Goal: Task Accomplishment & Management: Complete application form

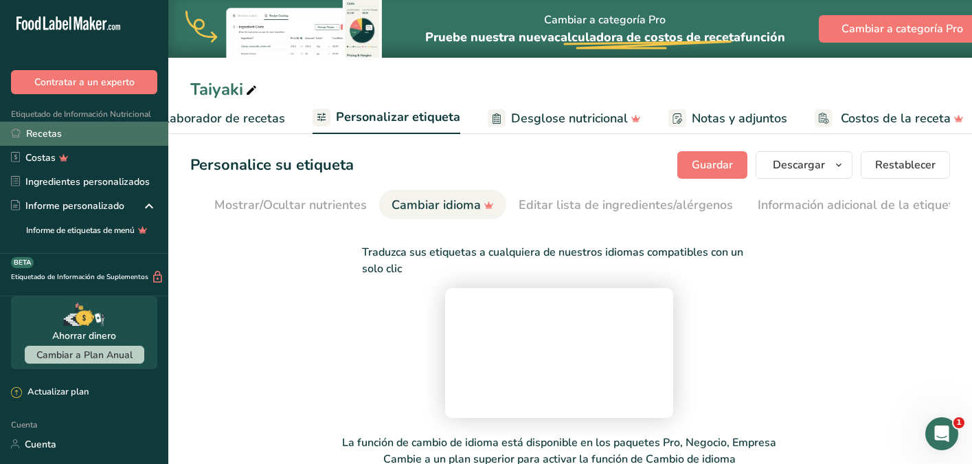
click at [102, 138] on link "Recetas" at bounding box center [84, 134] width 168 height 24
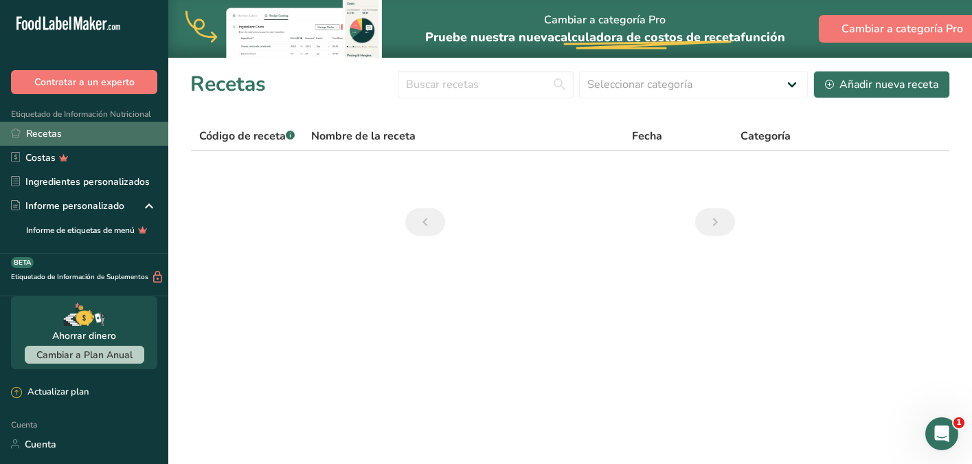
click at [116, 135] on link "Recetas" at bounding box center [84, 134] width 168 height 24
click at [267, 141] on font "Código de receta" at bounding box center [242, 135] width 87 height 15
click at [106, 127] on link "Recetas" at bounding box center [84, 134] width 168 height 24
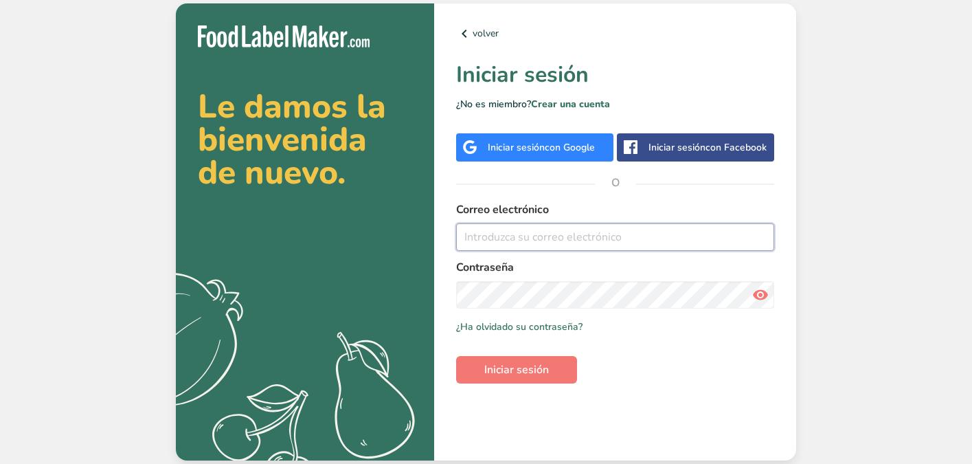
click at [508, 227] on input "email" at bounding box center [615, 236] width 318 height 27
click at [504, 240] on input "email" at bounding box center [615, 236] width 318 height 27
click at [543, 153] on div "Iniciar sesión con Google" at bounding box center [541, 147] width 107 height 14
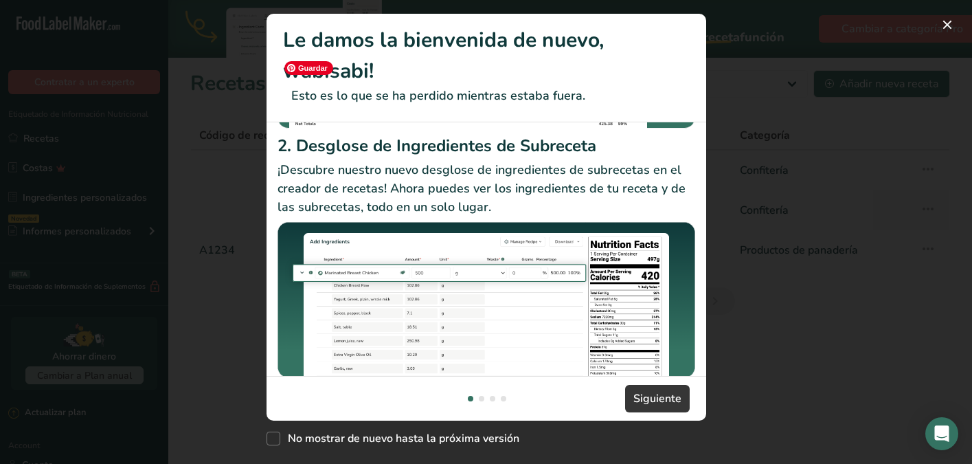
scroll to position [286, 0]
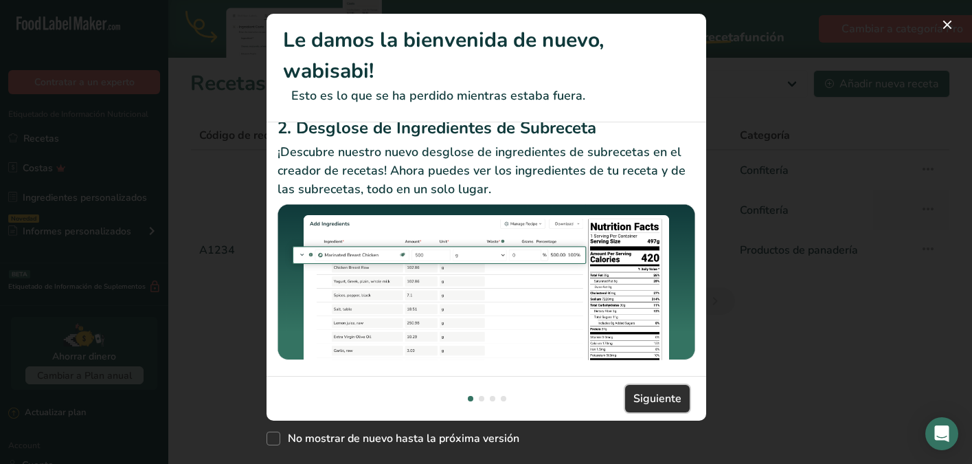
click at [637, 391] on span "Siguiente" at bounding box center [657, 398] width 48 height 16
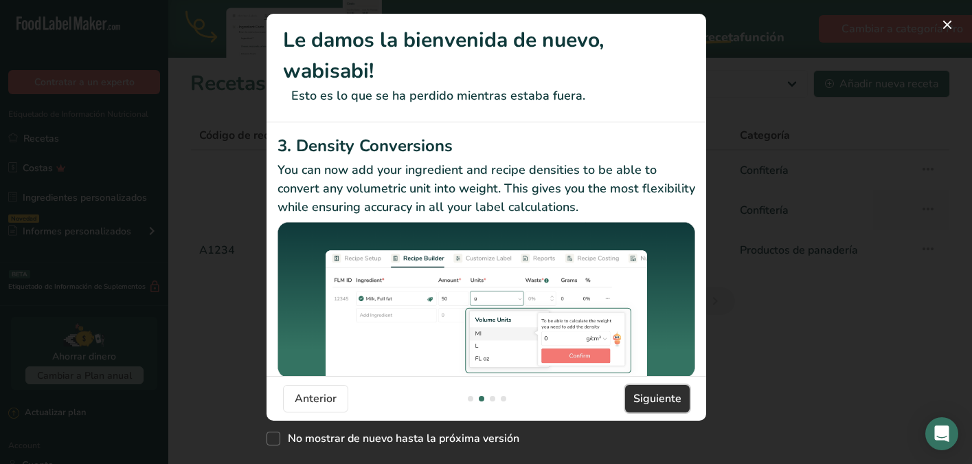
click at [637, 391] on span "Siguiente" at bounding box center [657, 398] width 48 height 16
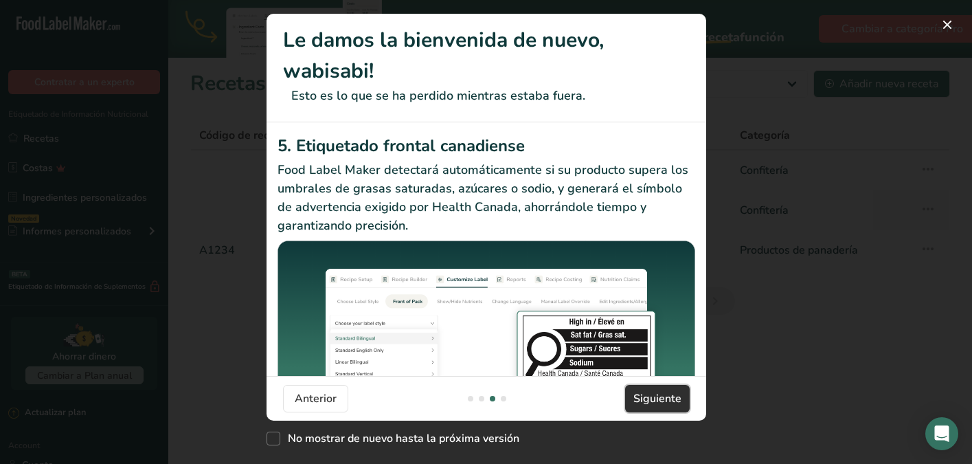
click at [637, 391] on span "Siguiente" at bounding box center [657, 398] width 48 height 16
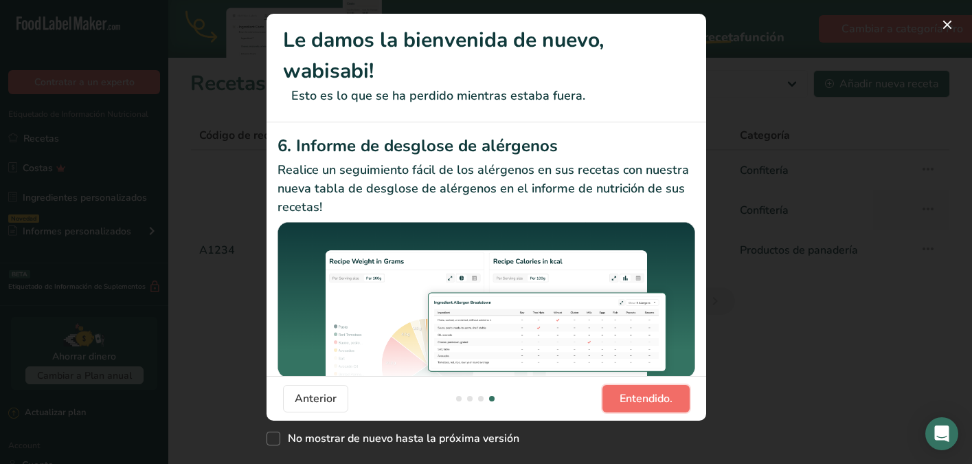
click at [637, 391] on span "Entendido." at bounding box center [646, 398] width 53 height 16
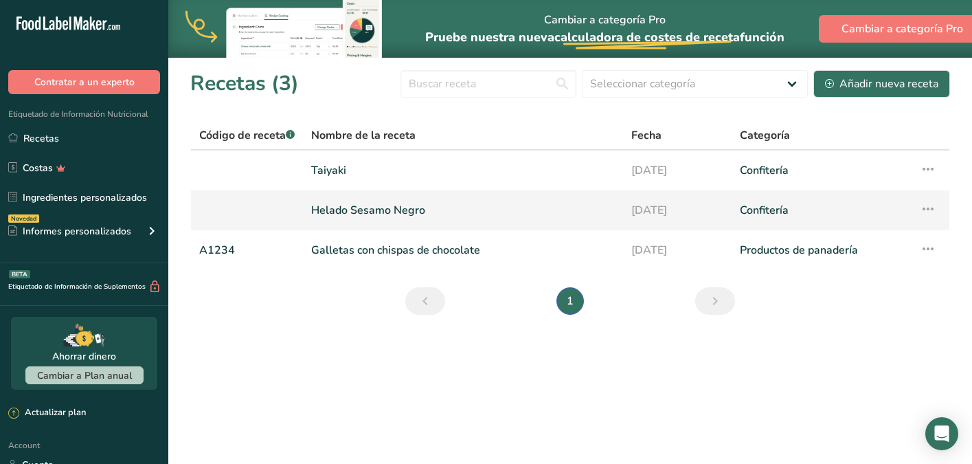
click at [460, 212] on link "Helado Sesamo Negro" at bounding box center [463, 210] width 304 height 29
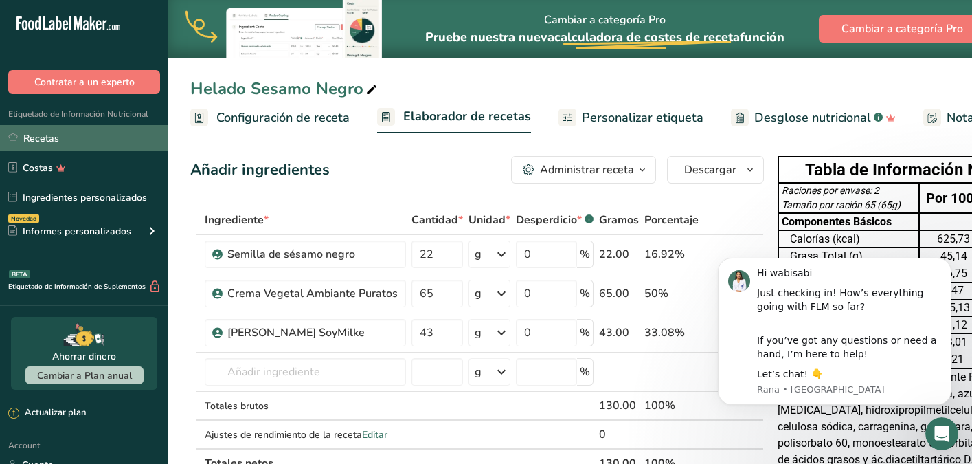
click at [135, 144] on link "Recetas" at bounding box center [84, 138] width 168 height 26
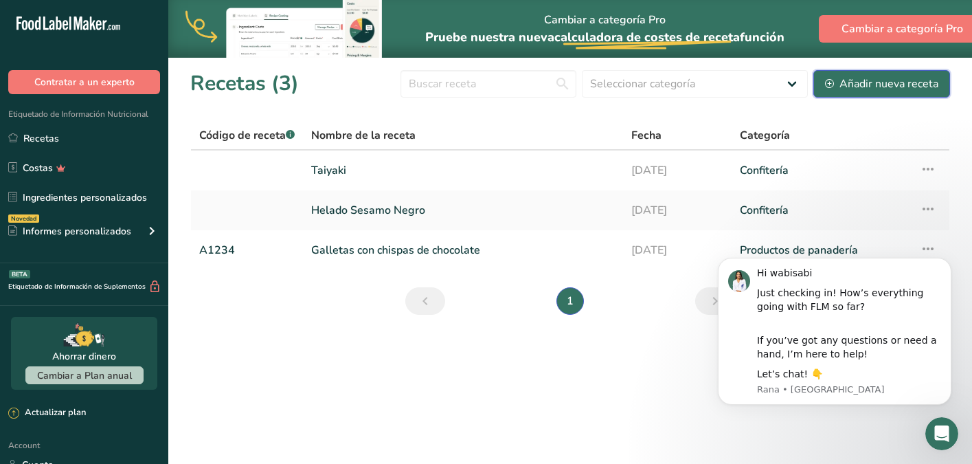
click at [850, 79] on div "Añadir nueva receta" at bounding box center [881, 84] width 113 height 16
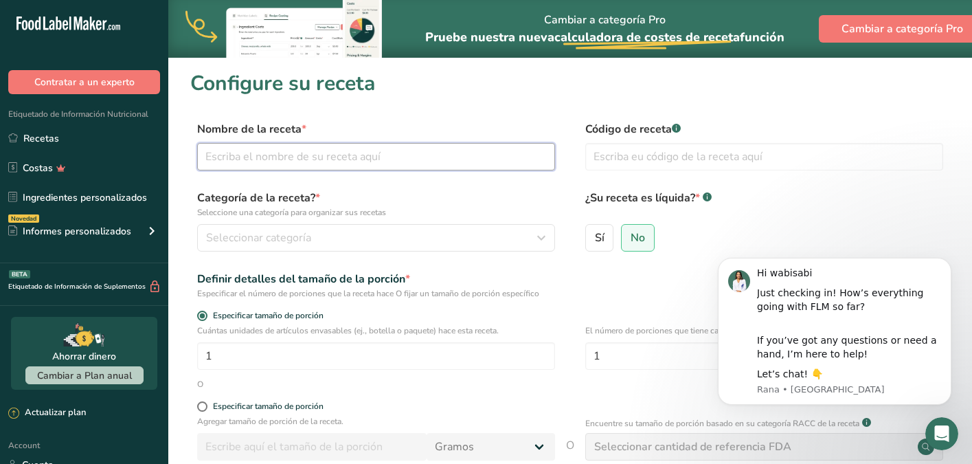
click at [460, 155] on input "text" at bounding box center [376, 156] width 358 height 27
click at [337, 152] on input "text" at bounding box center [376, 156] width 358 height 27
type input "Helado de Sesamo negro Avena"
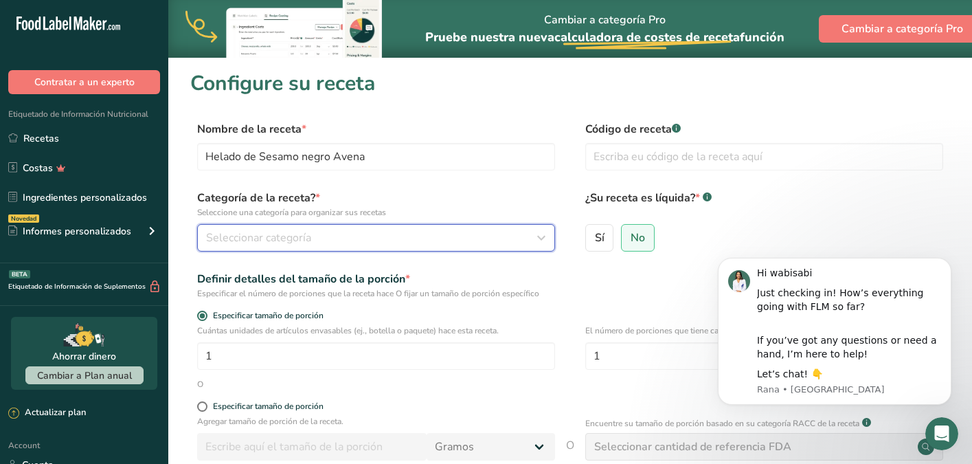
click at [414, 243] on div "Seleccionar categoría" at bounding box center [372, 237] width 332 height 16
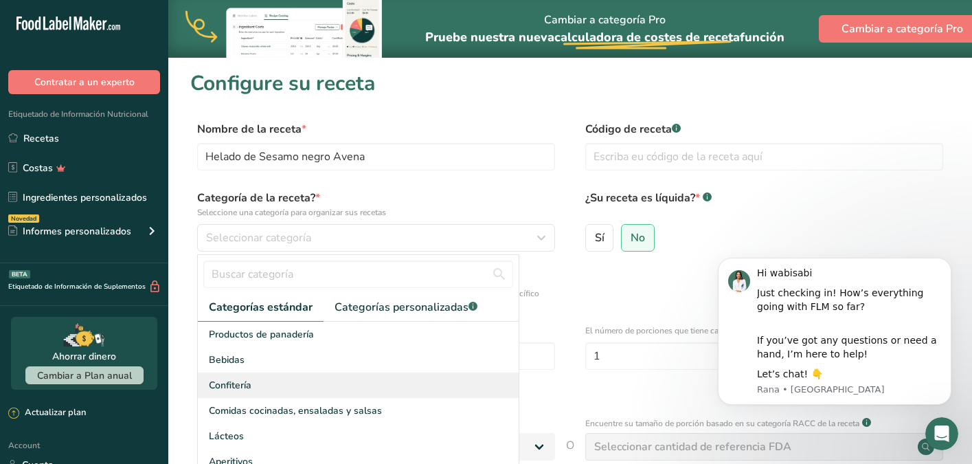
click at [269, 381] on div "Confitería" at bounding box center [358, 384] width 321 height 25
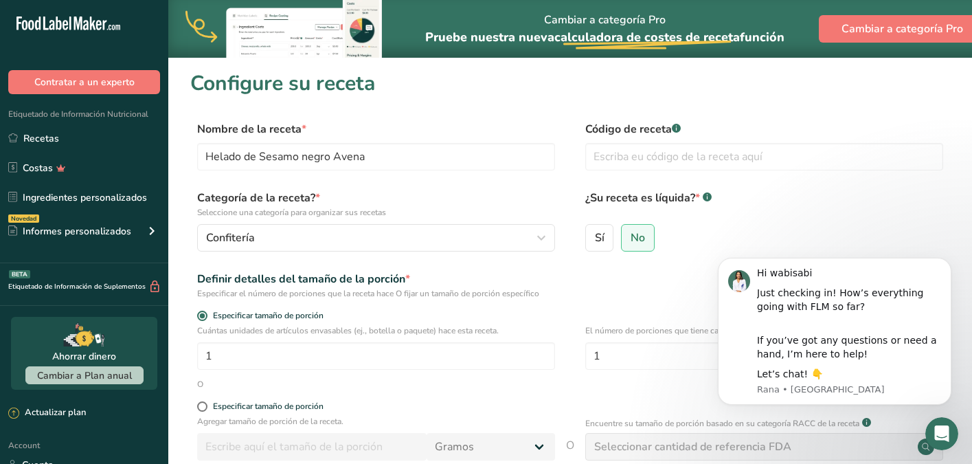
scroll to position [81, 0]
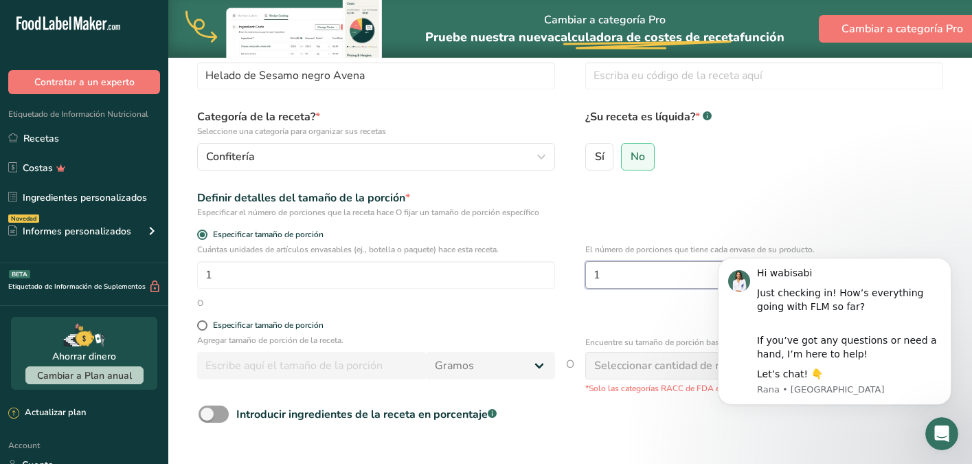
click at [625, 273] on input "1" at bounding box center [764, 274] width 358 height 27
type input "2"
click at [442, 309] on form "Nombre de la receta * Helado de Sesamo negro Avena Código de receta .a-a{fill:#…" at bounding box center [570, 283] width 760 height 487
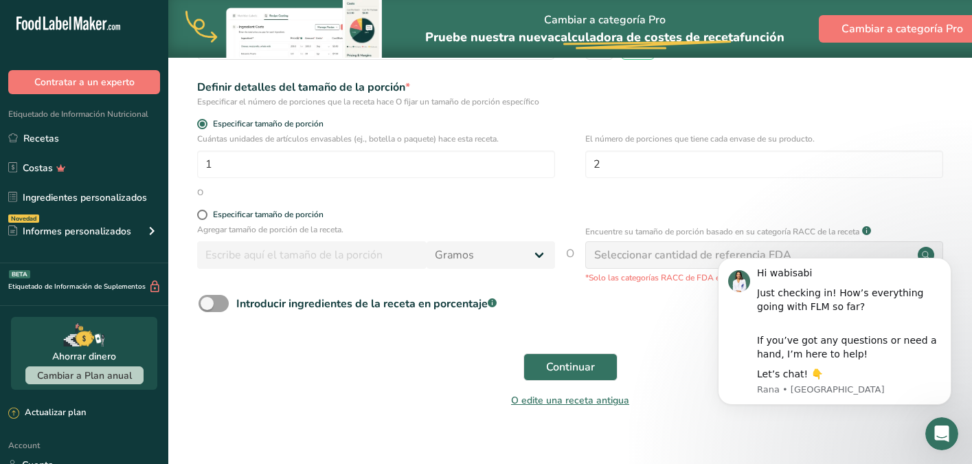
scroll to position [210, 0]
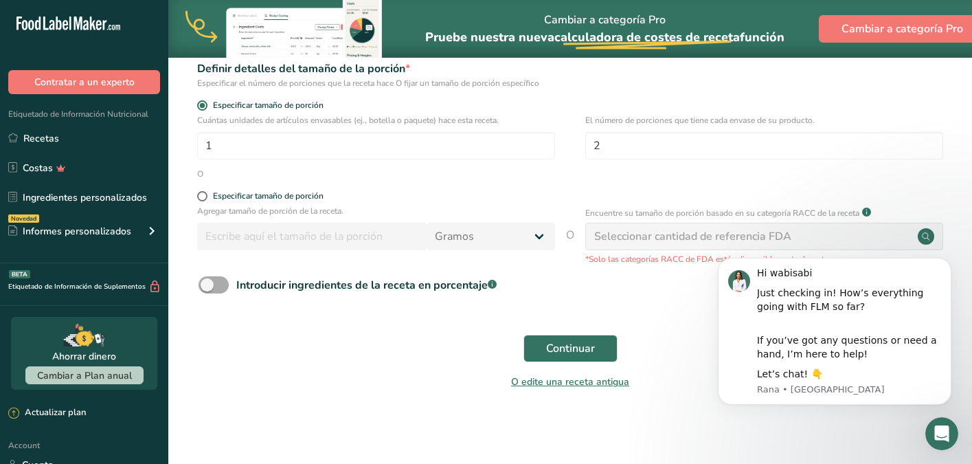
click at [367, 289] on div "Introducir ingredientes de la receta en porcentaje .a-a{fill:#347362;}.b-a{fill…" at bounding box center [366, 285] width 260 height 16
click at [207, 289] on input "Introducir ingredientes de la receta en porcentaje .a-a{fill:#347362;}.b-a{fill…" at bounding box center [203, 284] width 9 height 9
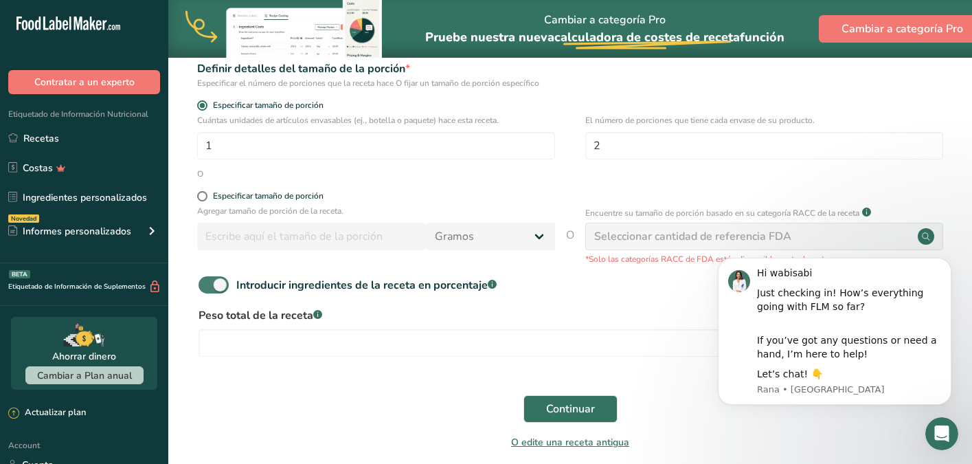
click at [367, 289] on div "Introducir ingredientes de la receta en porcentaje .a-a{fill:#347362;}.b-a{fill…" at bounding box center [366, 285] width 260 height 16
click at [207, 289] on input "Introducir ingredientes de la receta en porcentaje .a-a{fill:#347362;}.b-a{fill…" at bounding box center [203, 284] width 9 height 9
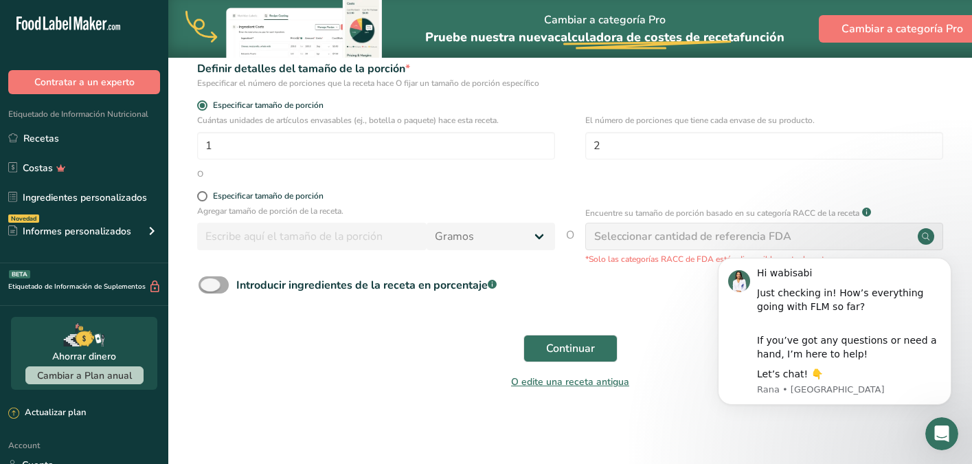
click at [367, 289] on div "Introducir ingredientes de la receta en porcentaje .a-a{fill:#347362;}.b-a{fill…" at bounding box center [366, 285] width 260 height 16
click at [207, 289] on input "Introducir ingredientes de la receta en porcentaje .a-a{fill:#347362;}.b-a{fill…" at bounding box center [203, 284] width 9 height 9
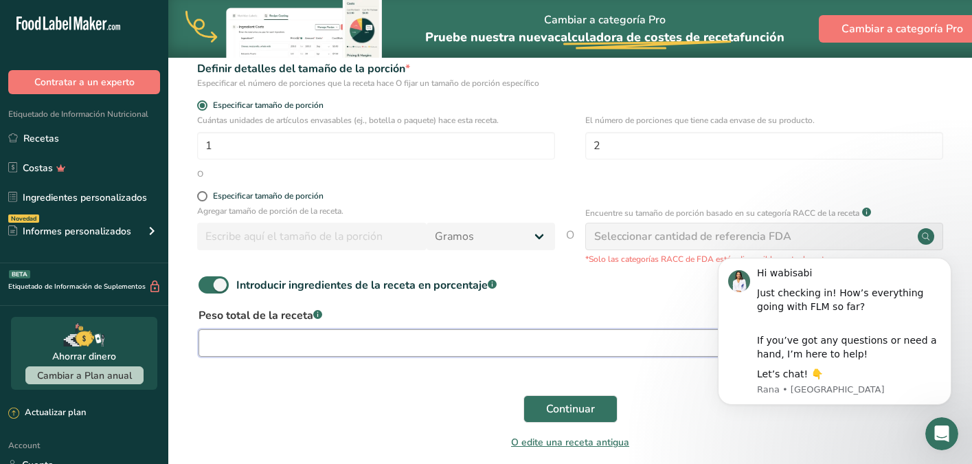
click at [348, 342] on input "number" at bounding box center [528, 342] width 658 height 27
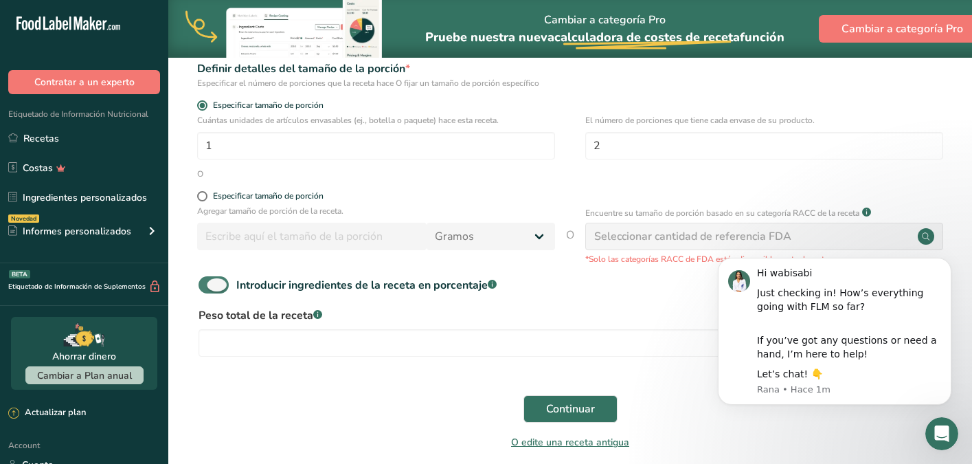
click at [221, 278] on span at bounding box center [214, 284] width 30 height 17
click at [207, 280] on input "Introducir ingredientes de la receta en porcentaje .a-a{fill:#347362;}.b-a{fill…" at bounding box center [203, 284] width 9 height 9
checkbox input "false"
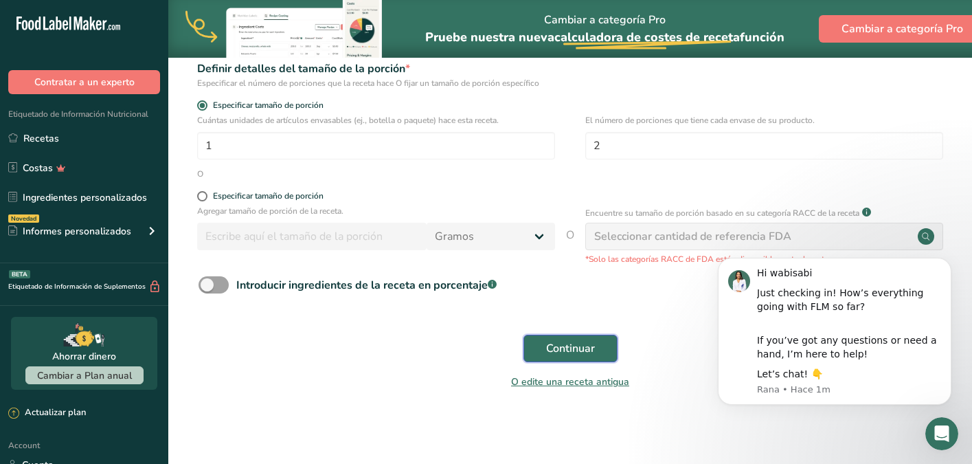
click at [546, 359] on button "Continuar" at bounding box center [570, 348] width 94 height 27
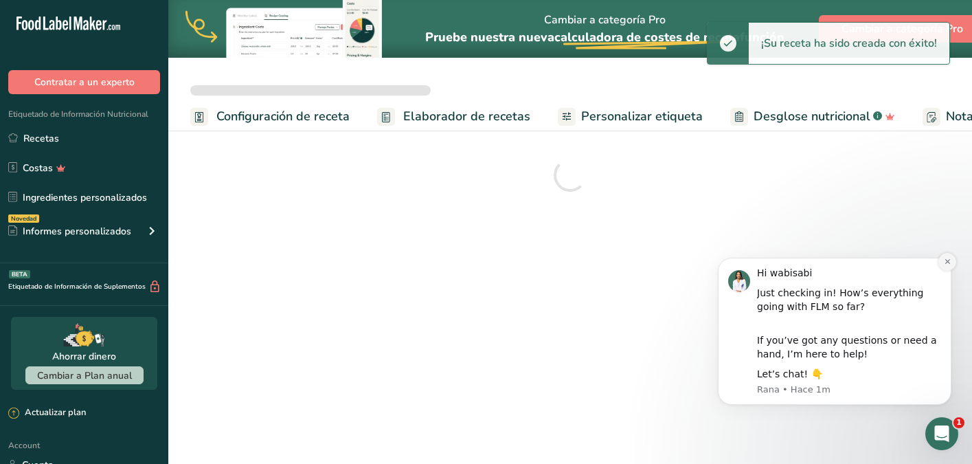
click at [948, 264] on icon "Dismiss notification" at bounding box center [948, 262] width 8 height 8
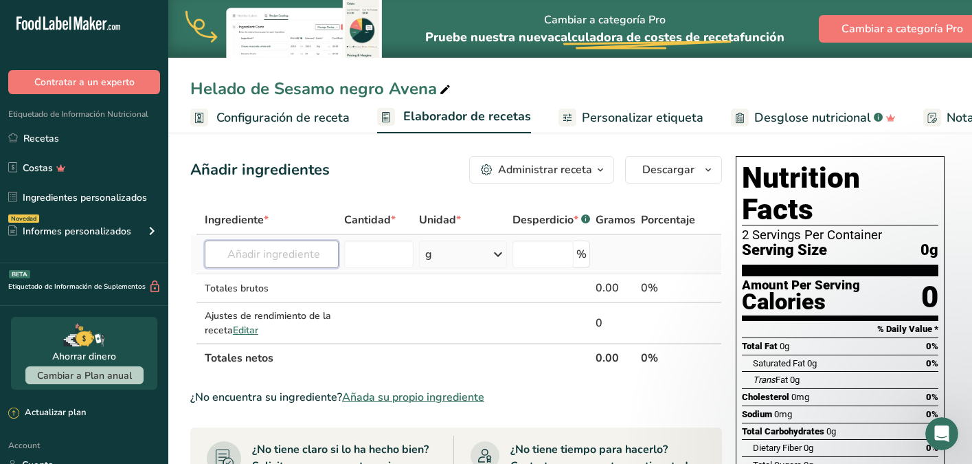
click at [314, 257] on input "text" at bounding box center [272, 253] width 134 height 27
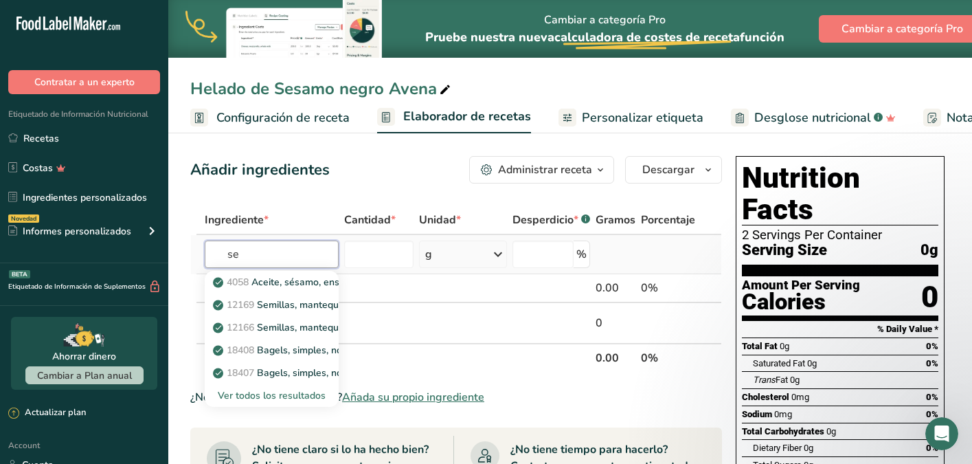
type input "s"
type input "semillas sesamo"
click at [271, 394] on div "Ver todos los resultados" at bounding box center [272, 395] width 112 height 14
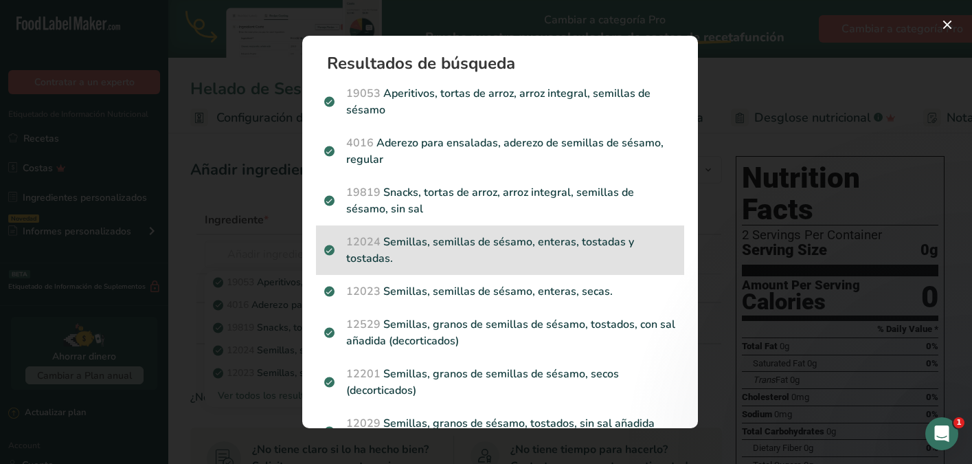
click at [542, 256] on p "12024 Semillas, semillas de sésamo, enteras, tostadas y tostadas." at bounding box center [500, 250] width 352 height 33
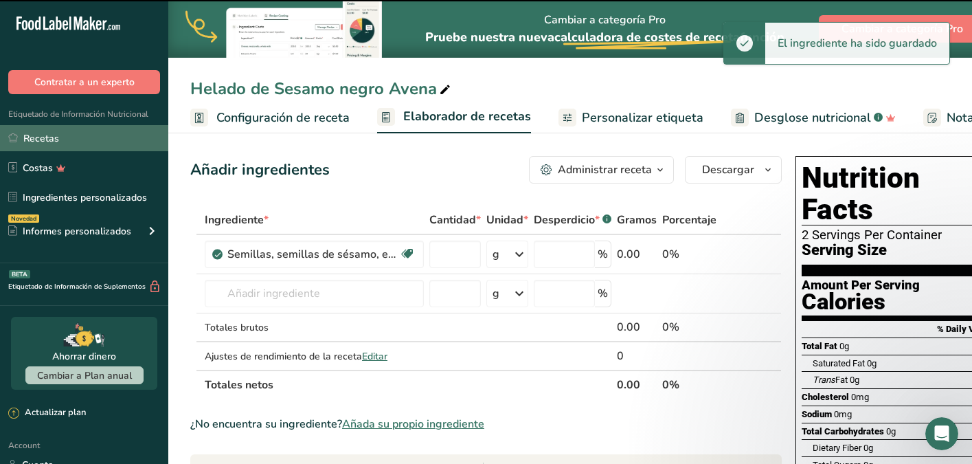
type input "0"
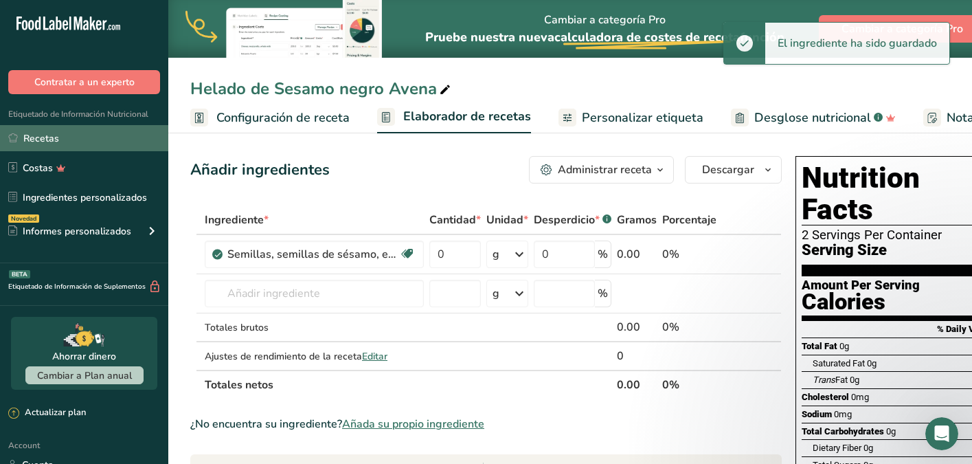
click at [48, 139] on link "Recetas" at bounding box center [84, 138] width 168 height 26
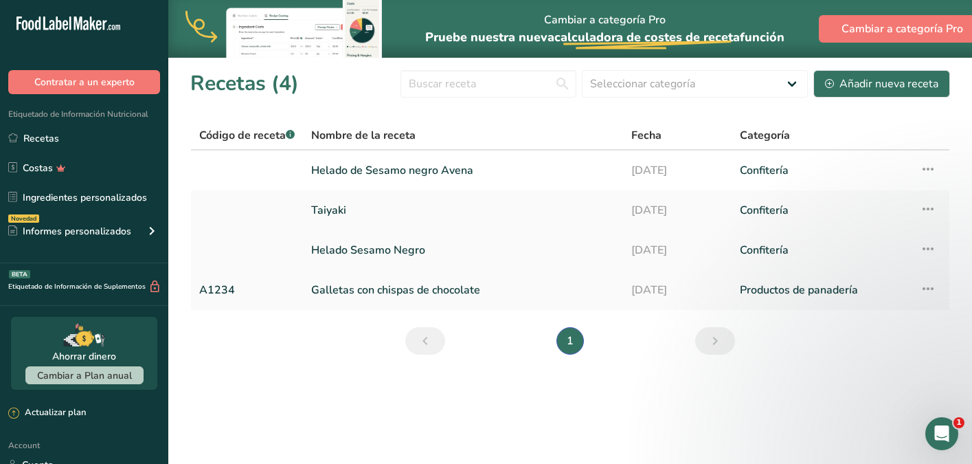
click at [374, 245] on link "Helado Sesamo Negro" at bounding box center [463, 250] width 304 height 29
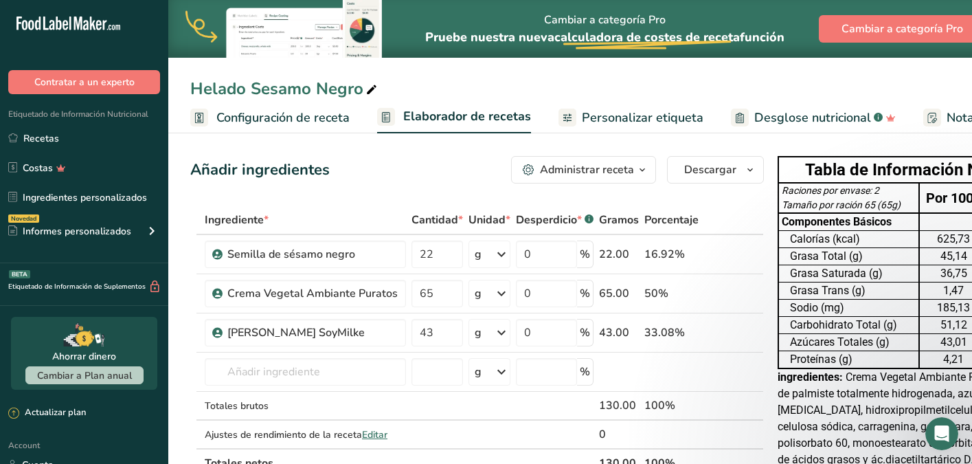
click at [313, 254] on div "Semilla de sésamo negro" at bounding box center [312, 254] width 170 height 16
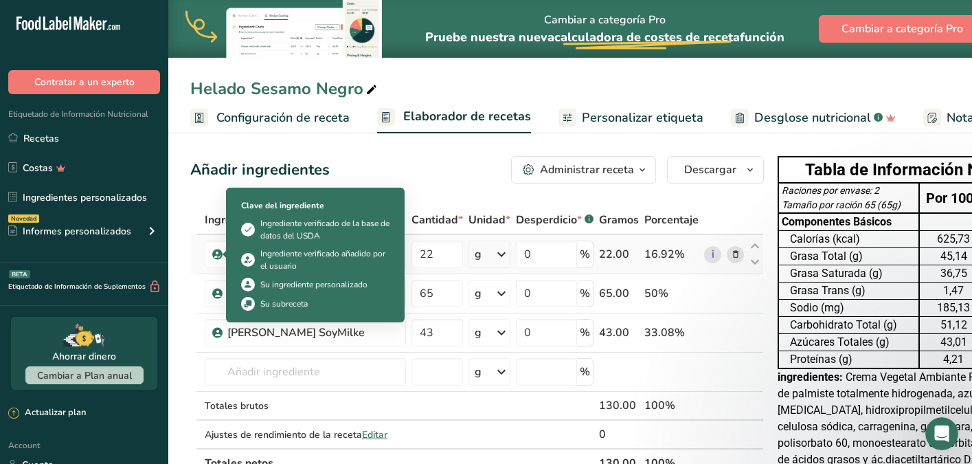
click at [216, 257] on icon at bounding box center [218, 254] width 8 height 12
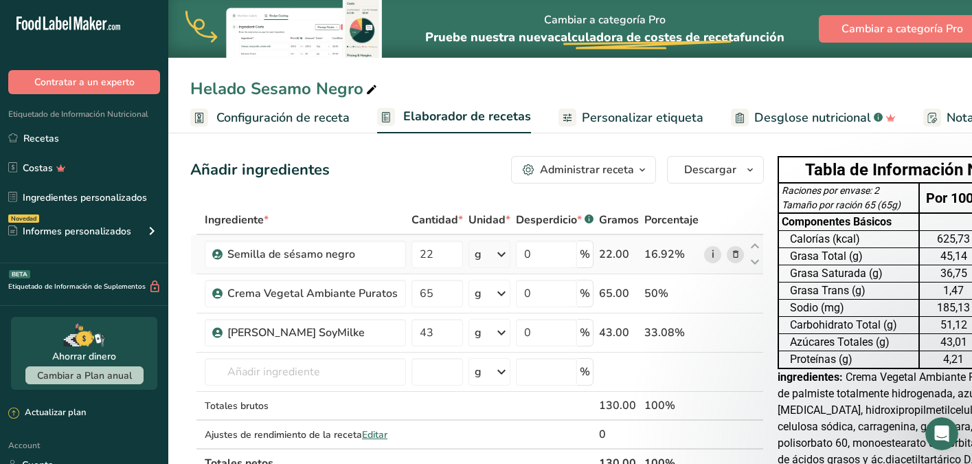
click at [705, 256] on link "i" at bounding box center [712, 254] width 17 height 17
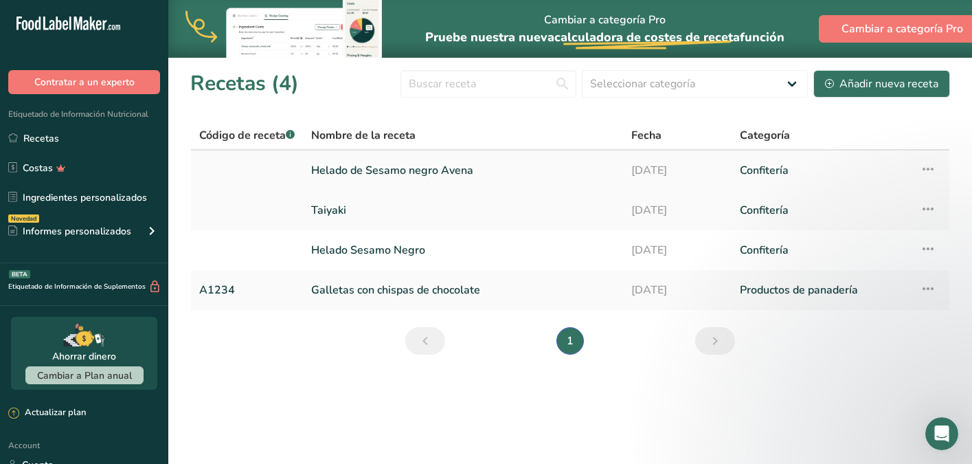
click at [393, 178] on link "Helado de Sesamo negro Avena" at bounding box center [463, 170] width 304 height 29
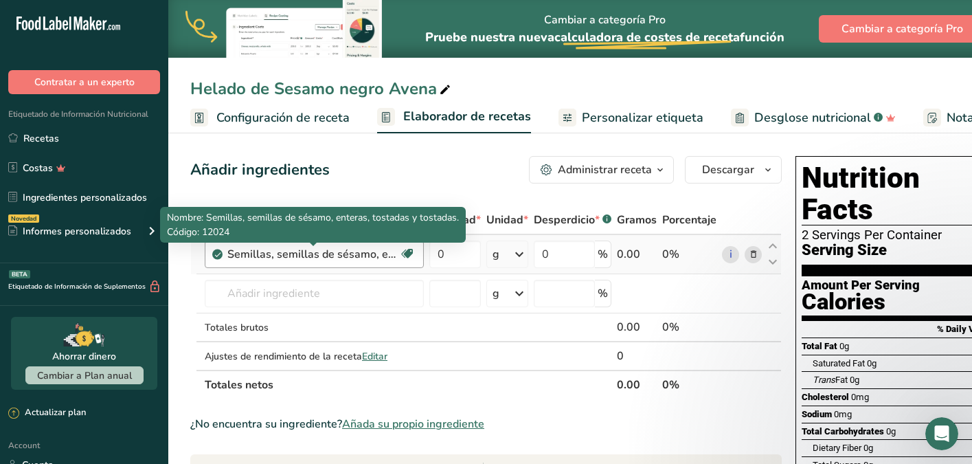
click at [386, 252] on div "Semillas, semillas de sésamo, enteras, tostadas y tostadas." at bounding box center [313, 254] width 172 height 16
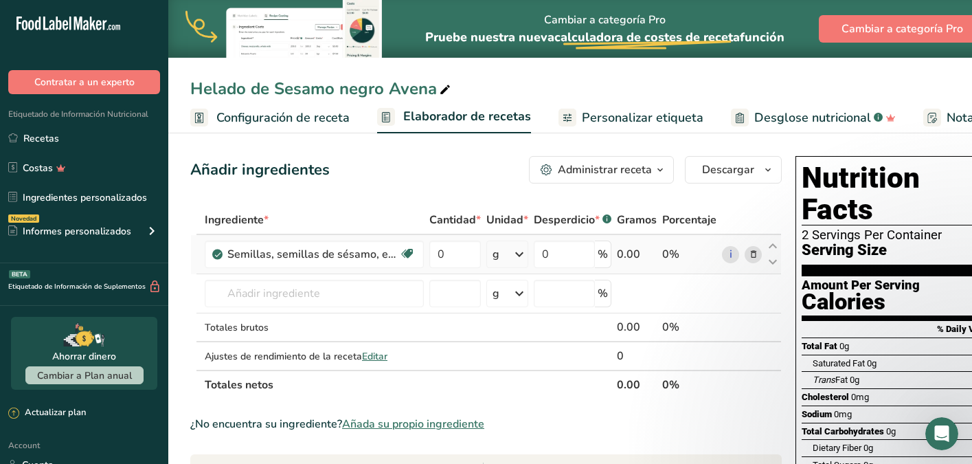
click at [750, 254] on icon at bounding box center [754, 254] width 10 height 14
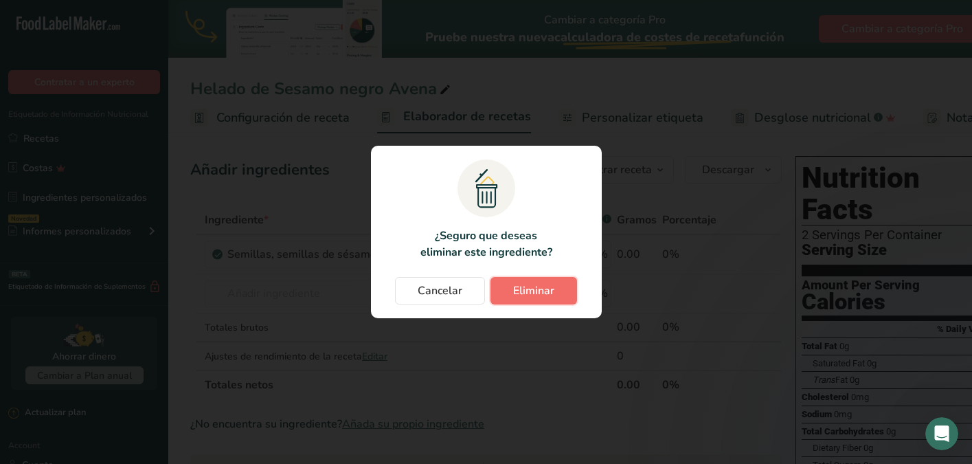
click at [547, 284] on span "Eliminar" at bounding box center [533, 290] width 41 height 16
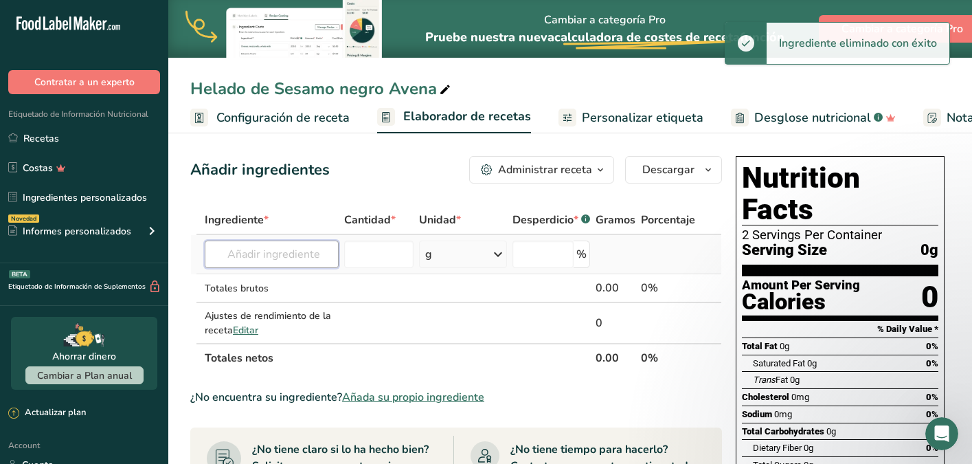
click at [299, 252] on input "text" at bounding box center [272, 253] width 134 height 27
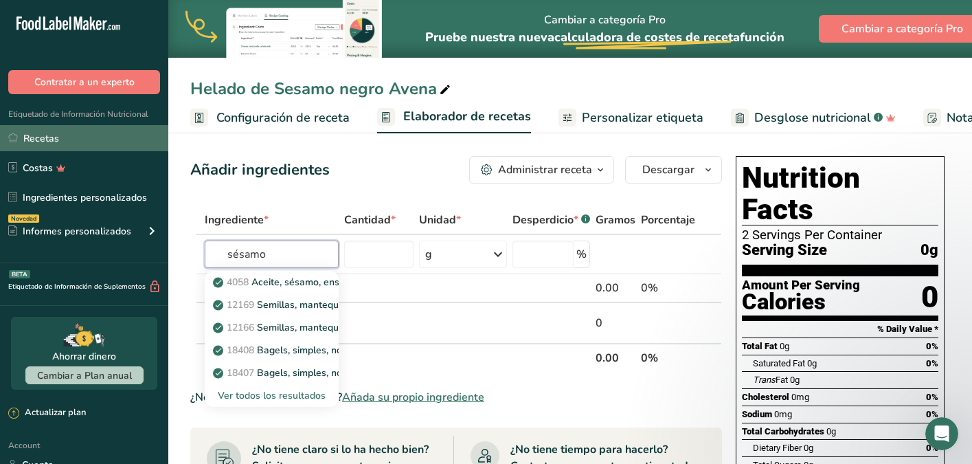
type input "sésamo"
click at [80, 136] on link "Recetas" at bounding box center [84, 138] width 168 height 26
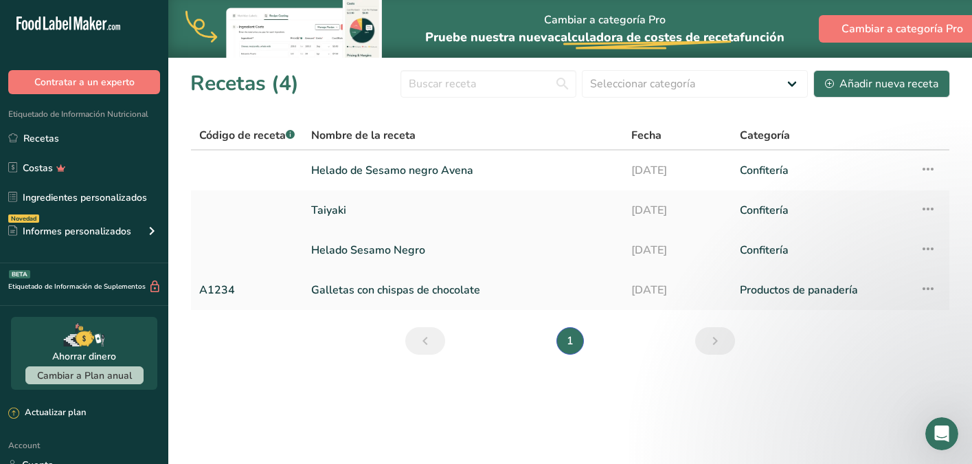
click at [410, 246] on link "Helado Sesamo Negro" at bounding box center [463, 250] width 304 height 29
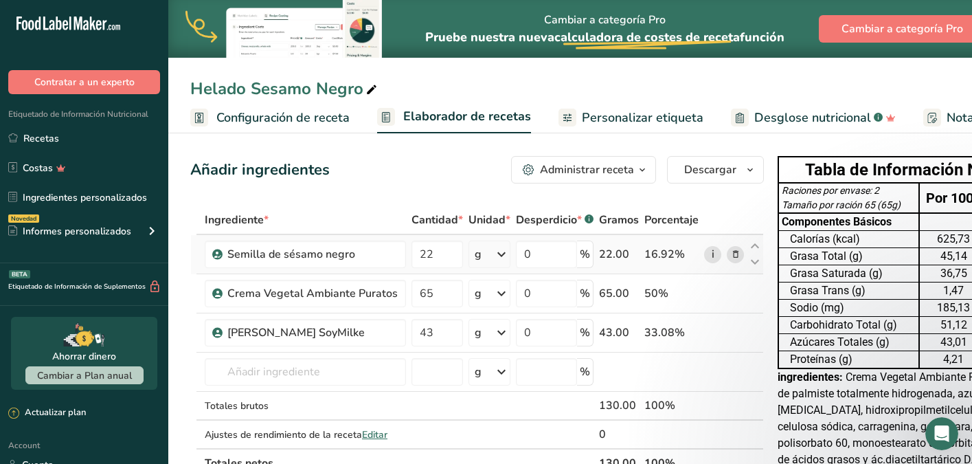
click at [706, 256] on link "i" at bounding box center [712, 254] width 17 height 17
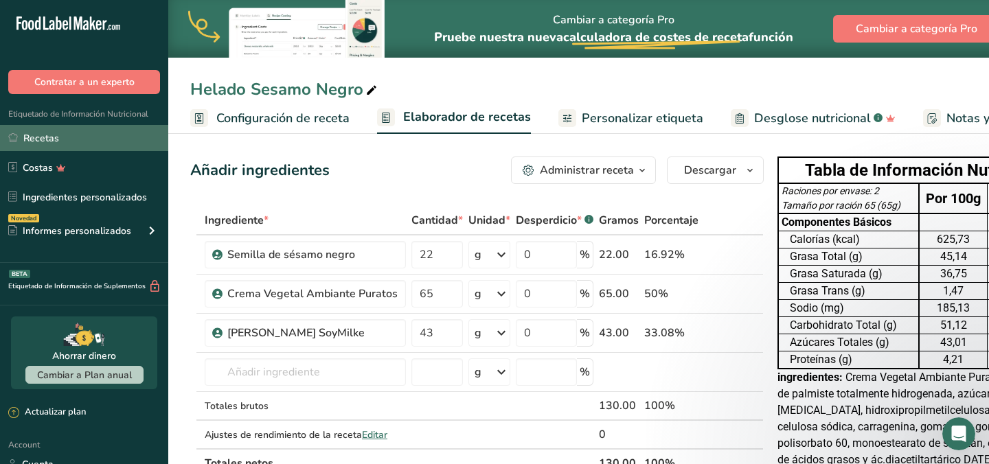
click at [94, 136] on link "Recetas" at bounding box center [84, 138] width 168 height 26
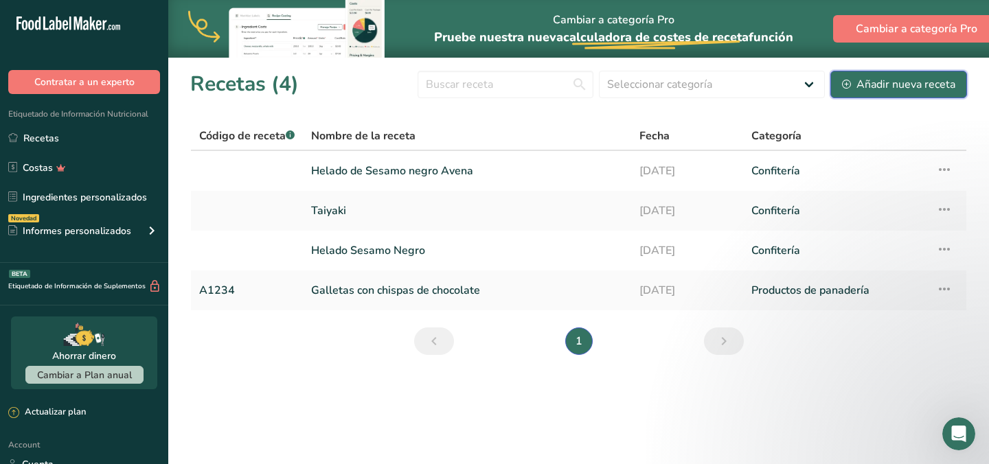
click at [888, 81] on div "Añadir nueva receta" at bounding box center [898, 84] width 113 height 16
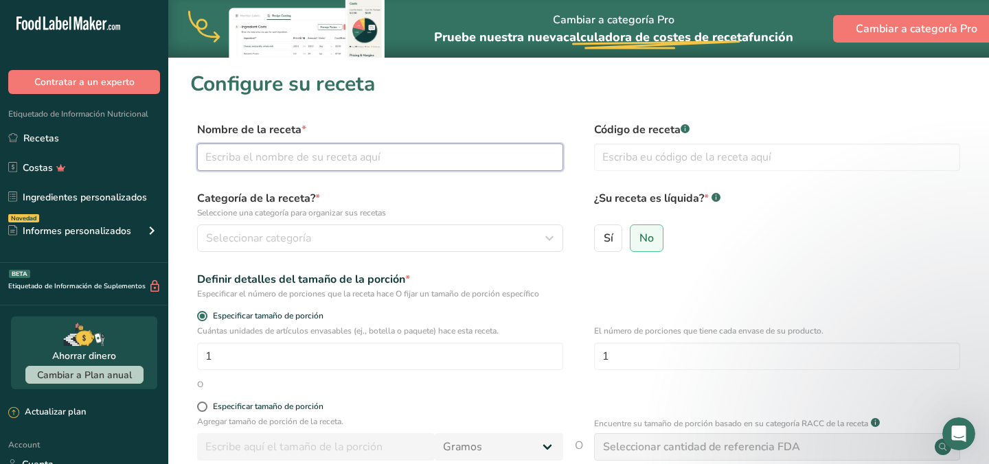
click at [492, 157] on input "text" at bounding box center [380, 157] width 366 height 27
type input "Furikake"
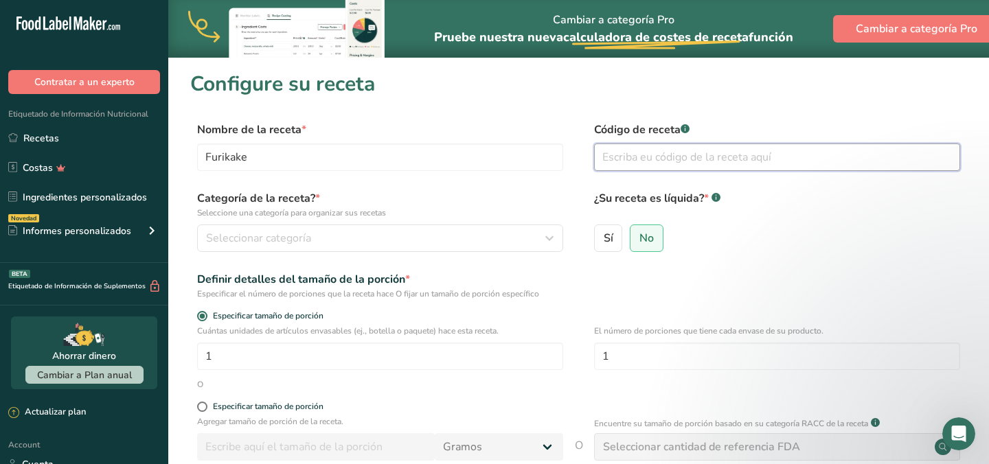
click at [718, 157] on input "text" at bounding box center [777, 157] width 366 height 27
type input "1718"
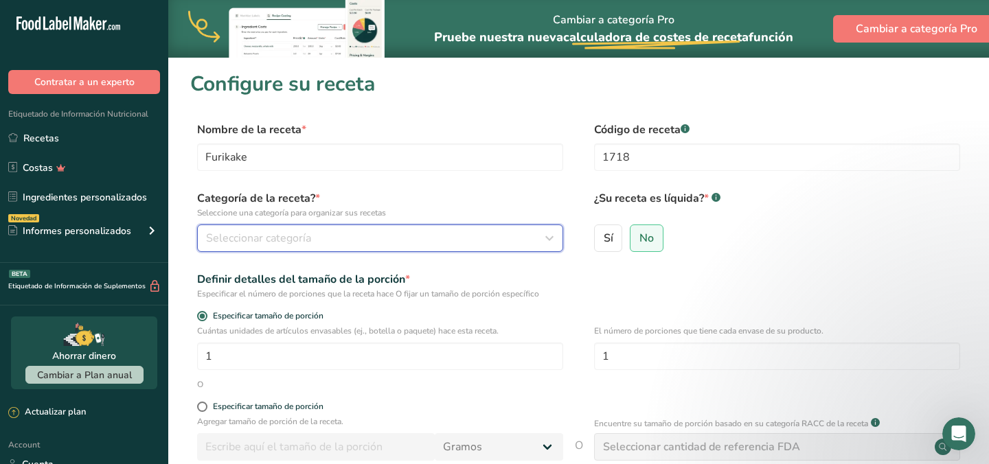
click at [471, 243] on div "Seleccionar categoría" at bounding box center [376, 238] width 340 height 16
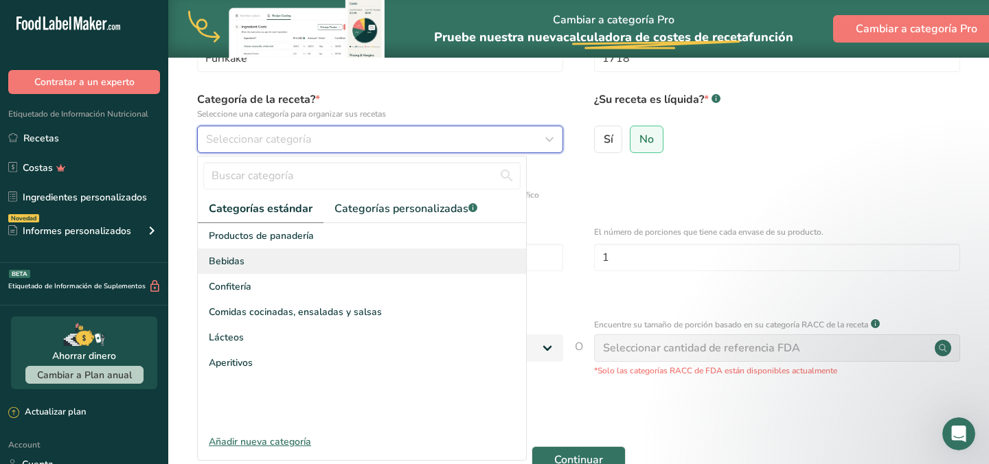
scroll to position [102, 0]
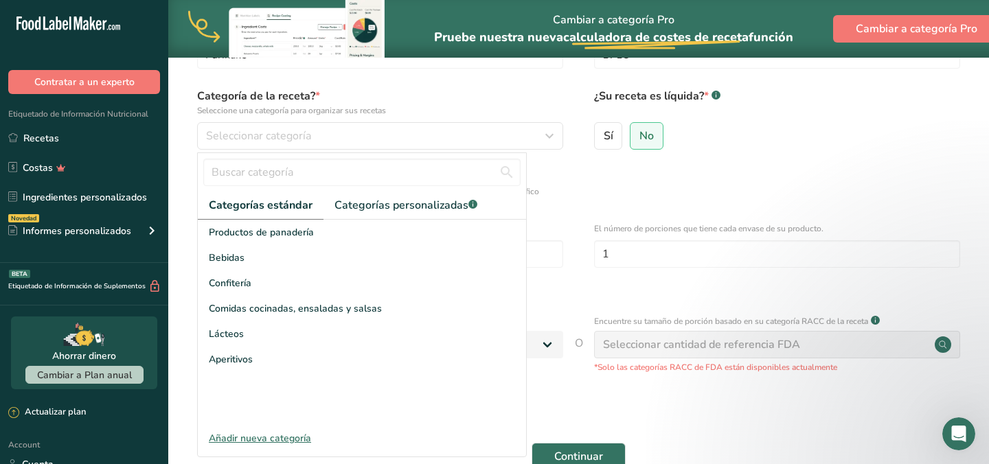
click at [304, 437] on div "Añadir nueva categoría" at bounding box center [362, 438] width 328 height 14
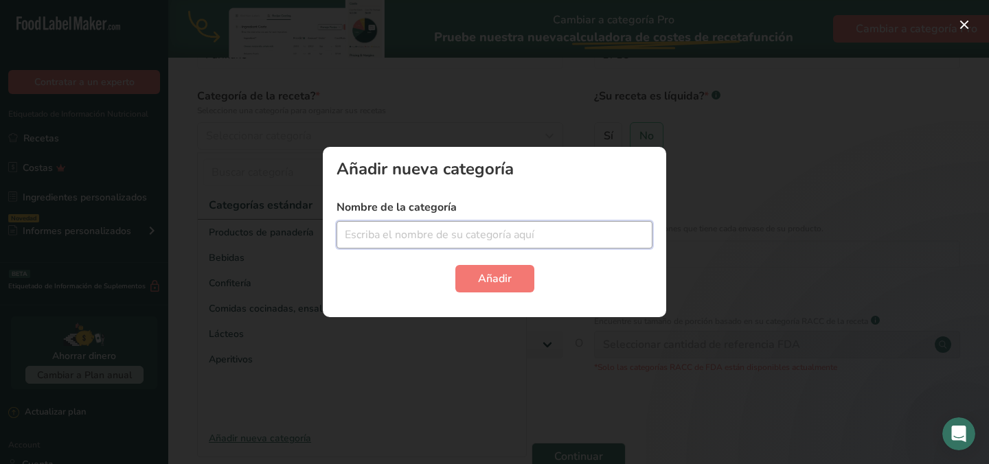
click at [416, 240] on input "text" at bounding box center [495, 234] width 316 height 27
type input "aliño"
click at [502, 273] on span "Añadir" at bounding box center [495, 279] width 34 height 16
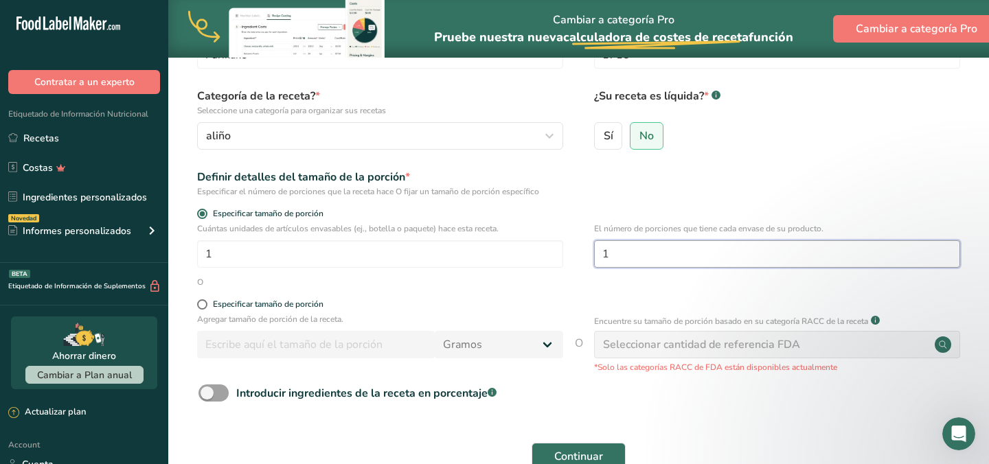
click at [644, 255] on input "1" at bounding box center [777, 253] width 366 height 27
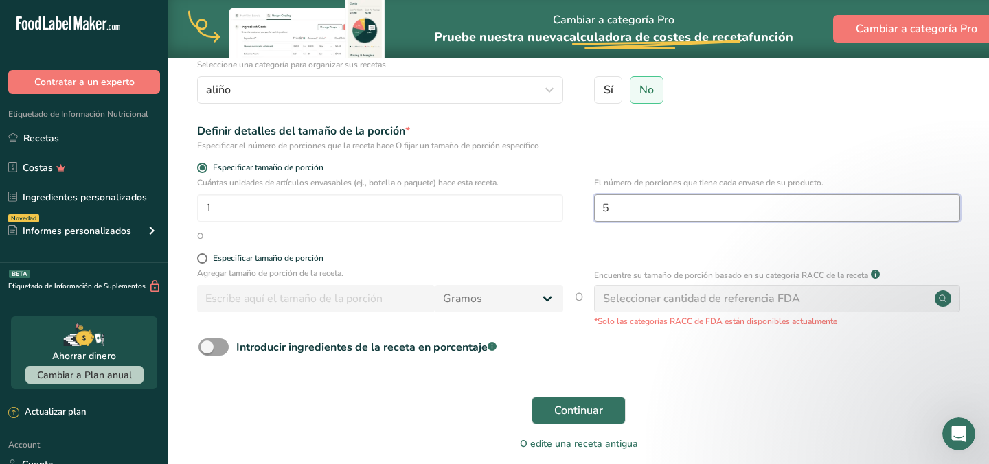
scroll to position [151, 0]
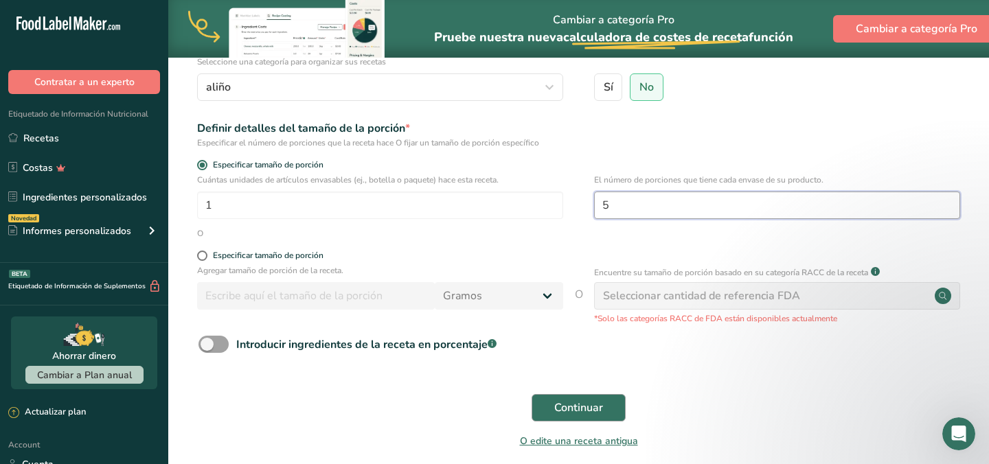
type input "5"
click at [563, 407] on span "Continuar" at bounding box center [578, 408] width 49 height 16
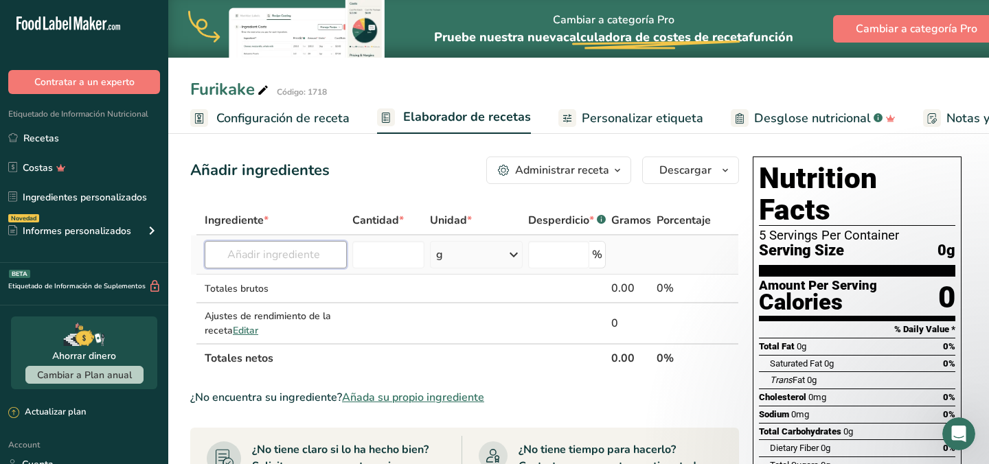
click at [305, 258] on input "text" at bounding box center [276, 254] width 142 height 27
click at [271, 283] on p "Semilla de sésamo negro" at bounding box center [277, 282] width 123 height 14
type input "Black Sesame Seed"
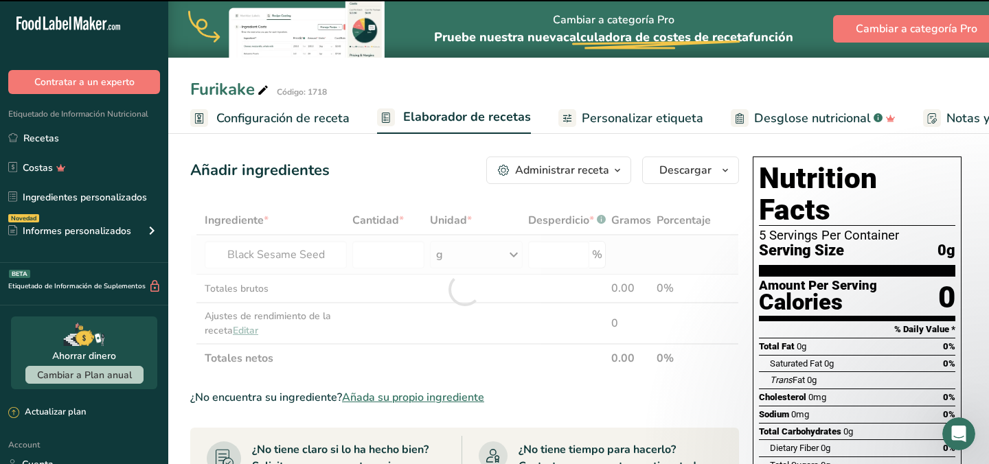
type input "0"
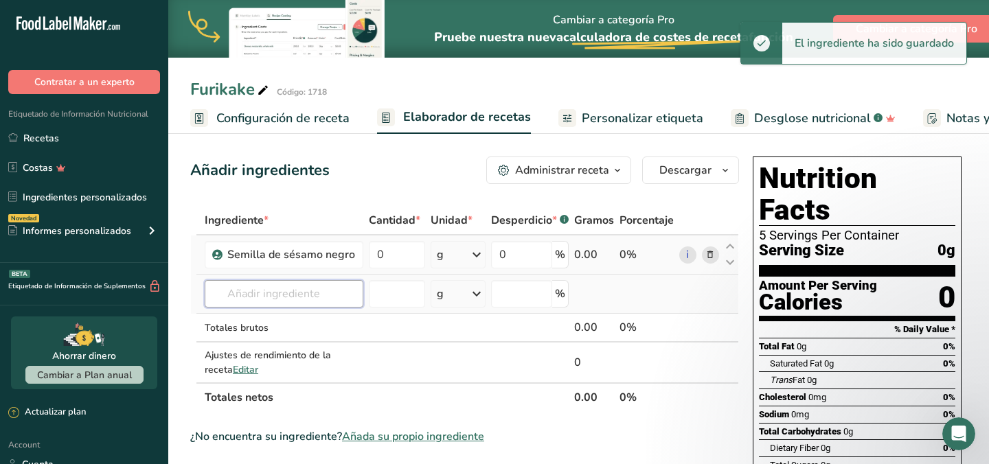
click at [261, 296] on input "text" at bounding box center [284, 293] width 159 height 27
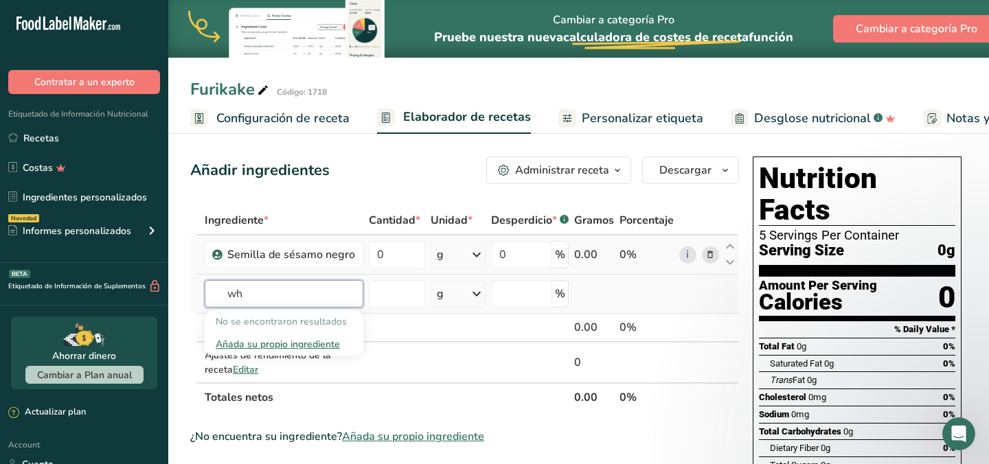
type input "w"
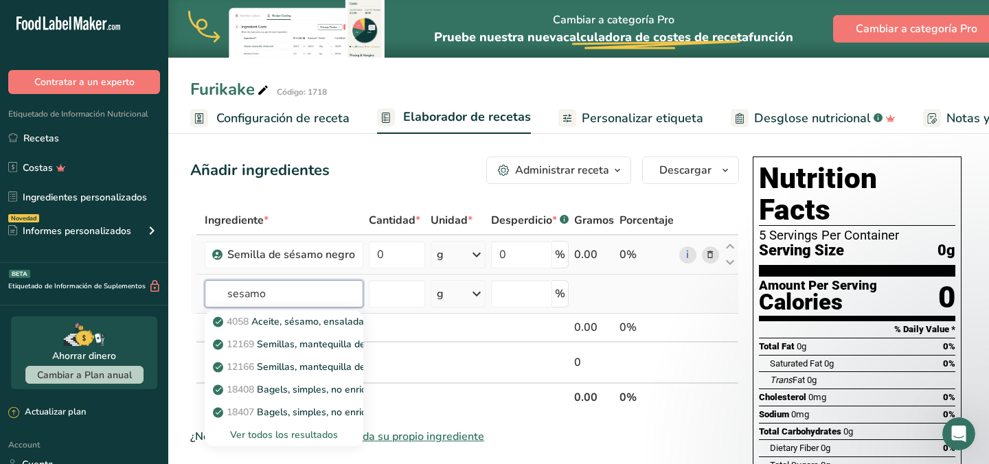
type input "sesamo"
click at [279, 433] on div "Ver todos los resultados" at bounding box center [284, 435] width 137 height 14
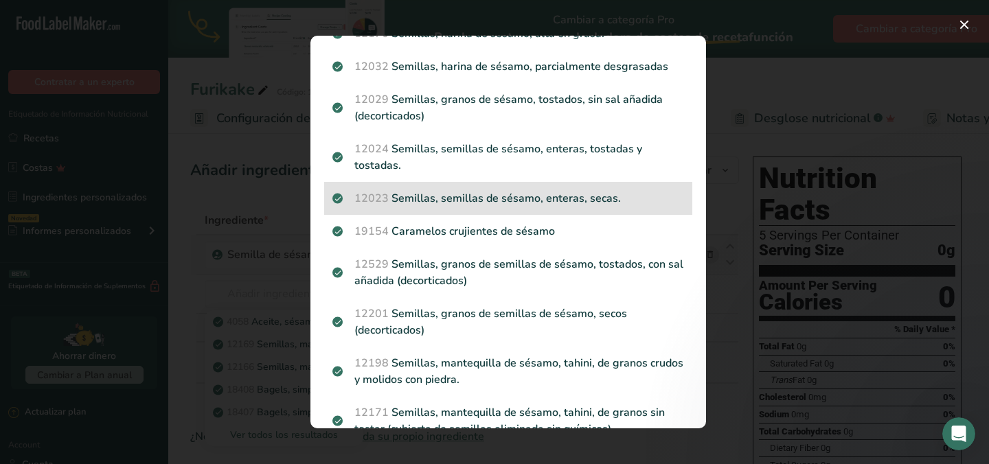
scroll to position [720, 0]
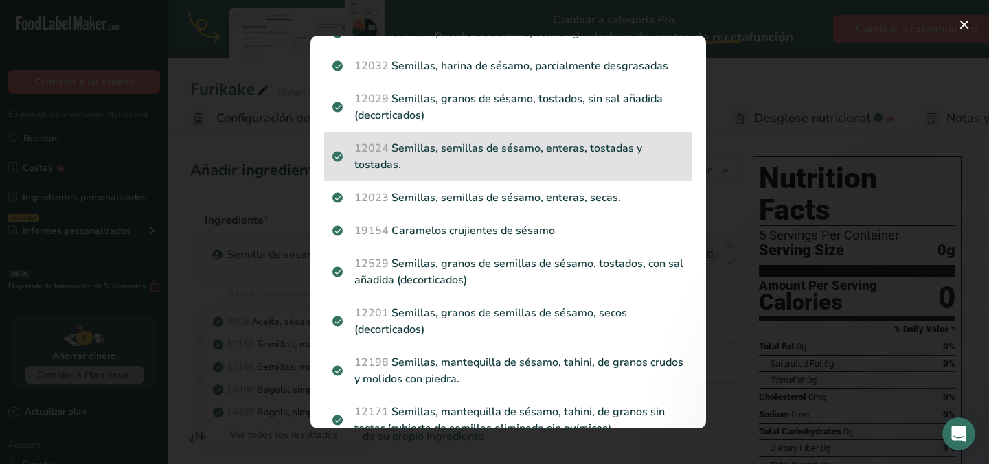
click at [523, 140] on p "12024 Semillas, semillas de sésamo, enteras, tostadas y tostadas." at bounding box center [508, 156] width 352 height 33
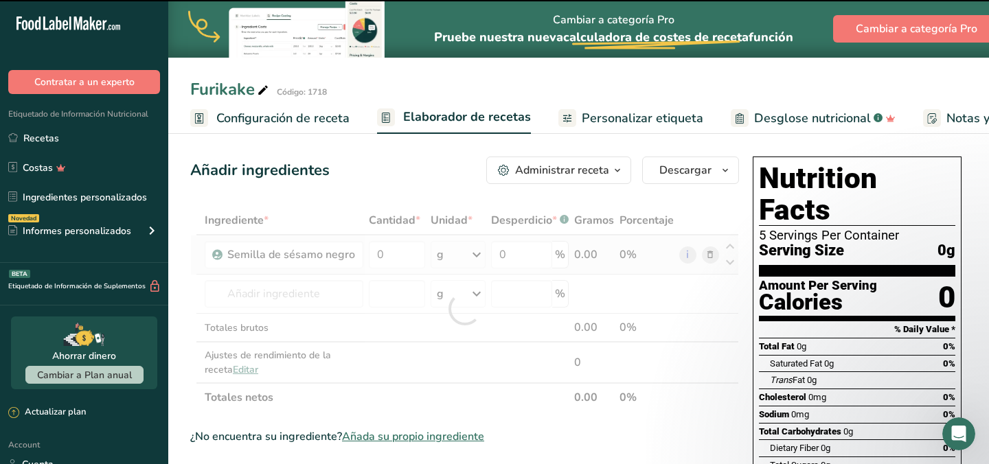
type input "0"
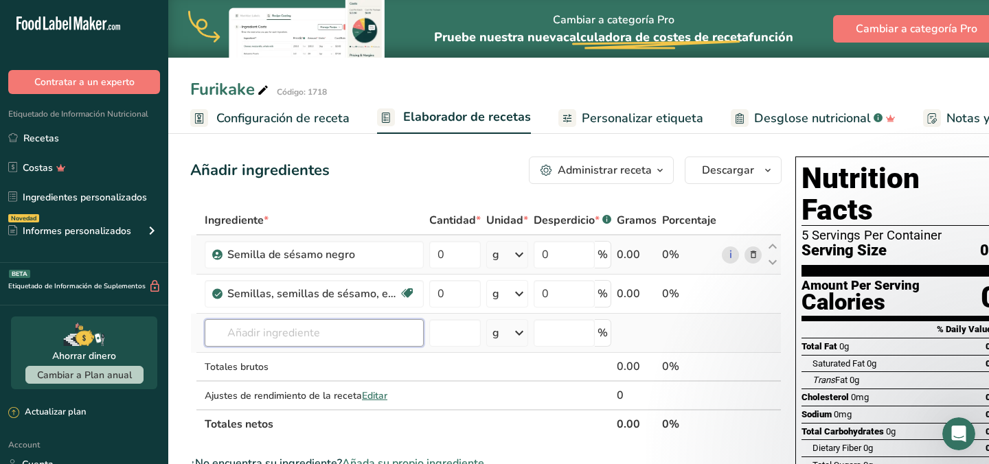
click at [332, 332] on input "text" at bounding box center [314, 332] width 219 height 27
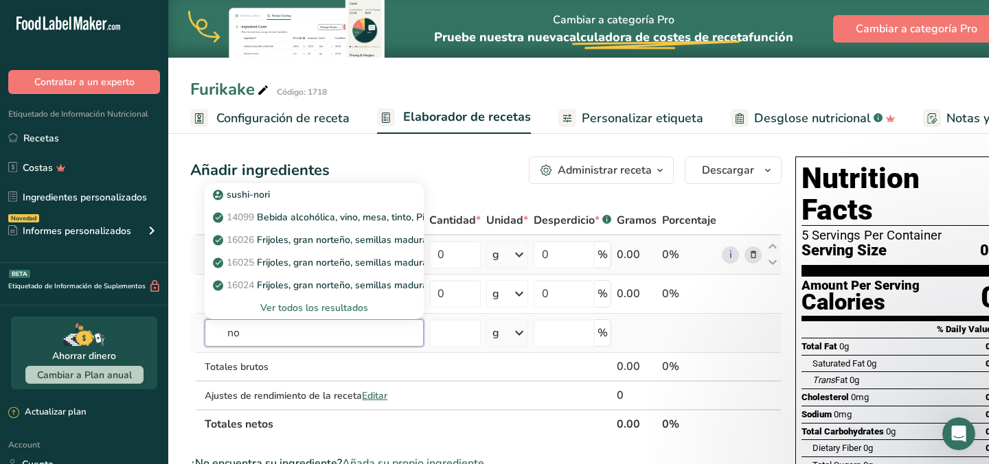
type input "n"
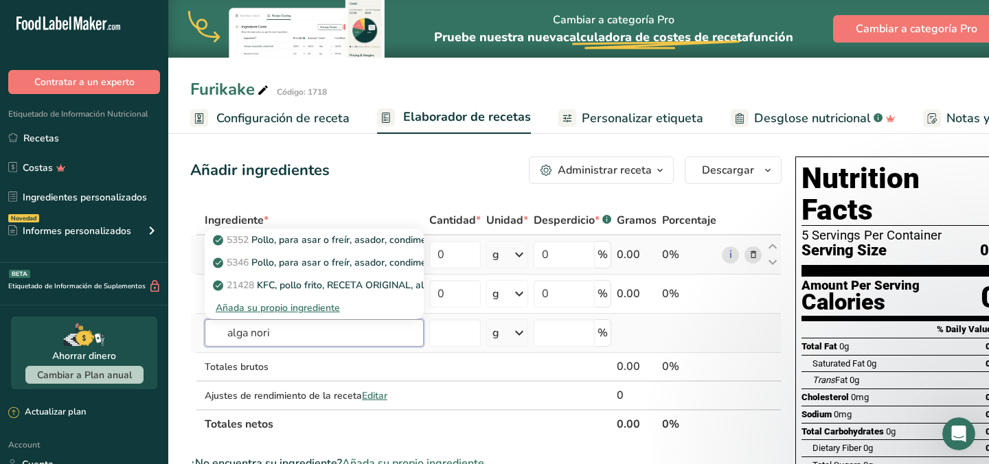
type input "alga nori"
click at [307, 304] on div "Añada su propio ingrediente" at bounding box center [314, 308] width 197 height 14
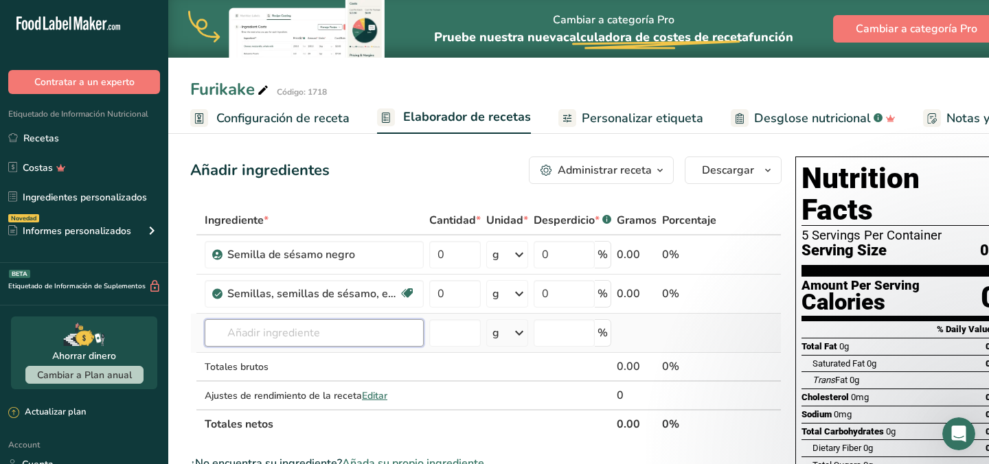
click at [313, 325] on input "text" at bounding box center [314, 332] width 219 height 27
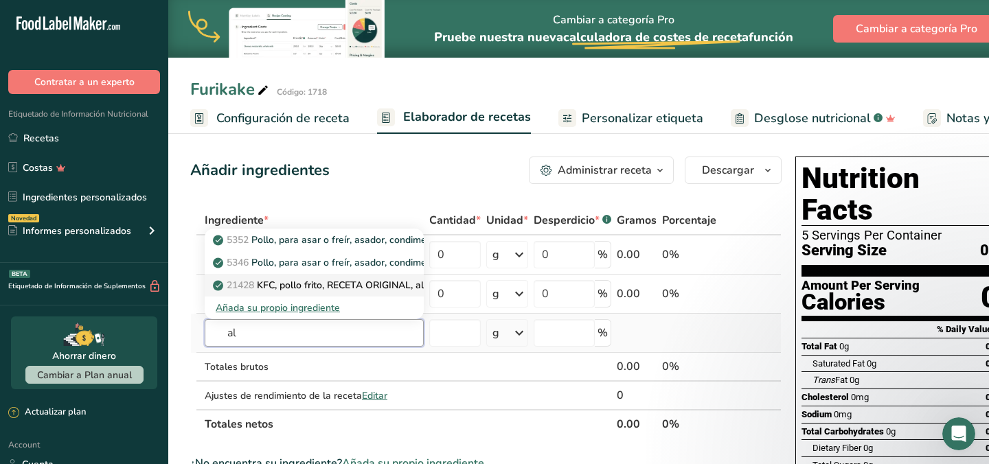
type input "a"
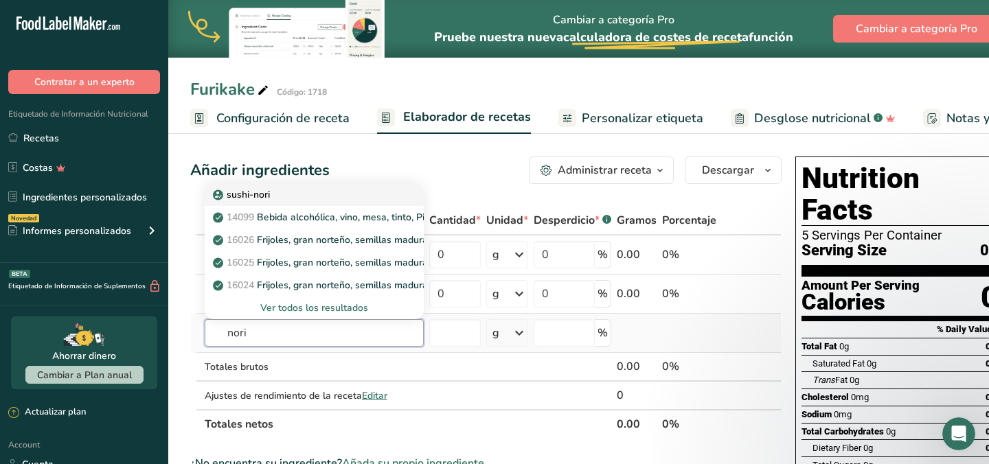
type input "nori"
click at [356, 201] on div "sushi-nori" at bounding box center [303, 195] width 175 height 14
type input "[PERSON_NAME]"
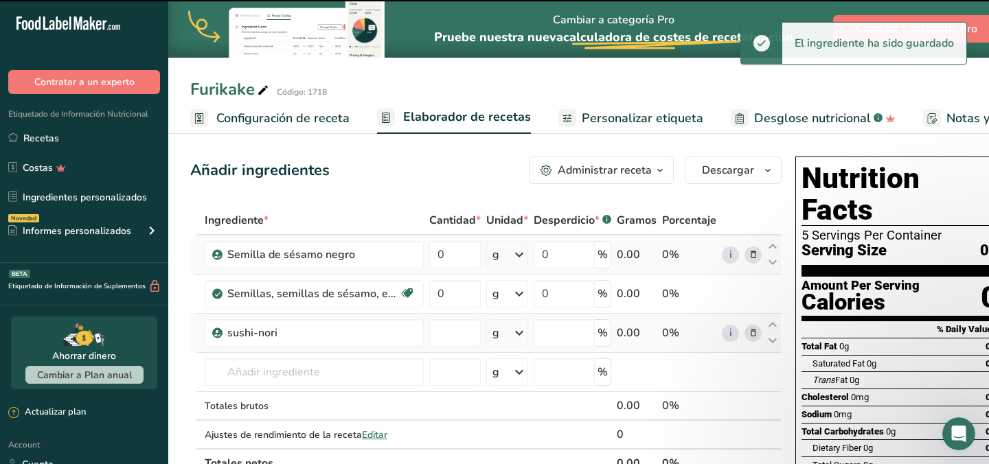
type input "0"
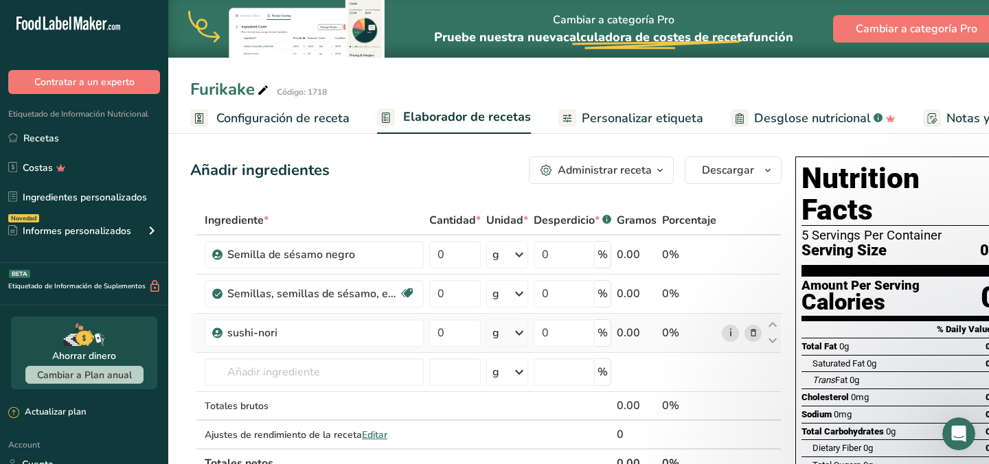
click at [727, 333] on link "i" at bounding box center [730, 333] width 17 height 17
click at [749, 337] on icon at bounding box center [754, 333] width 10 height 14
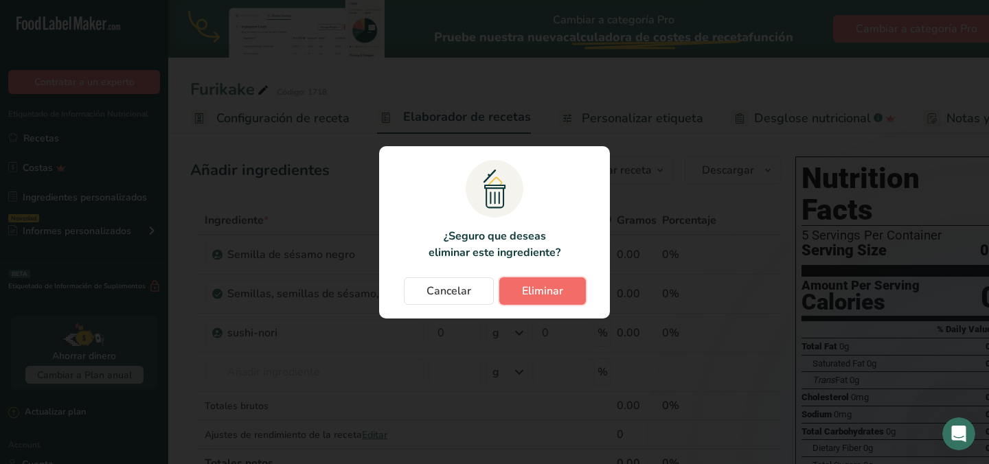
click at [543, 293] on span "Eliminar" at bounding box center [542, 291] width 41 height 16
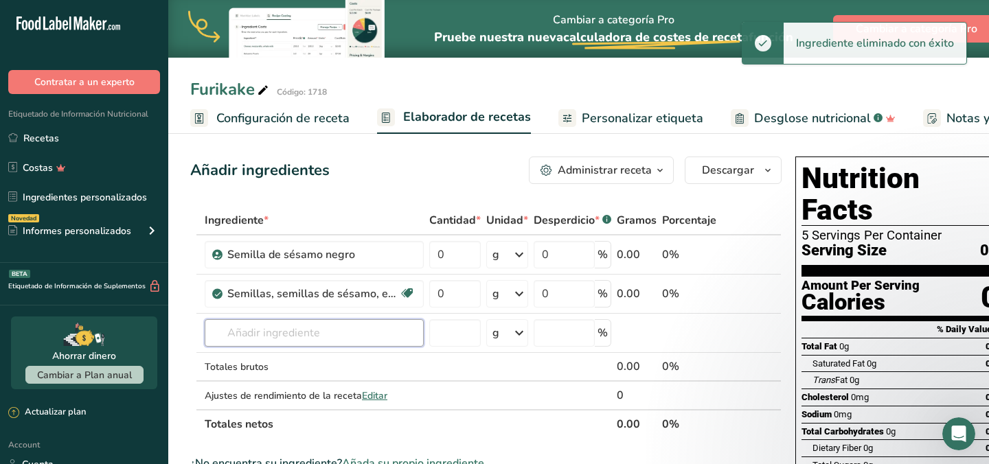
click at [387, 339] on input "text" at bounding box center [314, 332] width 219 height 27
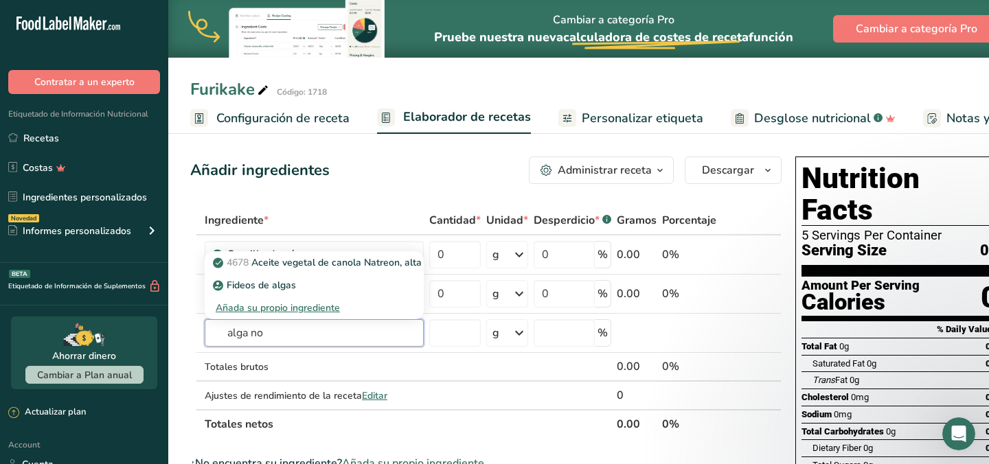
type input "alga no"
click at [327, 310] on div "Añada su propio ingrediente" at bounding box center [314, 308] width 197 height 14
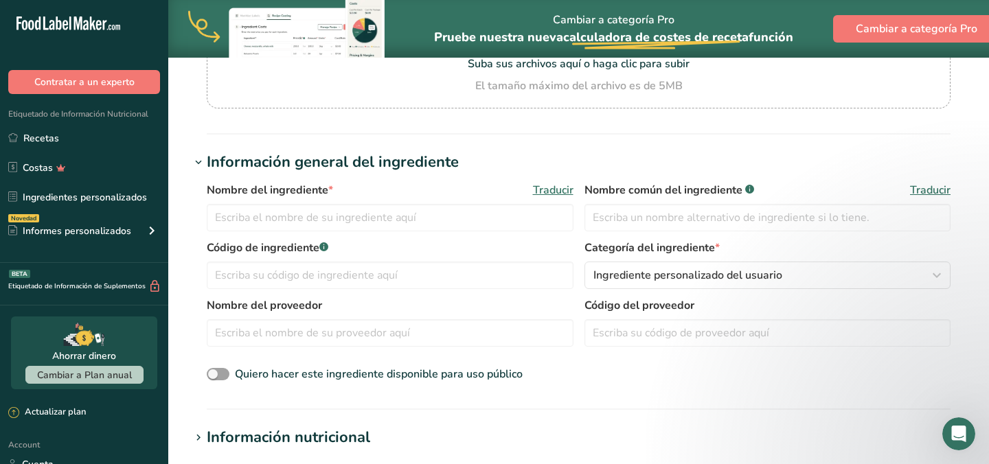
scroll to position [212, 0]
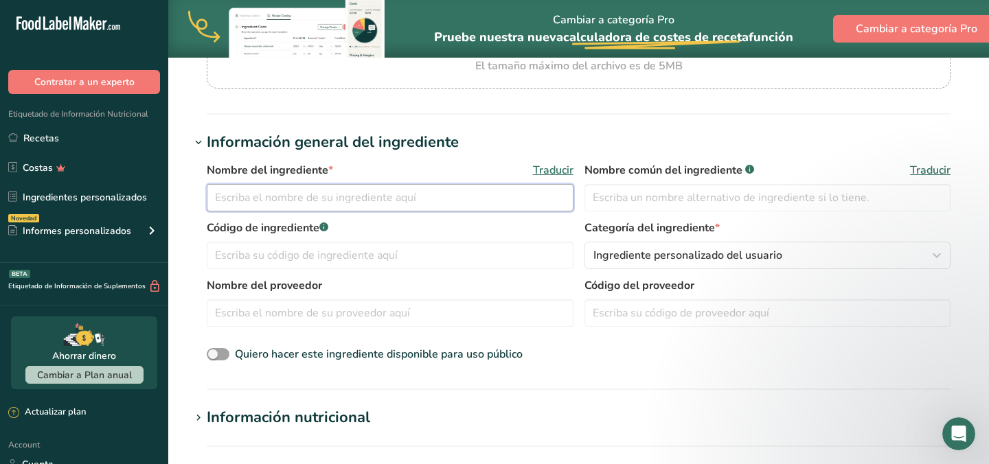
click at [365, 188] on input "text" at bounding box center [390, 197] width 367 height 27
type input "Alga Nori"
click at [646, 194] on input "text" at bounding box center [768, 197] width 367 height 27
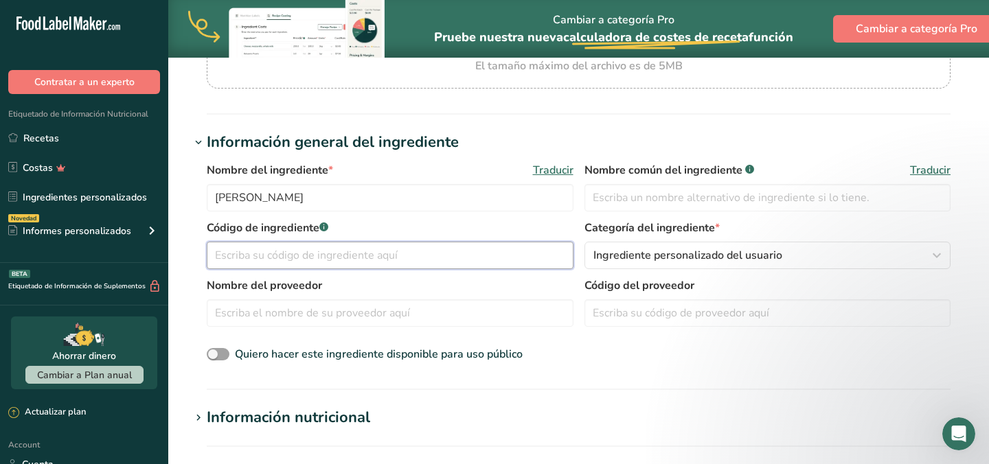
click at [442, 255] on input "text" at bounding box center [390, 255] width 367 height 27
type input "1719"
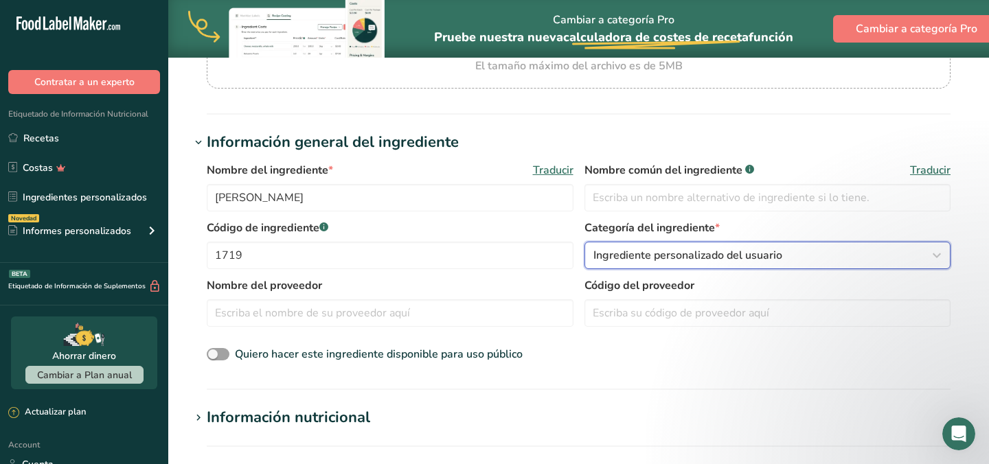
click at [707, 259] on span "Ingrediente personalizado del usuario" at bounding box center [687, 255] width 189 height 16
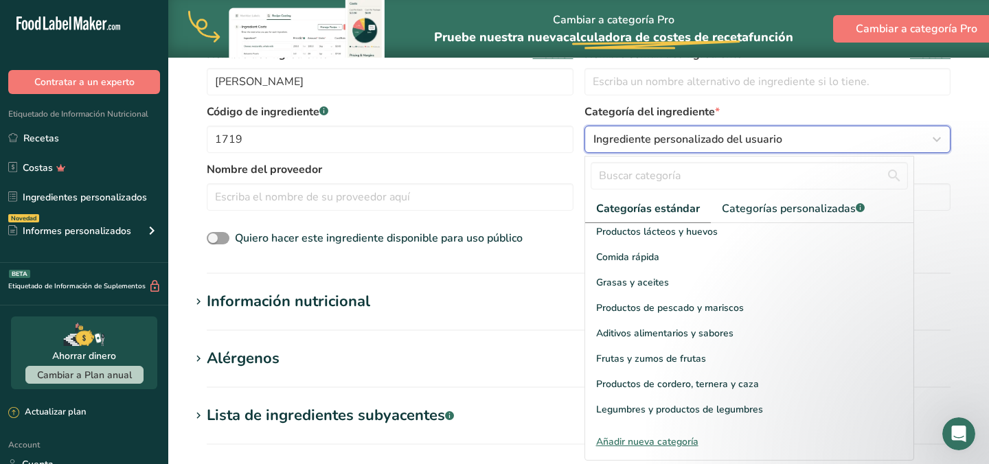
scroll to position [251, 0]
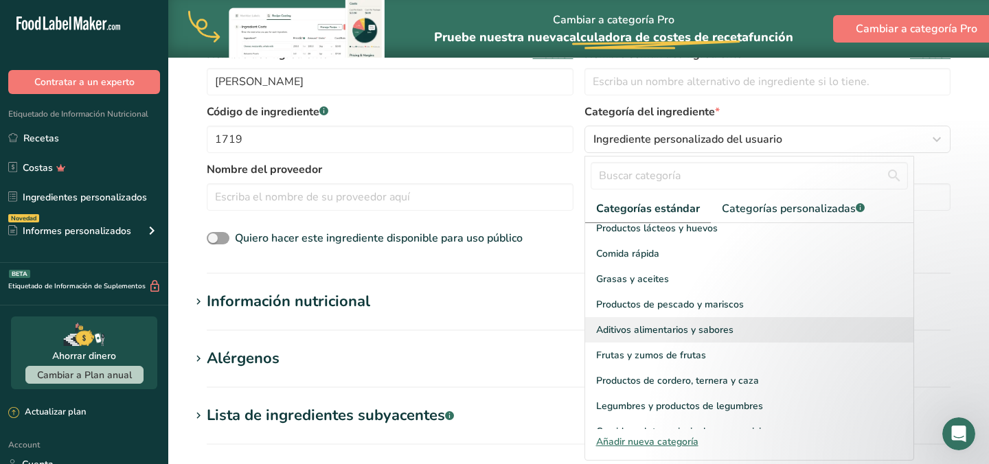
click at [693, 323] on span "Aditivos alimentarios y sabores" at bounding box center [664, 330] width 137 height 14
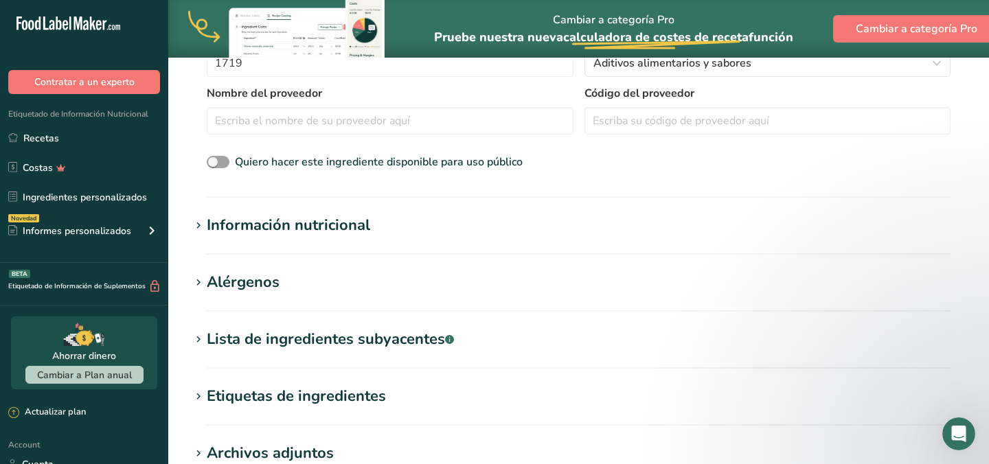
scroll to position [425, 0]
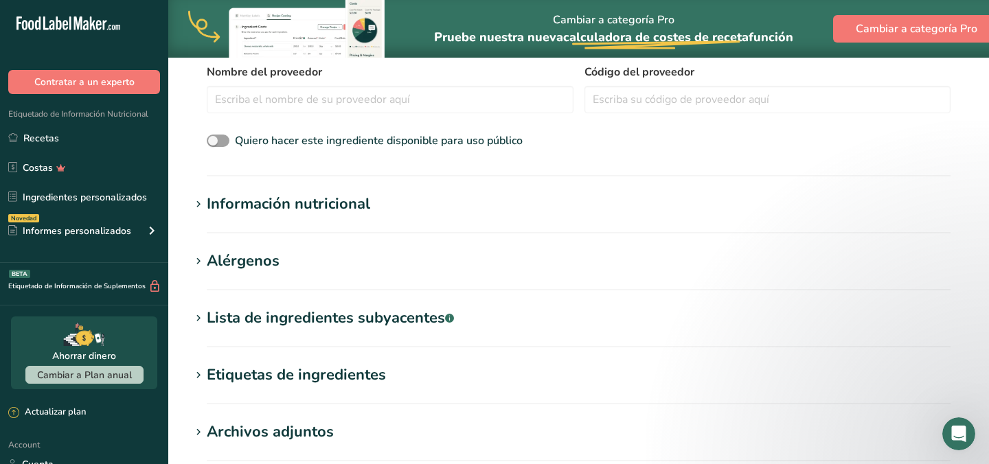
click at [369, 223] on section "Información nutricional Tamaño de la porción .a-a{fill:#347362;}.b-a{fill:#fff;…" at bounding box center [578, 213] width 777 height 41
click at [344, 199] on div "Información nutricional" at bounding box center [288, 204] width 163 height 23
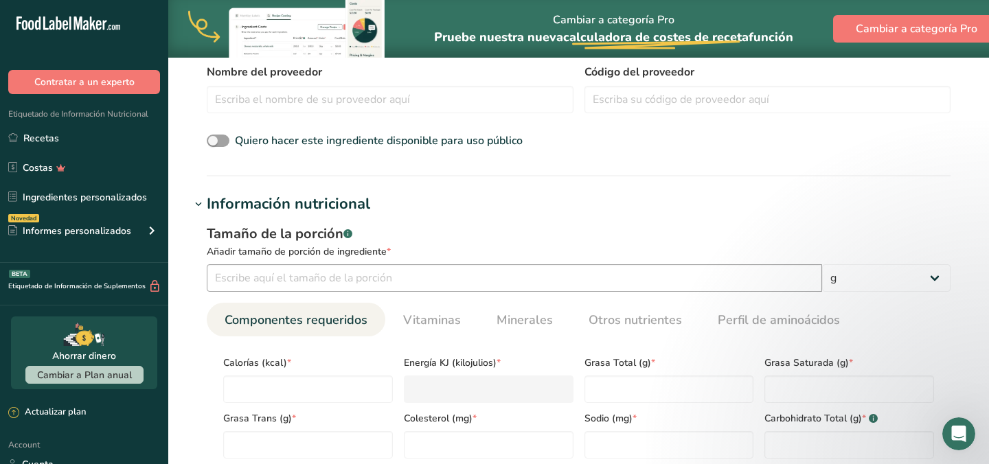
scroll to position [582, 0]
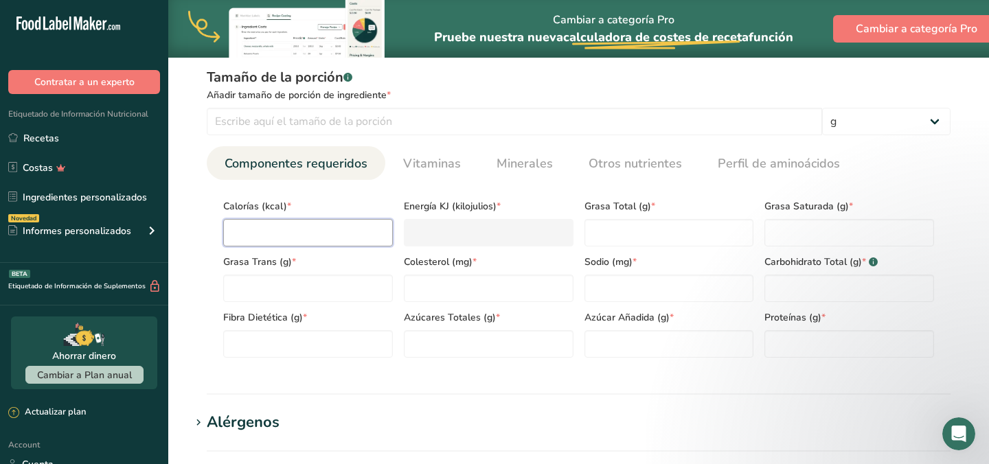
click at [346, 238] on input "number" at bounding box center [308, 232] width 170 height 27
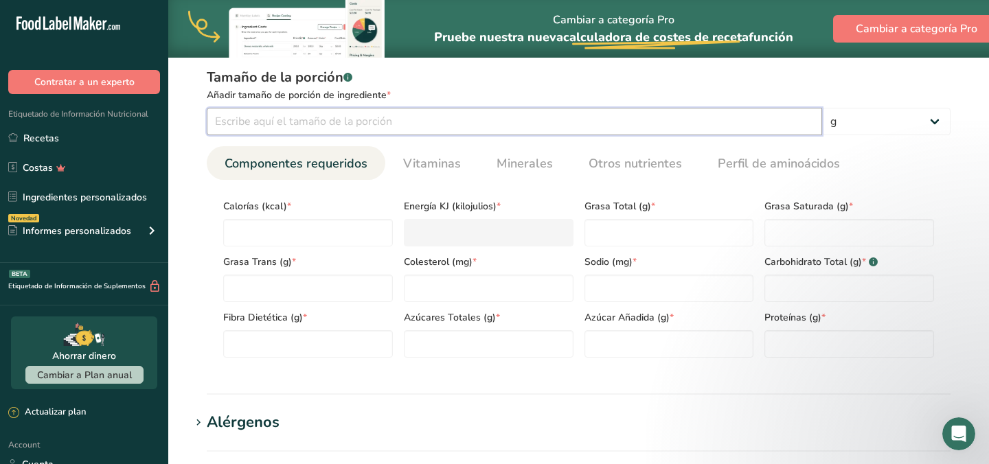
click at [335, 120] on input "number" at bounding box center [514, 121] width 615 height 27
type input "100"
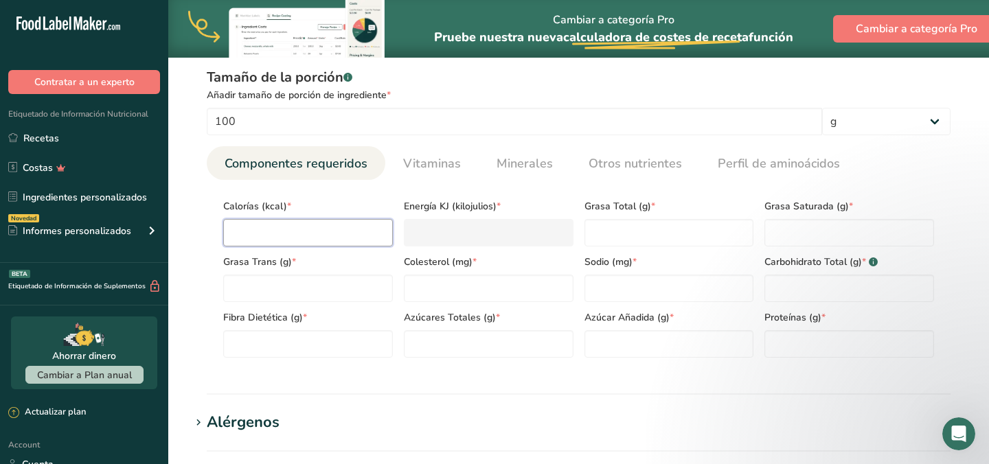
click at [285, 234] on input "number" at bounding box center [308, 232] width 170 height 27
type input "2"
type KJ "8.4"
type input "20"
type KJ "83.7"
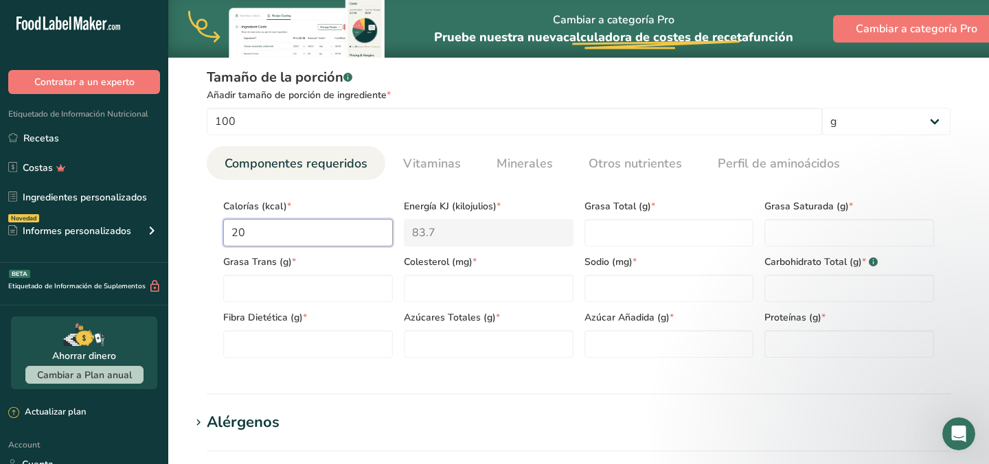
type input "200"
type KJ "836.8"
type input "200"
click at [625, 233] on Fat "number" at bounding box center [670, 232] width 170 height 27
type Fat "3.7"
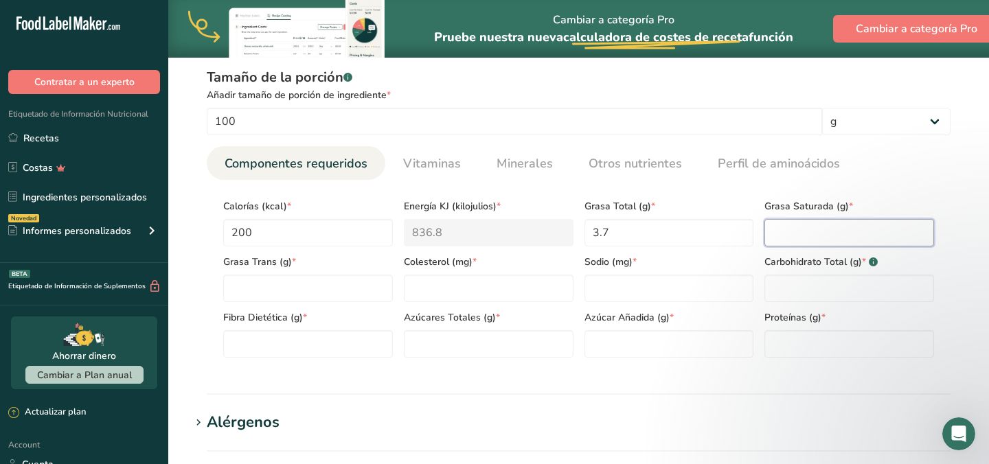
click at [804, 236] on Fat "number" at bounding box center [850, 232] width 170 height 27
type Fat "0.55"
click at [317, 282] on Fat "number" at bounding box center [308, 288] width 170 height 27
type Fat "0"
type input "0"
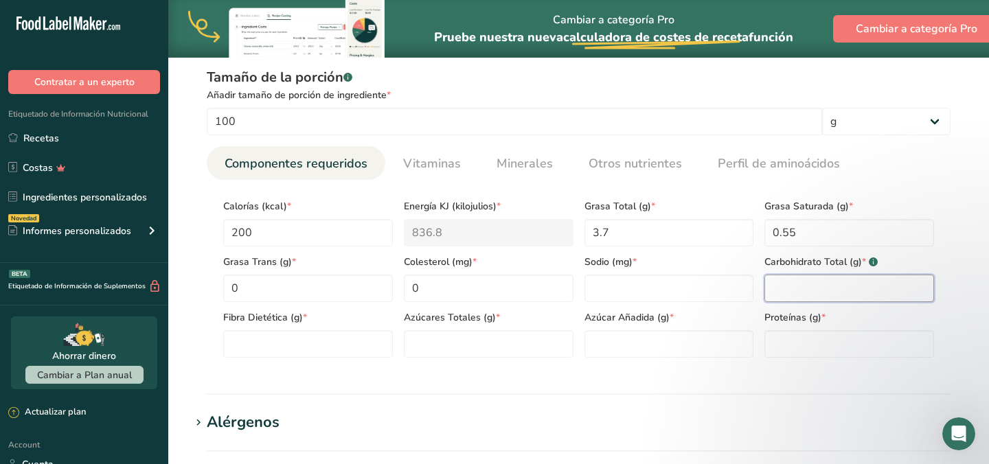
click at [794, 292] on Carbohydrates "number" at bounding box center [850, 288] width 170 height 27
type Carbohydrates "44.3"
click at [473, 343] on Sugars "number" at bounding box center [489, 343] width 170 height 27
type Sugars "8.3"
click at [648, 344] on Sugars "number" at bounding box center [670, 343] width 170 height 27
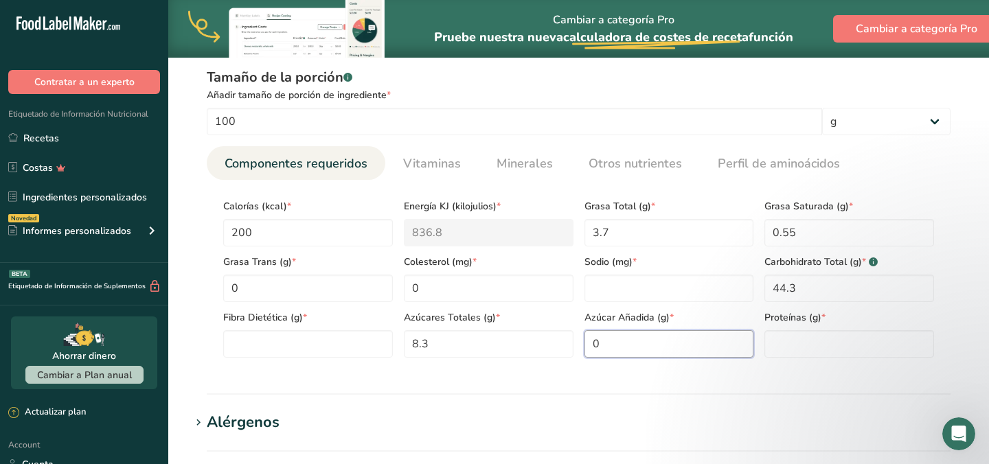
type Sugars "0"
click at [806, 348] on input "number" at bounding box center [850, 343] width 170 height 27
type input "41.4"
click at [642, 295] on input "number" at bounding box center [670, 288] width 170 height 27
type input "53"
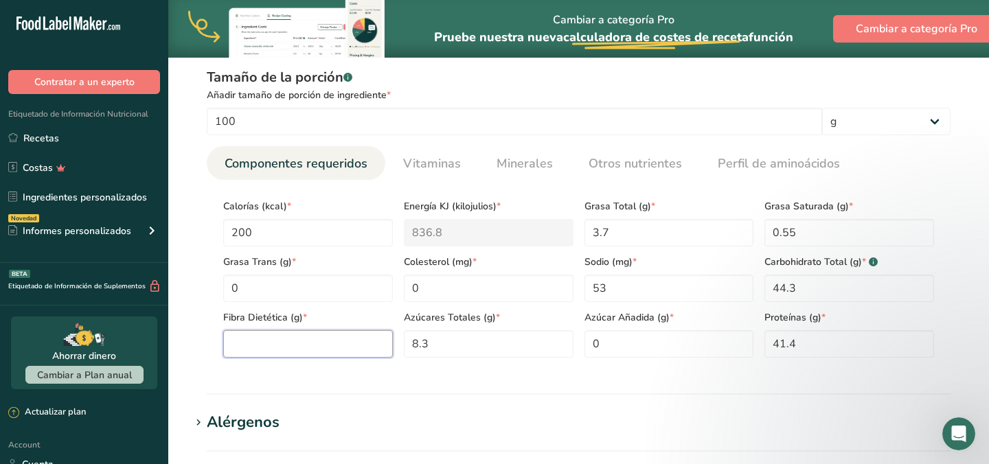
click at [367, 351] on Fiber "number" at bounding box center [308, 343] width 170 height 27
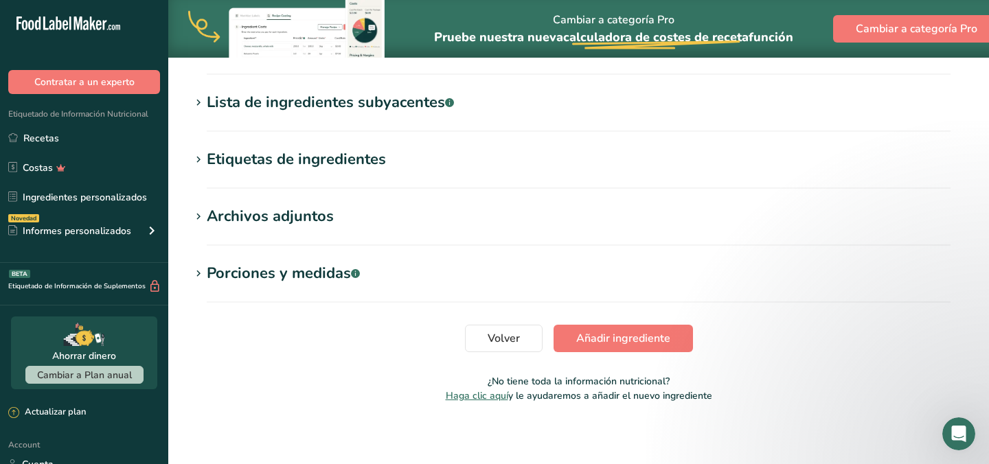
scroll to position [964, 0]
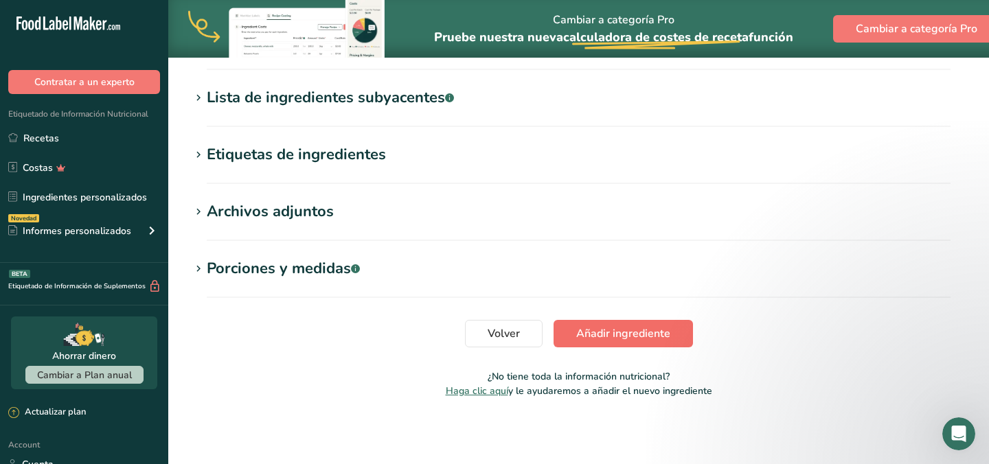
type Fiber "0"
click at [600, 339] on span "Añadir ingrediente" at bounding box center [623, 334] width 94 height 16
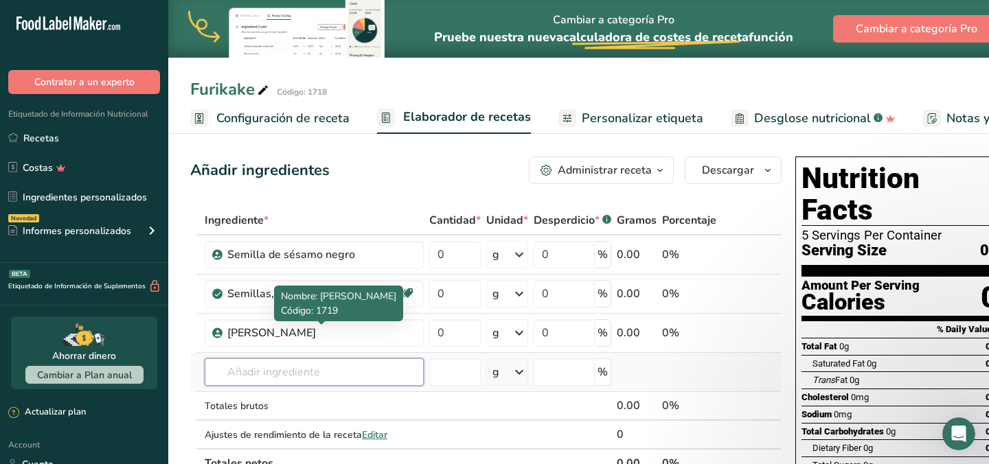
click at [367, 359] on input "text" at bounding box center [314, 372] width 219 height 27
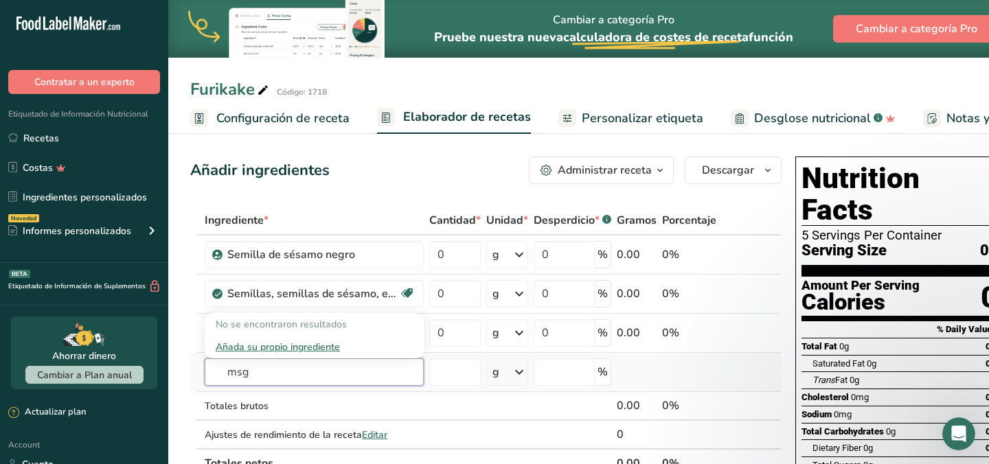
type input "msg"
click at [330, 345] on div "Añada su propio ingrediente" at bounding box center [314, 347] width 197 height 14
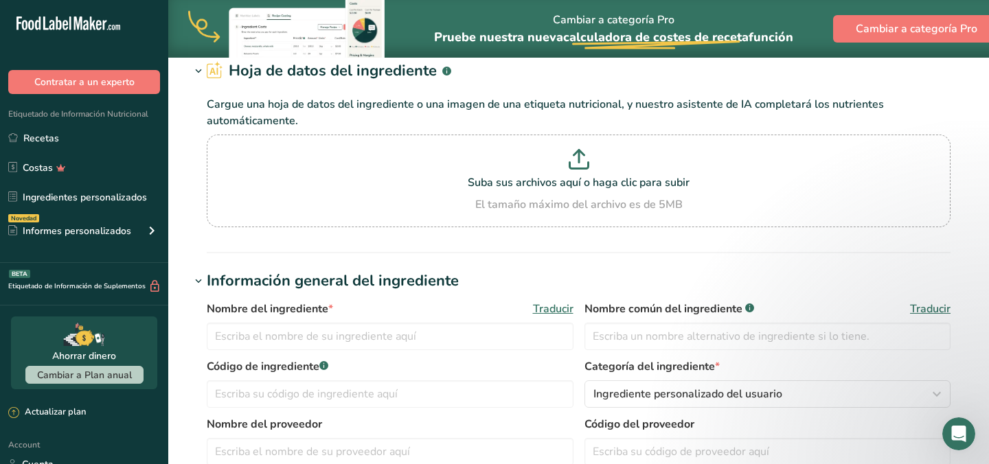
scroll to position [150, 0]
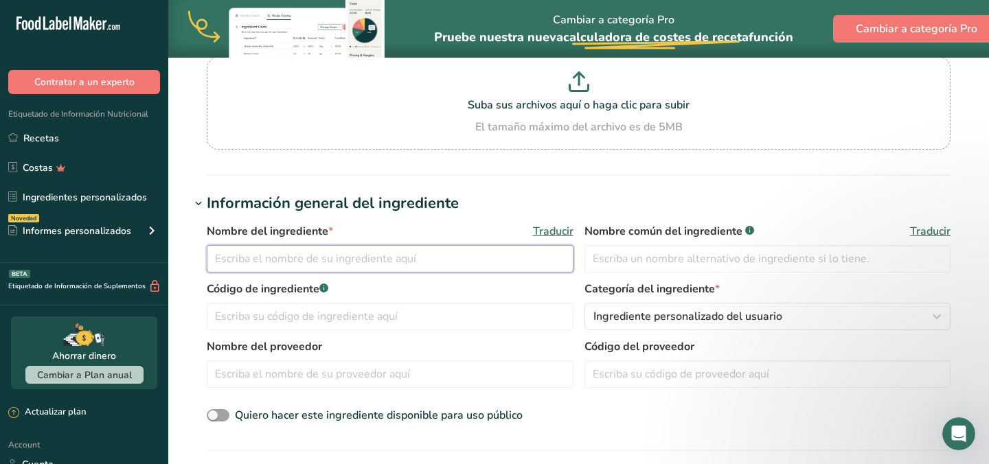
click at [353, 259] on input "text" at bounding box center [390, 258] width 367 height 27
type input "A"
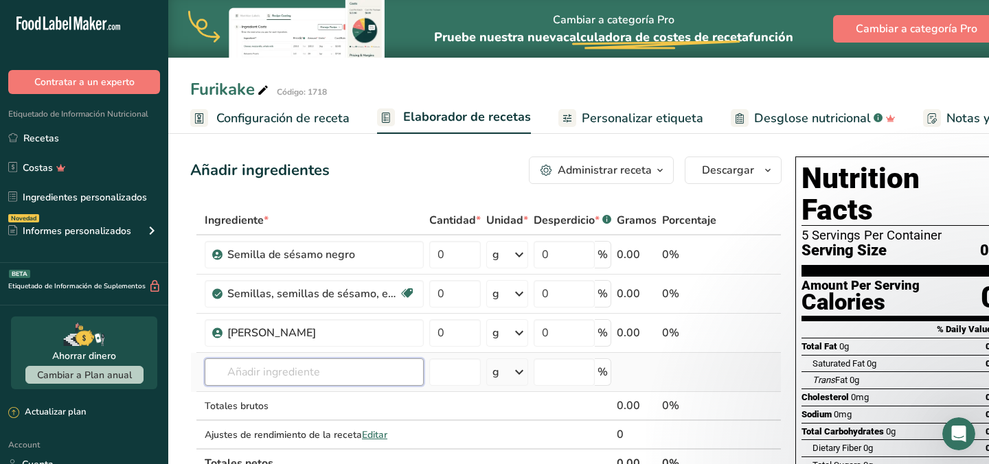
click at [321, 372] on input "text" at bounding box center [314, 372] width 219 height 27
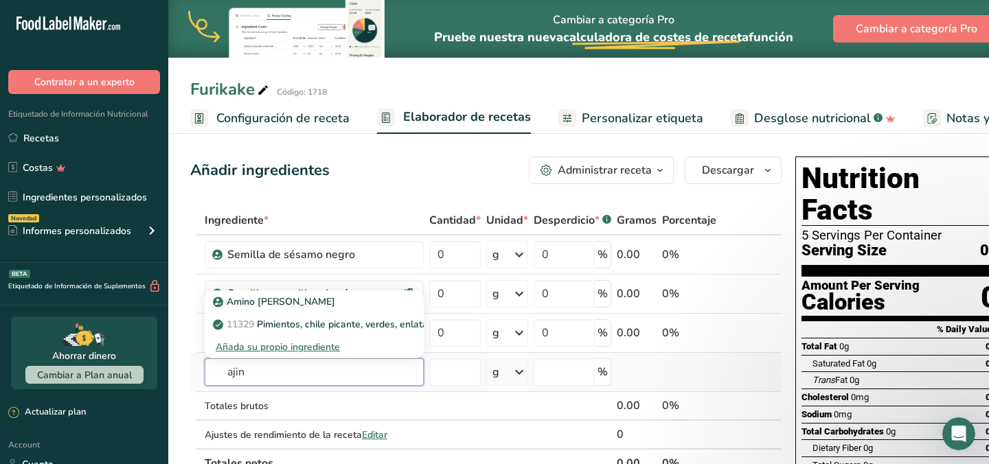
type input "ajin"
click at [317, 349] on div "Añada su propio ingrediente" at bounding box center [314, 347] width 197 height 14
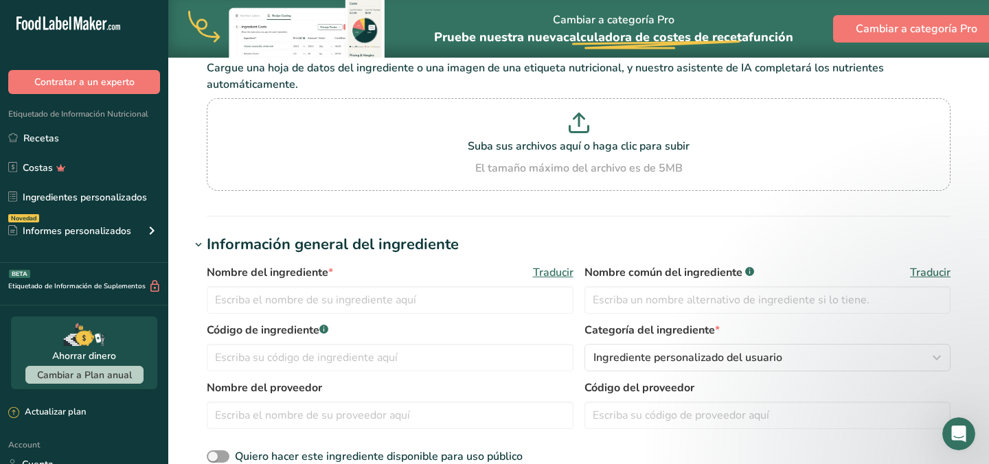
scroll to position [111, 0]
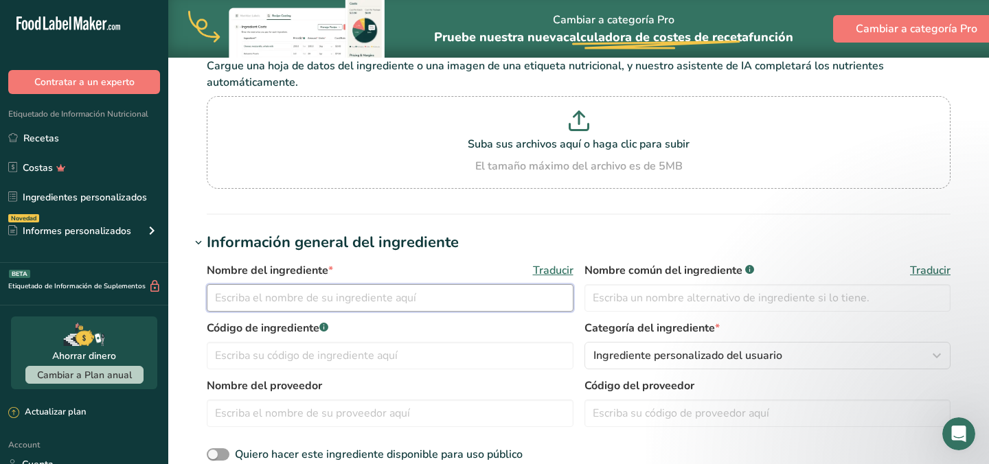
click at [310, 301] on input "text" at bounding box center [390, 297] width 367 height 27
type input "Ajinomoto"
click at [268, 354] on input "text" at bounding box center [390, 355] width 367 height 27
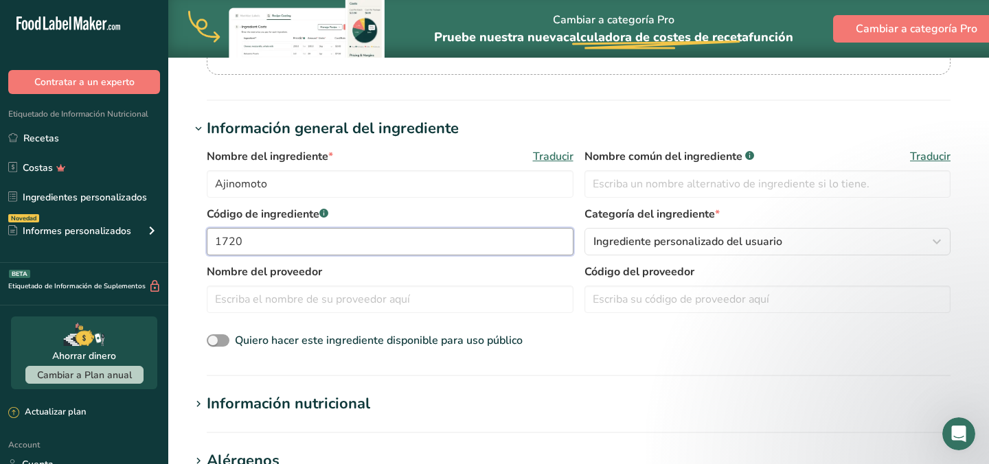
scroll to position [226, 0]
type input "1720"
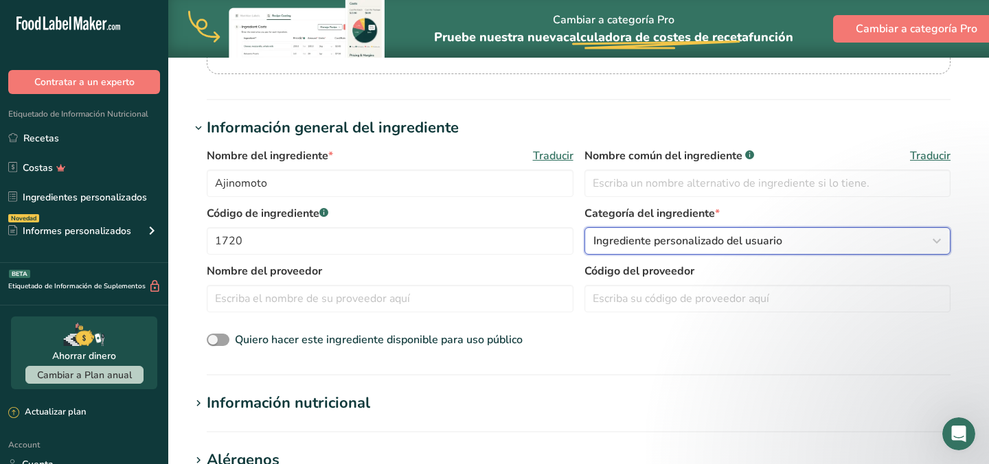
click at [634, 245] on span "Ingrediente personalizado del usuario" at bounding box center [687, 241] width 189 height 16
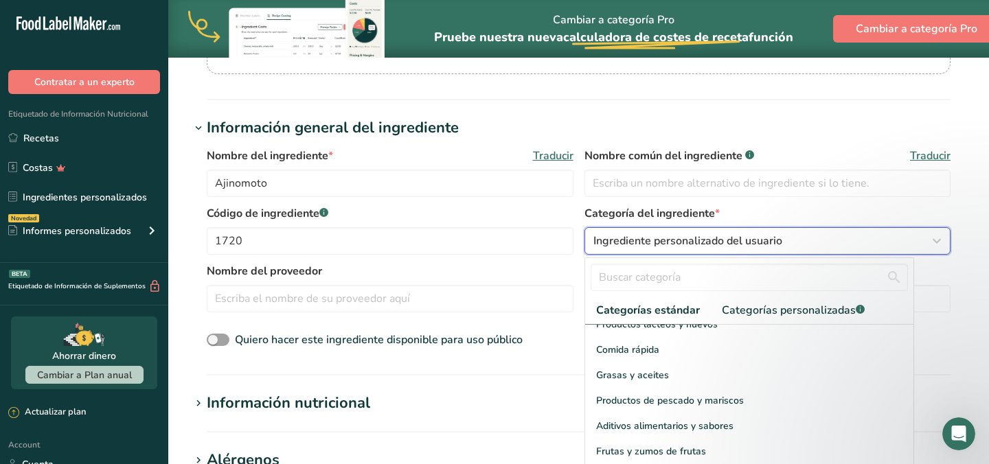
scroll to position [284, 0]
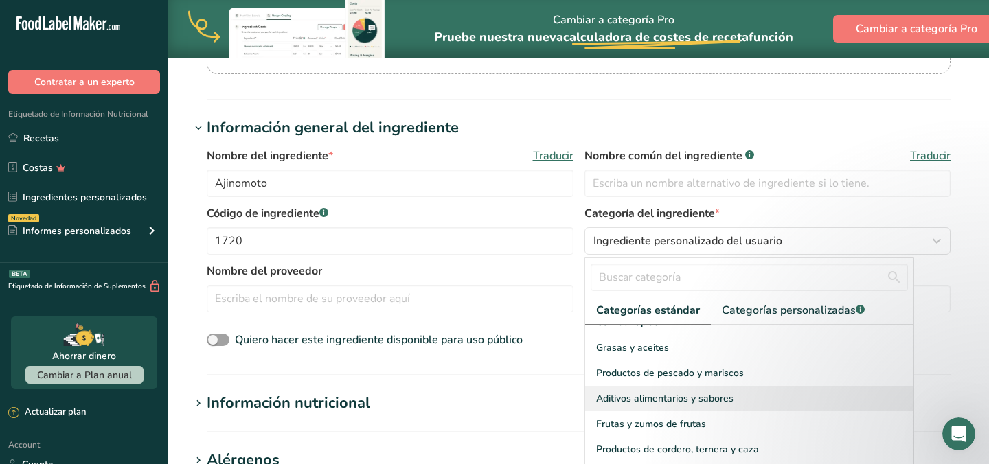
click at [661, 392] on span "Aditivos alimentarios y sabores" at bounding box center [664, 399] width 137 height 14
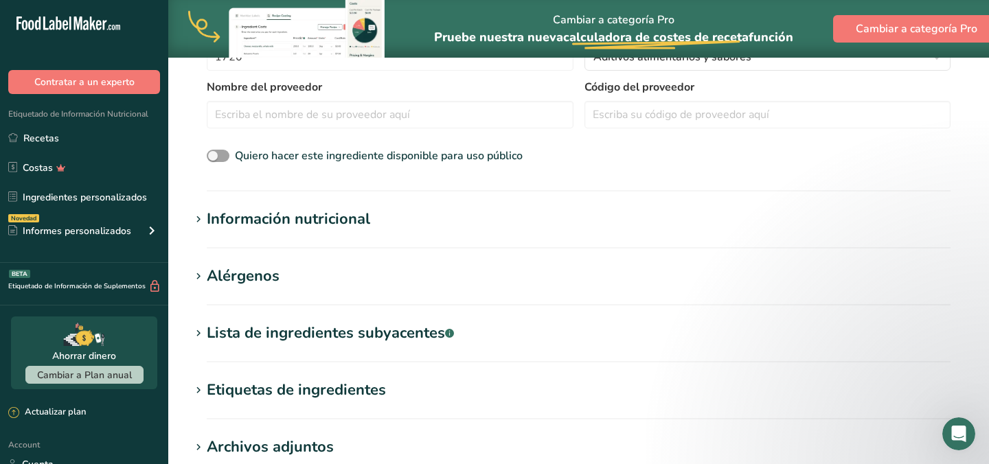
scroll to position [427, 0]
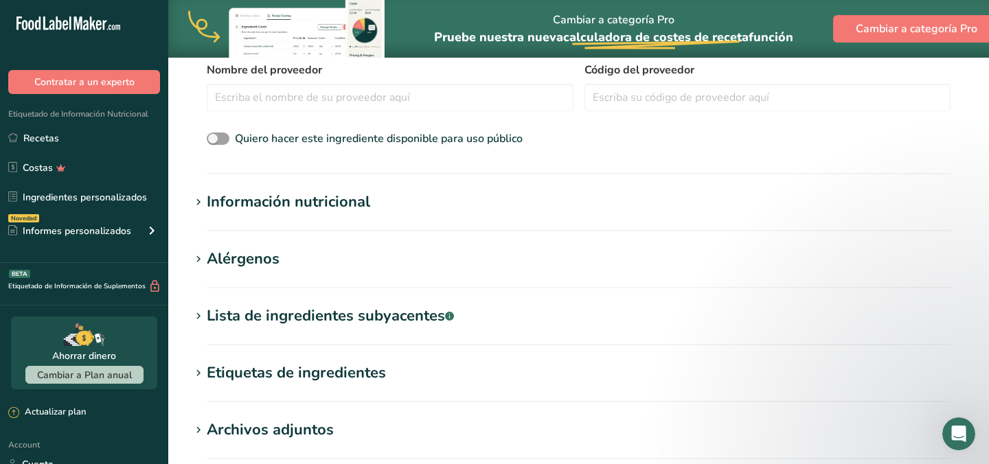
click at [399, 222] on section "Información nutricional Tamaño de la porción .a-a{fill:#347362;}.b-a{fill:#fff;…" at bounding box center [578, 211] width 777 height 41
click at [340, 200] on div "Información nutricional" at bounding box center [288, 202] width 163 height 23
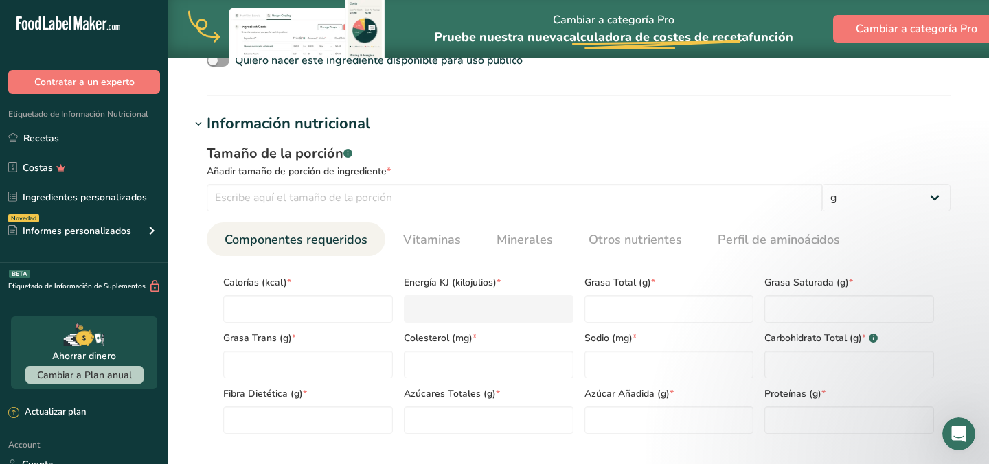
scroll to position [508, 0]
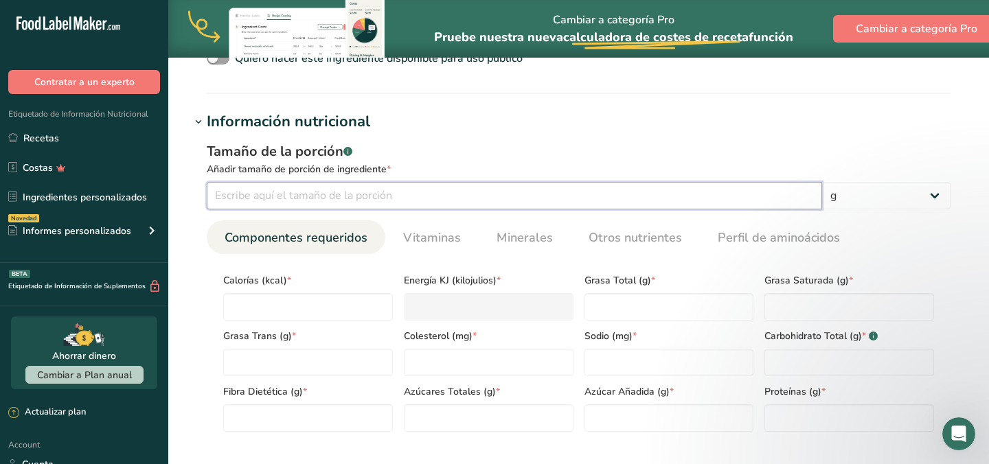
click at [384, 203] on input "number" at bounding box center [514, 195] width 615 height 27
type input "1"
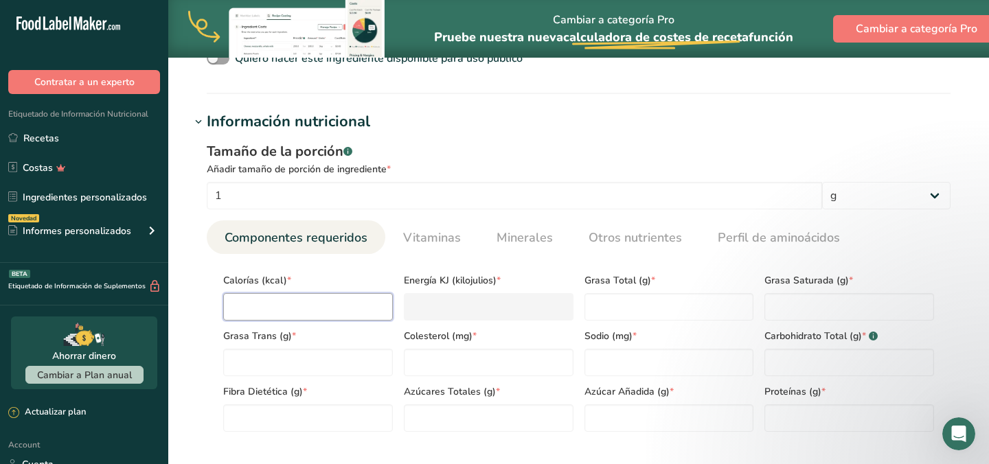
click at [356, 311] on input "number" at bounding box center [308, 306] width 170 height 27
type input "0"
type KJ "0"
type input "0"
type Fat "0"
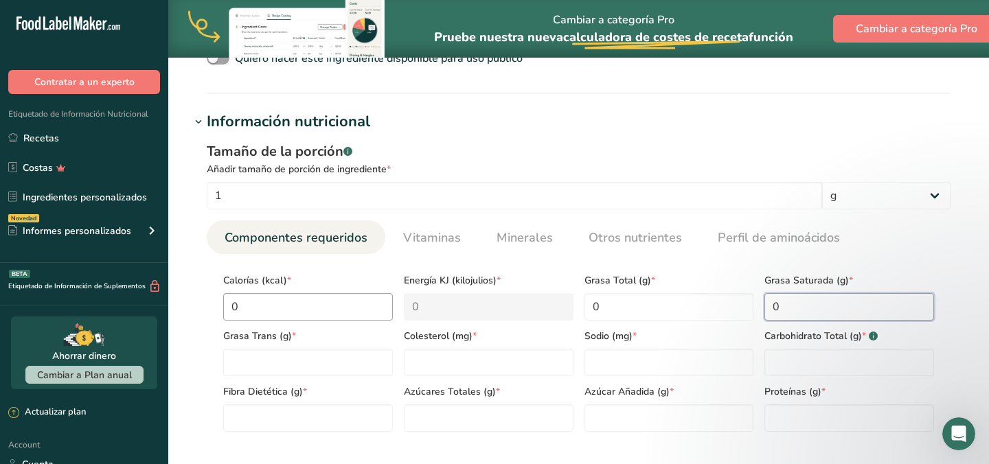
type Fat "0"
type input "0"
type input "125"
type Carbohydrates "0"
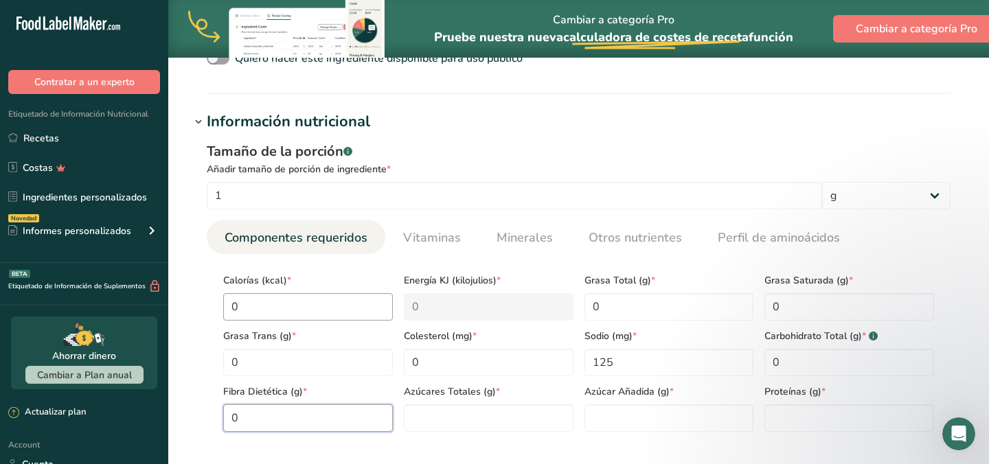
type Fiber "0"
type Sugars "0"
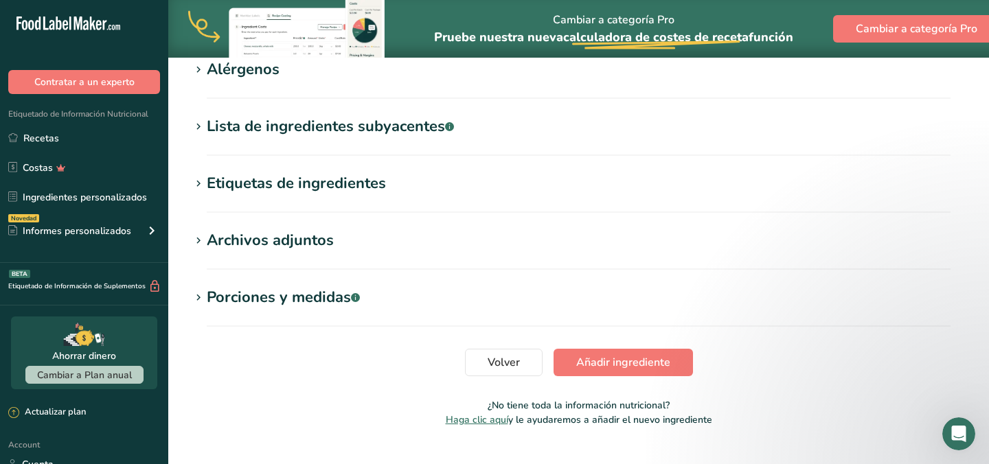
scroll to position [964, 0]
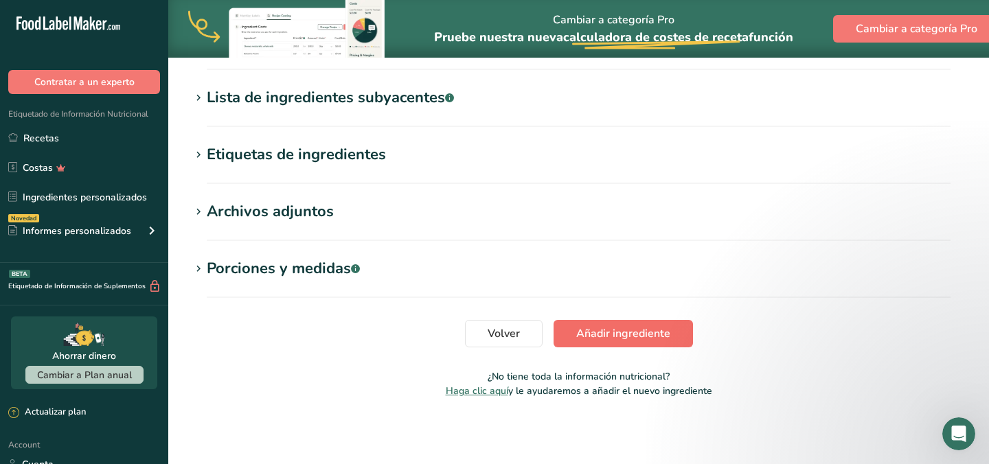
type input "0"
click at [596, 335] on span "Añadir ingrediente" at bounding box center [623, 334] width 94 height 16
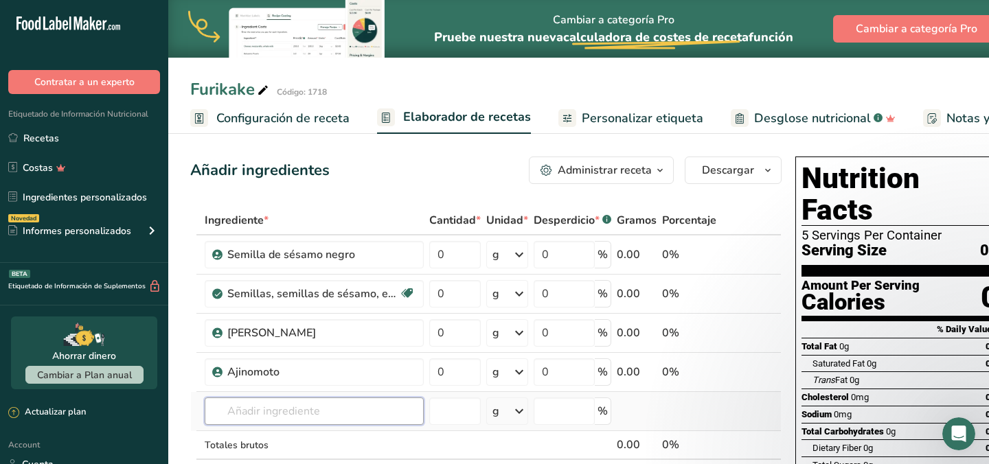
click at [387, 416] on input "text" at bounding box center [314, 411] width 219 height 27
type input "Chalota frita"
click at [320, 389] on div "Añada su propio ingrediente" at bounding box center [314, 386] width 197 height 14
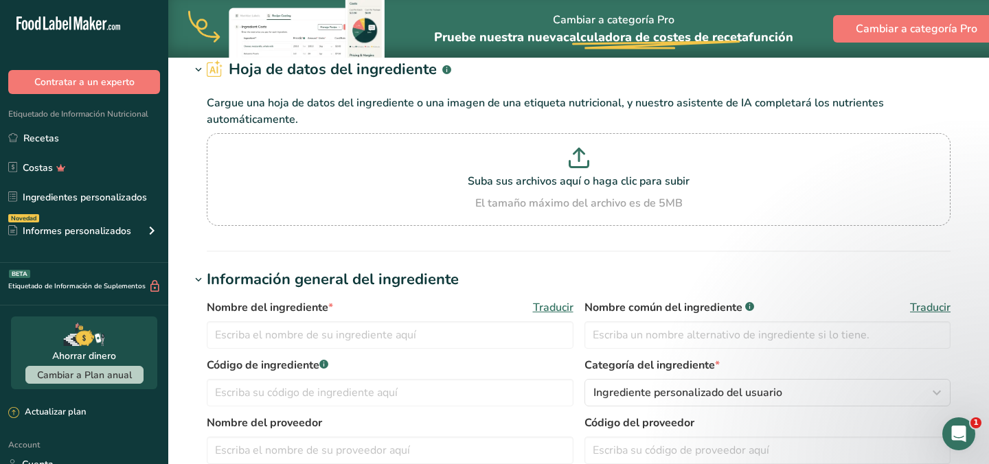
scroll to position [76, 0]
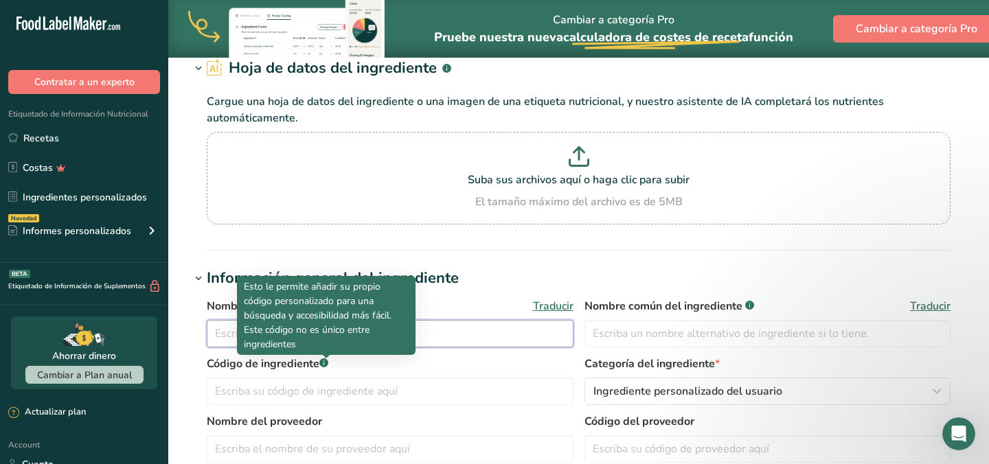
click at [432, 336] on input "text" at bounding box center [390, 333] width 367 height 27
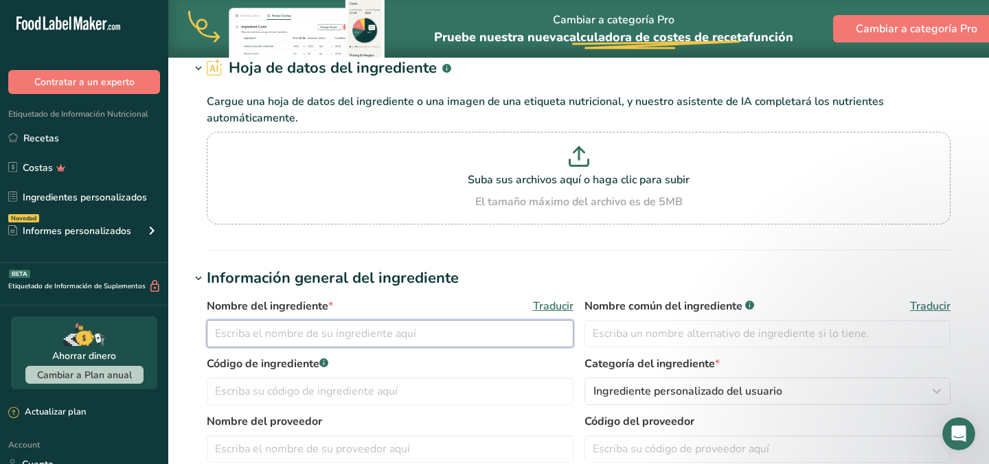
click at [473, 337] on input "text" at bounding box center [390, 333] width 367 height 27
type input "Chalota Frita"
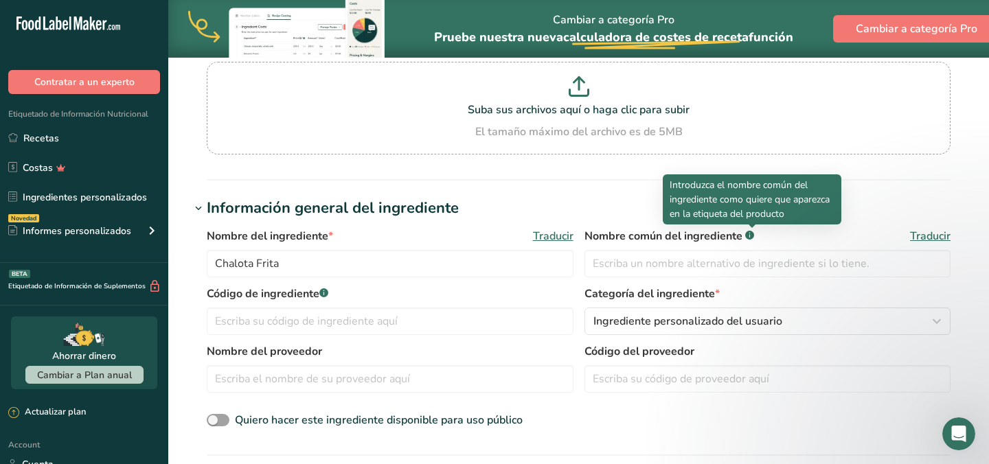
scroll to position [148, 0]
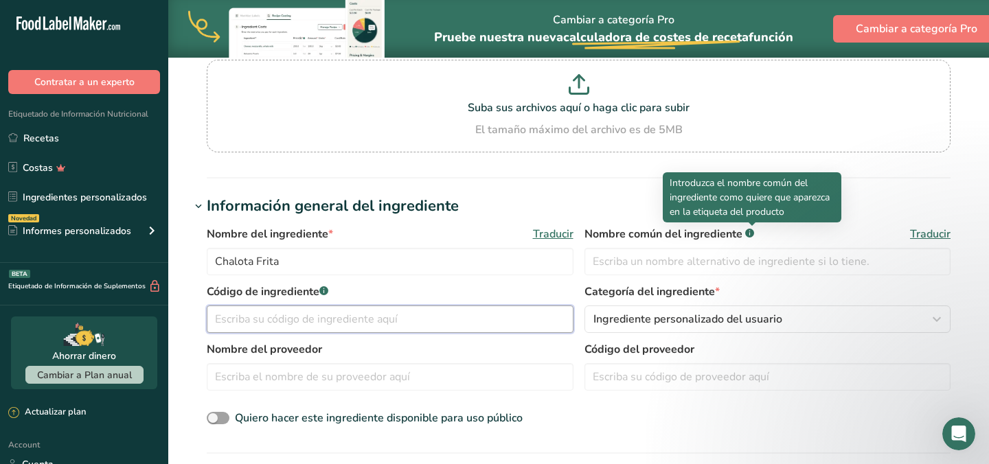
click at [455, 326] on input "text" at bounding box center [390, 319] width 367 height 27
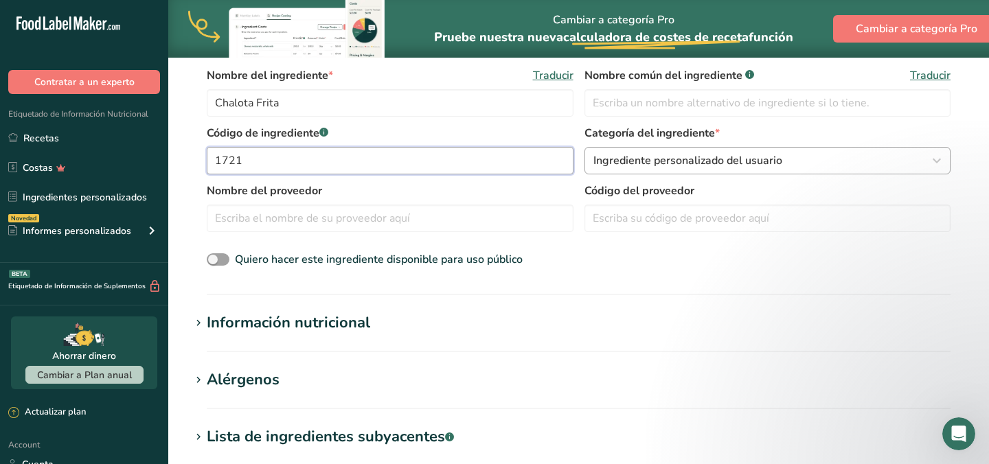
scroll to position [308, 0]
type input "1721"
click at [439, 315] on h1 "Información nutricional" at bounding box center [578, 321] width 777 height 23
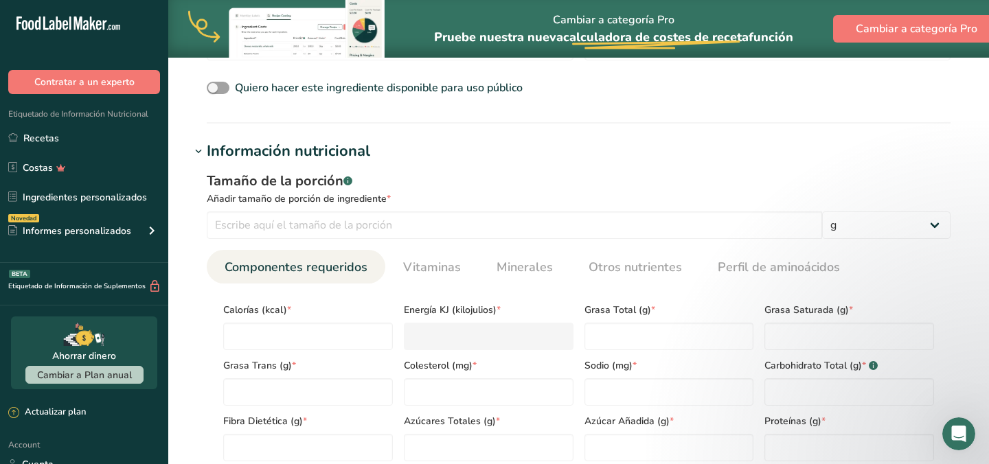
scroll to position [482, 0]
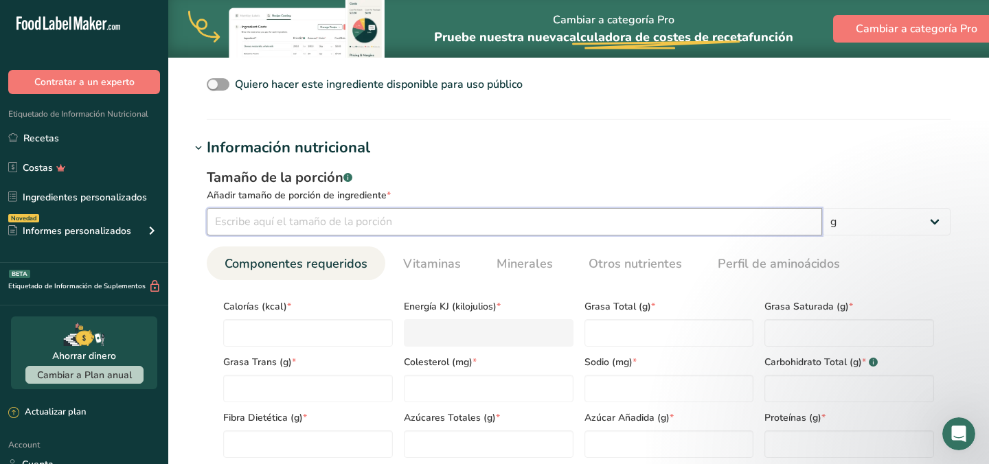
click at [440, 226] on input "number" at bounding box center [514, 221] width 615 height 27
type input "100"
click at [319, 338] on input "number" at bounding box center [308, 332] width 170 height 27
type input "8"
type KJ "33.5"
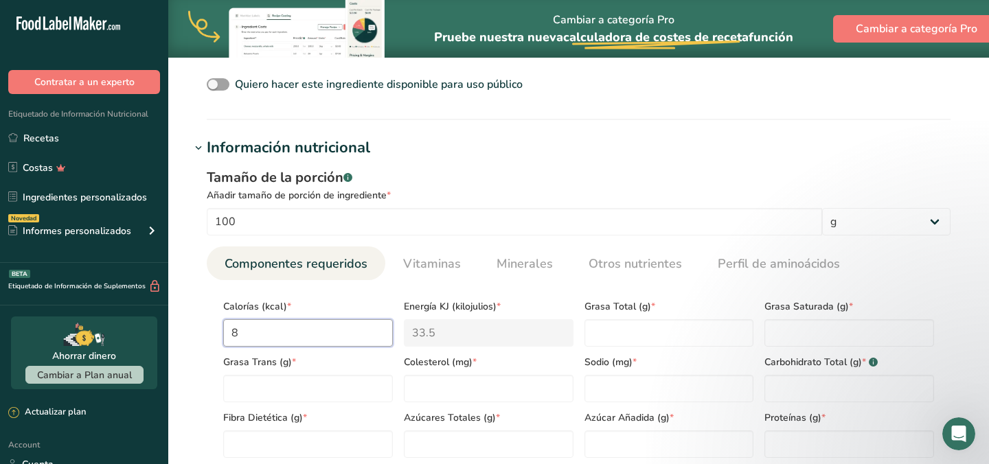
type input "86"
type KJ "359.8"
type input "865"
type KJ "3619.2"
type input "865"
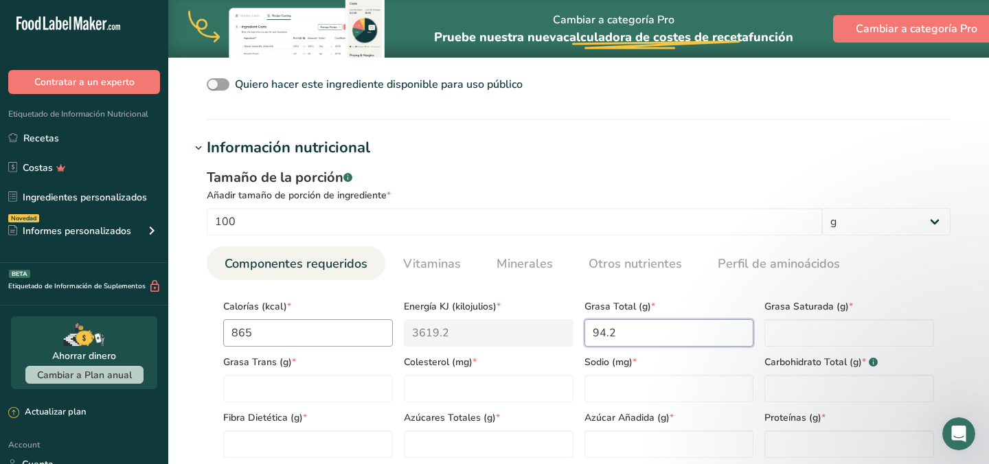
type Fat "94.2"
type Fat "37.2"
click at [271, 376] on Fat "number" at bounding box center [308, 388] width 170 height 27
type Fat "0.1"
type input "0"
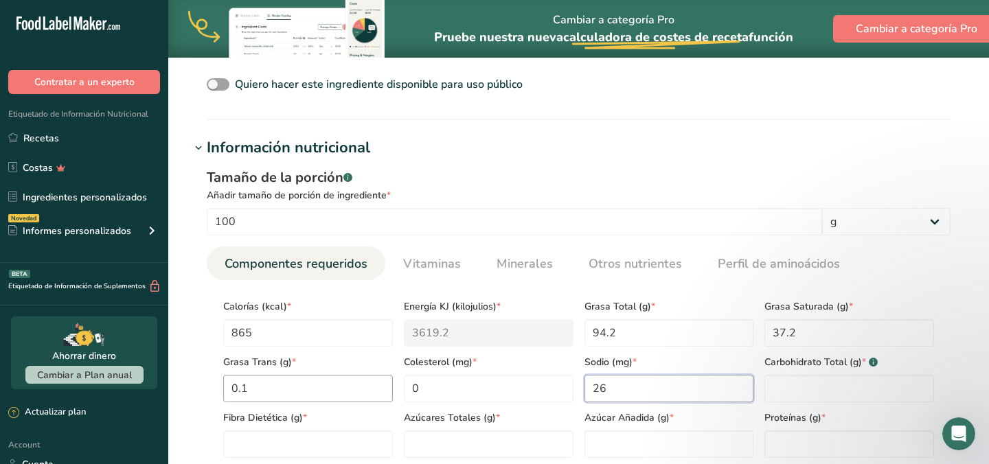
type input "26"
type Carbohydrates "1.9"
type Fiber "0"
type Sugars "0.6"
type Sugars "0"
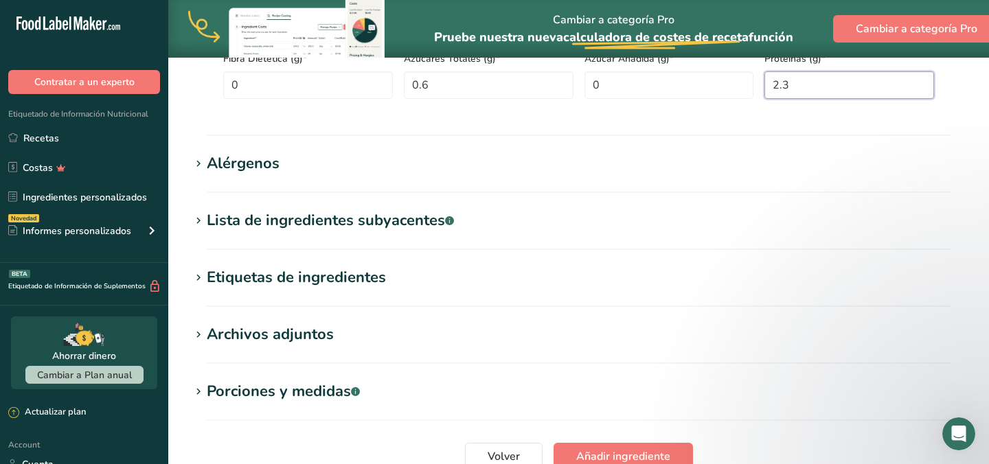
scroll to position [815, 0]
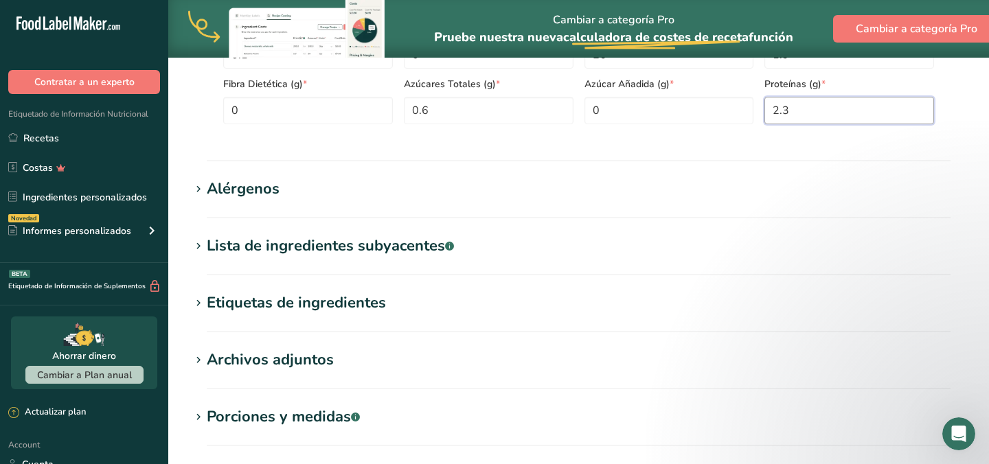
type input "2.3"
click at [356, 247] on div "Lista de ingredientes subyacentes .a-a{fill:#347362;}.b-a{fill:#fff;}" at bounding box center [330, 246] width 247 height 23
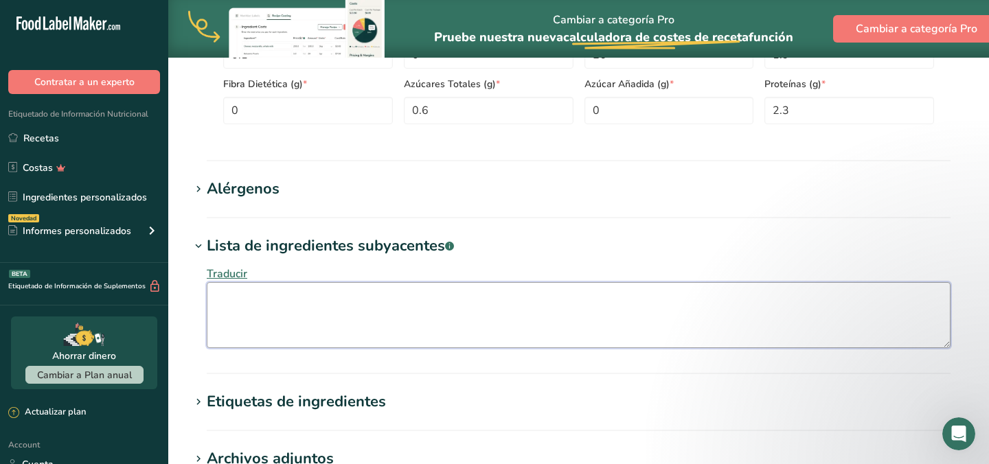
click at [324, 306] on textarea at bounding box center [579, 315] width 744 height 66
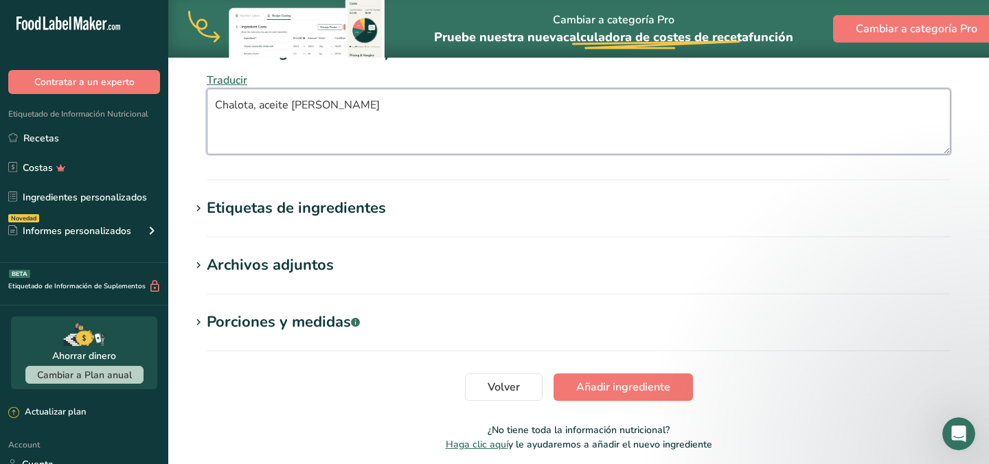
scroll to position [1019, 0]
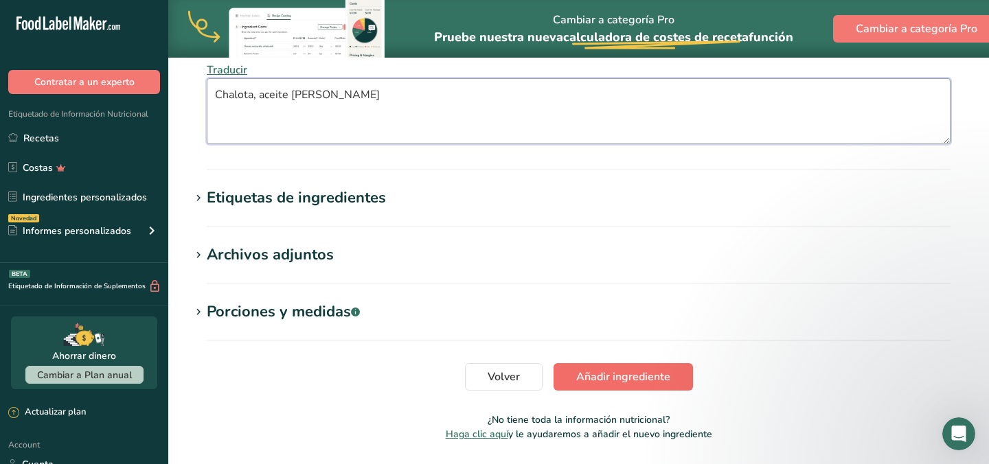
type textarea "Chalota, aceite de palma, sal"
click at [617, 377] on span "Añadir ingrediente" at bounding box center [623, 377] width 94 height 16
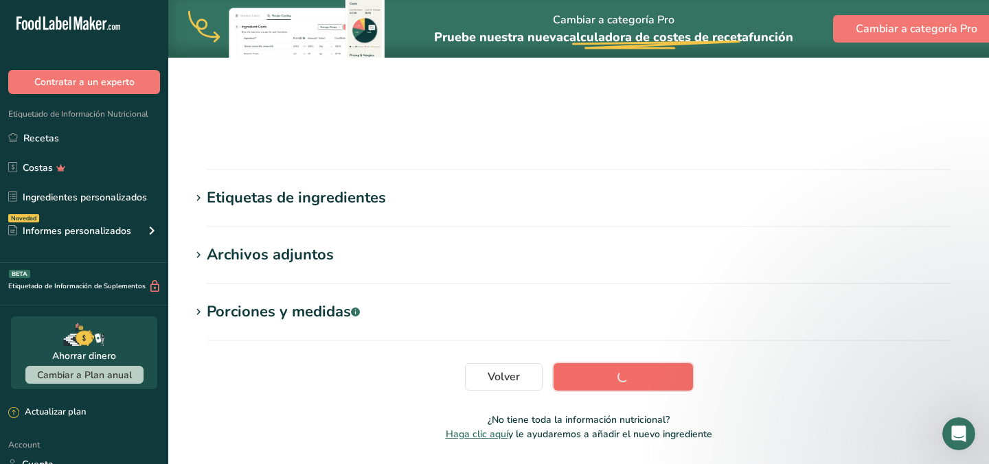
scroll to position [274, 0]
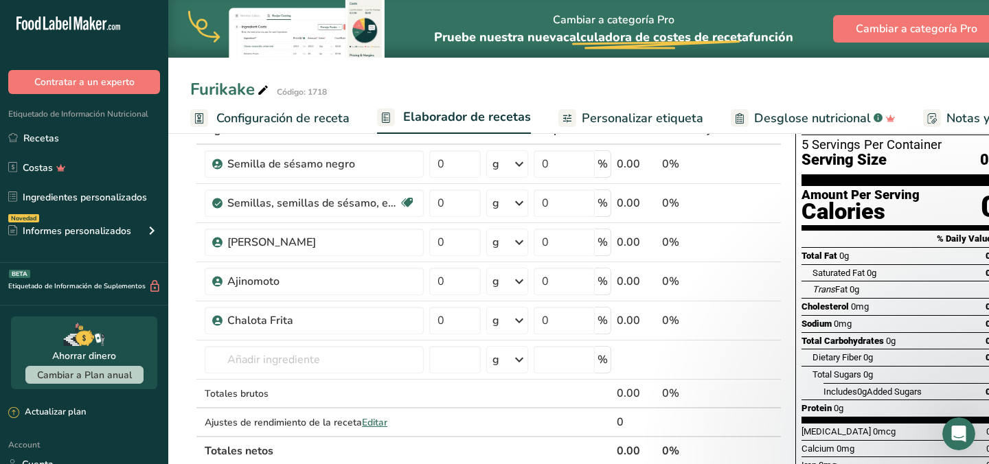
scroll to position [105, 0]
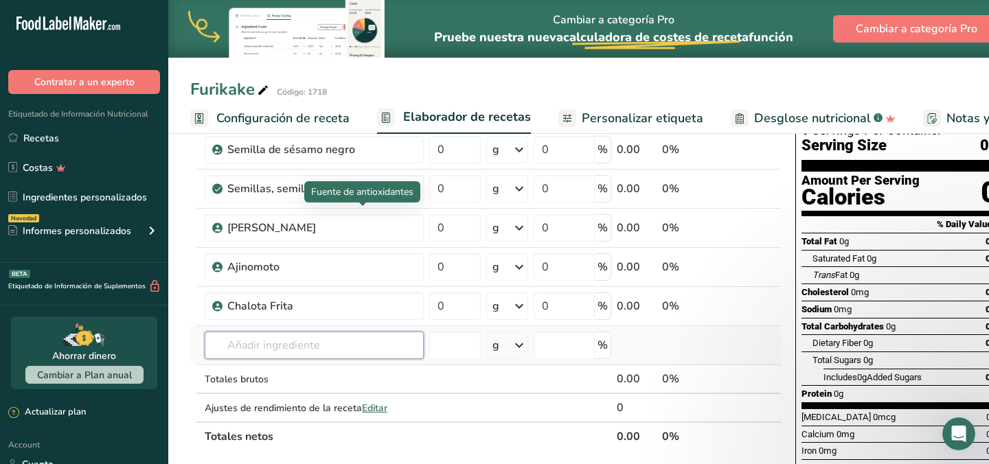
click at [303, 344] on input "text" at bounding box center [314, 345] width 219 height 27
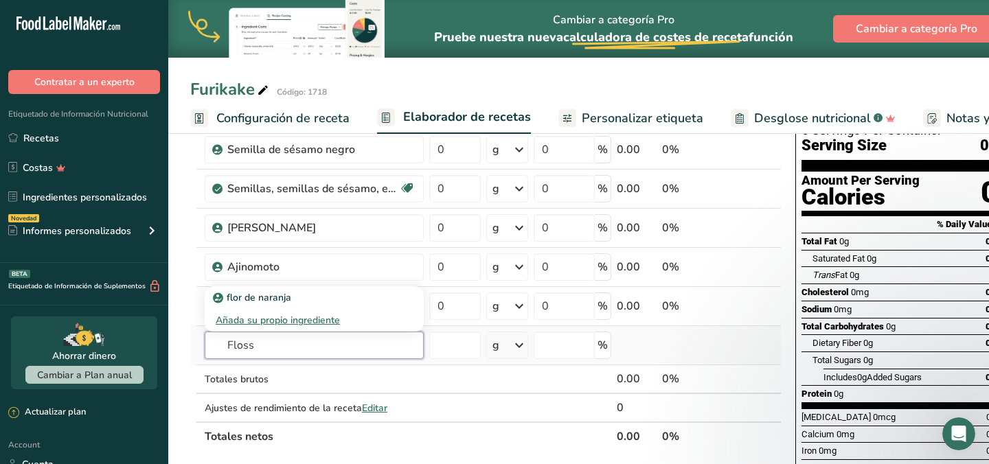
type input "Floss"
click at [304, 323] on div "Añada su propio ingrediente" at bounding box center [314, 320] width 197 height 14
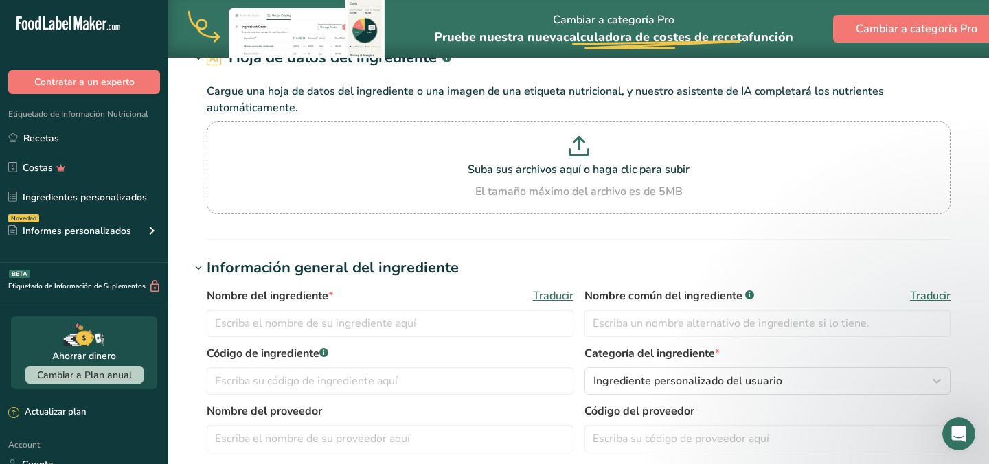
scroll to position [101, 0]
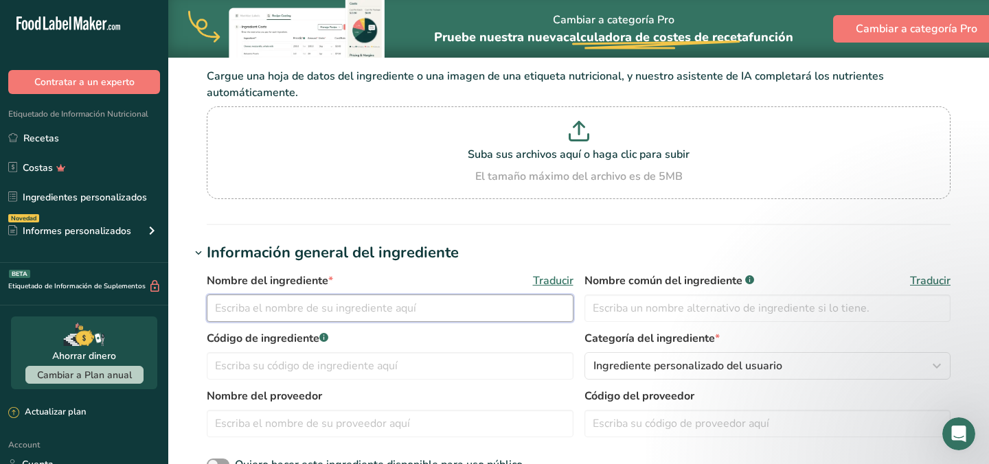
click at [332, 310] on input "text" at bounding box center [390, 308] width 367 height 27
type input "Floss Vegetariano"
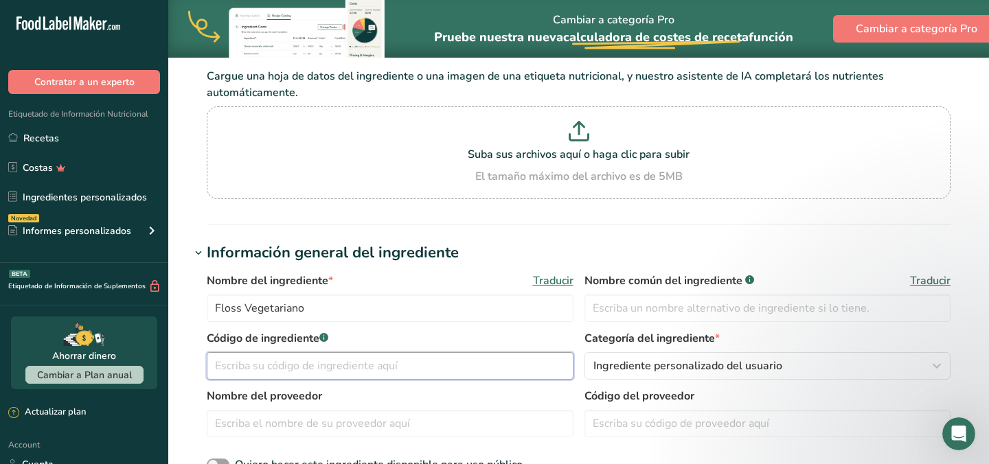
click at [349, 376] on input "text" at bounding box center [390, 365] width 367 height 27
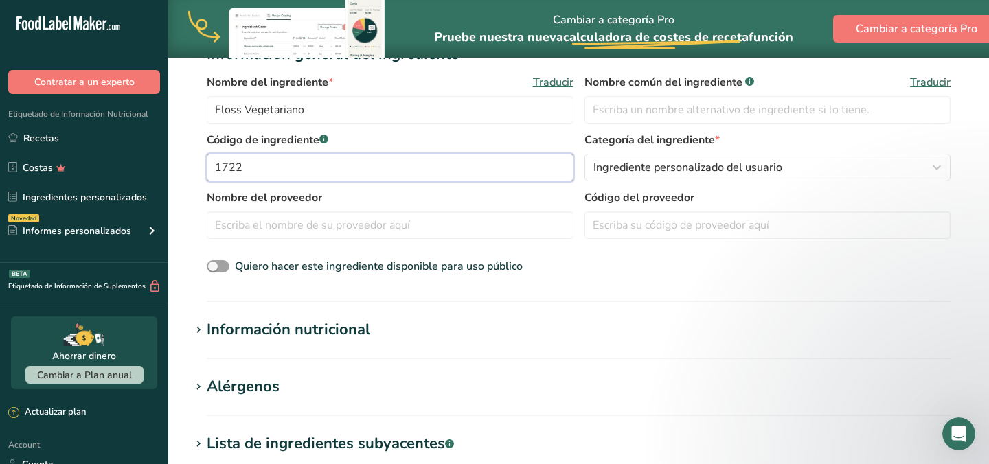
scroll to position [327, 0]
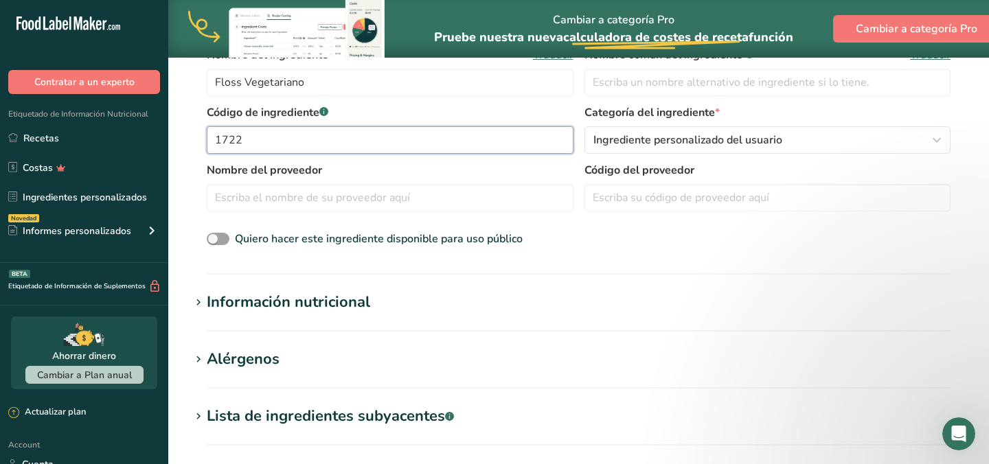
type input "1722"
click at [354, 304] on div "Información nutricional" at bounding box center [288, 302] width 163 height 23
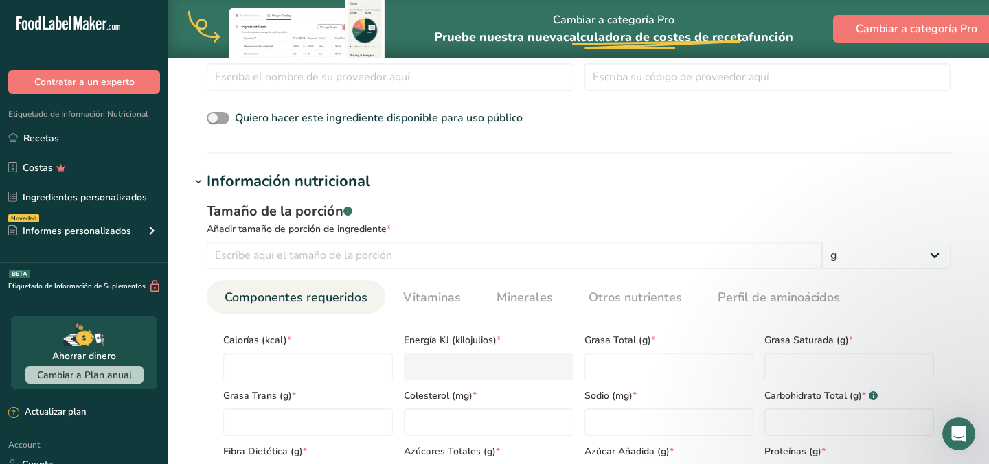
scroll to position [450, 0]
click at [361, 252] on input "number" at bounding box center [514, 253] width 615 height 27
type input "100"
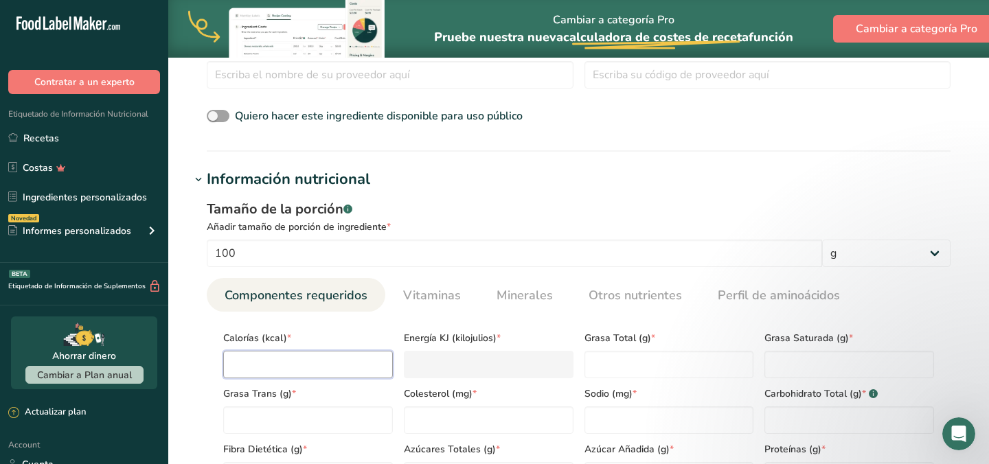
click at [289, 369] on input "number" at bounding box center [308, 364] width 170 height 27
type input "4"
type KJ "16.7"
type input "45"
type KJ "188.3"
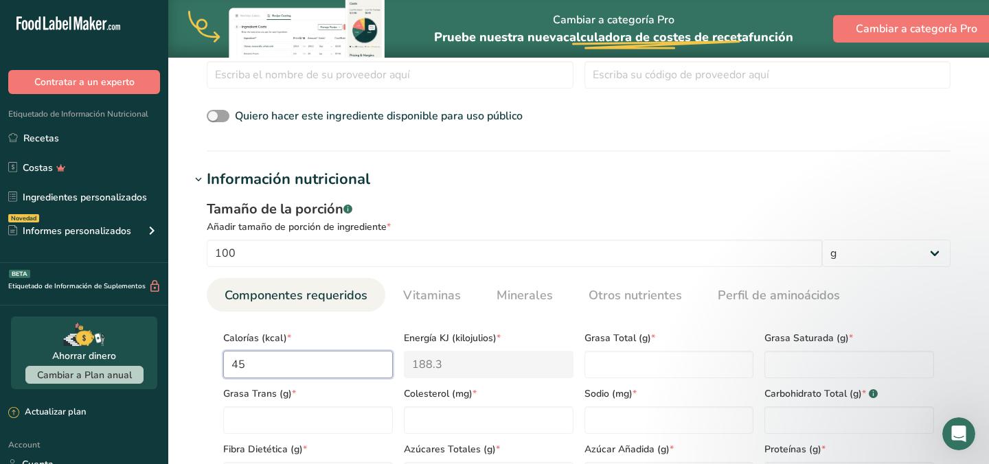
type input "455"
type KJ "1903.7"
type input "455"
type Fat "15.5"
type Fat "3.2"
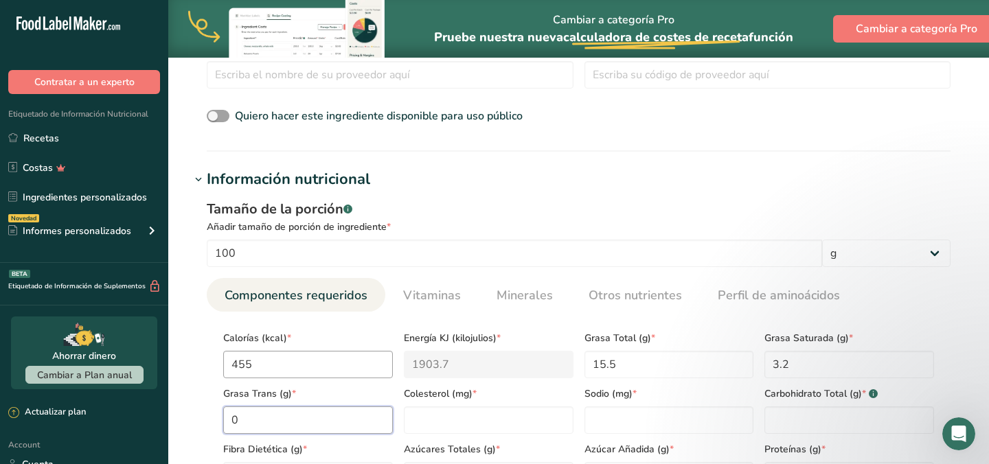
type Fat "0"
type input "0"
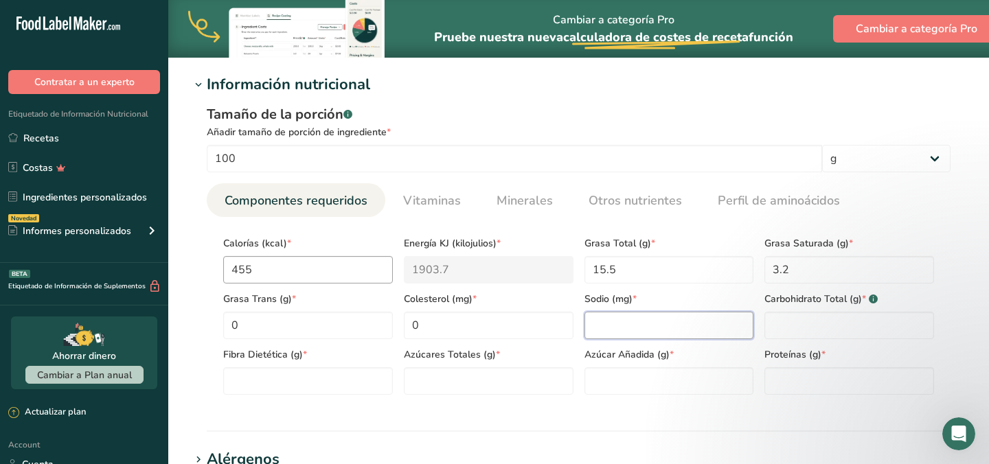
scroll to position [547, 0]
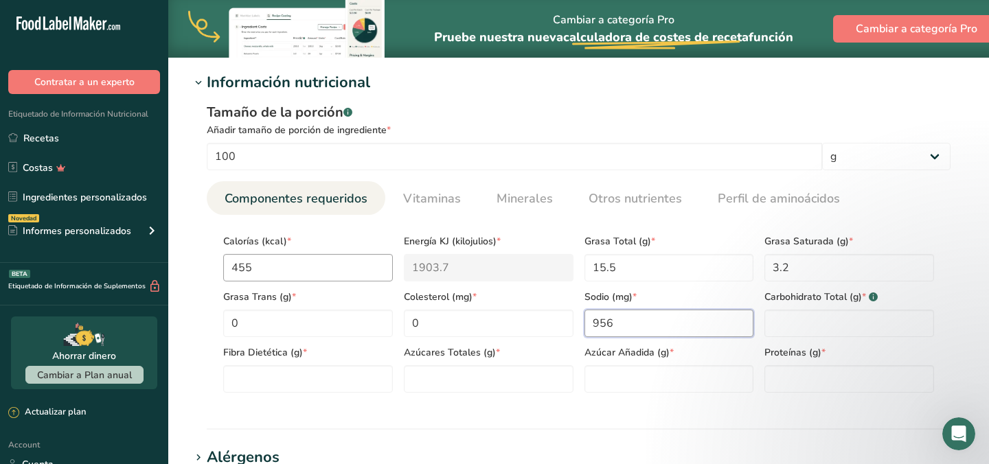
type input "956"
type Carbohydrates "60"
type Fiber "0"
type Sugars "60"
type Sugars "0"
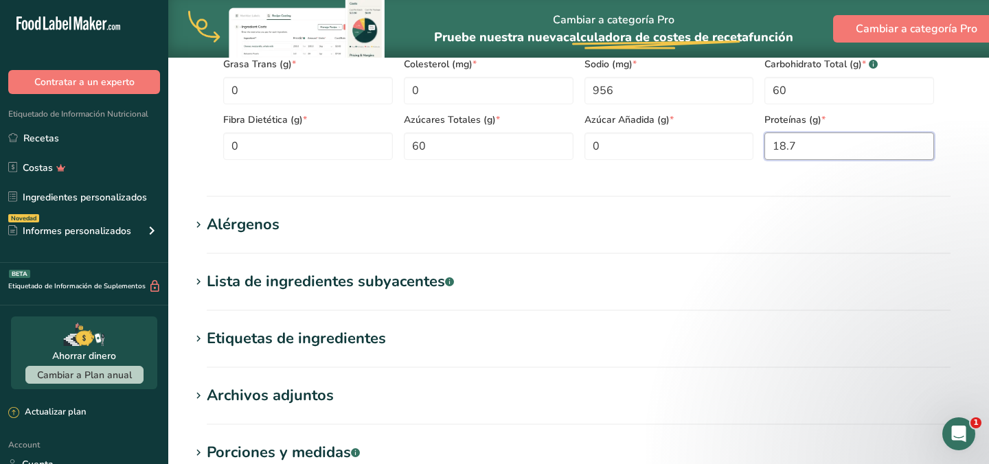
scroll to position [782, 0]
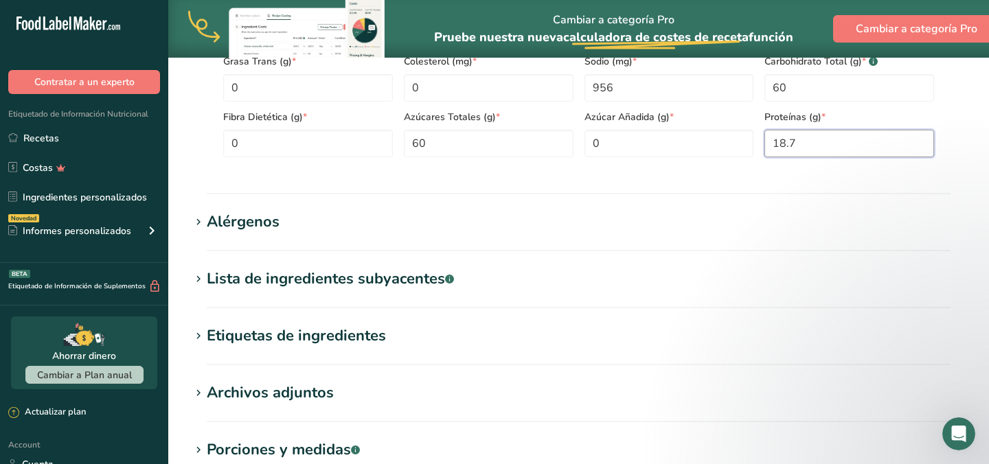
type input "18.7"
click at [376, 285] on div "Lista de ingredientes subyacentes .a-a{fill:#347362;}.b-a{fill:#fff;}" at bounding box center [330, 279] width 247 height 23
click at [392, 274] on div "Lista de ingredientes subyacentes .a-a{fill:#347362;}.b-a{fill:#fff;}" at bounding box center [330, 279] width 247 height 23
click at [394, 280] on div "Lista de ingredientes subyacentes .a-a{fill:#347362;}.b-a{fill:#fff;}" at bounding box center [330, 279] width 247 height 23
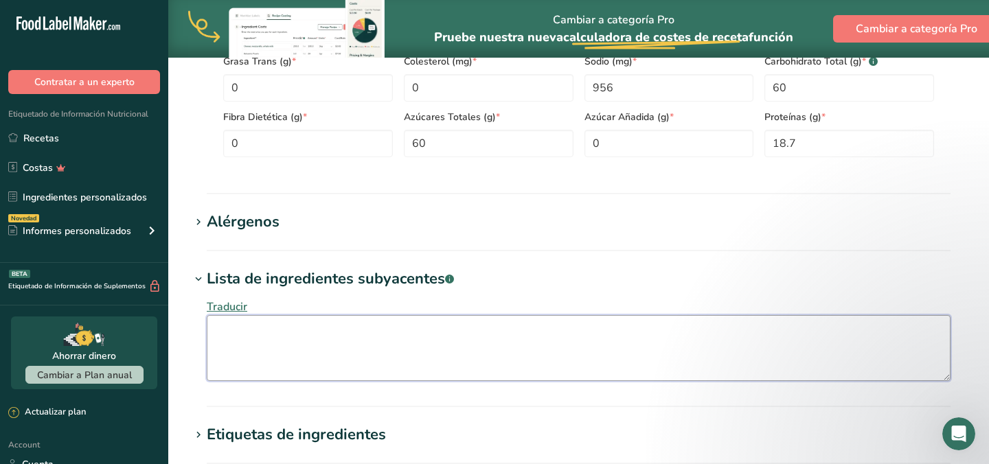
click at [346, 341] on textarea at bounding box center [579, 348] width 744 height 66
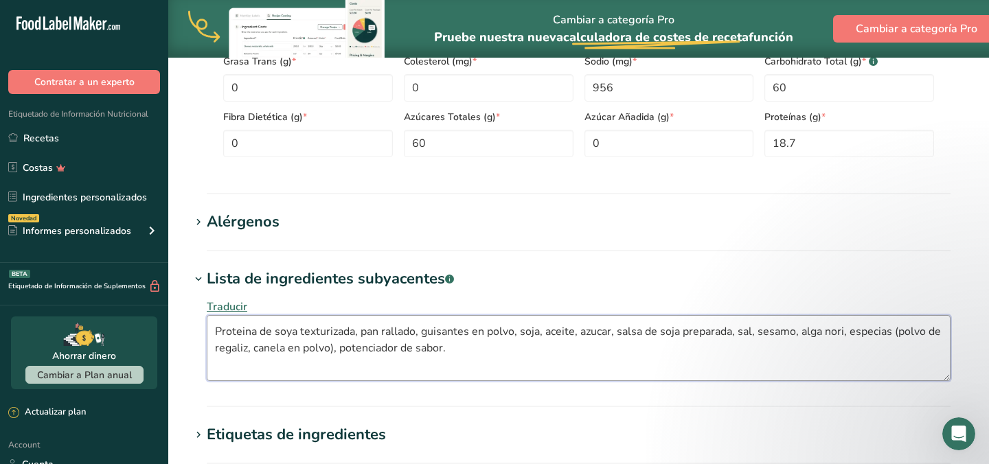
click at [361, 354] on textarea "Proteina de soya texturizada, pan rallado, guisantes en polvo, soja, aceite, az…" at bounding box center [579, 348] width 744 height 66
click at [598, 335] on textarea "Proteina de soya texturizada, pan rallado, guisantes en polvo, soja, aceite, az…" at bounding box center [579, 348] width 744 height 66
type textarea "Proteina de soya texturizada, pan rallado, guisantes en polvo, soja, aceite, az…"
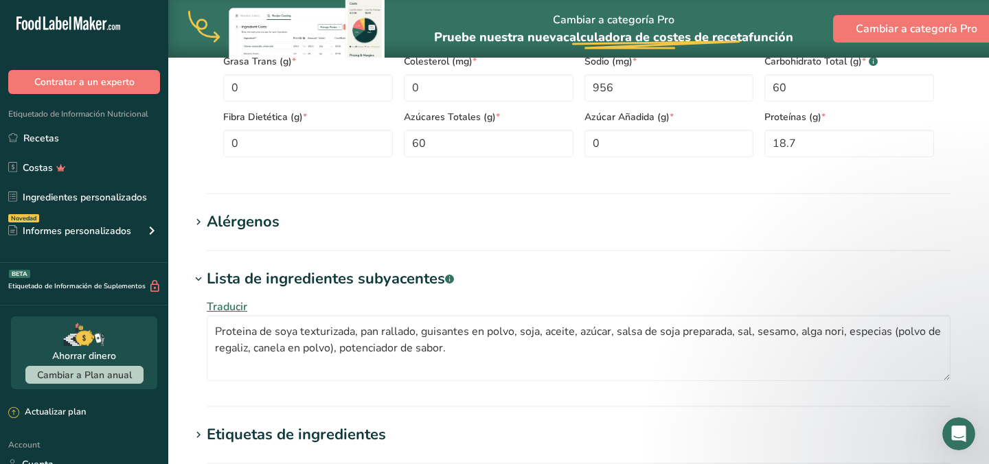
click at [722, 275] on h1 "Lista de ingredientes subyacentes .a-a{fill:#347362;}.b-a{fill:#fff;}" at bounding box center [578, 279] width 777 height 23
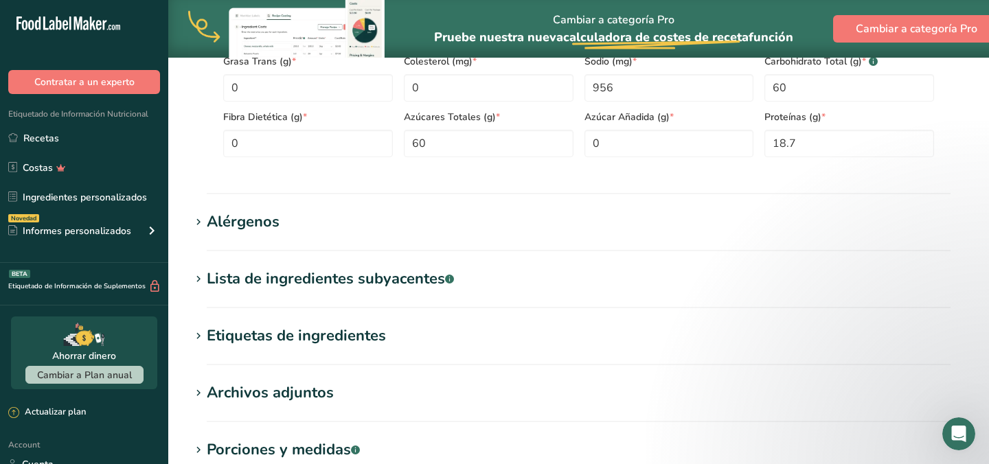
click at [722, 275] on h1 "Lista de ingredientes subyacentes .a-a{fill:#347362;}.b-a{fill:#fff;}" at bounding box center [578, 279] width 777 height 23
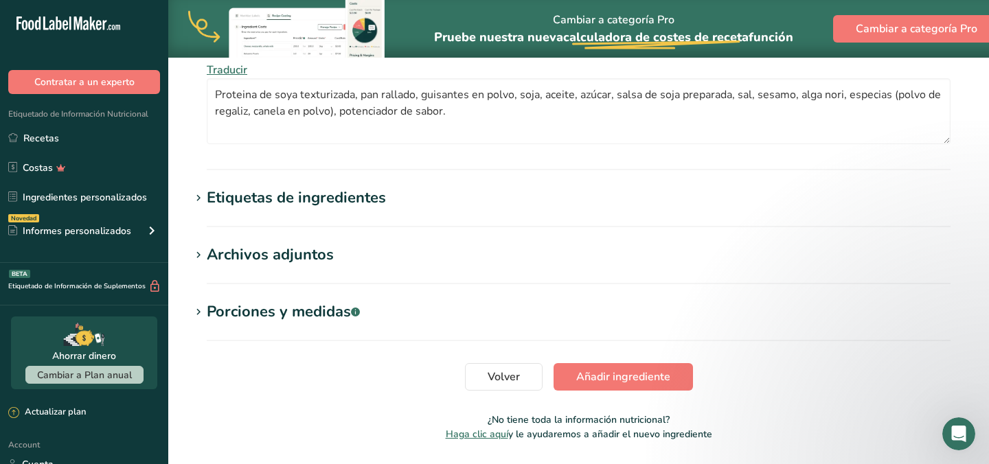
scroll to position [1063, 0]
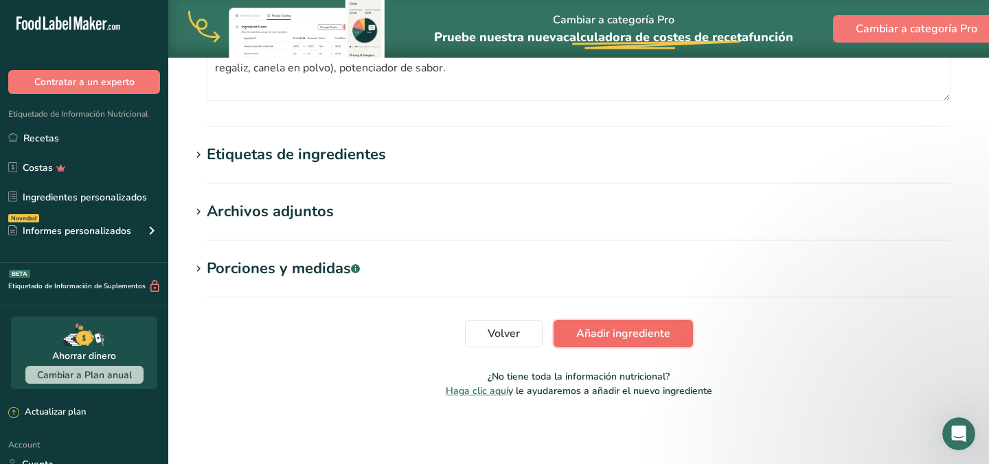
click at [644, 341] on span "Añadir ingrediente" at bounding box center [623, 334] width 94 height 16
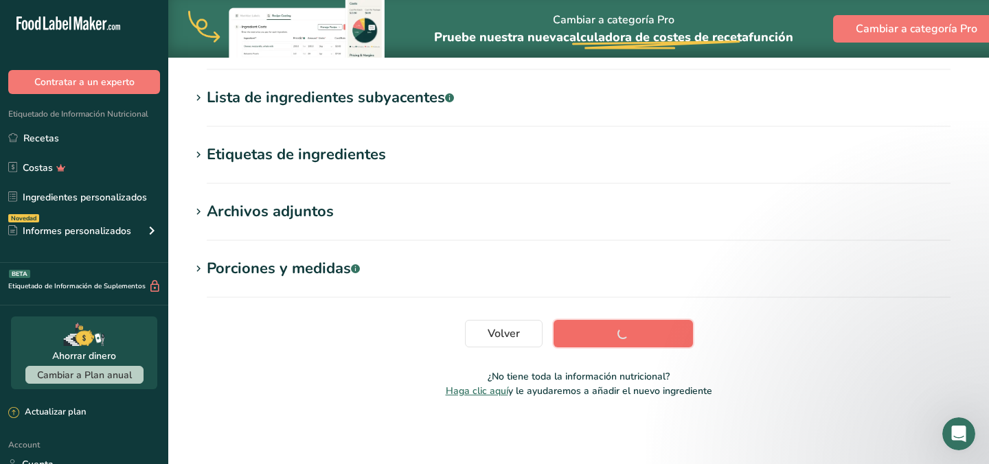
scroll to position [274, 0]
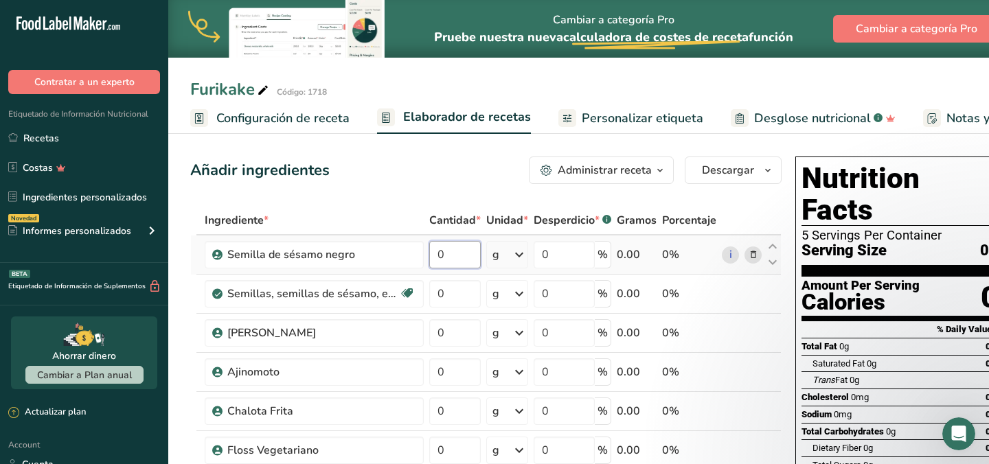
click at [456, 256] on input "0" at bounding box center [455, 254] width 52 height 27
type input "3"
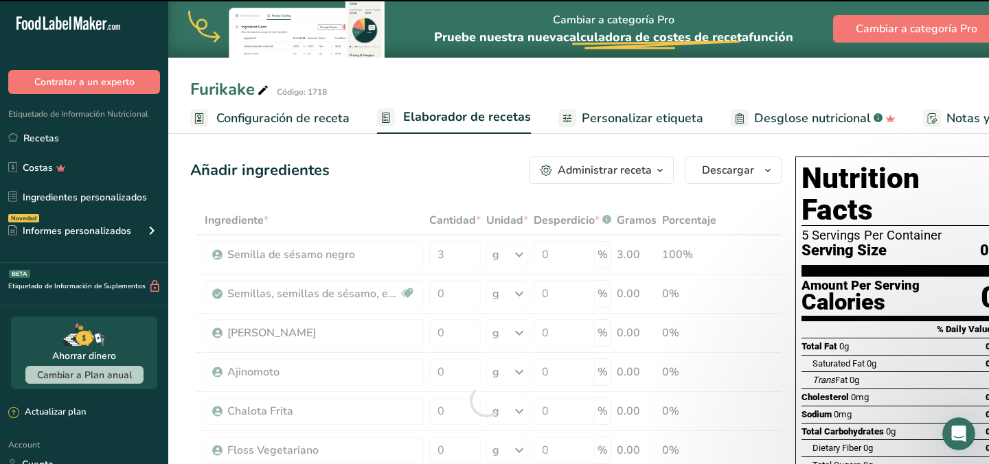
click at [453, 290] on div at bounding box center [485, 400] width 591 height 389
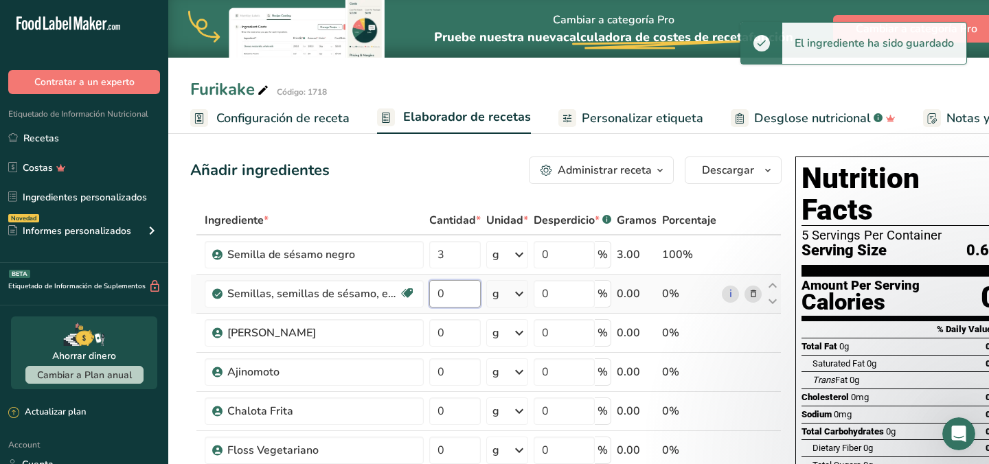
click at [453, 291] on input "0" at bounding box center [455, 293] width 52 height 27
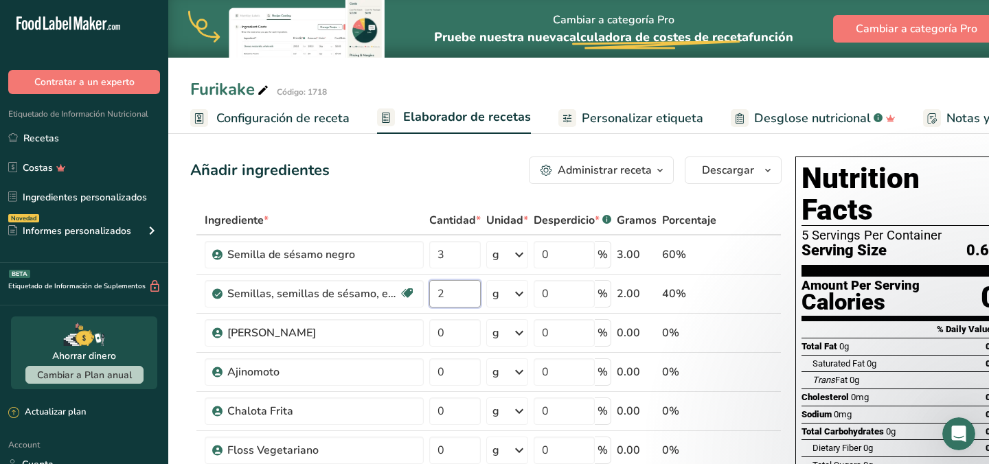
type input "2"
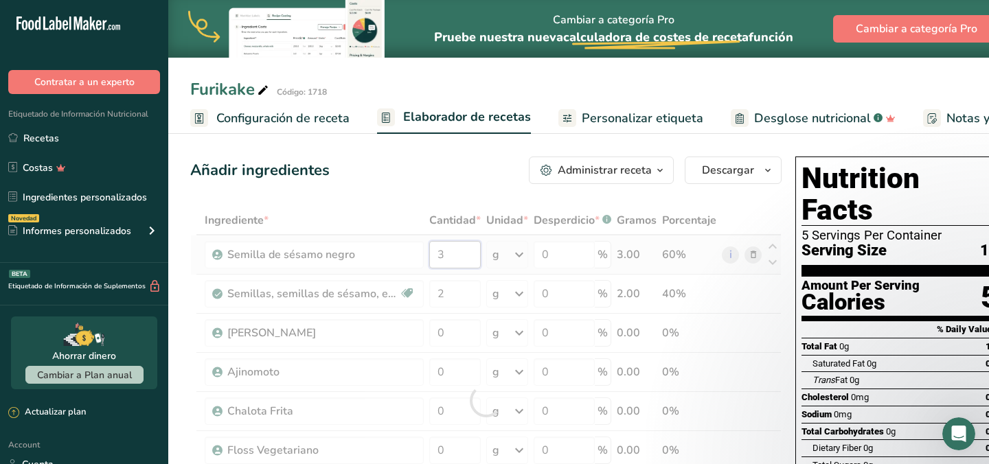
click at [457, 251] on div "Ingrediente * Cantidad * Unidad * Desperdicio * .a-a{fill:#347362;}.b-a{fill:#f…" at bounding box center [485, 400] width 591 height 389
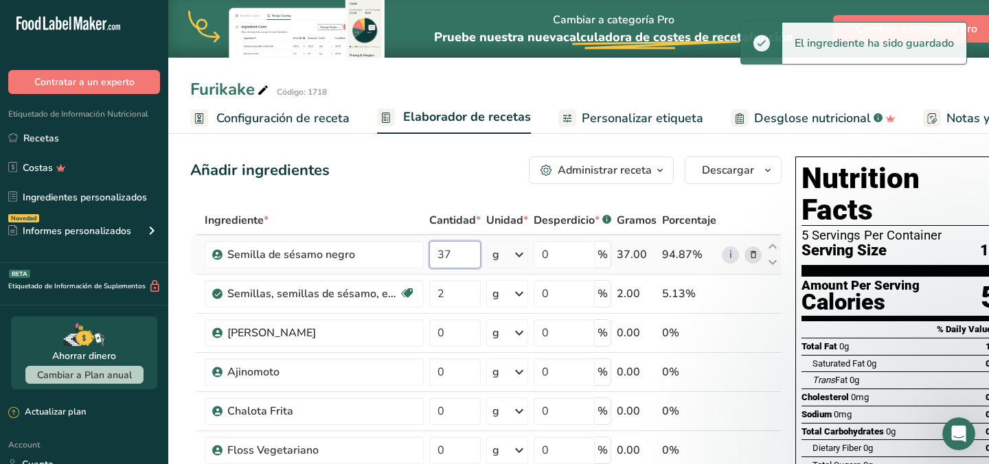
type input "3"
type input "7"
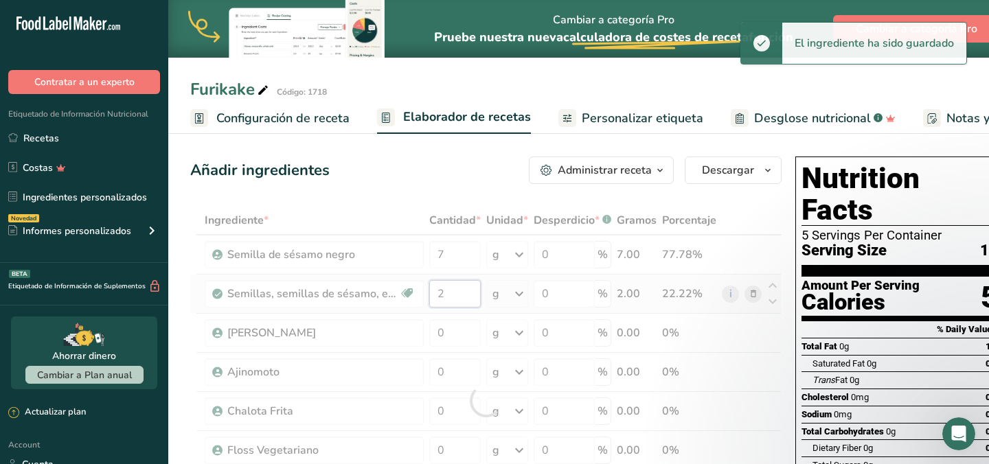
click at [465, 284] on div "Ingrediente * Cantidad * Unidad * Desperdicio * .a-a{fill:#347362;}.b-a{fill:#f…" at bounding box center [485, 400] width 591 height 389
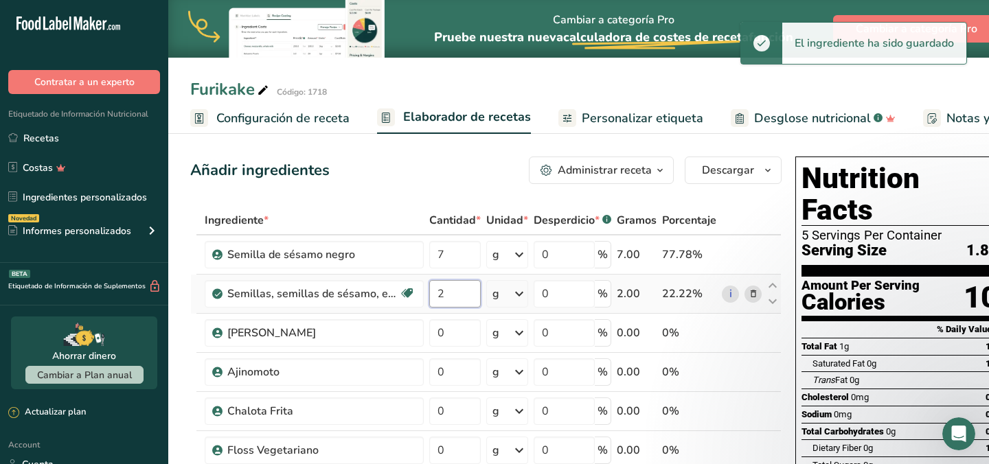
click at [447, 294] on input "2" at bounding box center [455, 293] width 52 height 27
click at [455, 258] on div "Ingrediente * Cantidad * Unidad * Desperdicio * .a-a{fill:#347362;}.b-a{fill:#f…" at bounding box center [485, 400] width 591 height 389
type input "5"
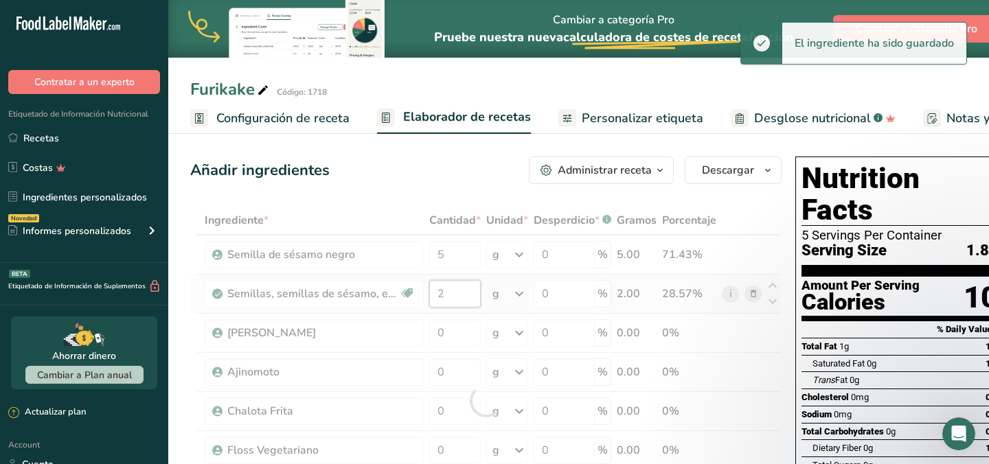
click at [459, 287] on div "Ingrediente * Cantidad * Unidad * Desperdicio * .a-a{fill:#347362;}.b-a{fill:#f…" at bounding box center [485, 400] width 591 height 389
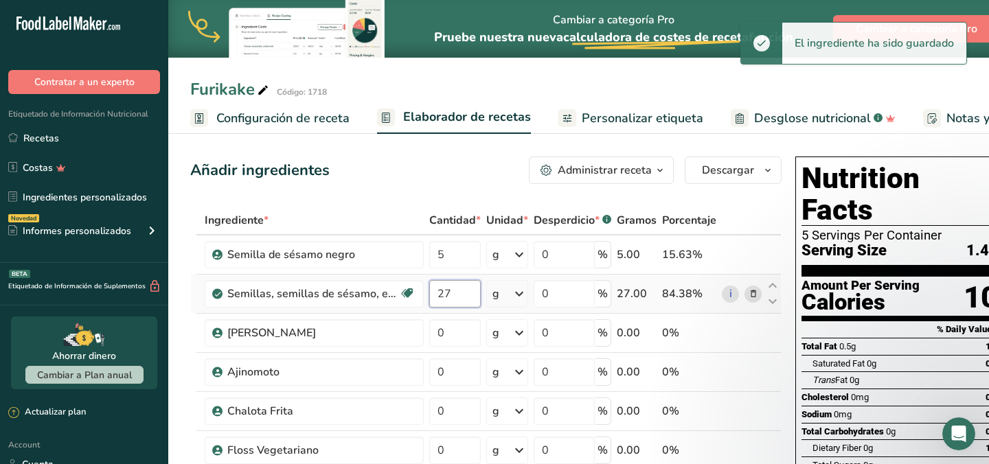
type input "2"
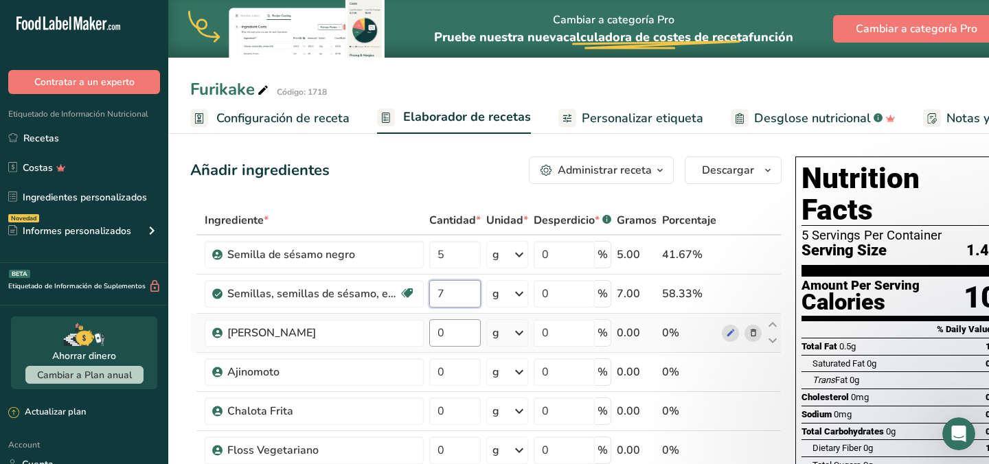
type input "7"
click at [451, 326] on div "Ingrediente * Cantidad * Unidad * Desperdicio * .a-a{fill:#347362;}.b-a{fill:#f…" at bounding box center [485, 400] width 591 height 389
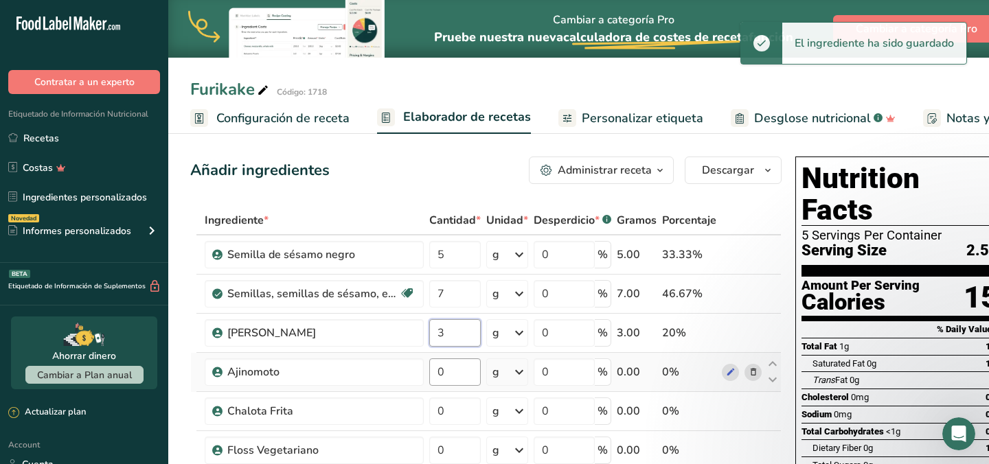
type input "3"
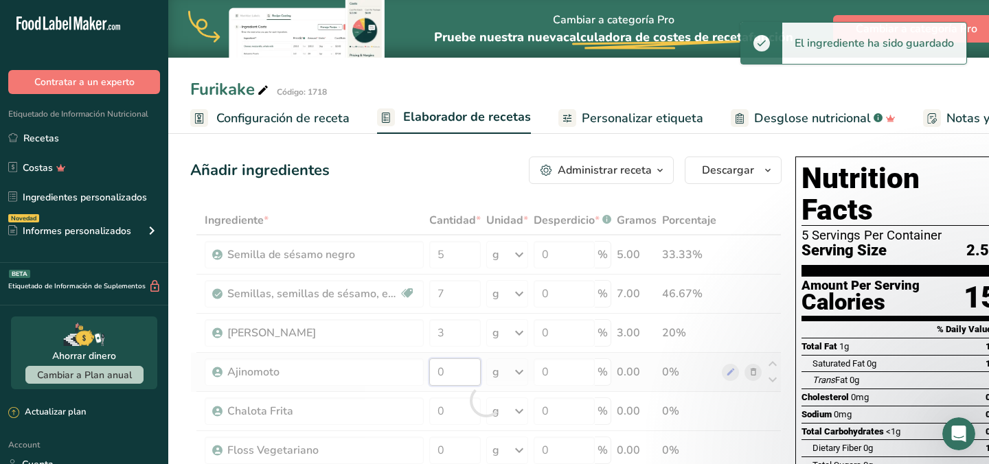
click at [455, 365] on div "Ingrediente * Cantidad * Unidad * Desperdicio * .a-a{fill:#347362;}.b-a{fill:#f…" at bounding box center [485, 400] width 591 height 389
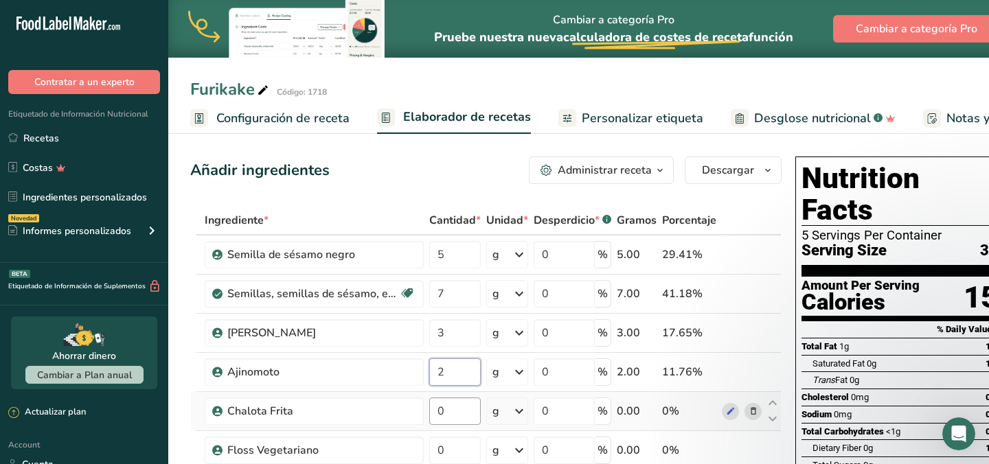
type input "2"
click at [453, 411] on div "Ingrediente * Cantidad * Unidad * Desperdicio * .a-a{fill:#347362;}.b-a{fill:#f…" at bounding box center [485, 400] width 591 height 389
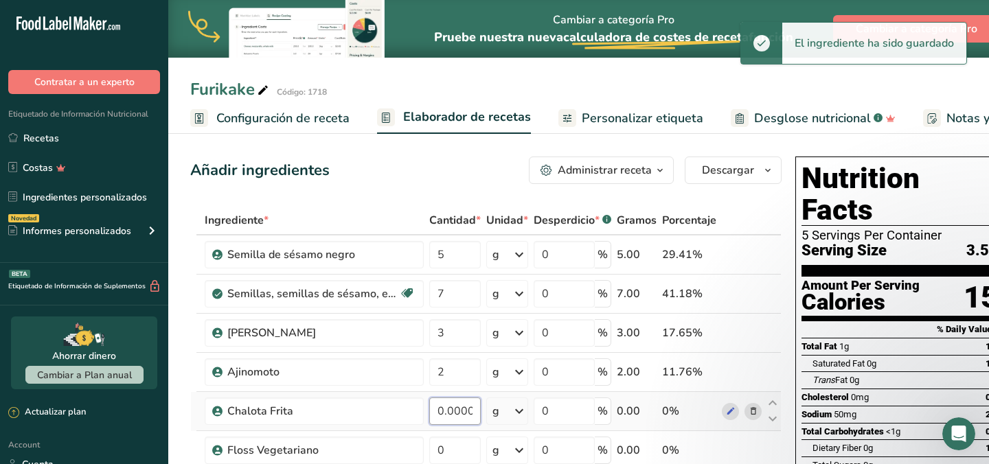
type input "0.000002"
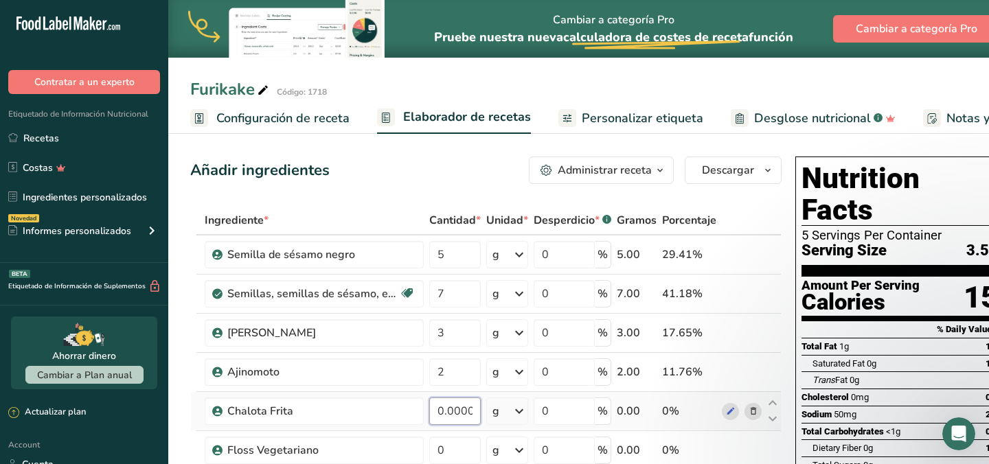
click at [460, 419] on input "0.000002" at bounding box center [455, 411] width 52 height 27
click at [469, 416] on input "0.000002" at bounding box center [455, 411] width 52 height 27
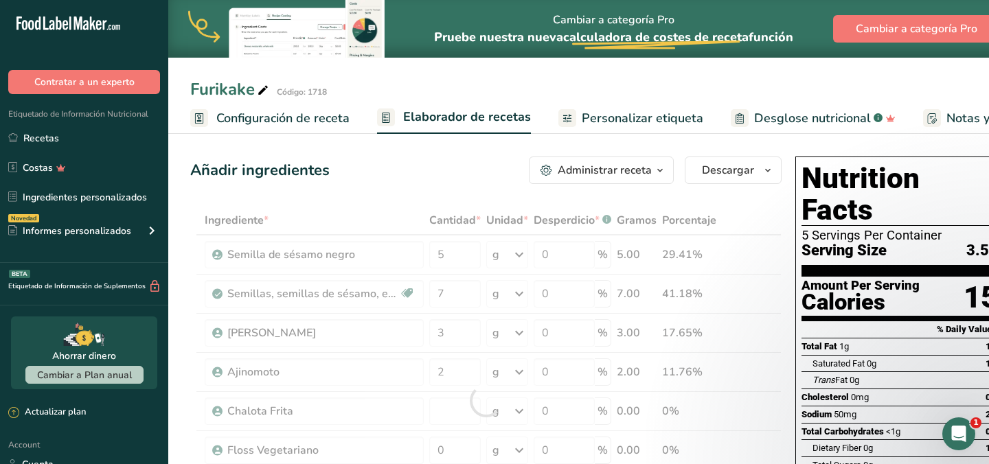
type input "0"
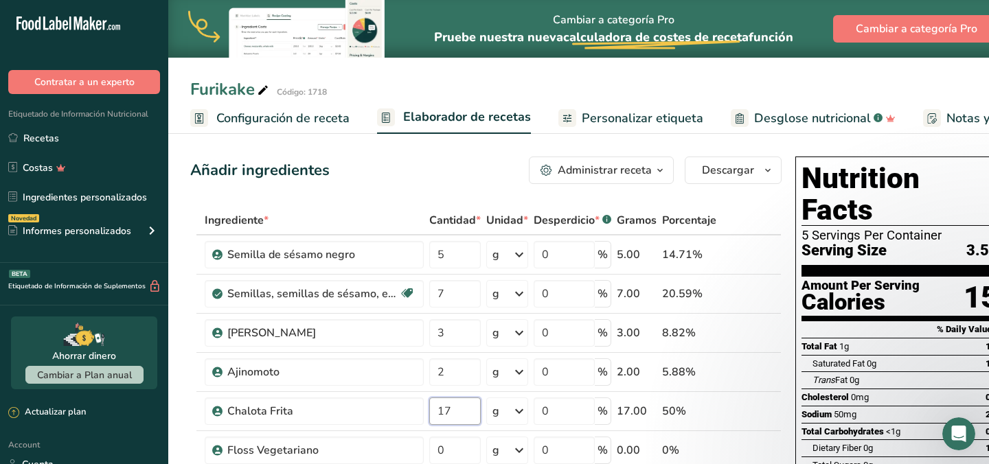
type input "17"
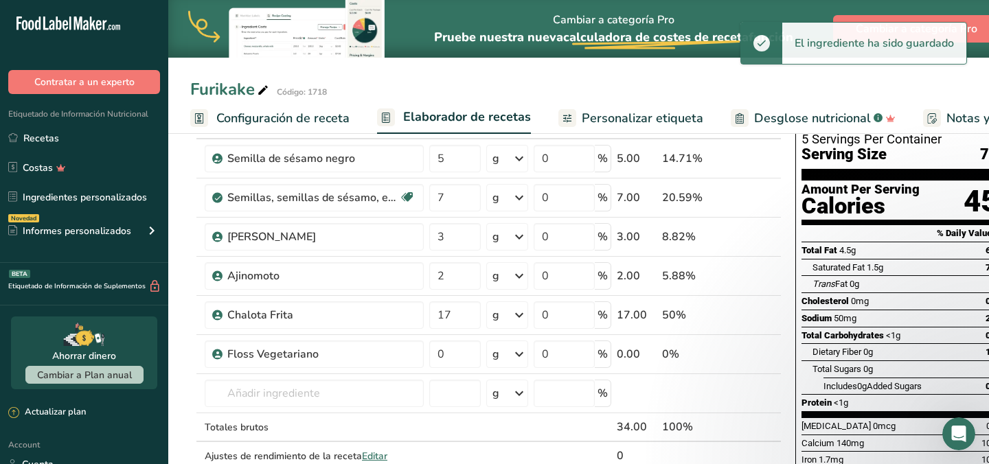
scroll to position [102, 0]
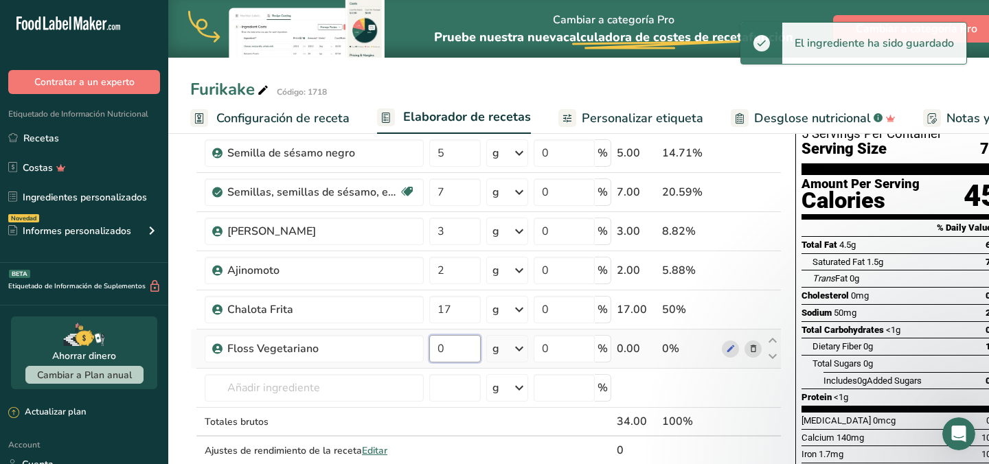
click at [462, 347] on input "0" at bounding box center [455, 348] width 52 height 27
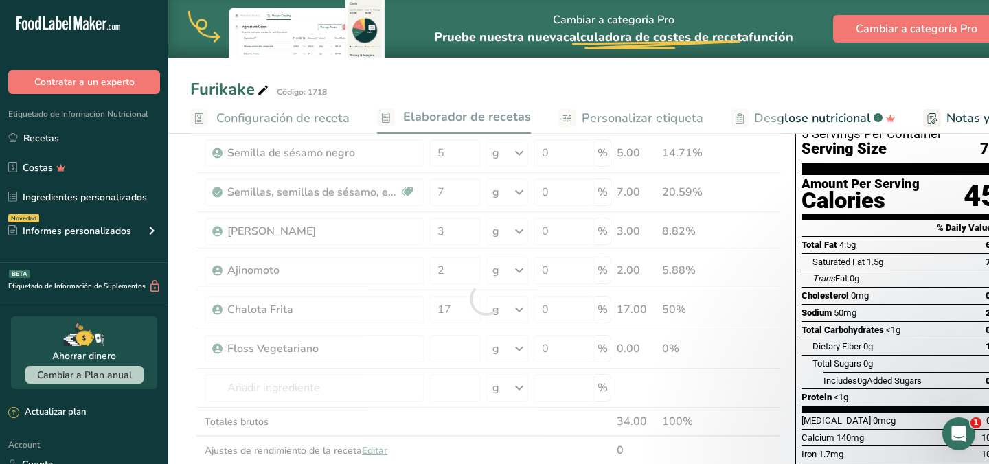
type input "0"
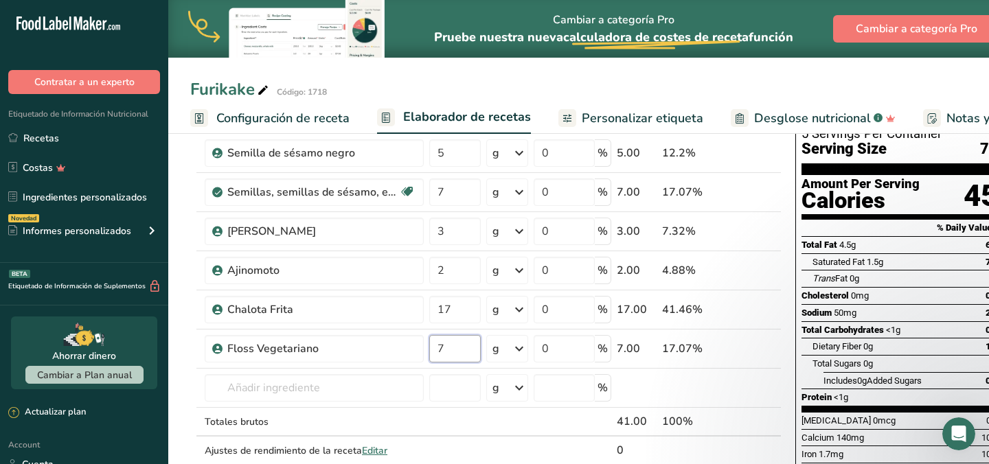
type input "7"
click at [525, 82] on div "Furikake Código: 1718" at bounding box center [578, 89] width 821 height 25
click at [664, 118] on span "Personalizar etiqueta" at bounding box center [643, 118] width 122 height 19
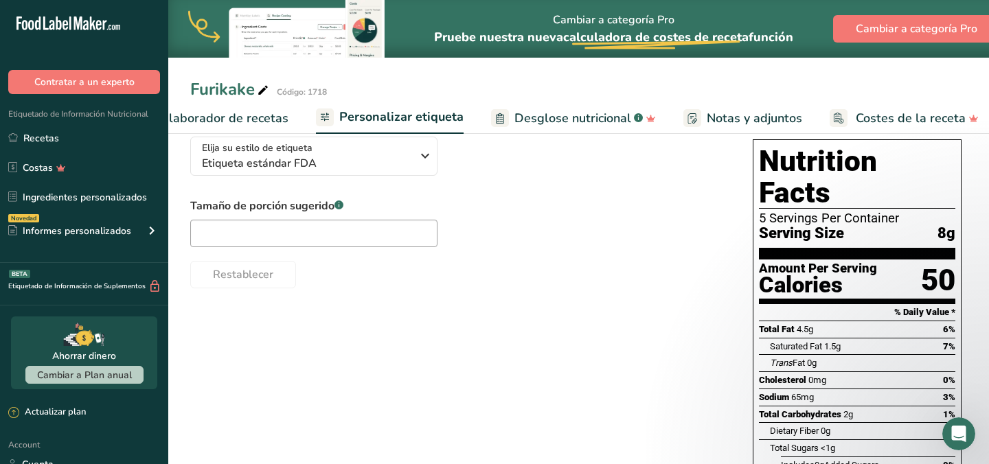
scroll to position [0, 247]
click at [416, 172] on div "Elija su estilo de etiqueta Etiqueta estándar FDA" at bounding box center [312, 156] width 220 height 31
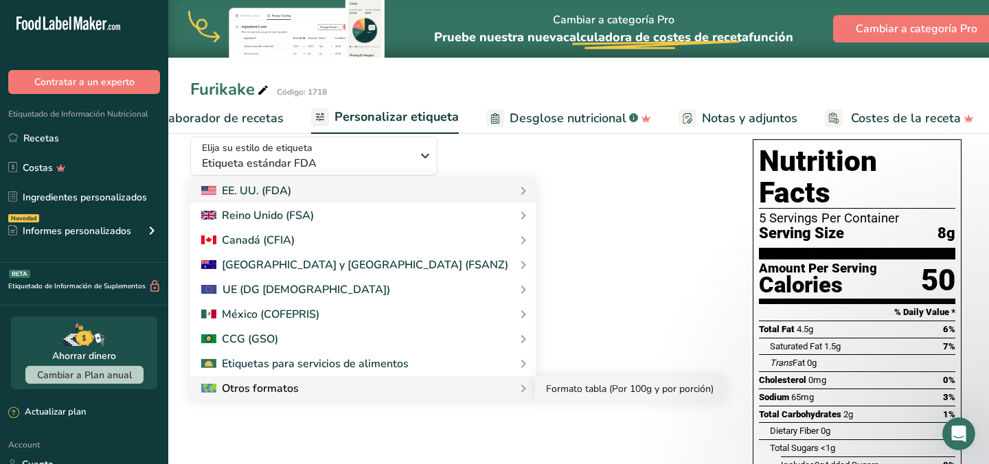
click at [535, 394] on link "Formato tabla (Por 100g y por porción)" at bounding box center [630, 388] width 190 height 25
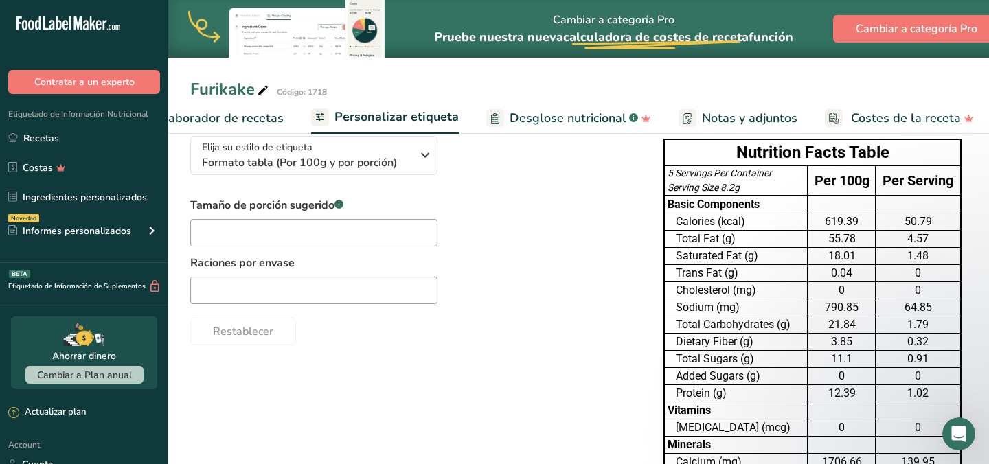
scroll to position [0, 0]
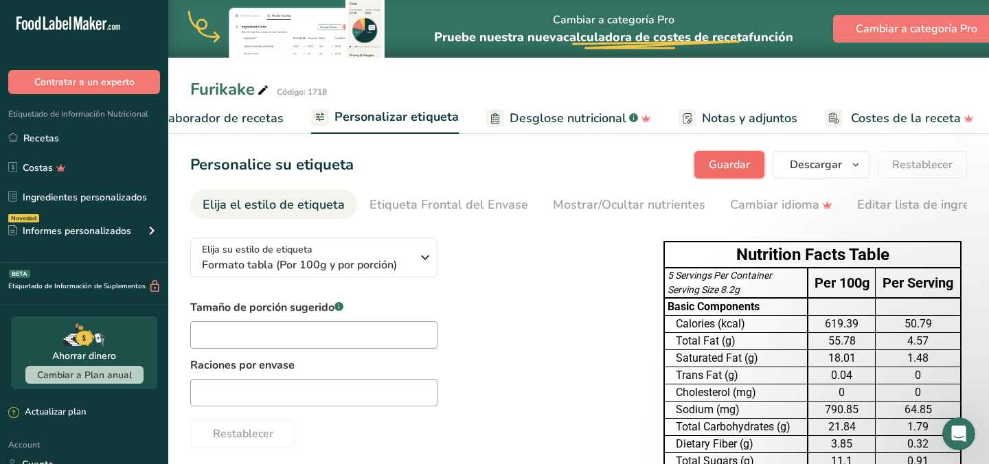
click at [709, 177] on button "Guardar" at bounding box center [729, 164] width 70 height 27
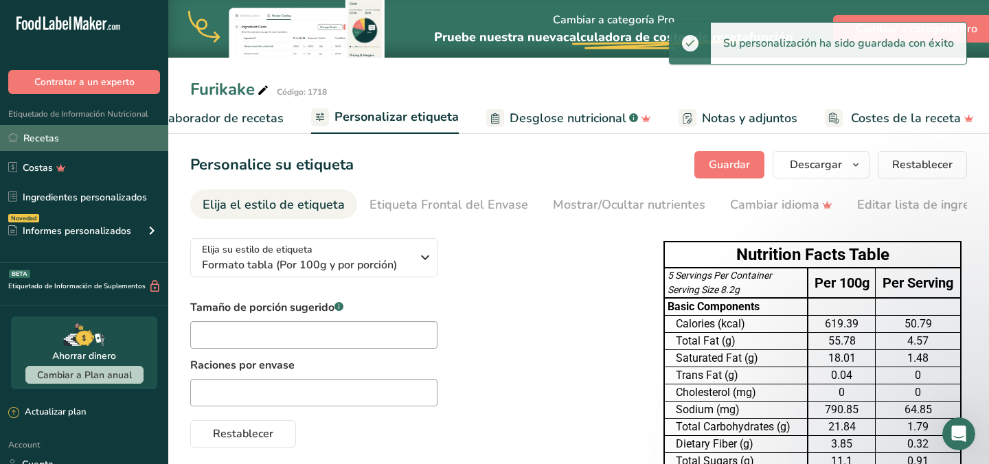
click at [115, 135] on link "Recetas" at bounding box center [84, 138] width 168 height 26
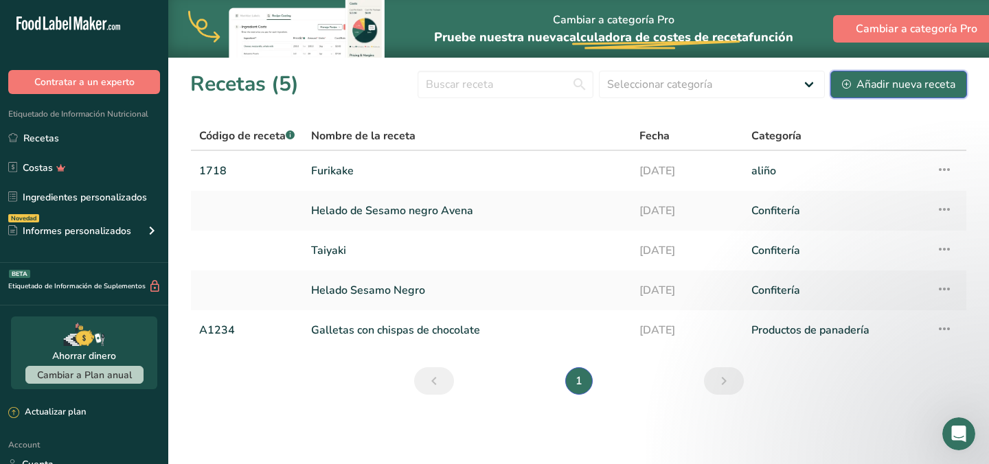
click at [887, 78] on div "Añadir nueva receta" at bounding box center [898, 84] width 113 height 16
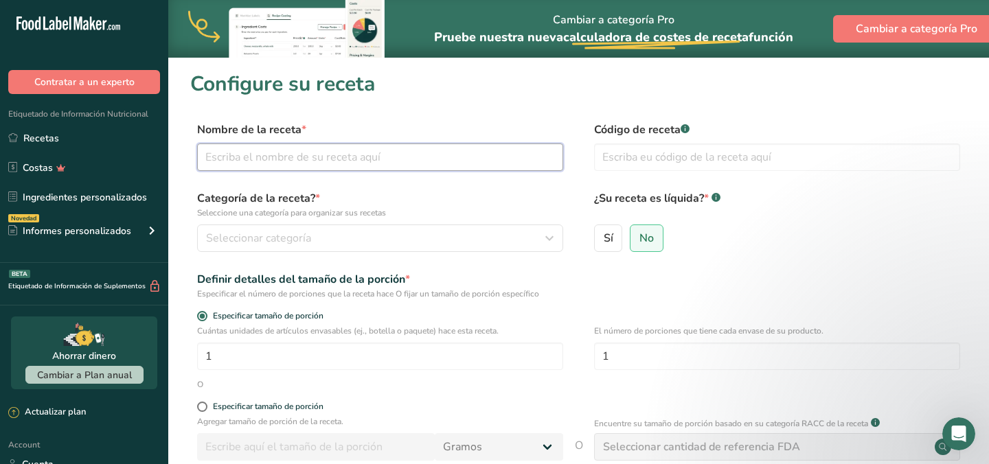
click at [453, 160] on input "text" at bounding box center [380, 157] width 366 height 27
type input "Salsasia"
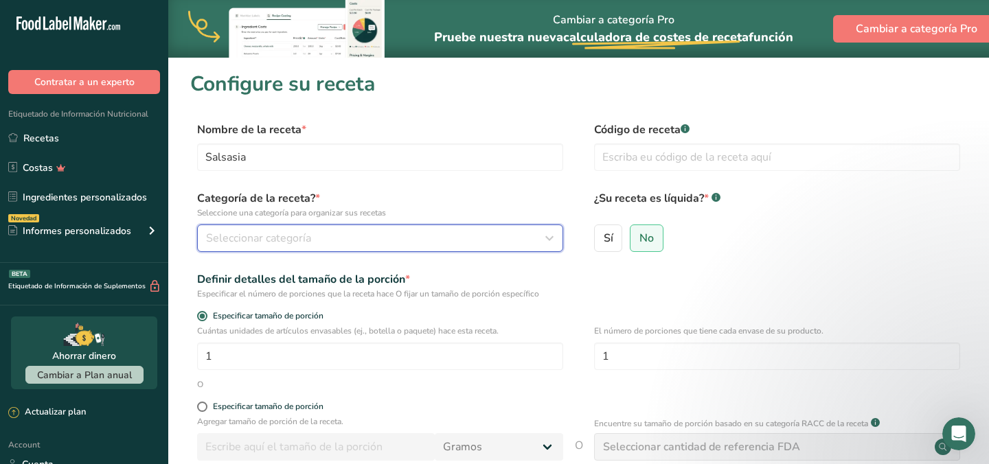
click at [422, 240] on div "Seleccionar categoría" at bounding box center [376, 238] width 340 height 16
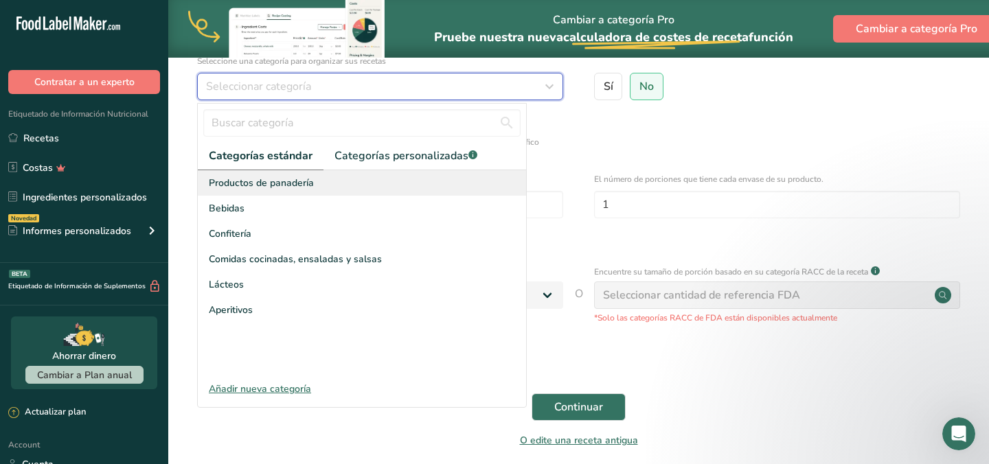
scroll to position [153, 0]
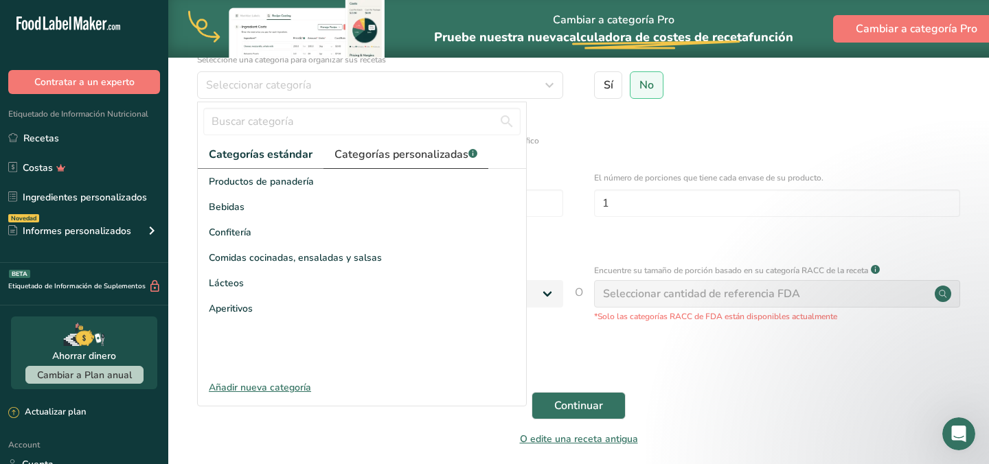
click at [428, 155] on span "Categorías personalizadas .a-a{fill:#347362;}.b-a{fill:#fff;}" at bounding box center [406, 154] width 143 height 16
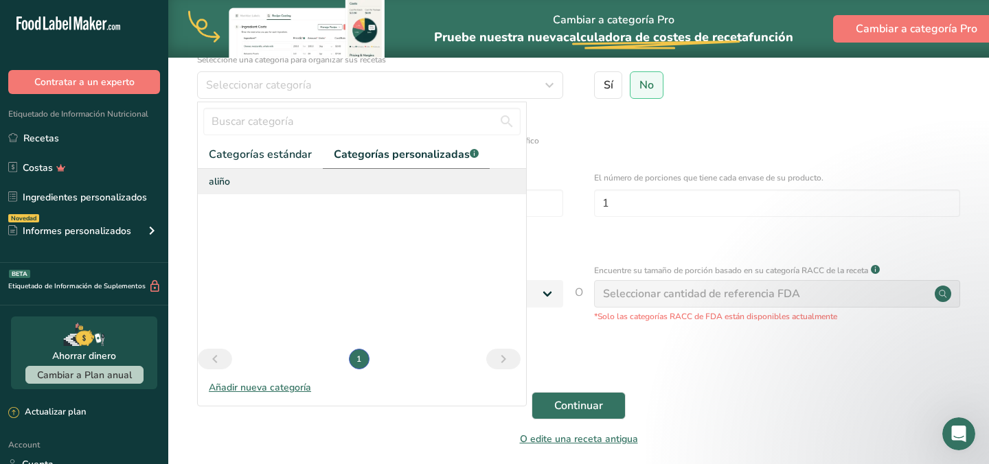
click at [347, 184] on div "aliño" at bounding box center [362, 181] width 328 height 25
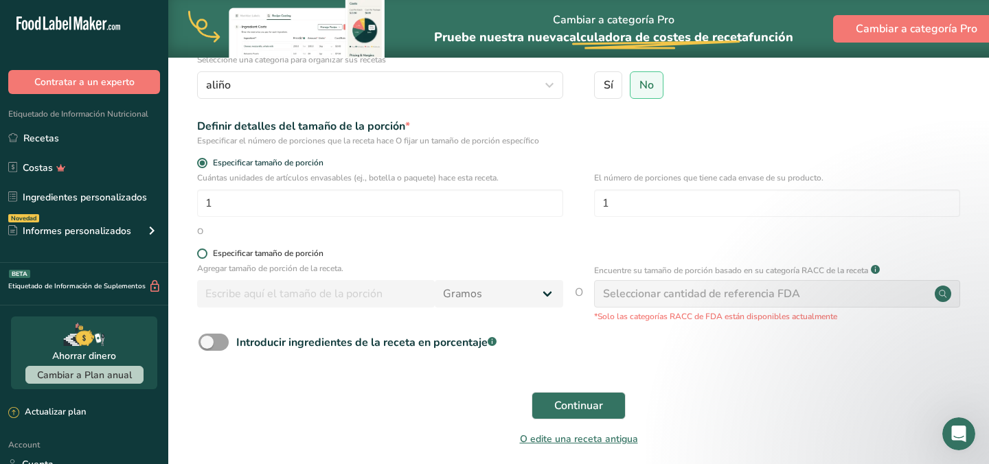
click at [306, 249] on div "Especificar tamaño de porción" at bounding box center [268, 254] width 111 height 10
click at [206, 249] on input "Especificar tamaño de porción" at bounding box center [201, 253] width 9 height 9
radio input "true"
radio input "false"
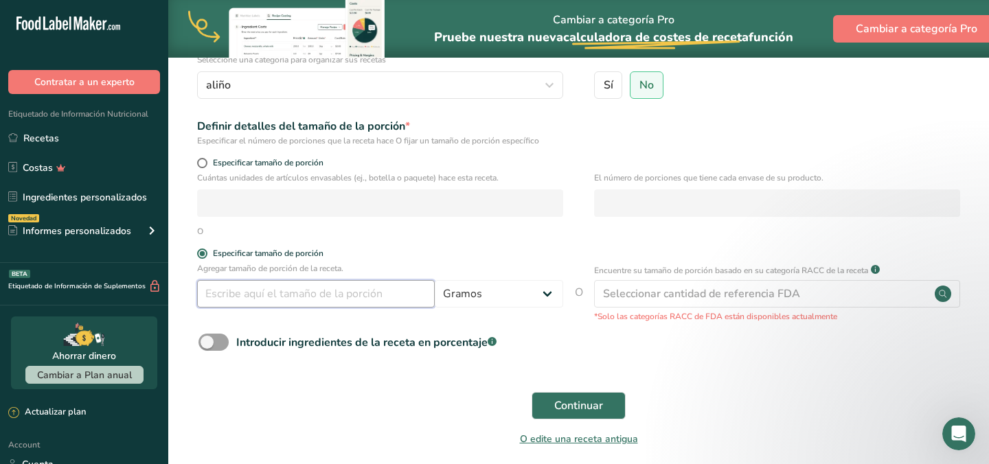
click at [381, 293] on input "number" at bounding box center [316, 293] width 238 height 27
click at [309, 165] on span "Especificar tamaño de porción" at bounding box center [265, 163] width 116 height 10
click at [206, 165] on input "Especificar tamaño de porción" at bounding box center [201, 163] width 9 height 9
radio input "true"
radio input "false"
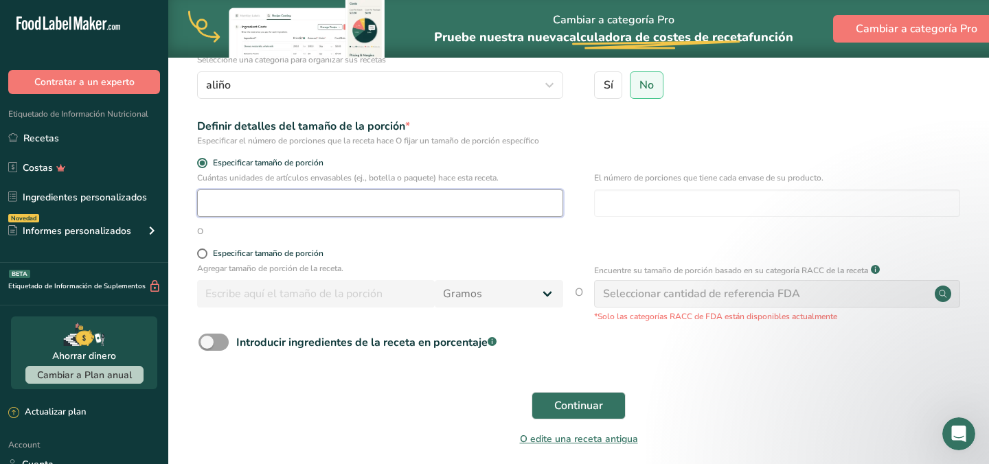
click at [349, 205] on input "number" at bounding box center [380, 203] width 366 height 27
type input "1"
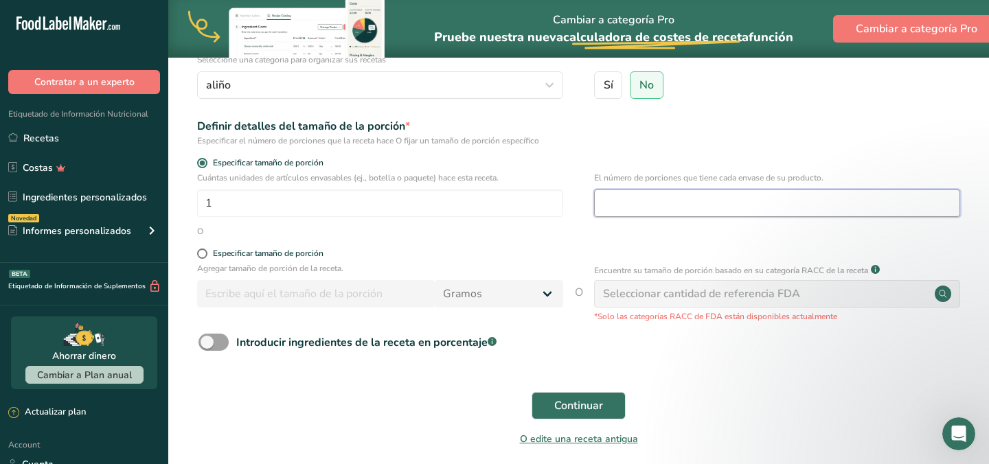
click at [625, 203] on input "number" at bounding box center [777, 203] width 366 height 27
type input "20"
click at [559, 404] on span "Continuar" at bounding box center [578, 406] width 49 height 16
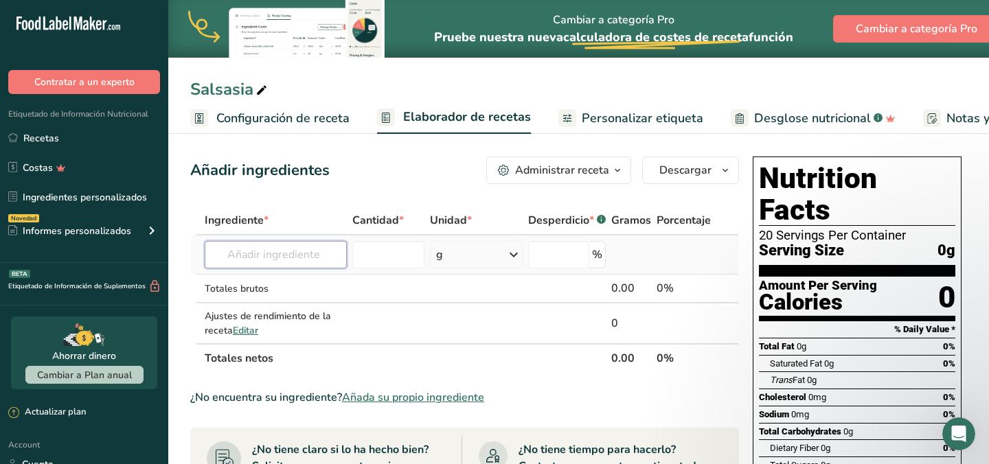
click at [322, 258] on input "text" at bounding box center [276, 254] width 142 height 27
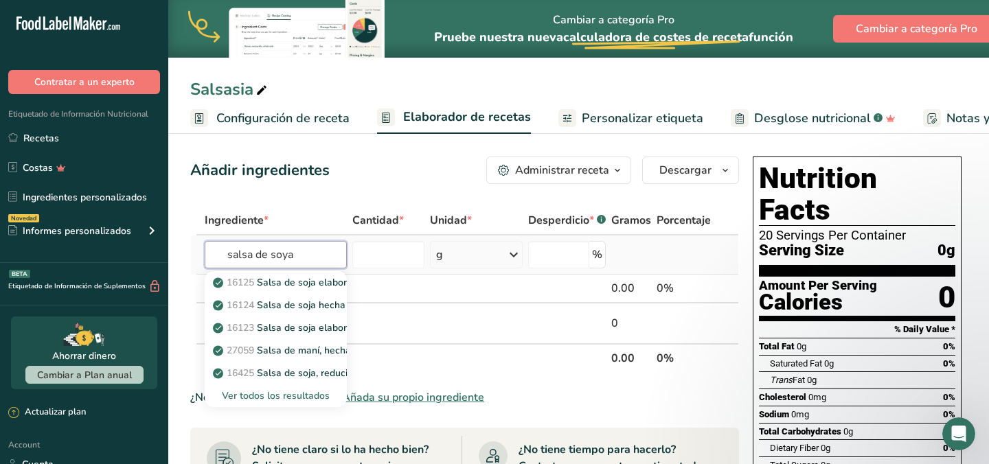
type input "salsa de soya"
click at [286, 397] on div "Ver todos los resultados" at bounding box center [276, 396] width 120 height 14
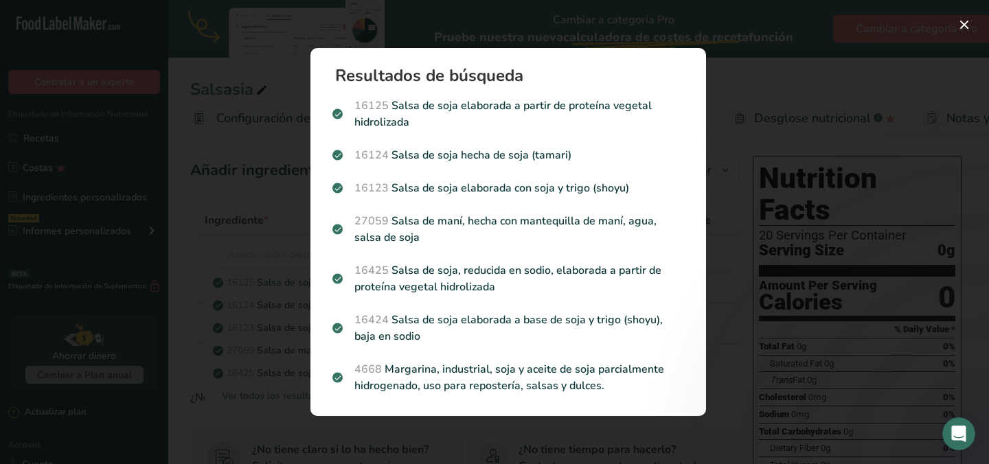
click at [291, 213] on div "Resultados de búsqueda 16125 Salsa de soja elaborada a partir de proteína veget…" at bounding box center [508, 232] width 440 height 412
click at [728, 81] on div "Search results modal" at bounding box center [494, 232] width 989 height 464
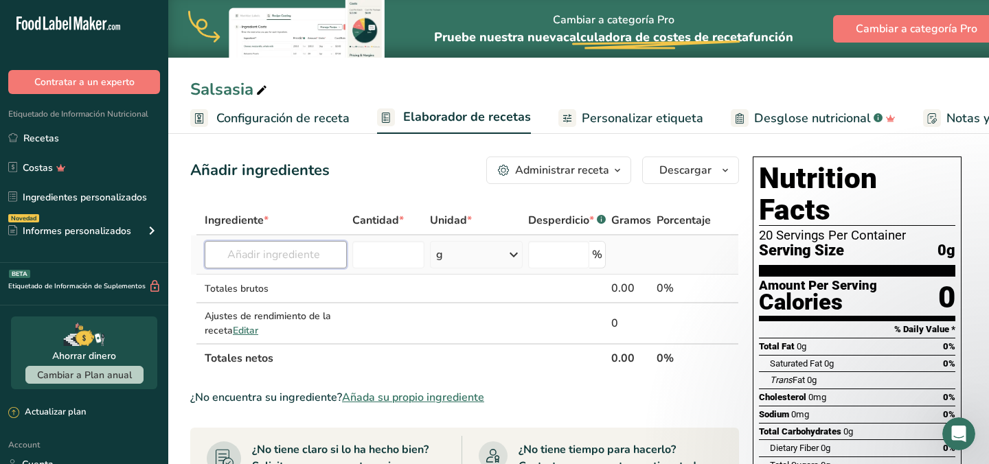
click at [296, 251] on input "text" at bounding box center [276, 254] width 142 height 27
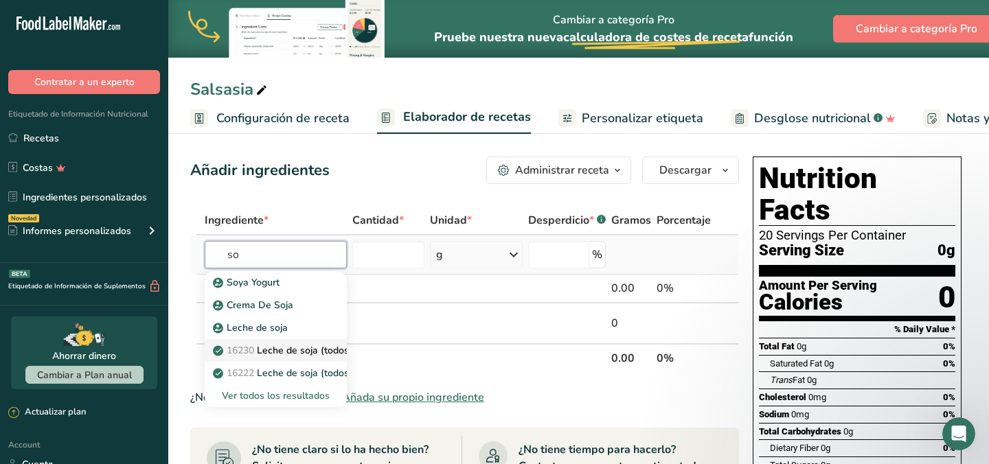
type input "s"
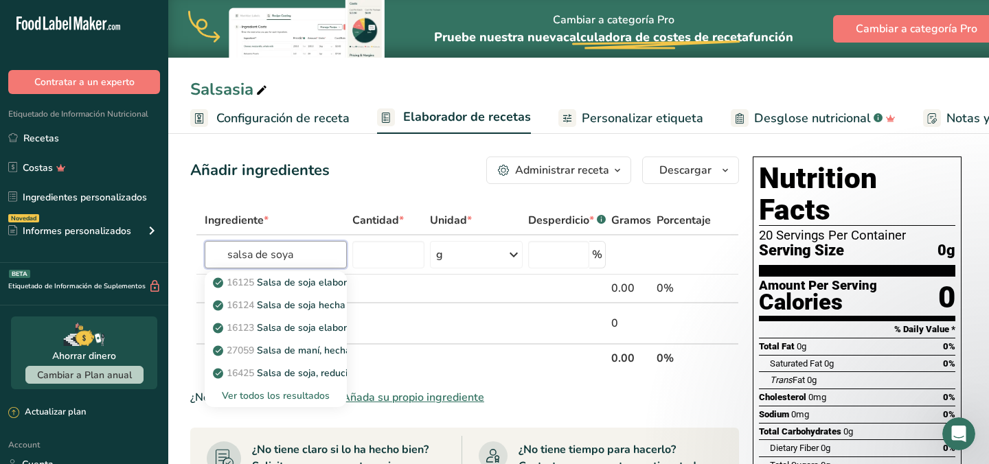
type input "salsa de soya"
click at [449, 394] on span "Añada su propio ingrediente" at bounding box center [413, 397] width 142 height 16
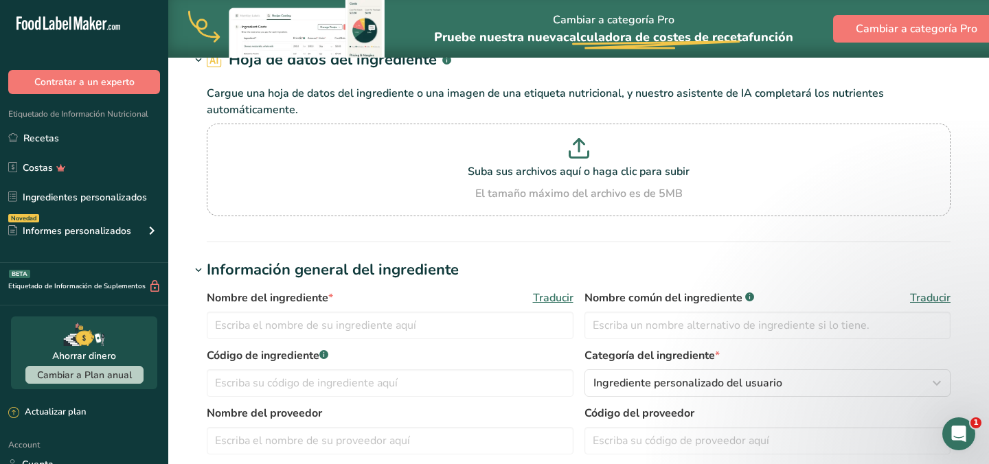
scroll to position [95, 0]
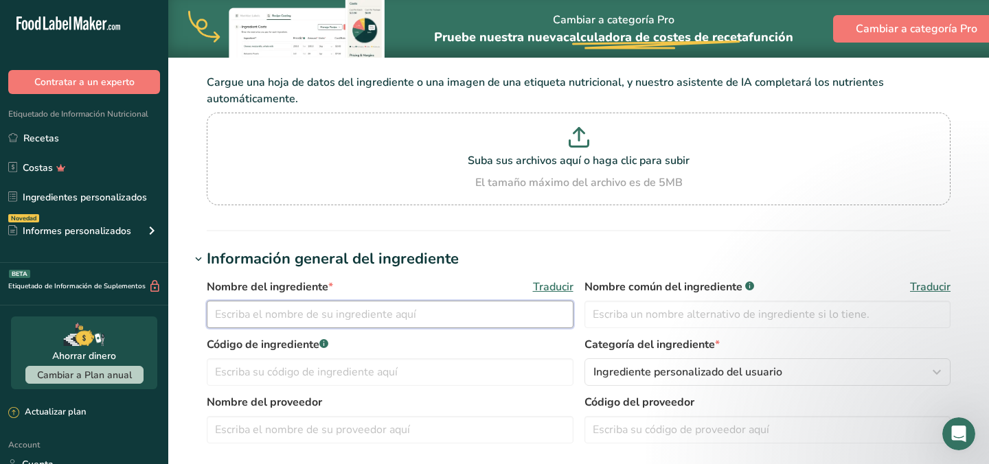
click at [421, 320] on input "text" at bounding box center [390, 314] width 367 height 27
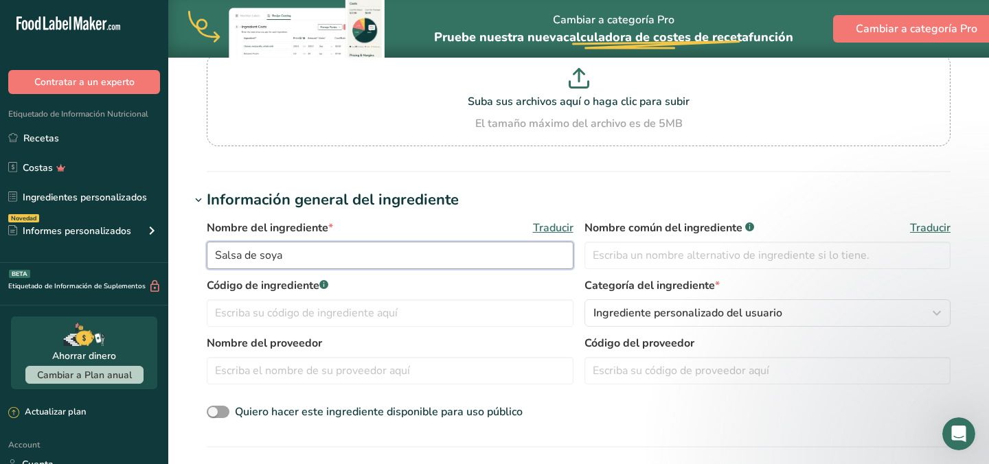
scroll to position [188, 0]
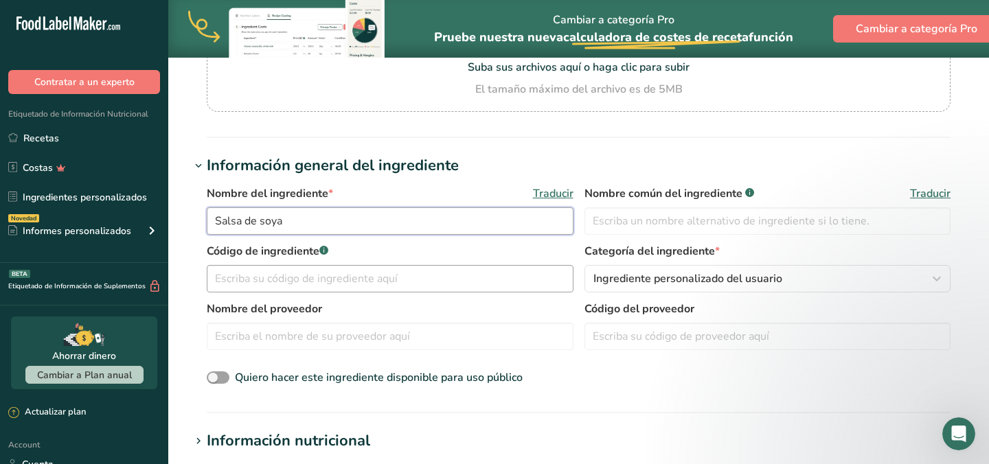
type input "Salsa de soya"
click at [382, 272] on input "text" at bounding box center [390, 278] width 367 height 27
type input "1722"
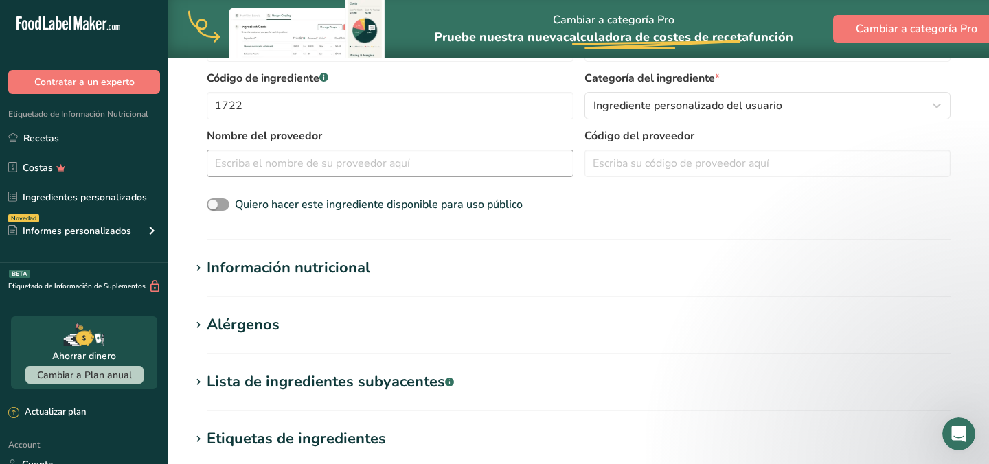
scroll to position [364, 0]
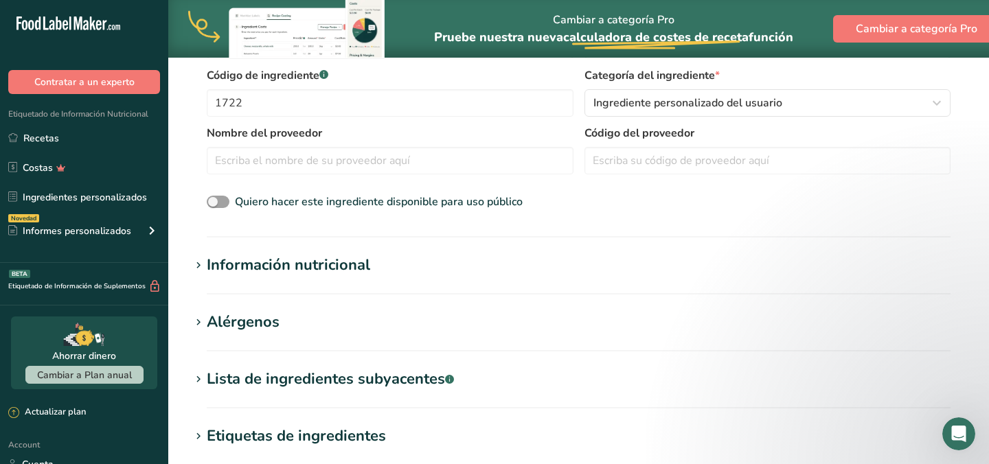
click at [340, 275] on div "Información nutricional" at bounding box center [288, 265] width 163 height 23
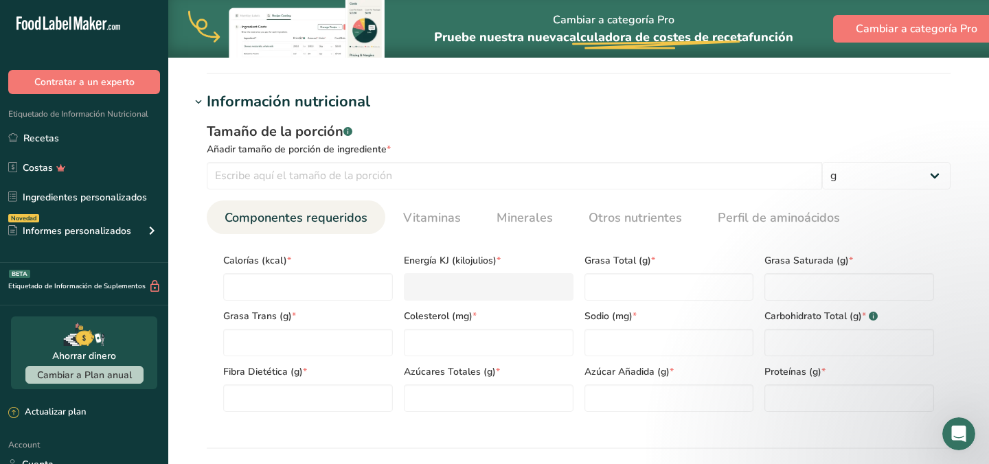
scroll to position [545, 0]
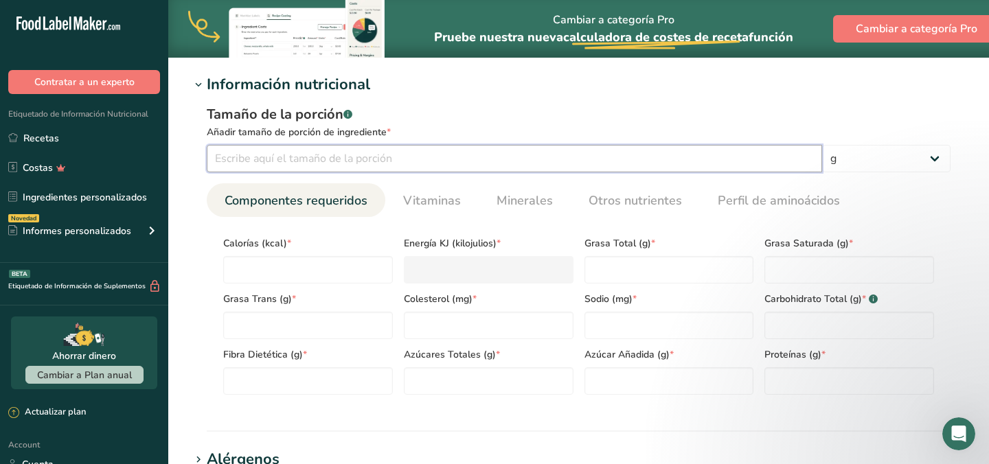
click at [348, 163] on input "number" at bounding box center [514, 158] width 615 height 27
type input "100"
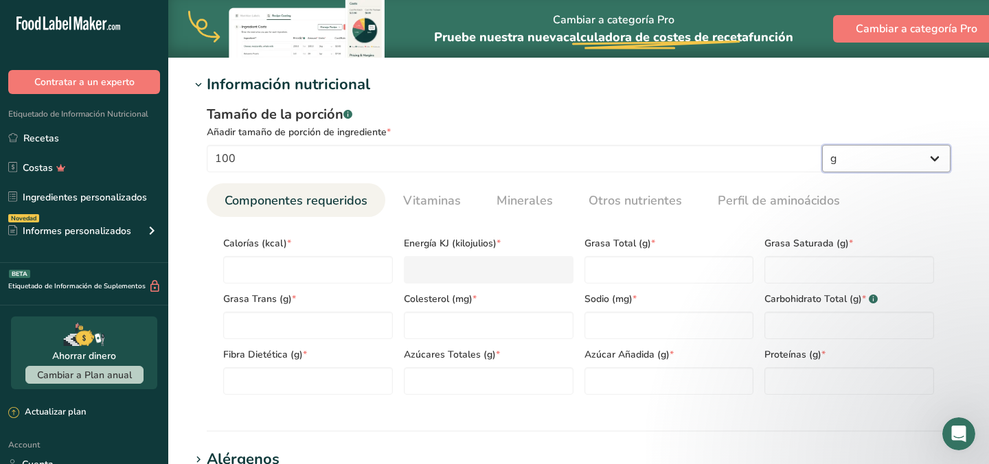
click at [840, 159] on select "g kg mg mcg libras onza litro mL onza líquida cucharada cucharadita taza Cuarto…" at bounding box center [886, 158] width 128 height 27
select select "17"
select select "22"
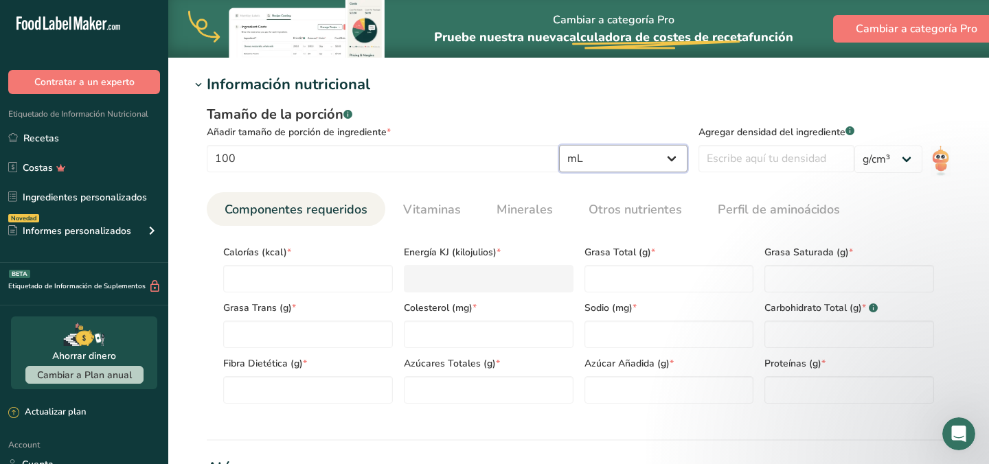
click at [676, 165] on select "g kg mg mcg libras onza litro mL onza líquida cucharada cucharadita taza Cuarto…" at bounding box center [623, 158] width 128 height 27
select select "0"
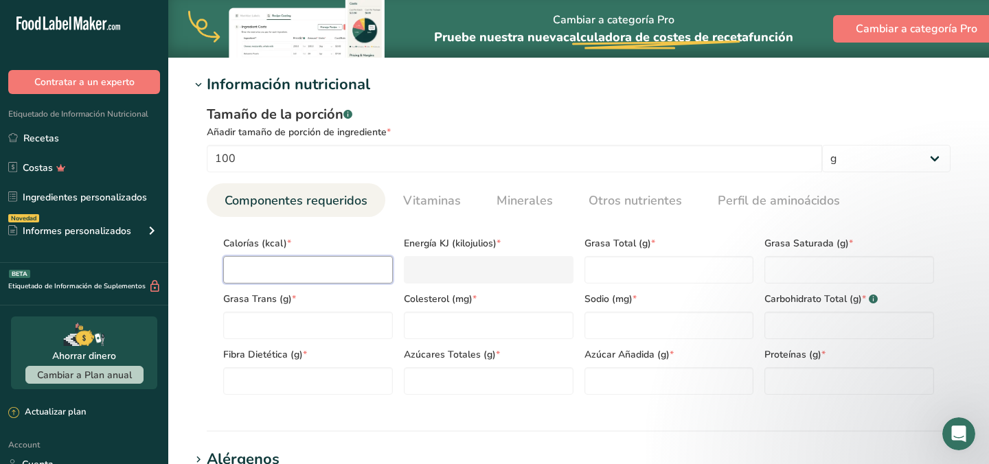
click at [346, 273] on input "number" at bounding box center [308, 269] width 170 height 27
type input "5"
type KJ "20.9"
type input "50"
type KJ "209.2"
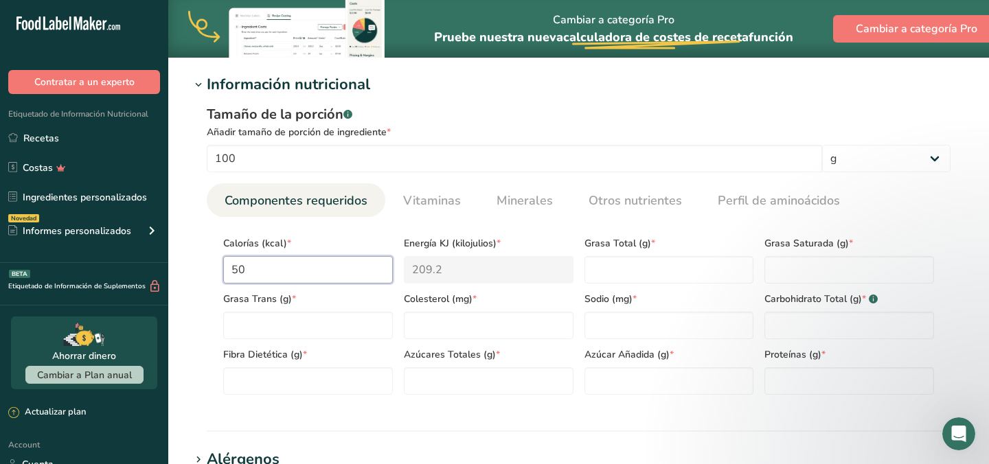
type input "50"
type Fat "0"
type input "0"
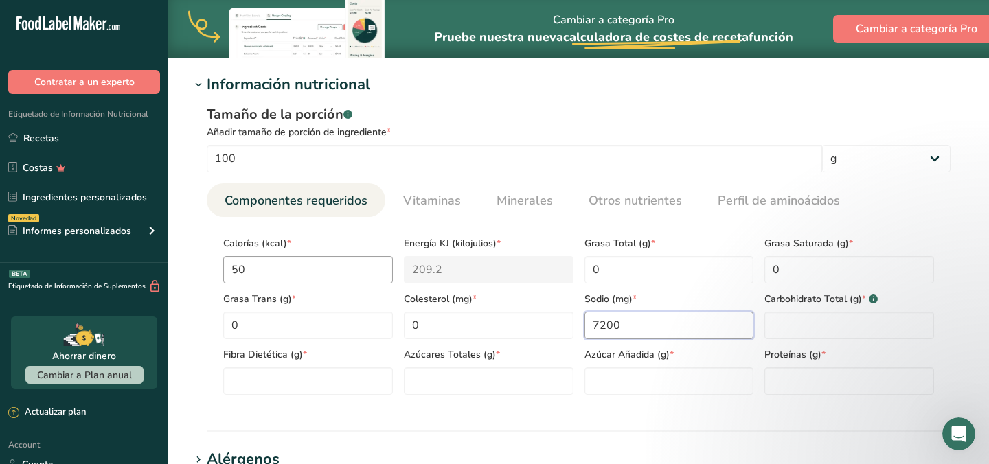
type input "7200"
type Carbohydrates "5.8"
type Fiber "0"
type Sugars "4.4"
type Sugars "0"
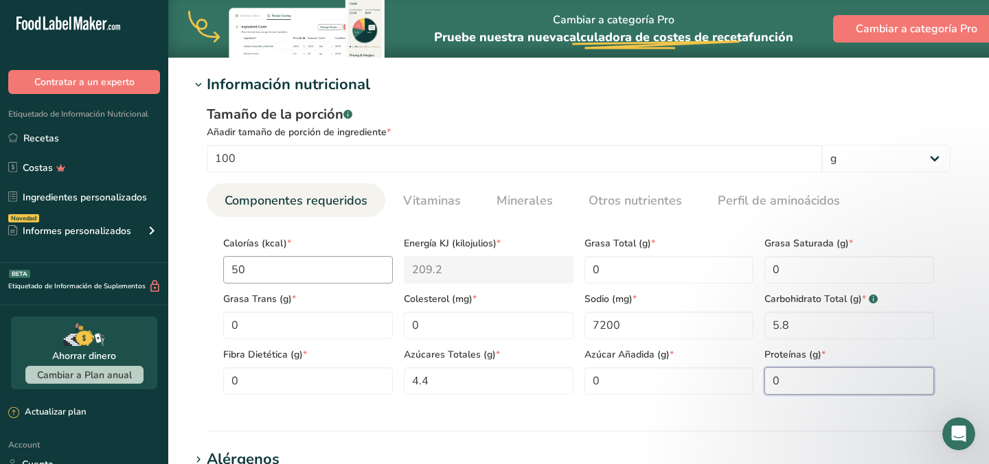
type input "0"
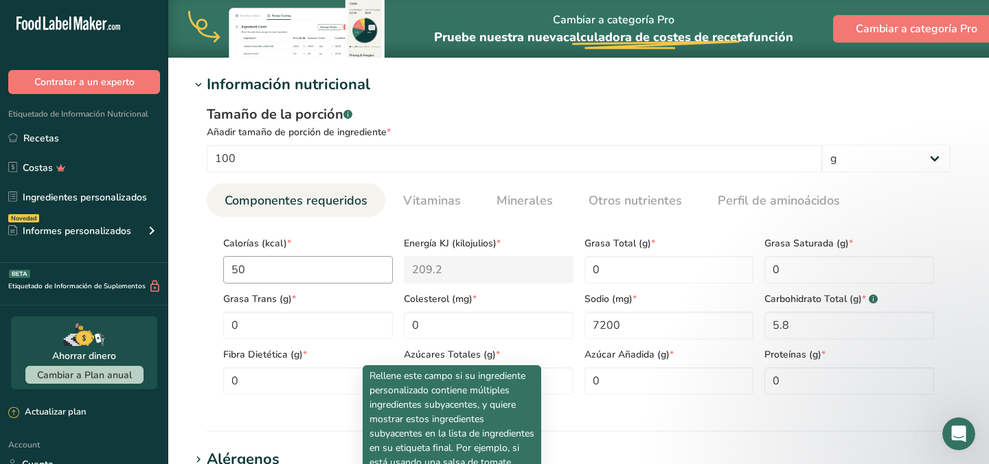
scroll to position [829, 0]
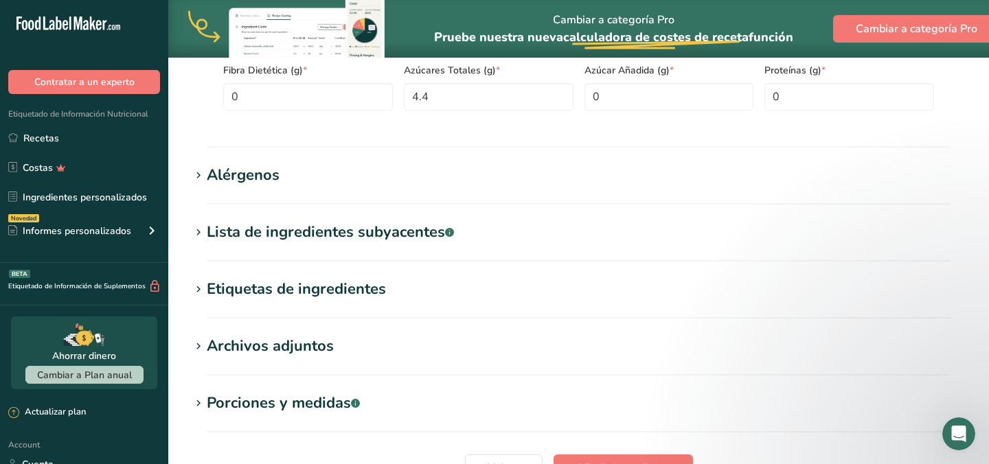
click at [387, 234] on div "Lista de ingredientes subyacentes .a-a{fill:#347362;}.b-a{fill:#fff;}" at bounding box center [330, 232] width 247 height 23
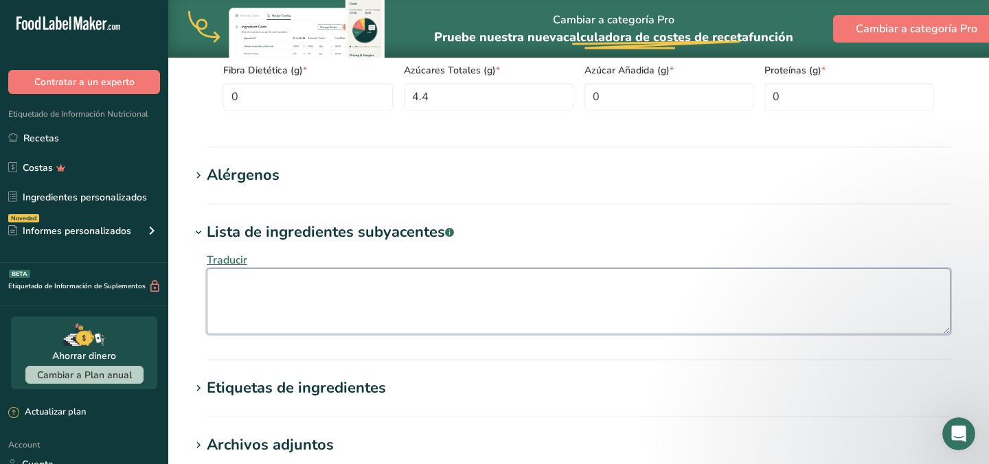
click at [376, 289] on textarea at bounding box center [579, 302] width 744 height 66
click at [313, 286] on textarea "Agua, Frijol de soya, harina de trigo, sorbato de potasio" at bounding box center [579, 302] width 744 height 66
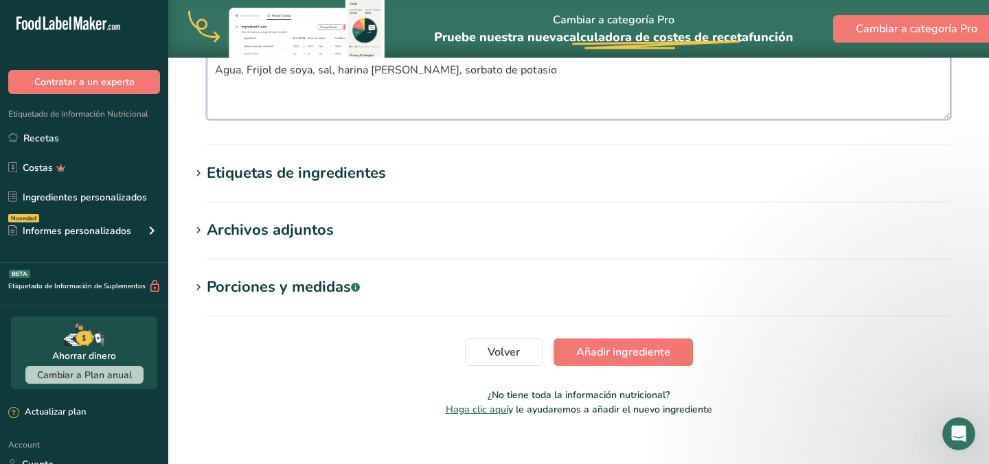
scroll to position [1045, 0]
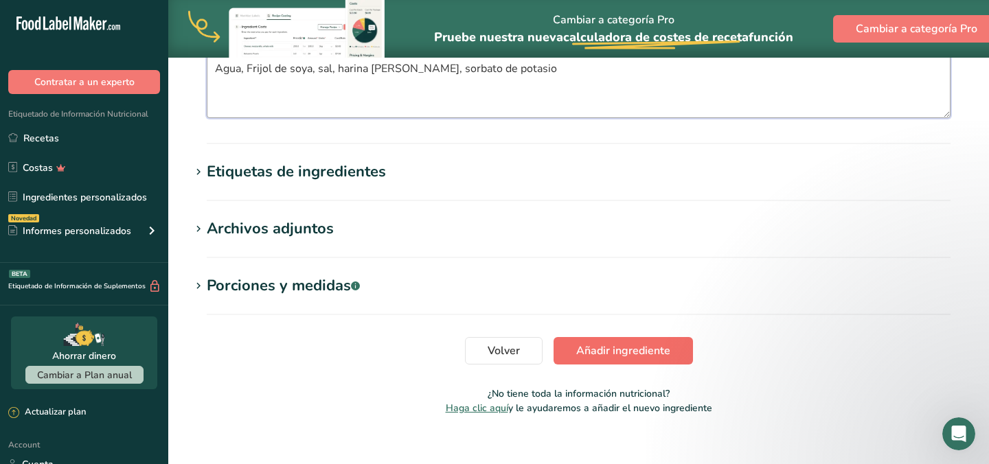
type textarea "Agua, Frijol de soya, sal, harina de trigo, sorbato de potasio"
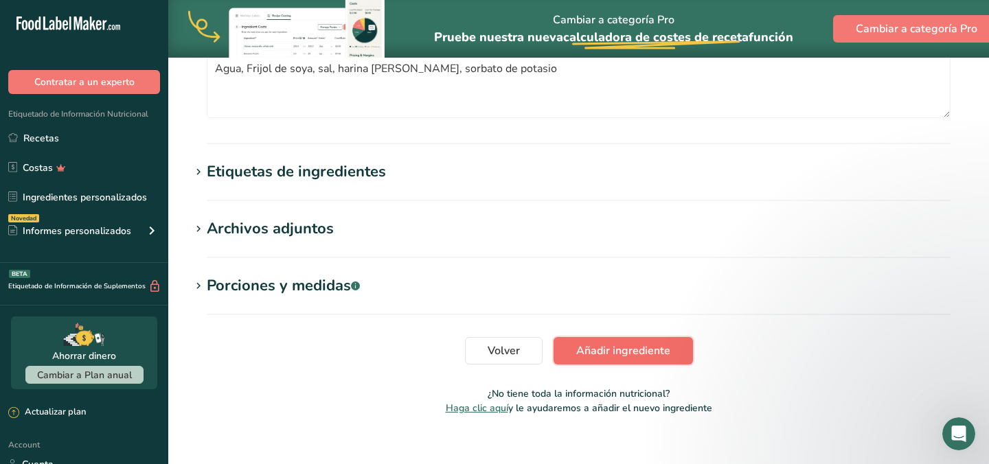
click at [590, 348] on span "Añadir ingrediente" at bounding box center [623, 351] width 94 height 16
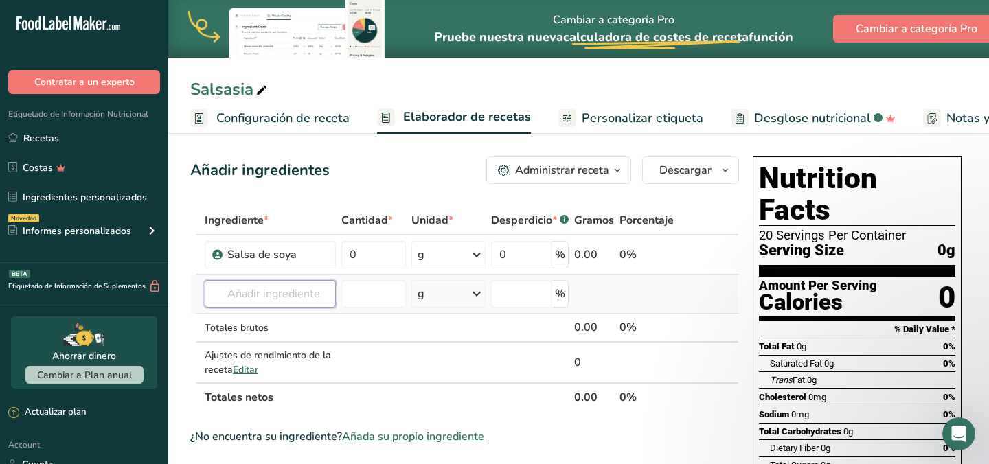
click at [304, 299] on input "text" at bounding box center [270, 293] width 131 height 27
click at [397, 434] on span "Añada su propio ingrediente" at bounding box center [413, 437] width 142 height 16
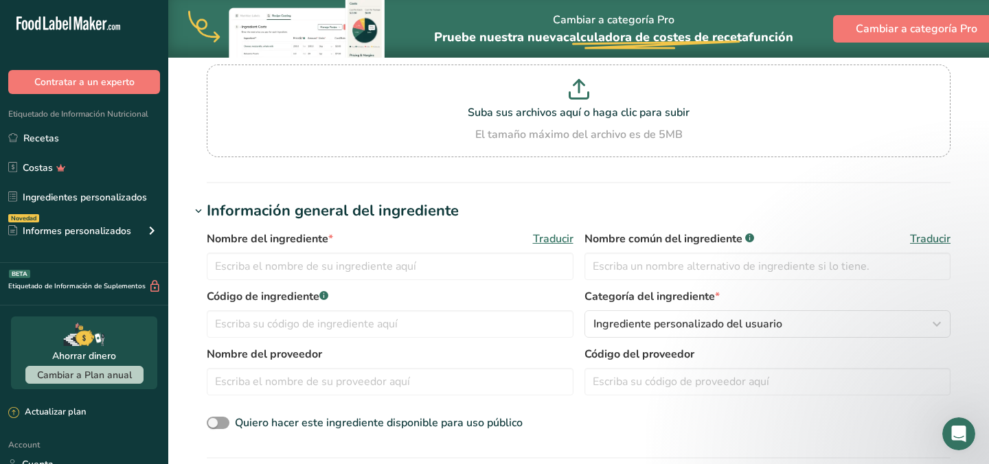
scroll to position [144, 0]
click at [394, 269] on input "text" at bounding box center [390, 265] width 367 height 27
type input "vinagre de arroz"
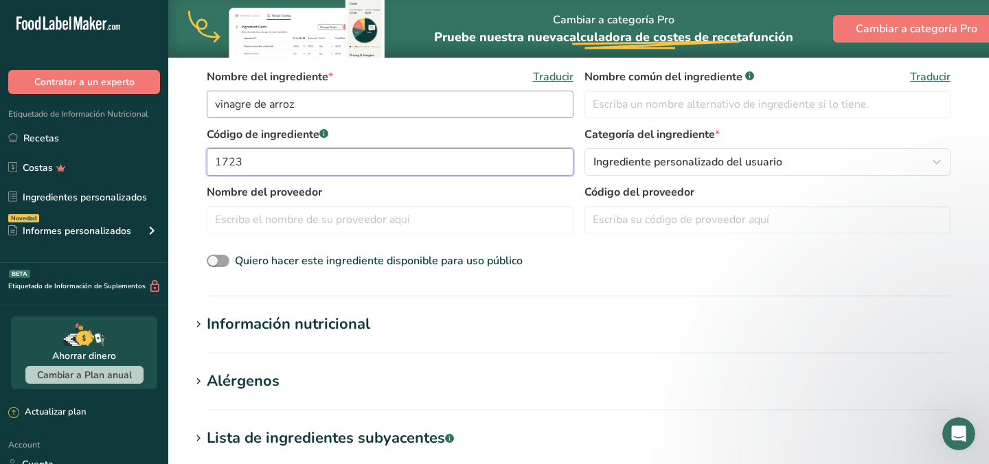
scroll to position [309, 0]
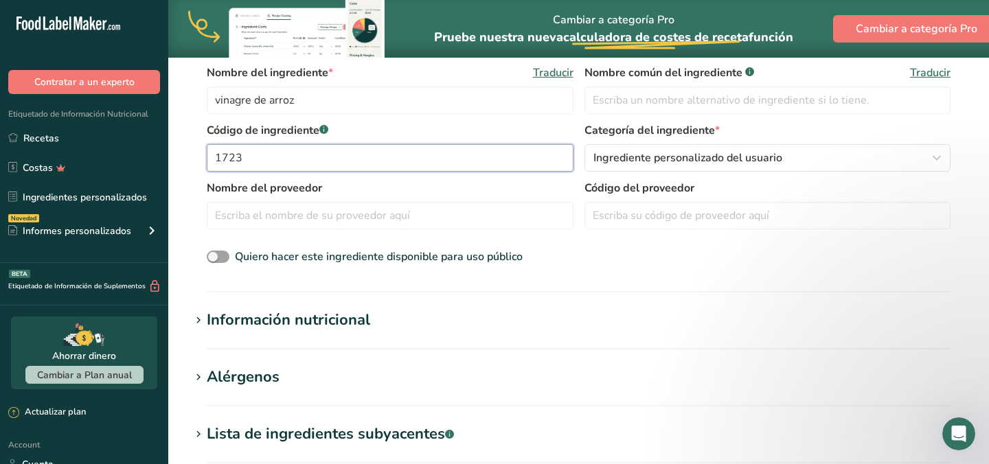
type input "1723"
click at [297, 326] on div "Información nutricional" at bounding box center [288, 320] width 163 height 23
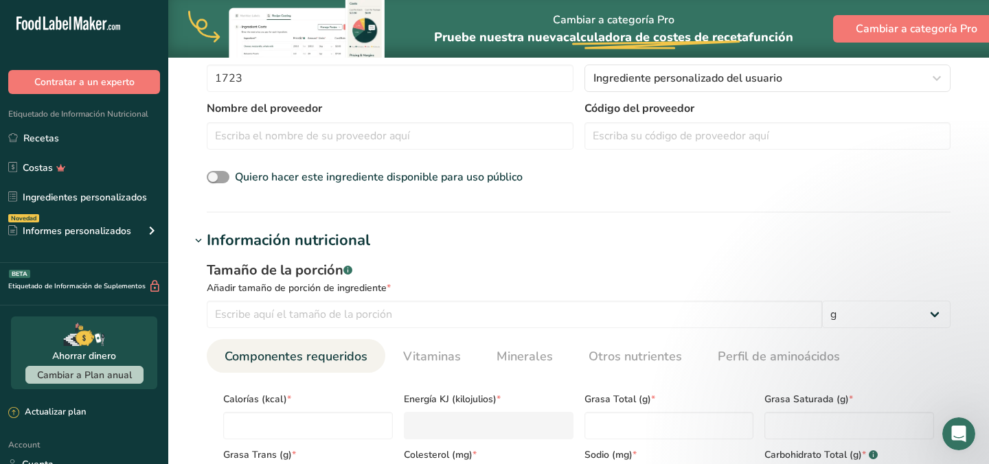
scroll to position [395, 0]
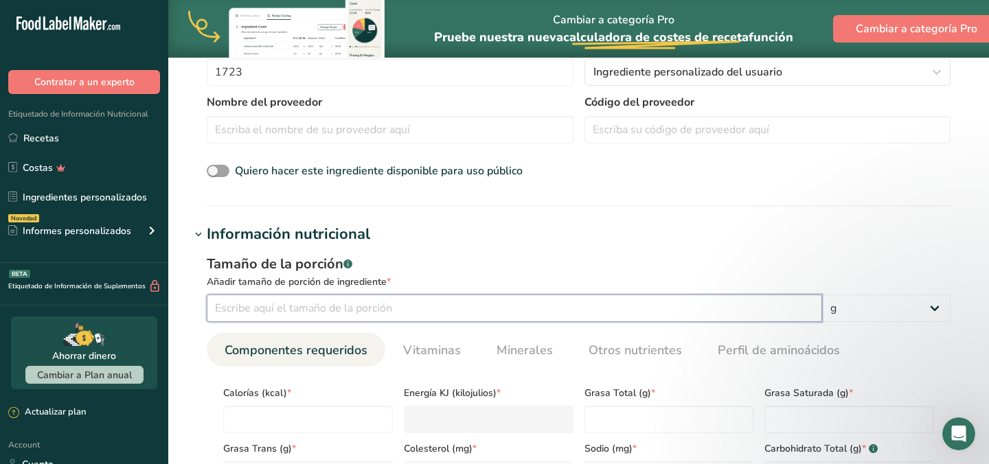
click at [350, 314] on input "number" at bounding box center [514, 308] width 615 height 27
type input "15"
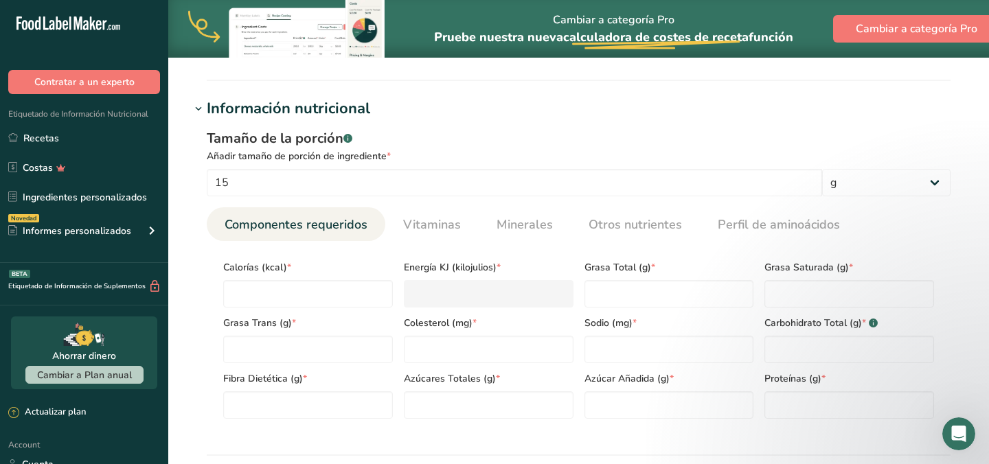
scroll to position [522, 0]
click at [317, 291] on input "number" at bounding box center [308, 292] width 170 height 27
type input "0"
type KJ "0"
type input "0"
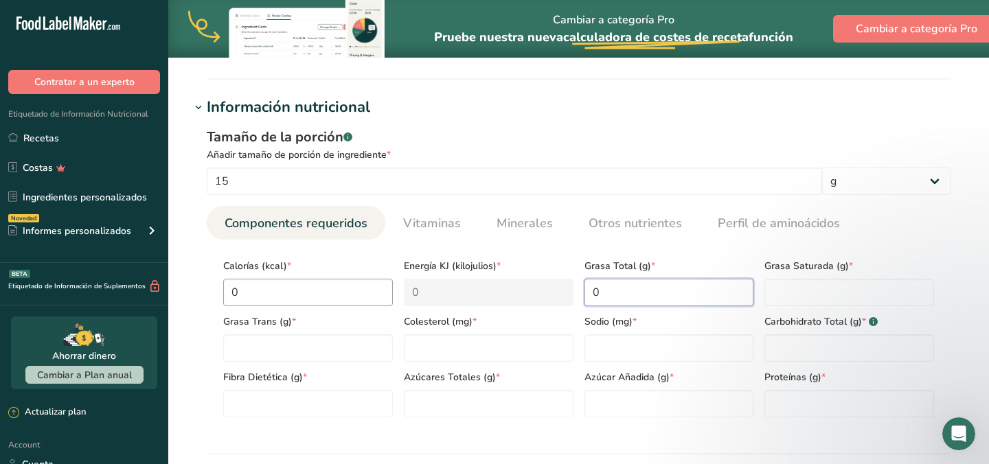
type Fat "0"
type input "0"
type input "40"
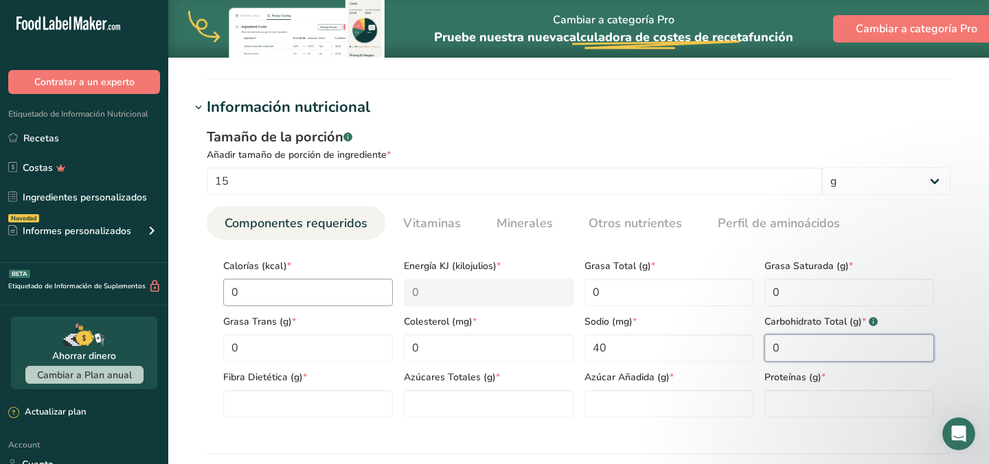
type Carbohydrates "0"
type Fiber "0"
type Sugars "0"
type input "0"
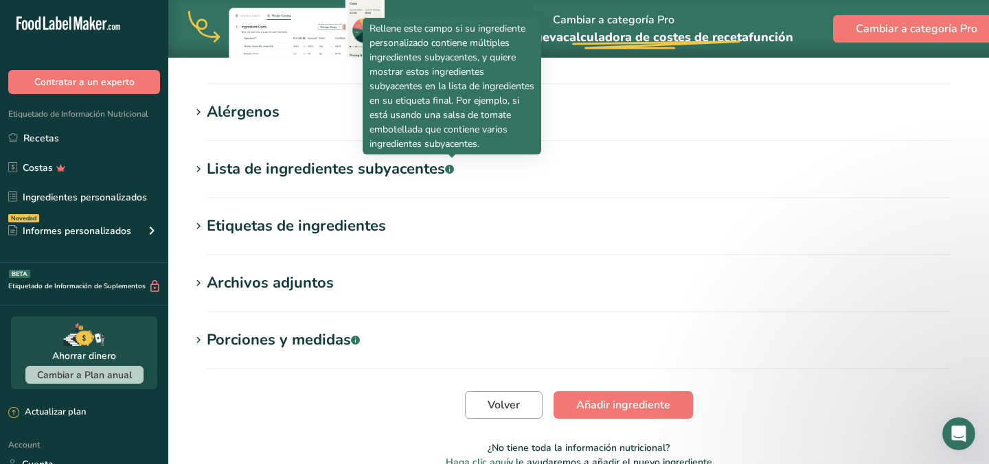
scroll to position [894, 0]
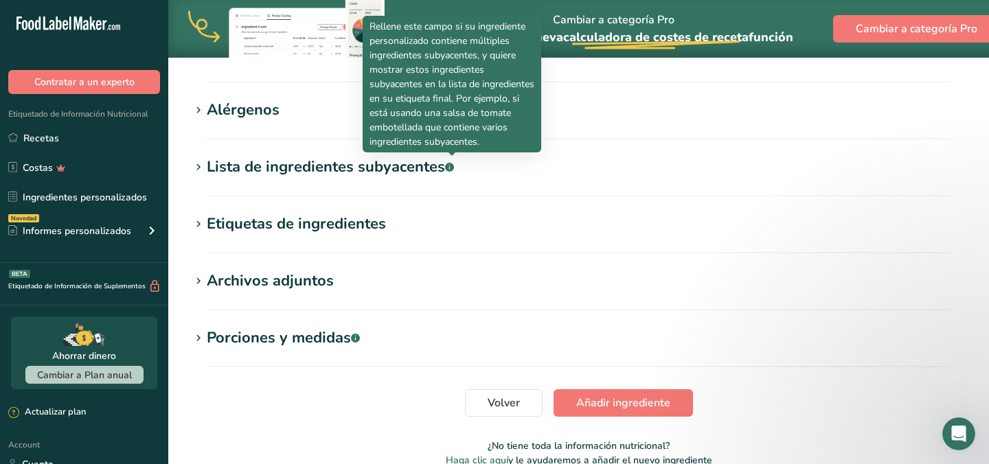
click at [469, 175] on h1 "Lista de ingredientes subyacentes .a-a{fill:#347362;}.b-a{fill:#fff;}" at bounding box center [578, 167] width 777 height 23
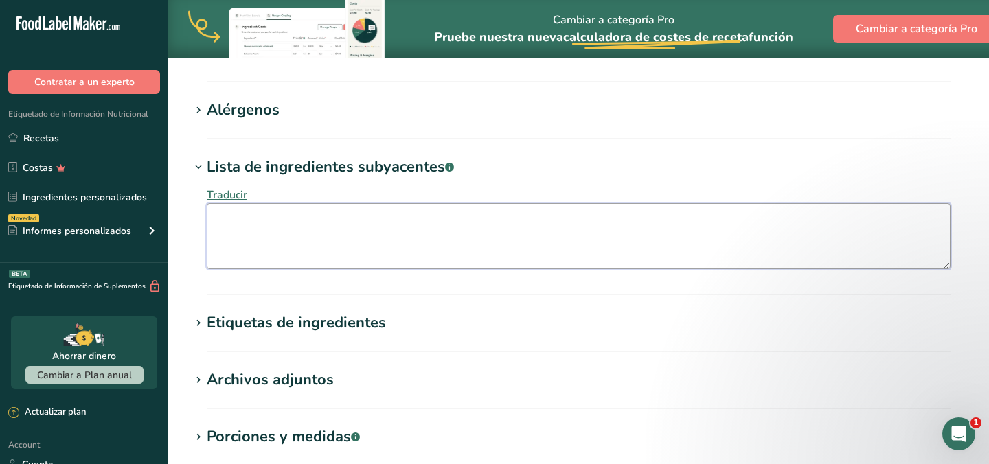
click at [377, 233] on textarea at bounding box center [579, 236] width 744 height 66
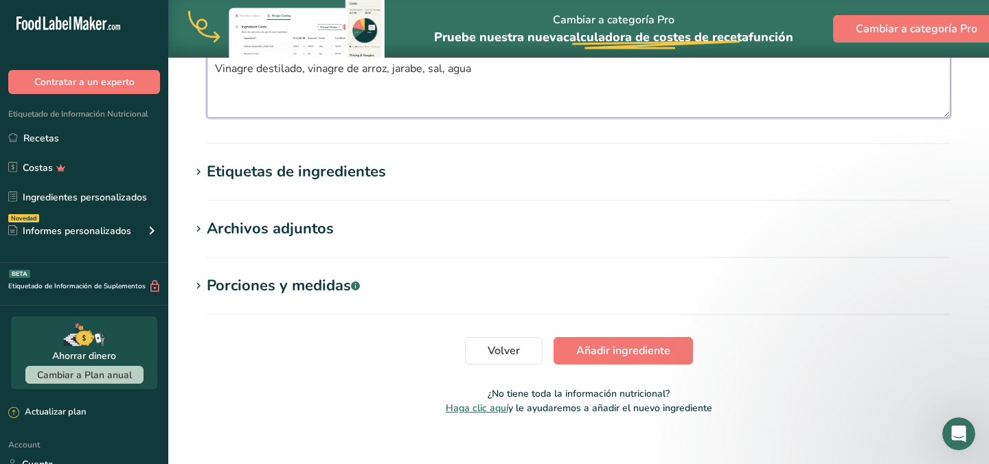
scroll to position [1063, 0]
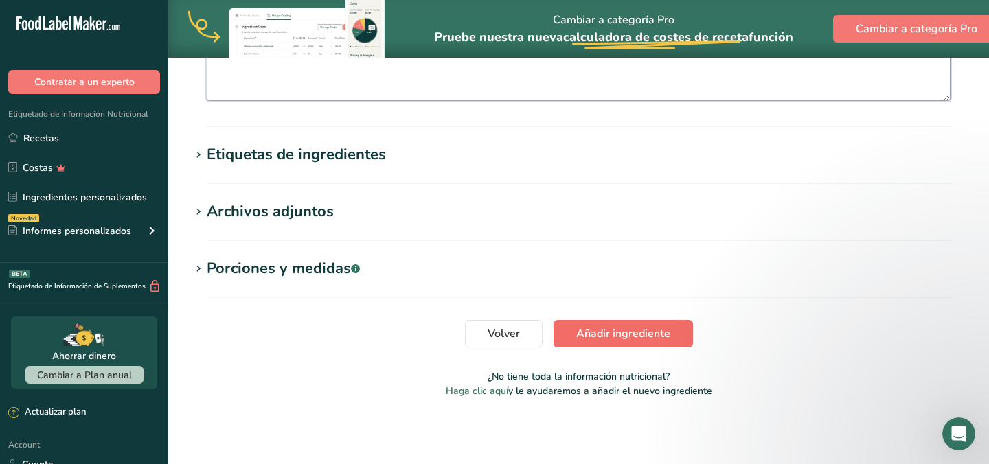
type textarea "Vinagre destilado, vinagre de arroz, jarabe, sal, agua"
click at [609, 332] on span "Añadir ingrediente" at bounding box center [623, 334] width 94 height 16
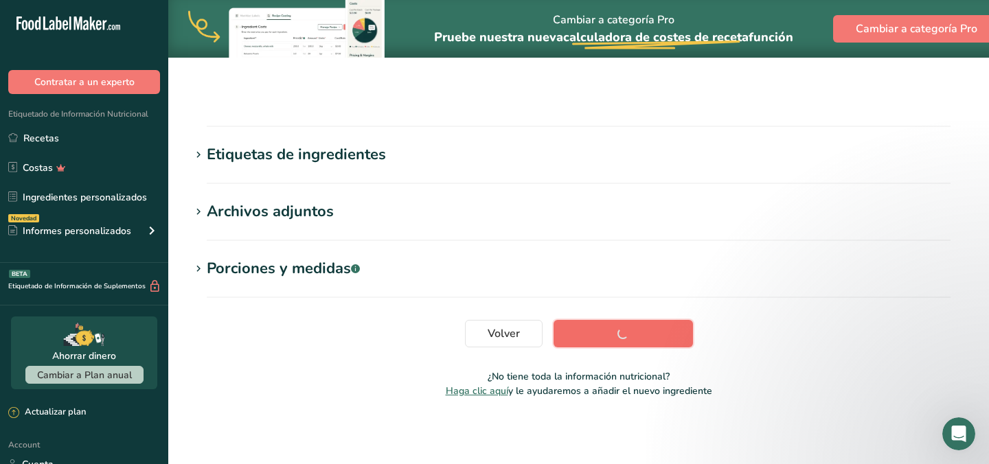
scroll to position [274, 0]
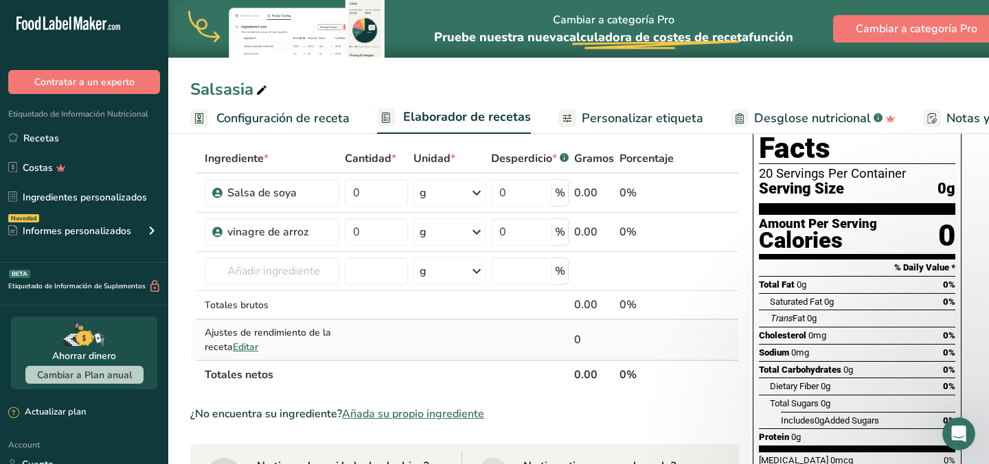
scroll to position [67, 0]
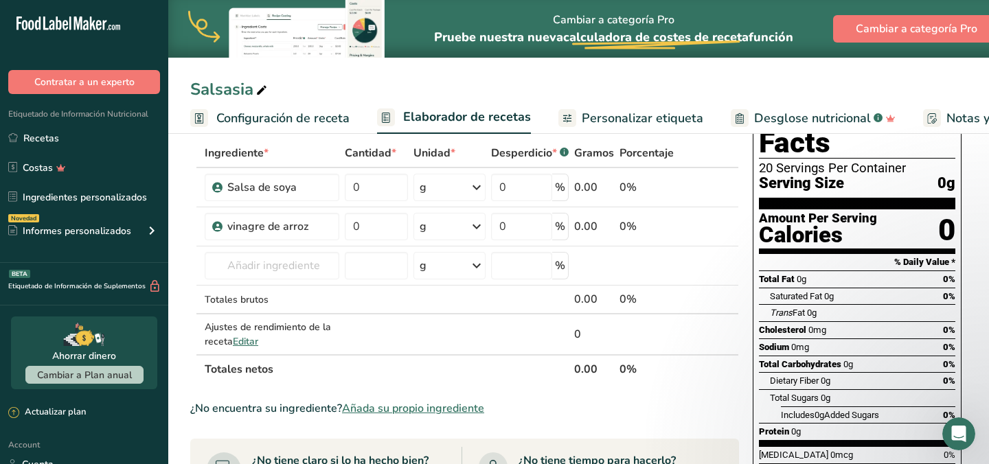
click at [438, 409] on span "Añada su propio ingrediente" at bounding box center [413, 408] width 142 height 16
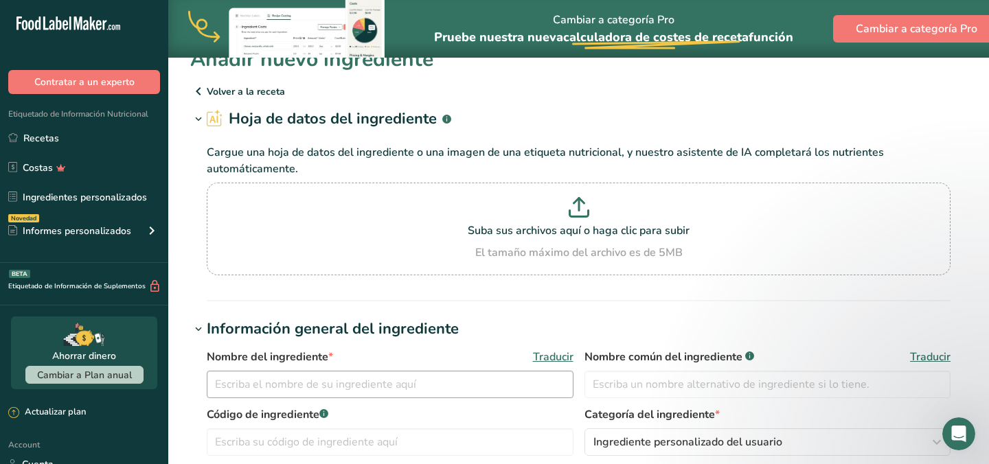
scroll to position [100, 0]
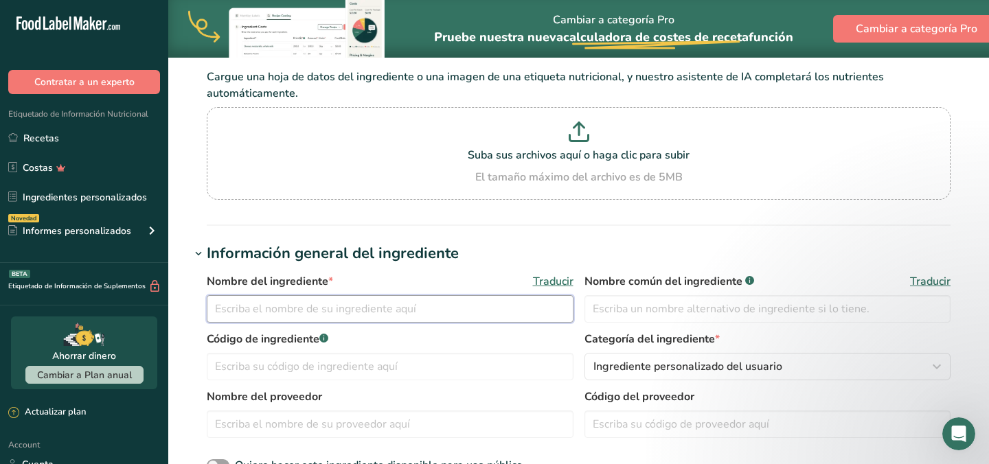
click at [380, 304] on input "text" at bounding box center [390, 308] width 367 height 27
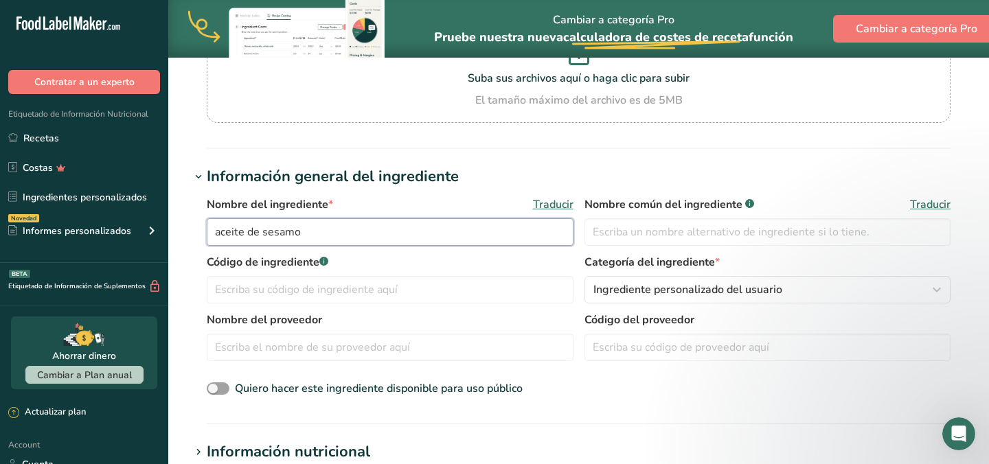
scroll to position [193, 0]
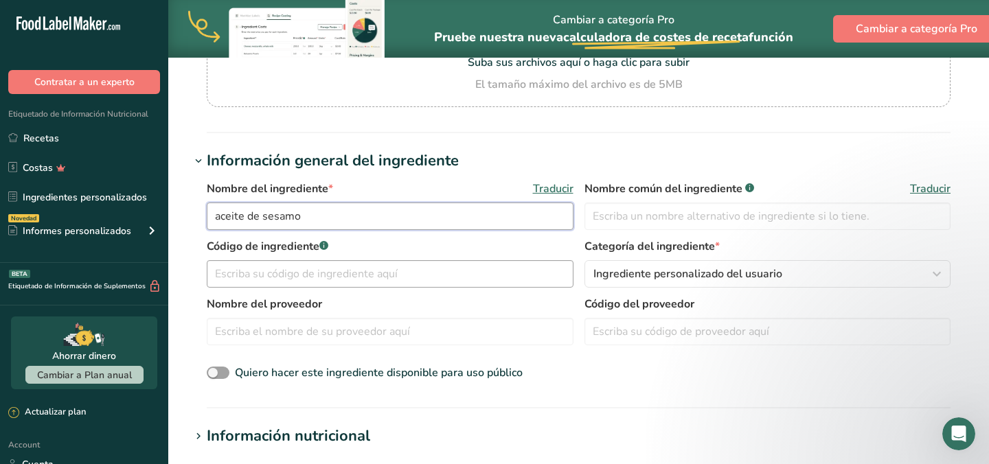
type input "aceite de sesamo"
click at [387, 273] on input "text" at bounding box center [390, 273] width 367 height 27
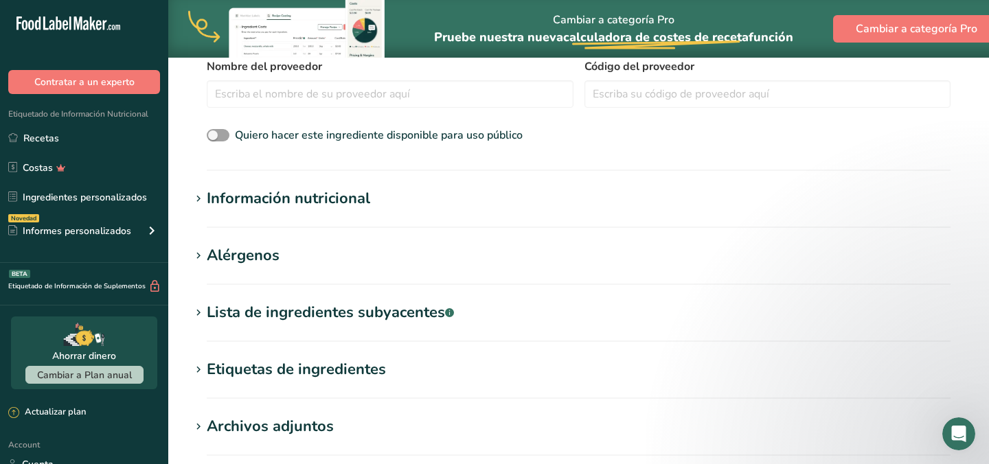
scroll to position [441, 0]
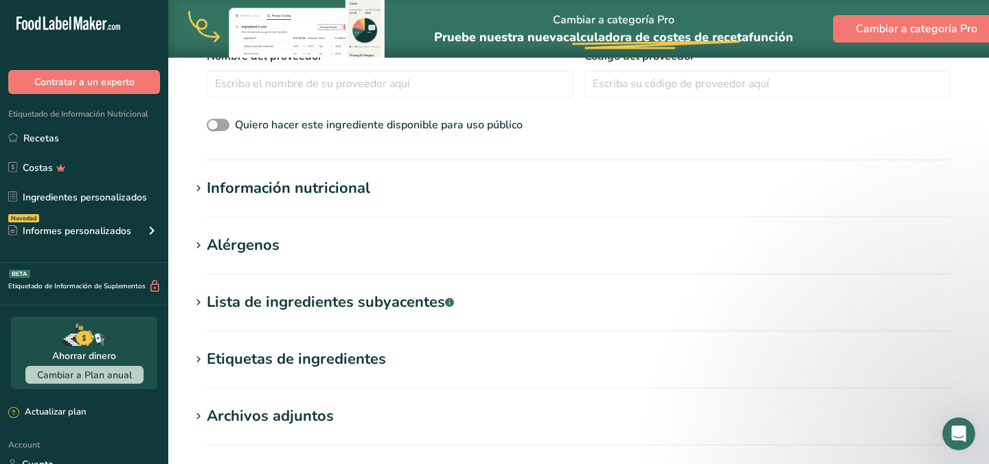
type input "1724"
click at [406, 198] on h1 "Información nutricional" at bounding box center [578, 188] width 777 height 23
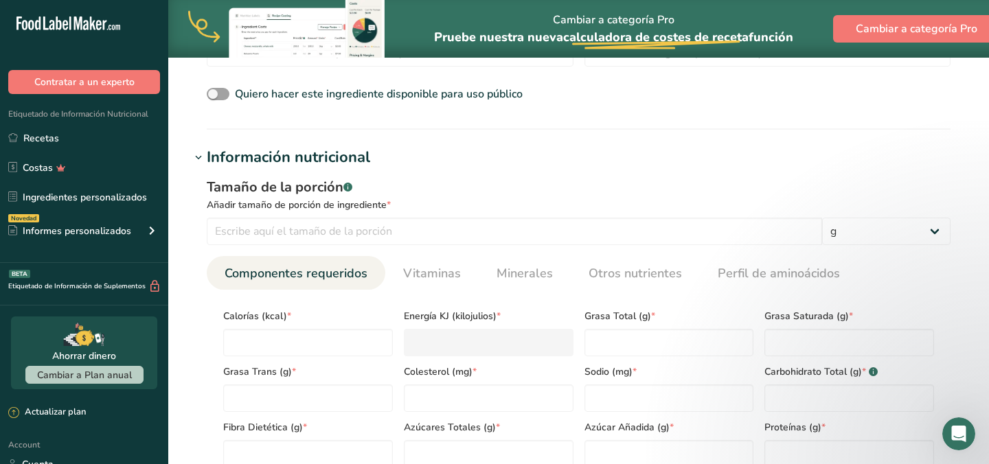
scroll to position [481, 0]
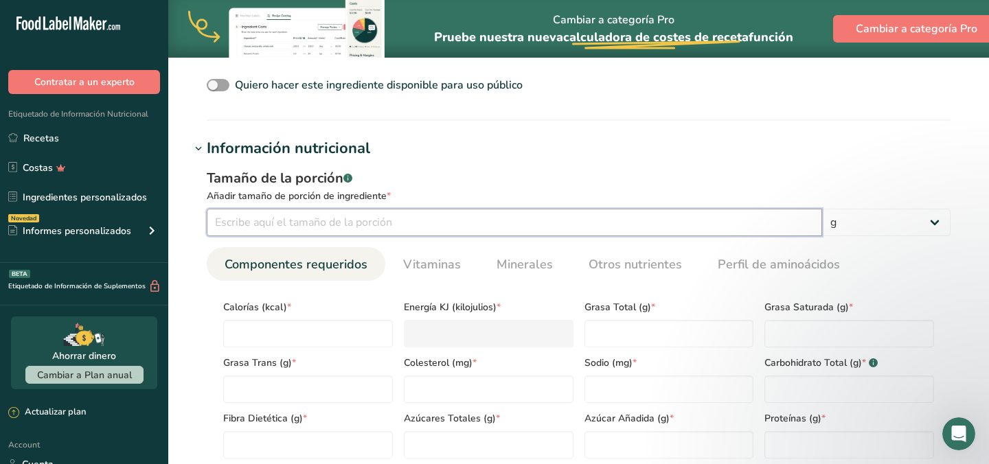
click at [375, 220] on input "number" at bounding box center [514, 222] width 615 height 27
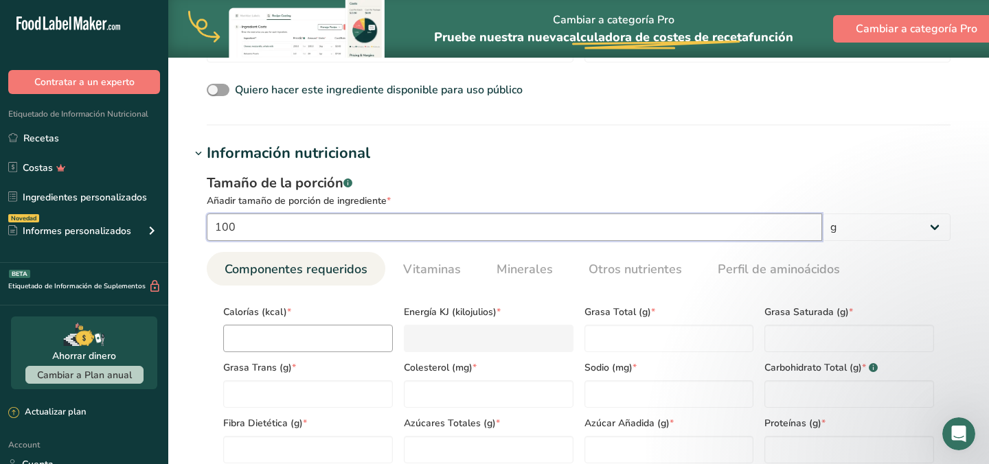
type input "100"
click at [356, 346] on input "number" at bounding box center [308, 338] width 170 height 27
type input "8"
type KJ "33.5"
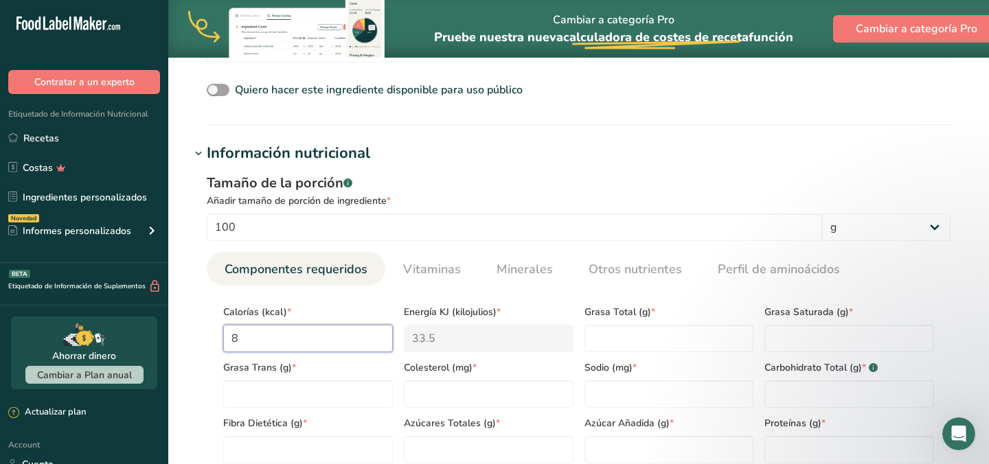
type input "86"
type KJ "359.8"
type input "867"
click at [696, 192] on div "Tamaño de la porción .a-a{fill:#347362;}.b-a{fill:#fff;}" at bounding box center [579, 183] width 744 height 21
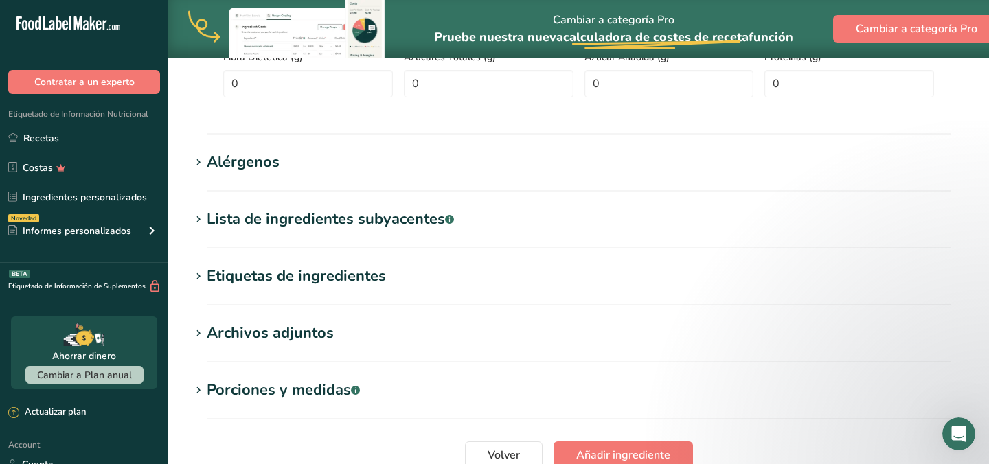
scroll to position [964, 0]
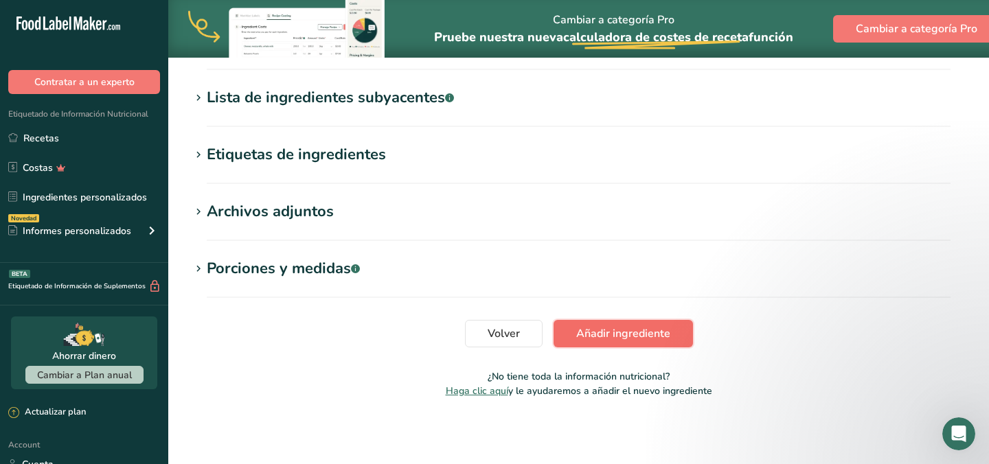
click at [616, 335] on span "Añadir ingrediente" at bounding box center [623, 334] width 94 height 16
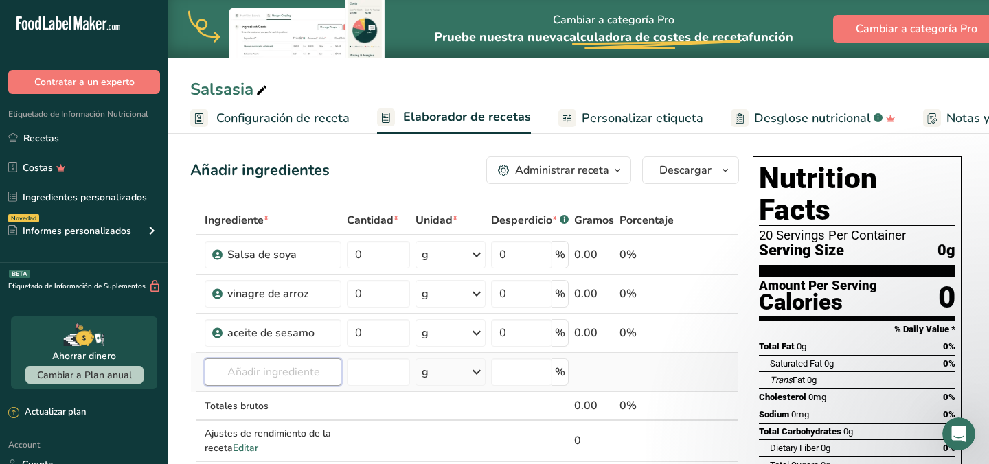
click at [297, 383] on input "text" at bounding box center [273, 372] width 137 height 27
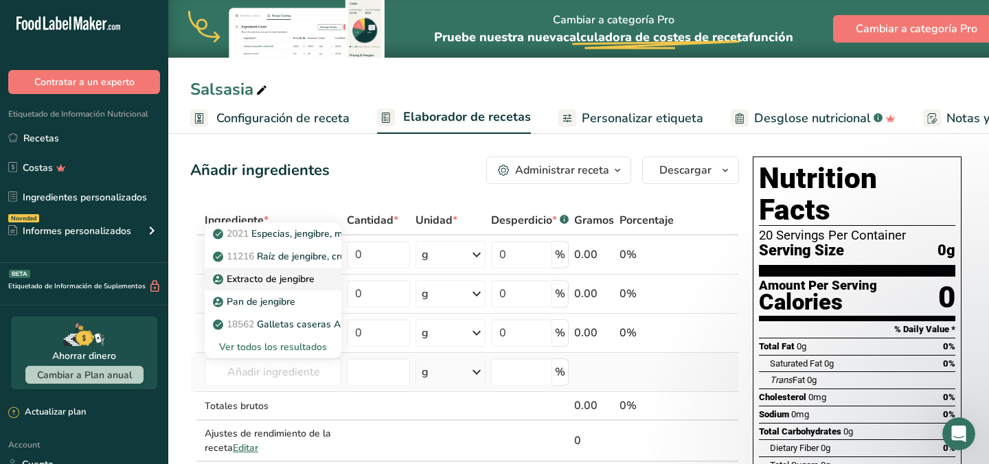
click at [300, 274] on p "Extracto de jengibre" at bounding box center [265, 279] width 99 height 14
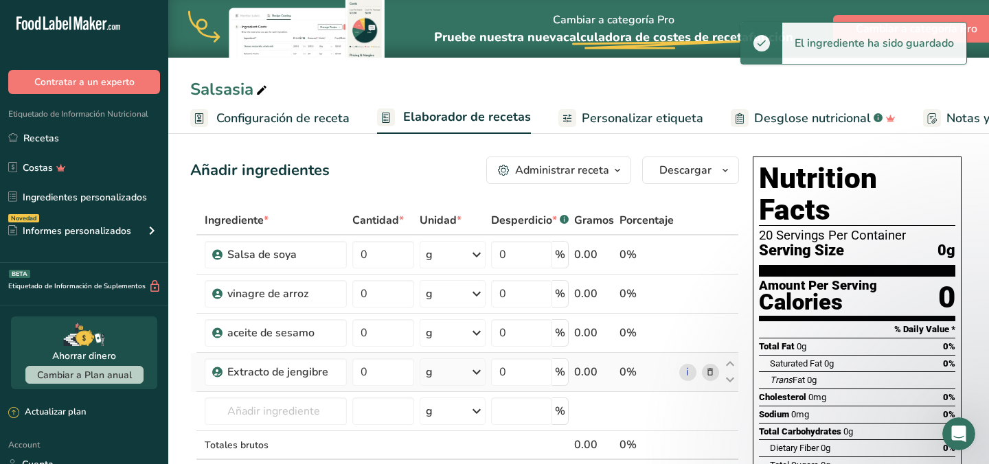
click at [714, 374] on icon at bounding box center [710, 372] width 10 height 14
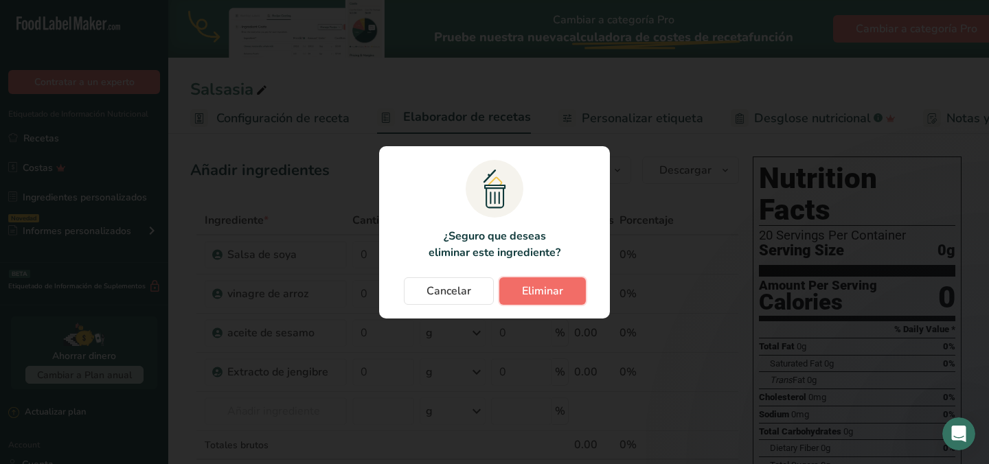
click at [546, 291] on span "Eliminar" at bounding box center [542, 291] width 41 height 16
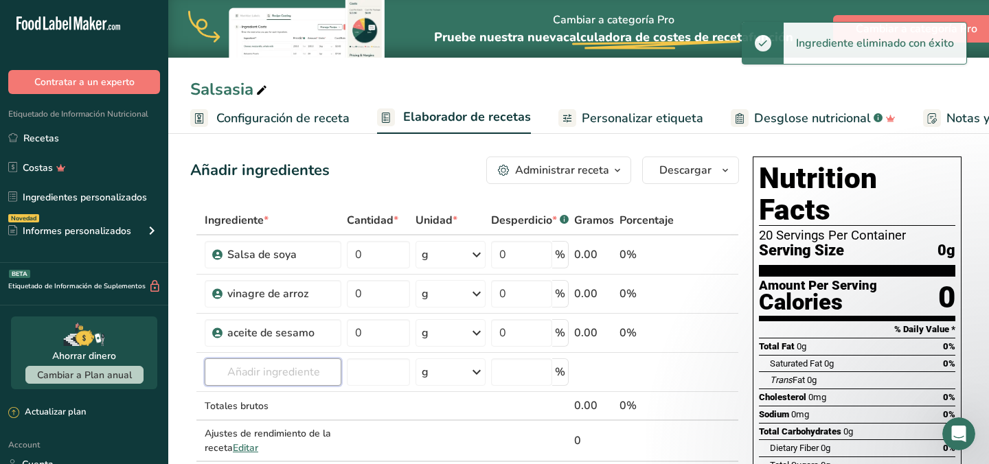
click at [295, 370] on input "text" at bounding box center [273, 372] width 137 height 27
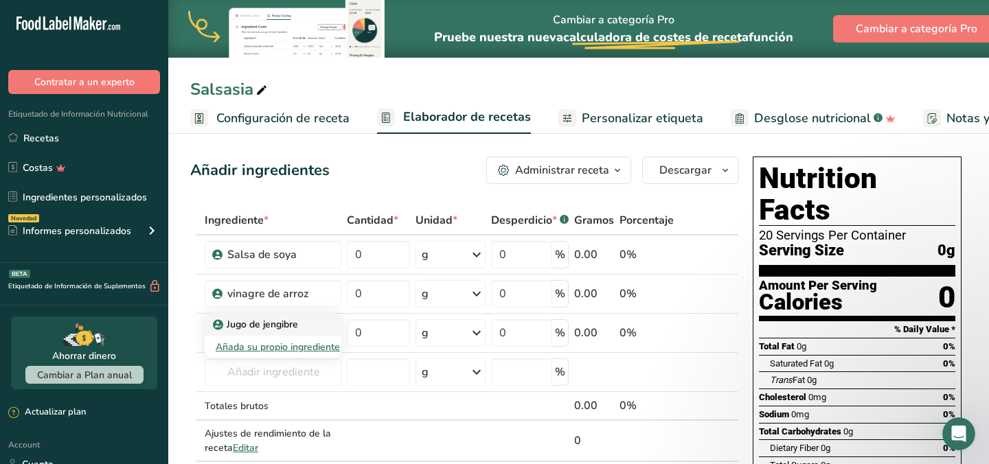
click at [282, 324] on p "Jugo de jengibre" at bounding box center [257, 324] width 82 height 14
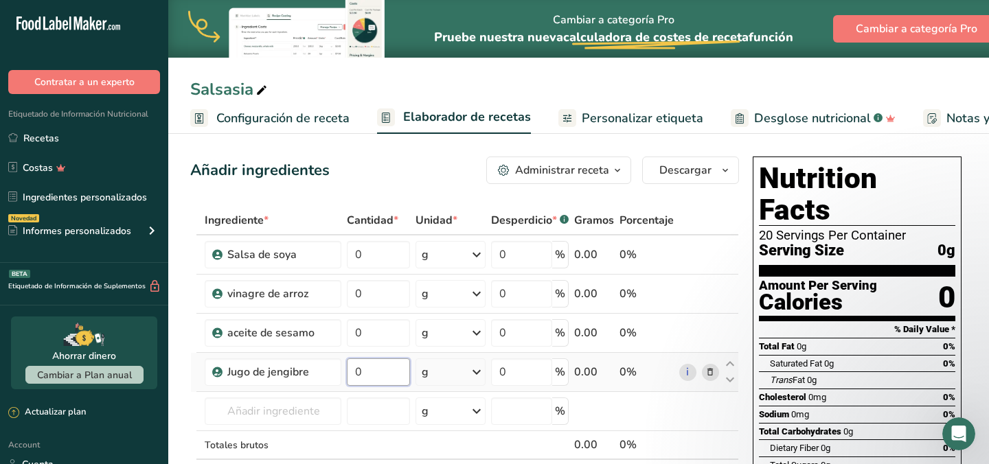
click at [371, 378] on input "0" at bounding box center [378, 372] width 63 height 27
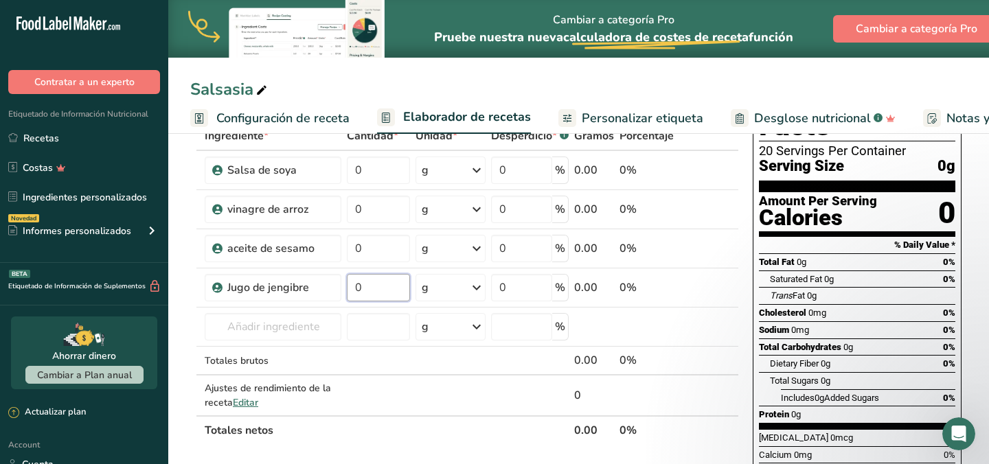
scroll to position [87, 0]
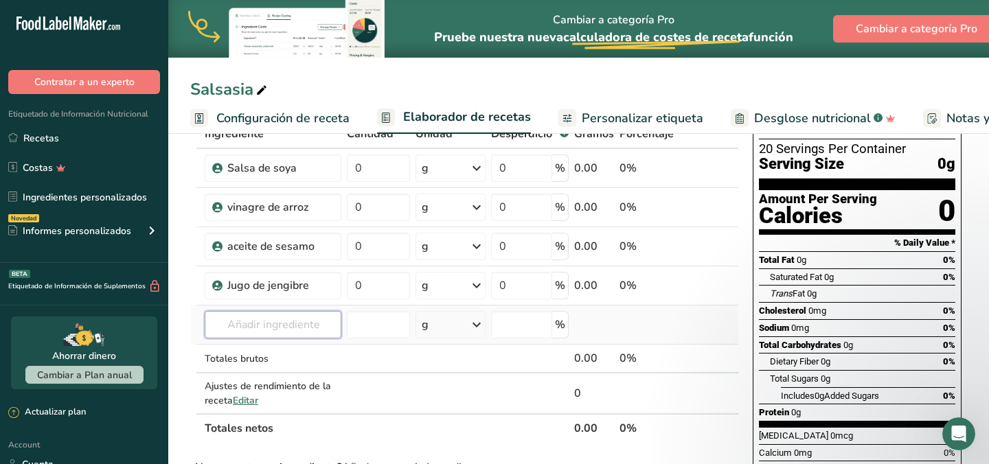
click at [297, 331] on div "Ingrediente * Cantidad * Unidad * Desperdicio * .a-a{fill:#347362;}.b-a{fill:#f…" at bounding box center [464, 282] width 549 height 324
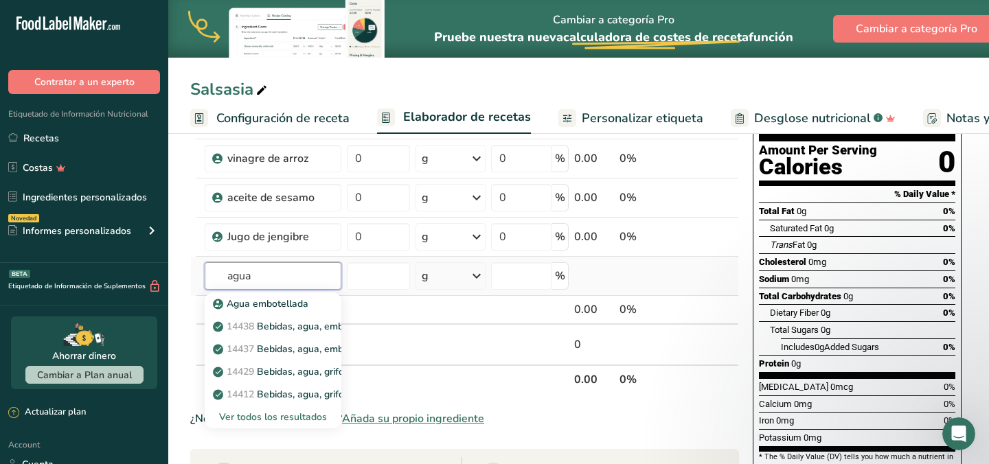
scroll to position [157, 0]
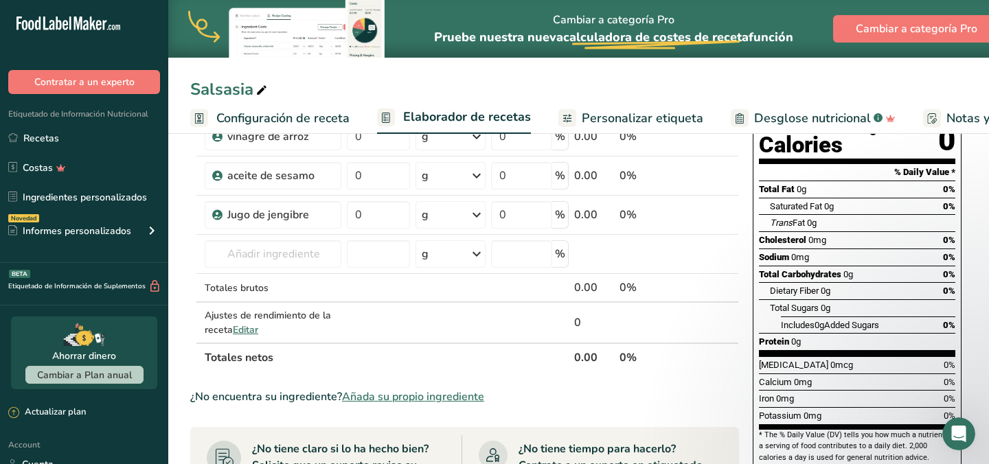
click at [383, 394] on span "Añada su propio ingrediente" at bounding box center [413, 397] width 142 height 16
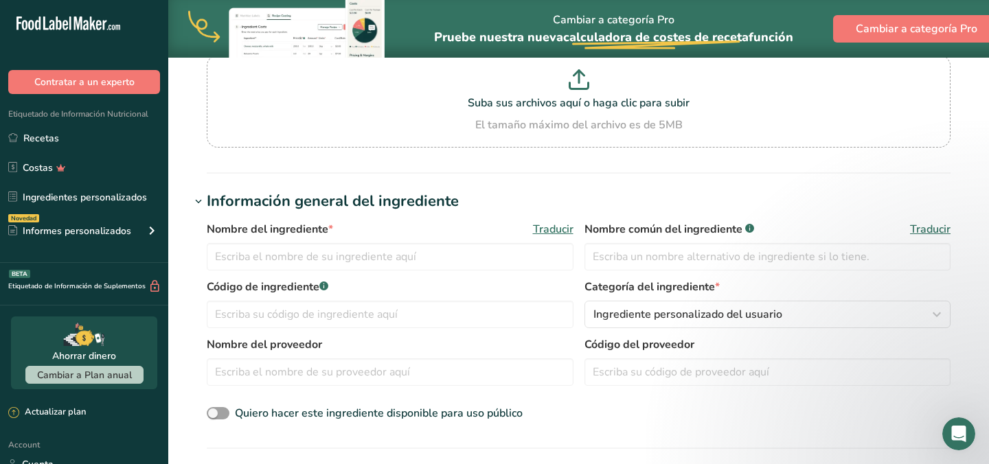
scroll to position [186, 0]
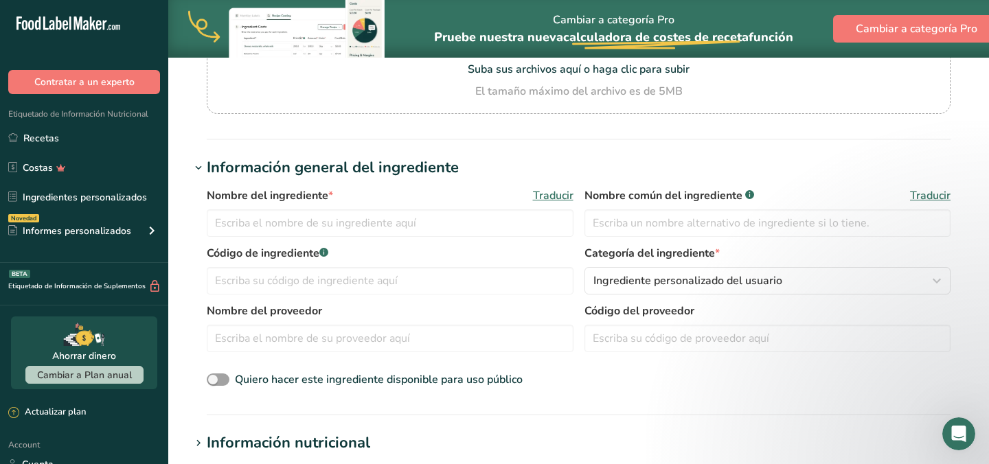
click at [423, 248] on label "Código de ingrediente .a-a{fill:#347362;}.b-a{fill:#fff;}" at bounding box center [390, 253] width 367 height 16
click at [422, 214] on input "text" at bounding box center [390, 222] width 367 height 27
click at [442, 275] on input "text" at bounding box center [390, 280] width 367 height 27
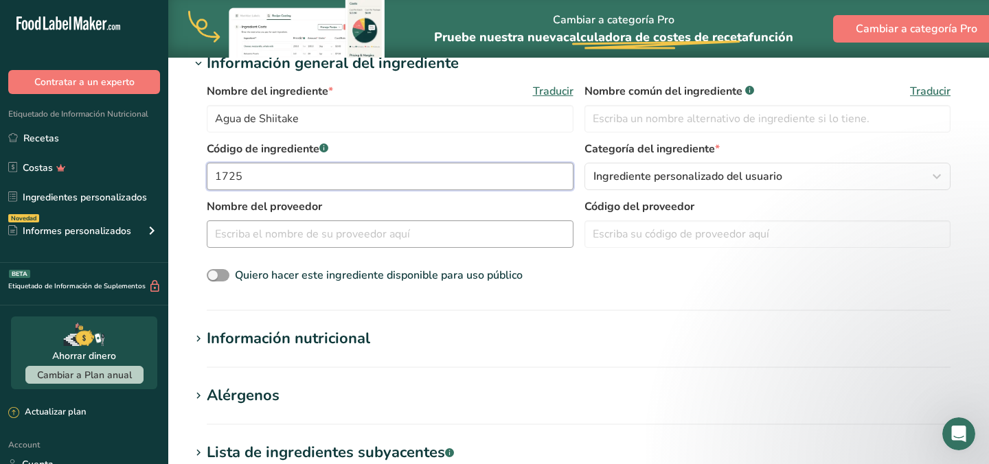
scroll to position [323, 0]
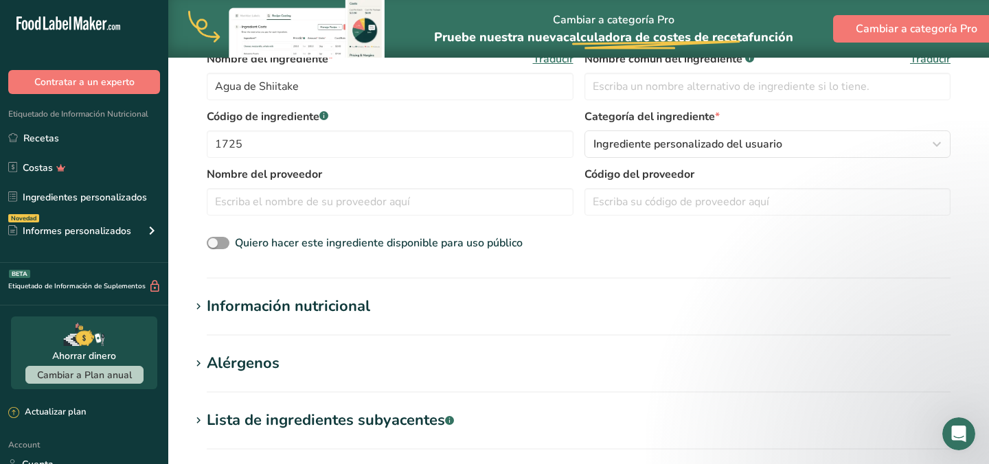
click at [368, 328] on section "Información nutricional Tamaño de la porción .a-a{fill:#347362;}.b-a{fill:#fff;…" at bounding box center [578, 315] width 777 height 41
click at [373, 308] on h1 "Información nutricional" at bounding box center [578, 306] width 777 height 23
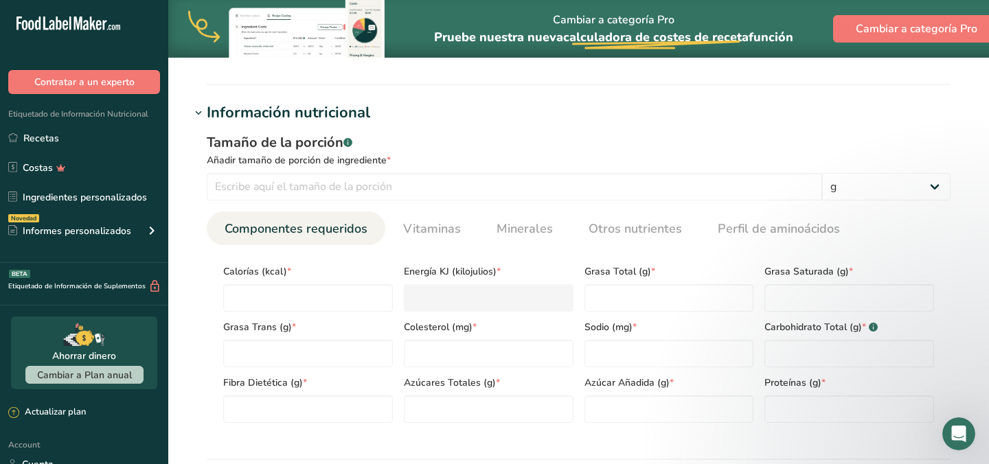
scroll to position [536, 0]
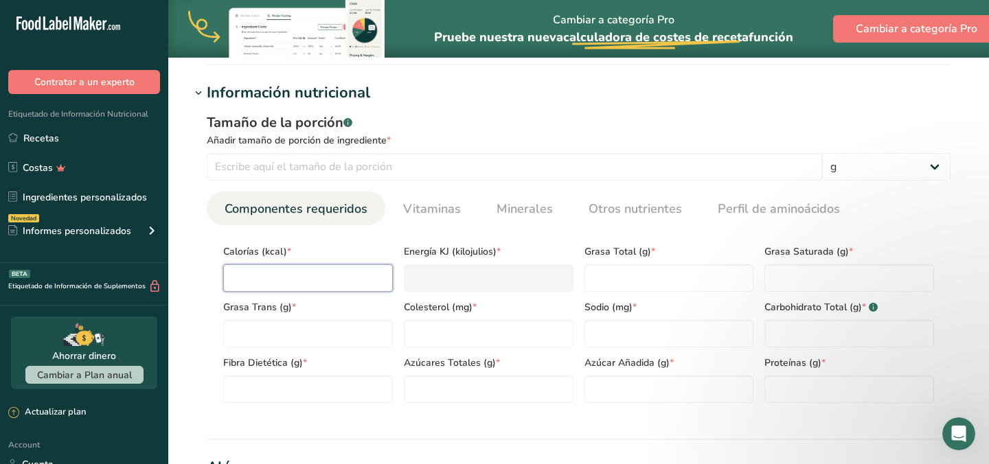
click at [323, 275] on input "number" at bounding box center [308, 277] width 170 height 27
click at [499, 144] on div "Añadir tamaño de porción de ingrediente *" at bounding box center [579, 140] width 744 height 14
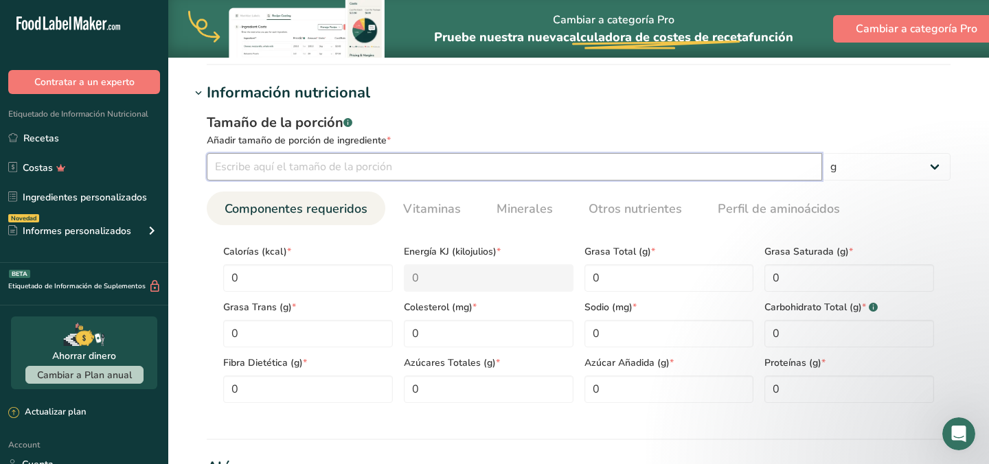
click at [460, 165] on input "number" at bounding box center [514, 166] width 615 height 27
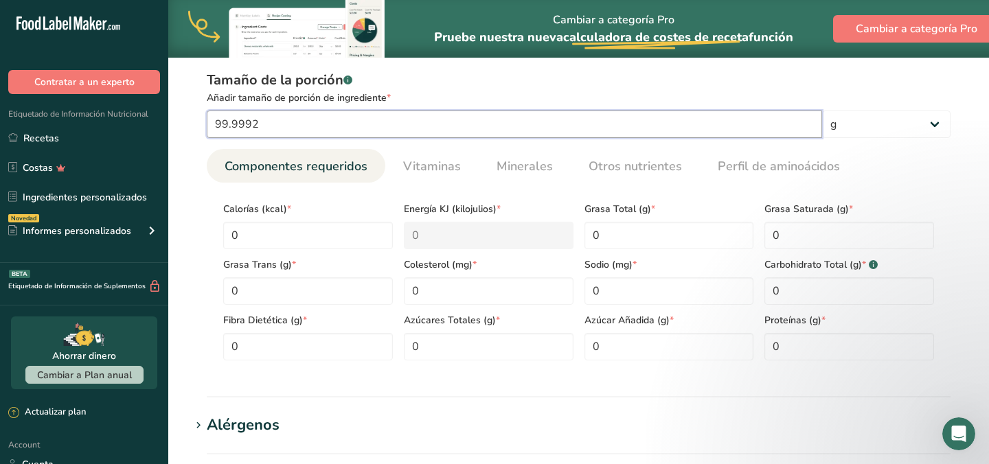
scroll to position [589, 0]
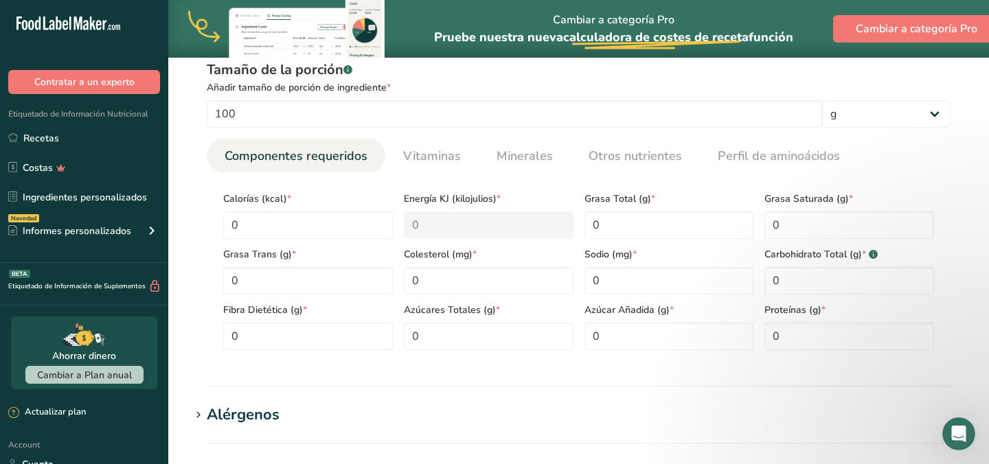
click at [566, 365] on div "Tamaño de la porción .a-a{fill:#347362;}.b-a{fill:#fff;} Añadir tamaño de porci…" at bounding box center [578, 211] width 777 height 318
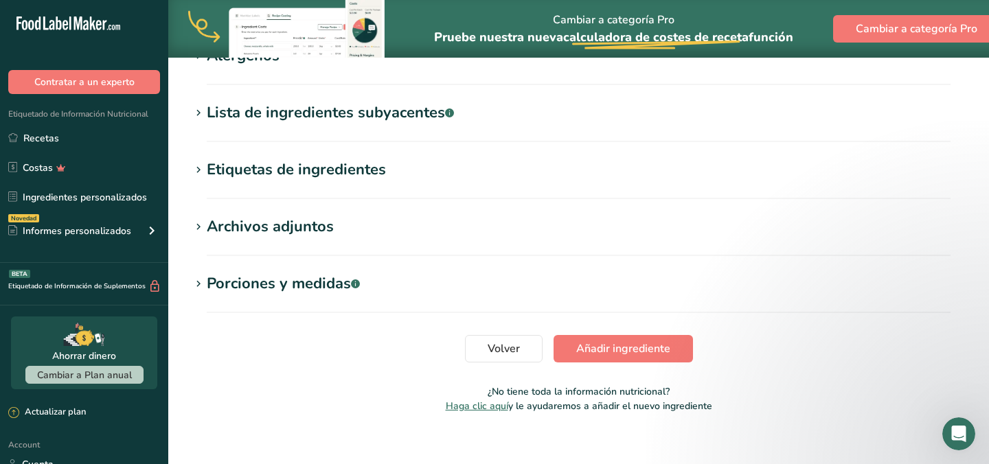
scroll to position [964, 0]
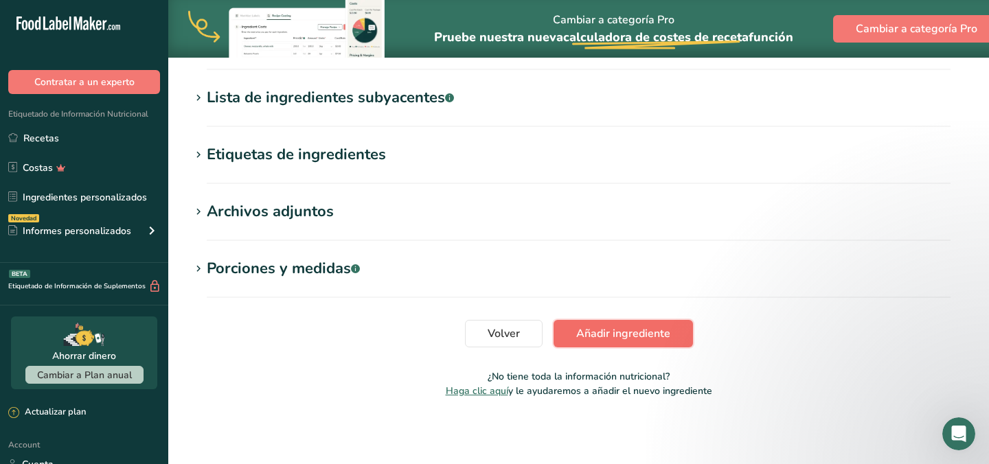
click at [620, 337] on span "Añadir ingrediente" at bounding box center [623, 334] width 94 height 16
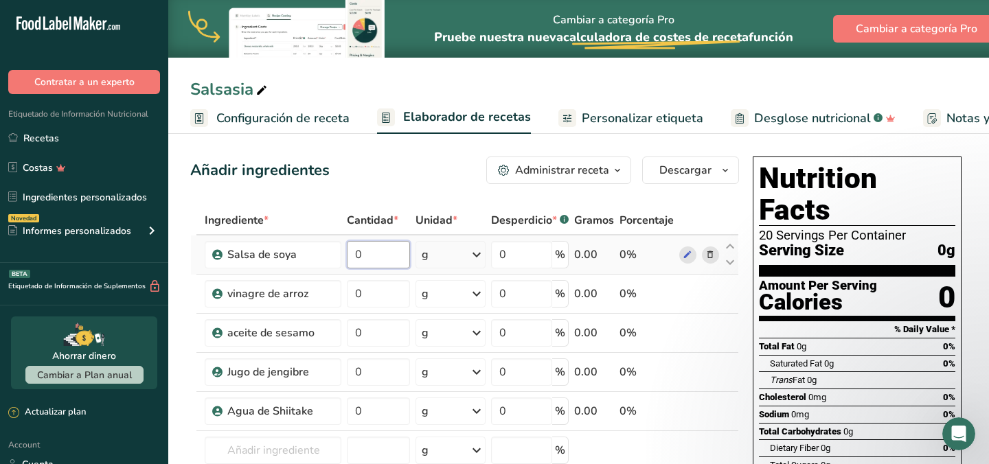
click at [367, 255] on input "0" at bounding box center [378, 254] width 63 height 27
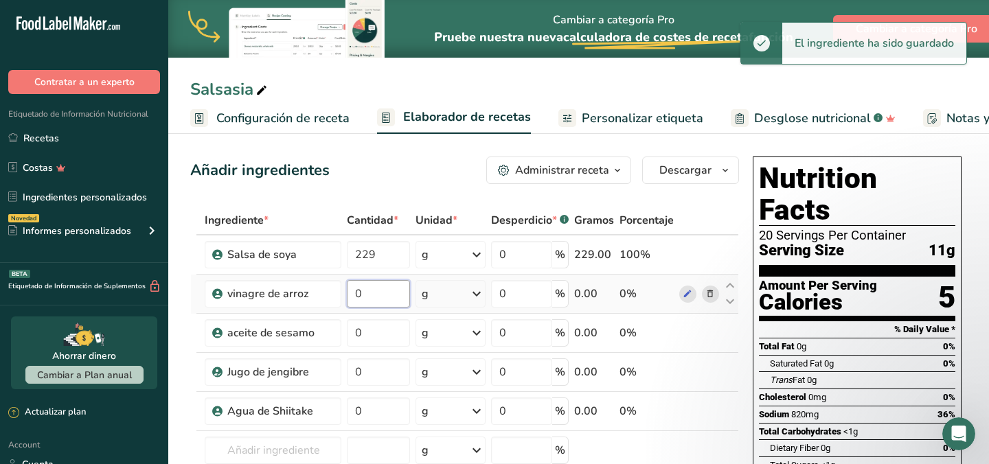
click at [373, 292] on input "0" at bounding box center [378, 293] width 63 height 27
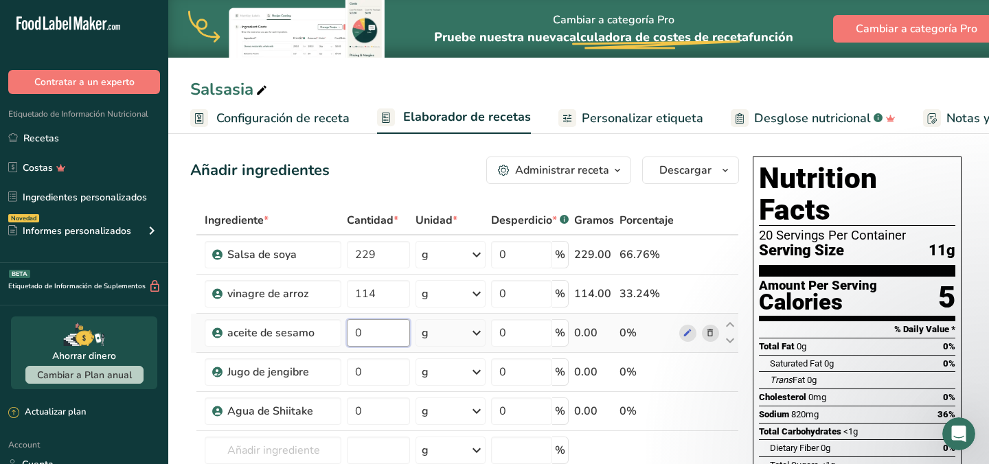
click at [372, 332] on div "Ingrediente * Cantidad * Unidad * Desperdicio * .a-a{fill:#347362;}.b-a{fill:#f…" at bounding box center [464, 387] width 549 height 363
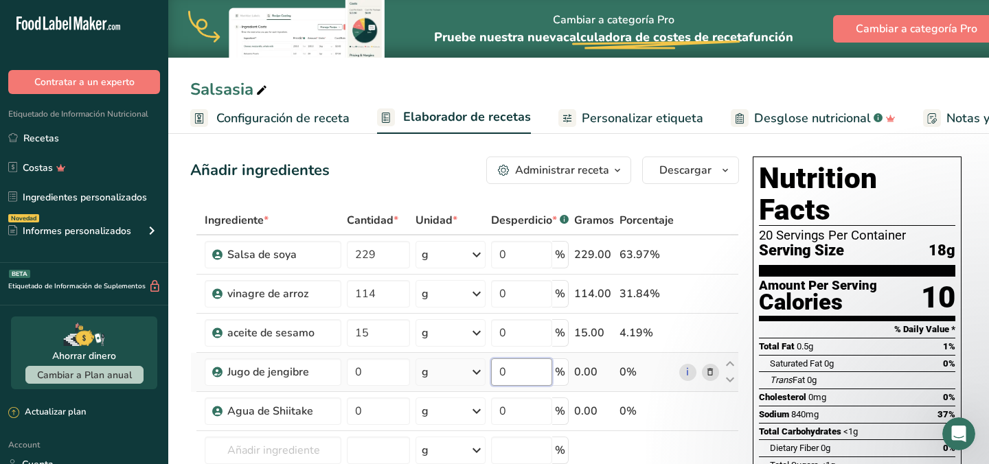
click at [514, 363] on input "0" at bounding box center [521, 372] width 61 height 27
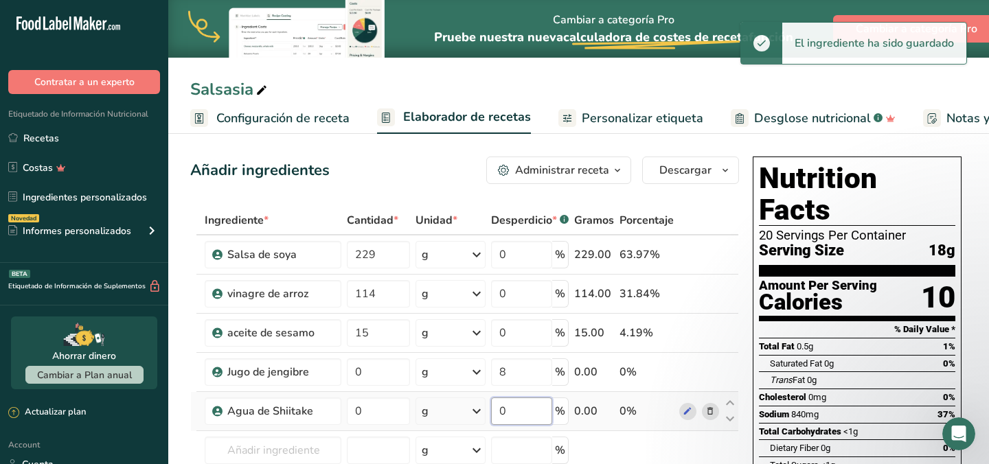
click at [522, 415] on input "0" at bounding box center [521, 411] width 61 height 27
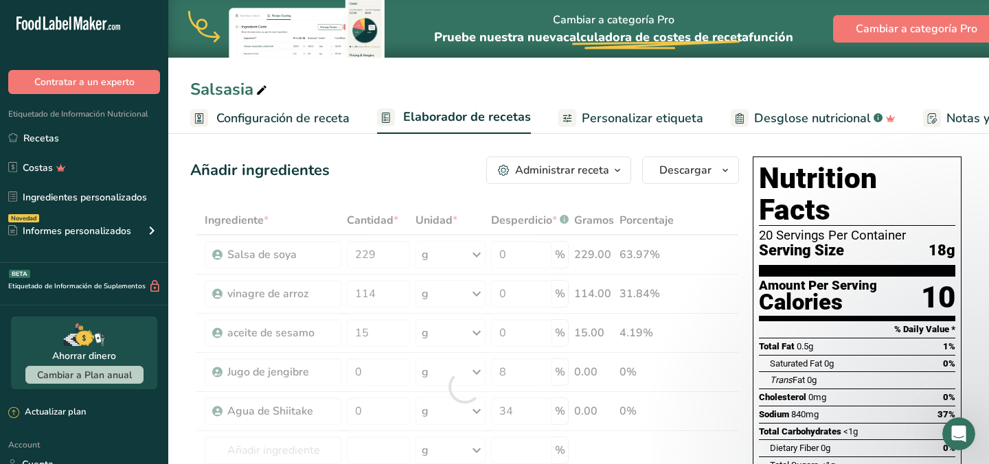
click at [517, 84] on div "Salsasia" at bounding box center [578, 89] width 821 height 25
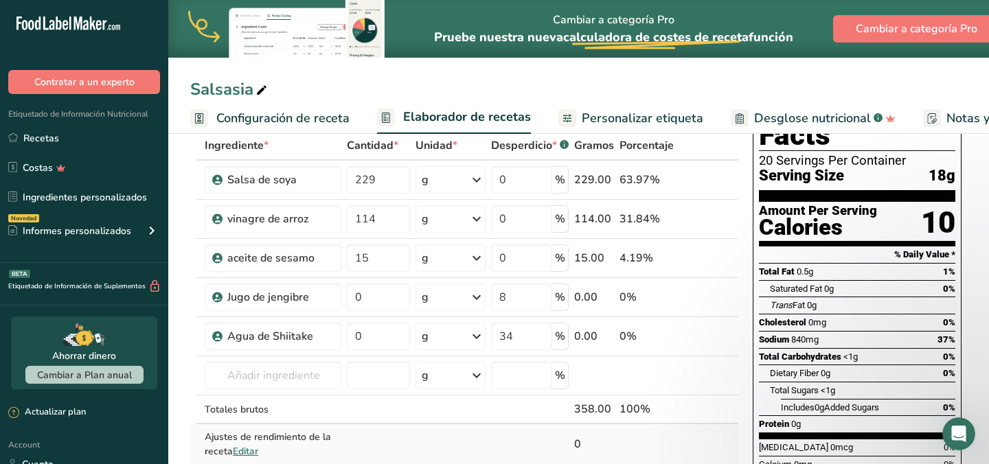
scroll to position [74, 0]
click at [517, 299] on input "8" at bounding box center [521, 297] width 61 height 27
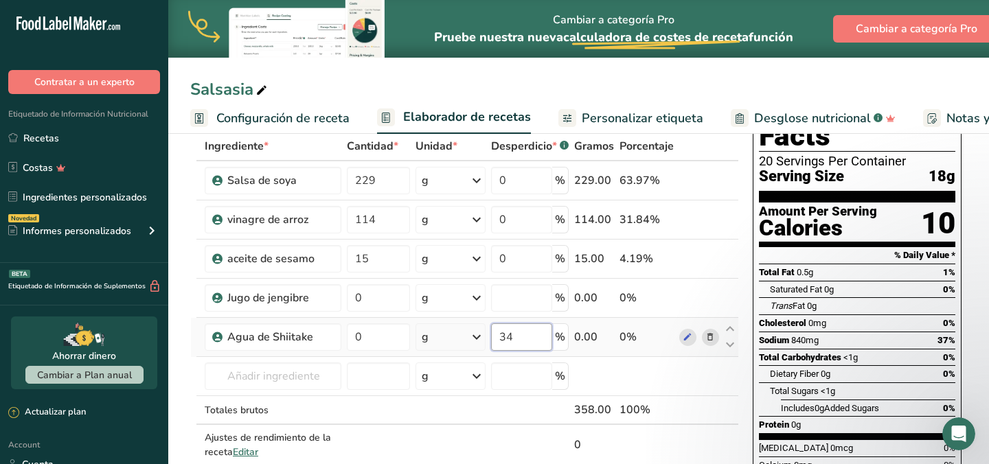
click at [523, 334] on div "Ingrediente * Cantidad * Unidad * Desperdicio * .a-a{fill:#347362;}.b-a{fill:#f…" at bounding box center [464, 313] width 549 height 363
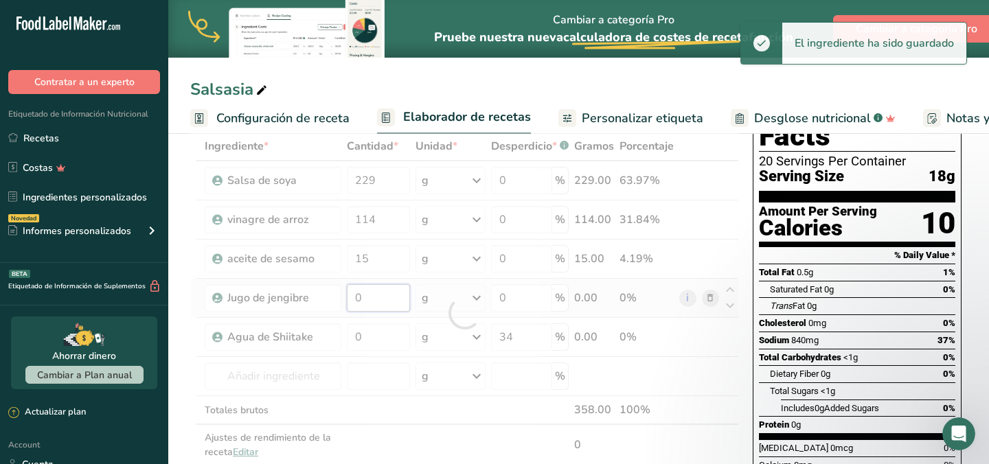
click at [371, 297] on div "Ingrediente * Cantidad * Unidad * Desperdicio * .a-a{fill:#347362;}.b-a{fill:#f…" at bounding box center [464, 313] width 549 height 363
click at [369, 339] on div "Ingrediente * Cantidad * Unidad * Desperdicio * .a-a{fill:#347362;}.b-a{fill:#f…" at bounding box center [464, 313] width 549 height 363
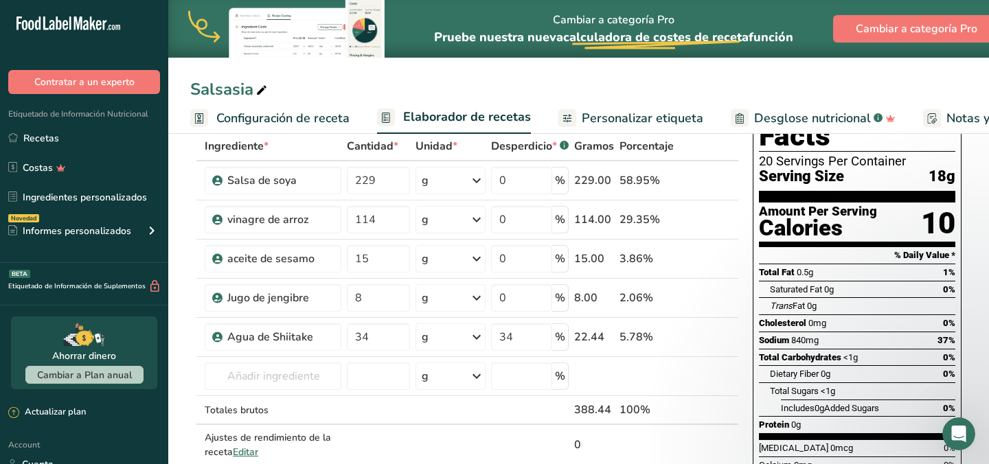
click at [485, 70] on div "Salsasia Configuración de receta Elaborador de recetas Personalizar etiqueta De…" at bounding box center [578, 67] width 821 height 134
click at [382, 180] on input "229" at bounding box center [378, 180] width 63 height 27
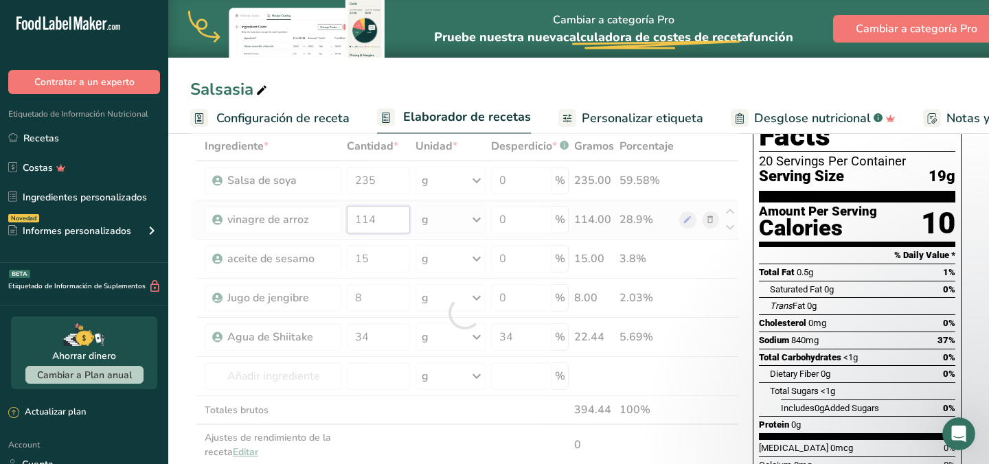
click at [380, 221] on div "Ingrediente * Cantidad * Unidad * Desperdicio * .a-a{fill:#347362;}.b-a{fill:#f…" at bounding box center [464, 313] width 549 height 363
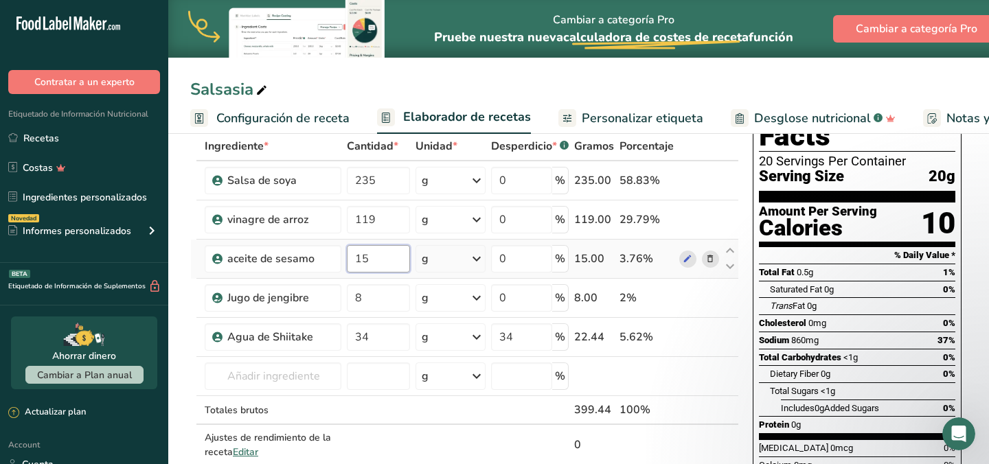
click at [378, 260] on div "Ingrediente * Cantidad * Unidad * Desperdicio * .a-a{fill:#347362;}.b-a{fill:#f…" at bounding box center [464, 313] width 549 height 363
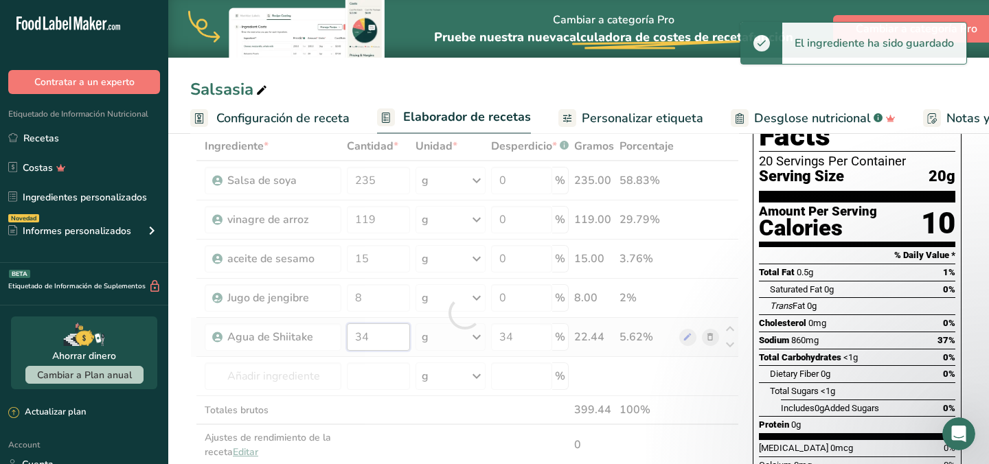
click at [376, 339] on div "Ingrediente * Cantidad * Unidad * Desperdicio * .a-a{fill:#347362;}.b-a{fill:#f…" at bounding box center [464, 313] width 549 height 363
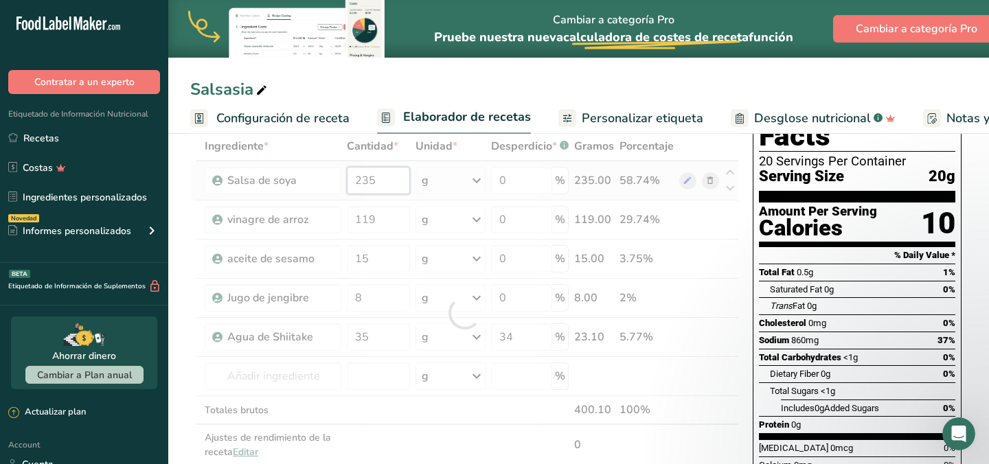
click at [375, 182] on div "Ingrediente * Cantidad * Unidad * Desperdicio * .a-a{fill:#347362;}.b-a{fill:#f…" at bounding box center [464, 313] width 549 height 363
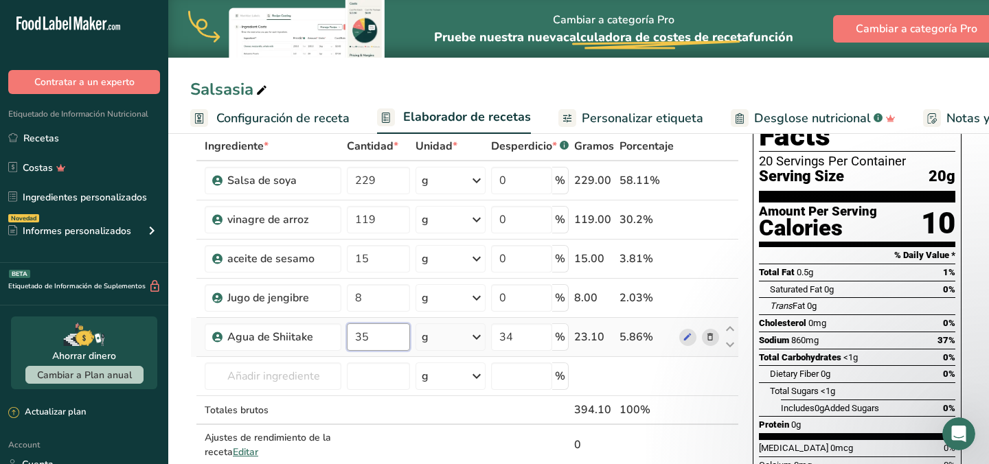
click at [378, 343] on div "Ingrediente * Cantidad * Unidad * Desperdicio * .a-a{fill:#347362;}.b-a{fill:#f…" at bounding box center [464, 313] width 549 height 363
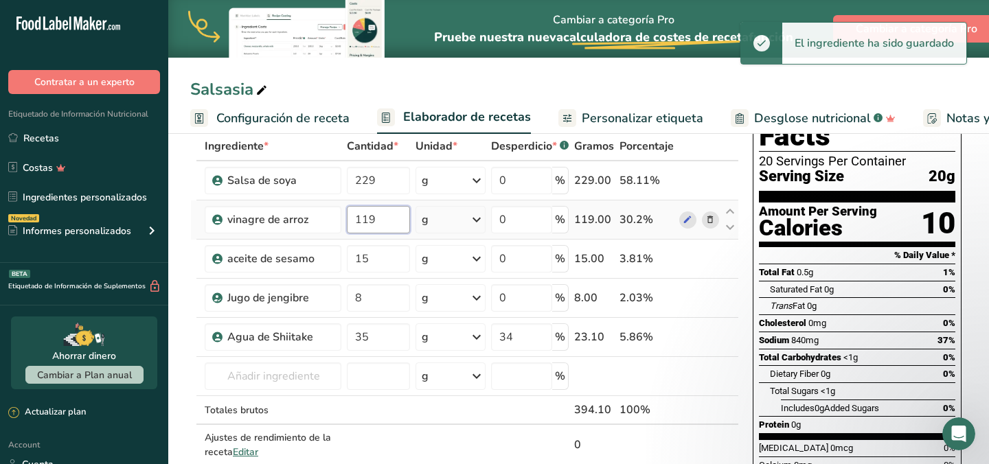
click at [394, 226] on div "Ingrediente * Cantidad * Unidad * Desperdicio * .a-a{fill:#347362;}.b-a{fill:#f…" at bounding box center [464, 313] width 549 height 363
click at [381, 336] on div "Ingrediente * Cantidad * Unidad * Desperdicio * .a-a{fill:#347362;}.b-a{fill:#f…" at bounding box center [464, 313] width 549 height 363
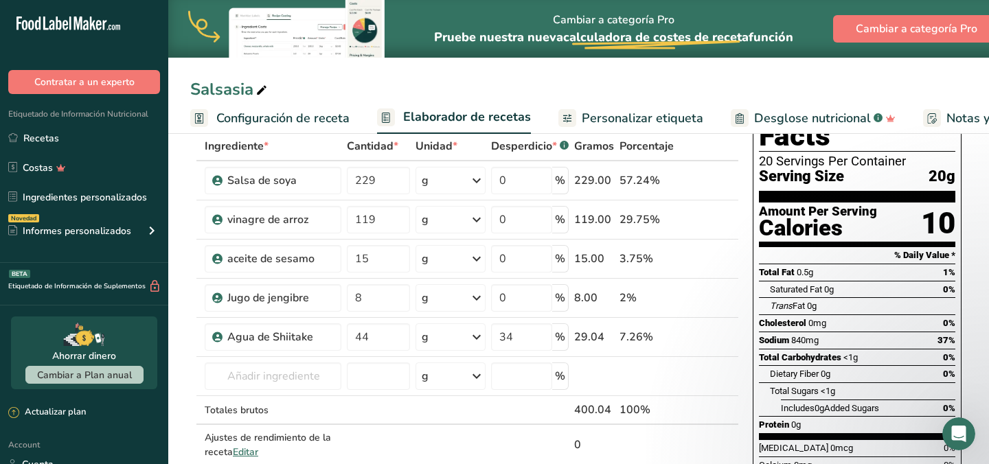
click at [532, 72] on div "Salsasia Configuración de receta Elaborador de recetas Personalizar etiqueta De…" at bounding box center [578, 67] width 821 height 134
click at [391, 220] on input "119" at bounding box center [378, 219] width 63 height 27
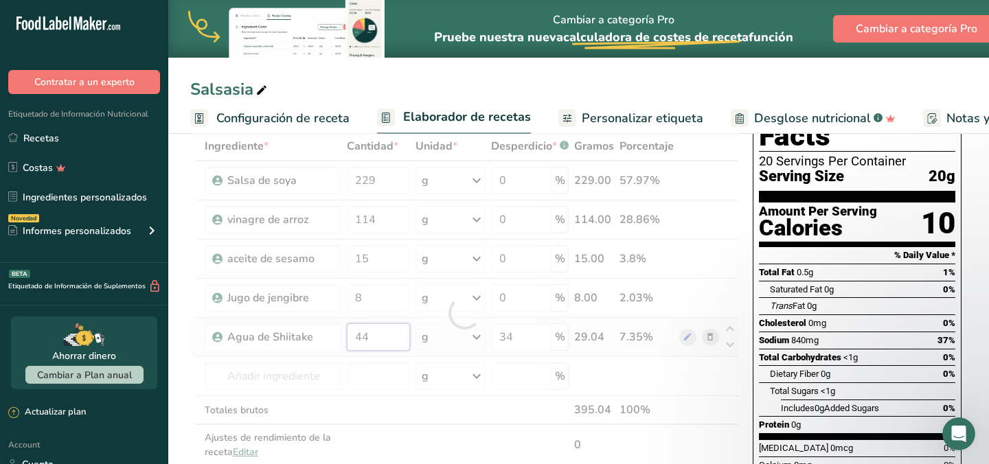
click at [387, 339] on div "Ingrediente * Cantidad * Unidad * Desperdicio * .a-a{fill:#347362;}.b-a{fill:#f…" at bounding box center [464, 313] width 549 height 363
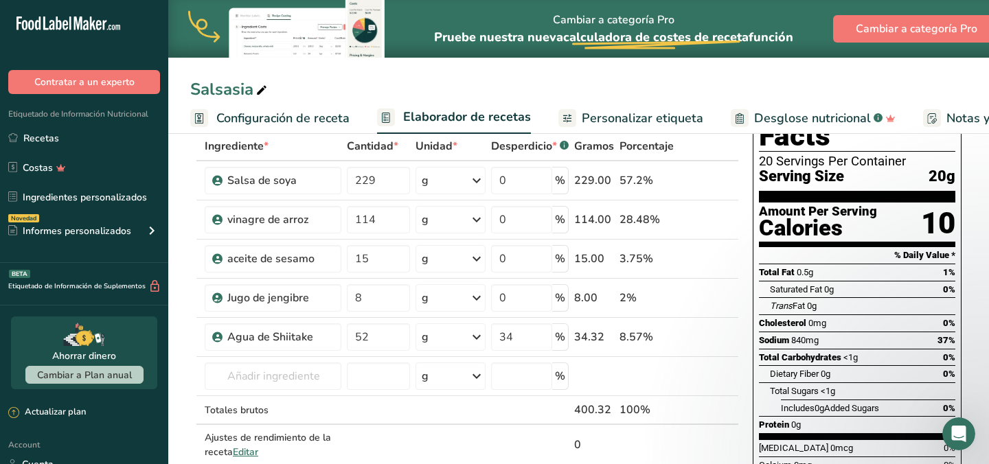
click at [554, 74] on div "Salsasia Configuración de receta Elaborador de recetas Personalizar etiqueta De…" at bounding box center [578, 67] width 821 height 134
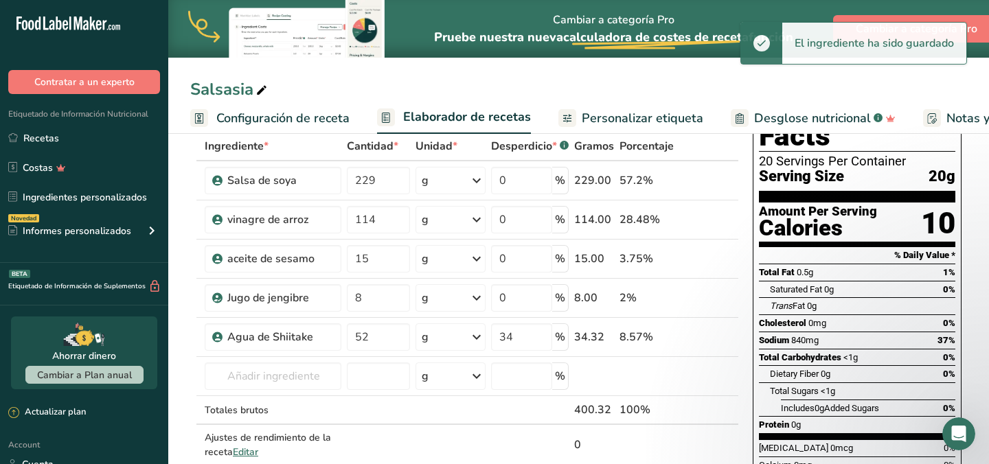
click at [607, 116] on span "Personalizar etiqueta" at bounding box center [643, 118] width 122 height 19
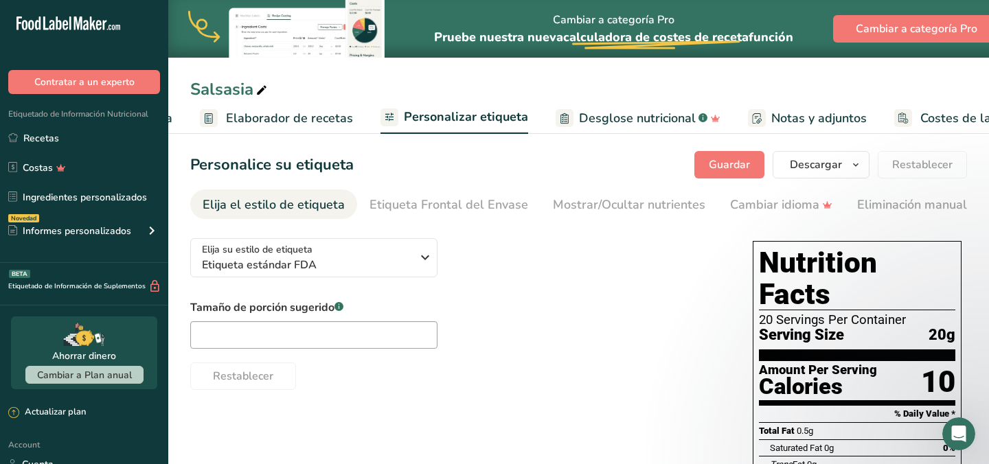
scroll to position [0, 247]
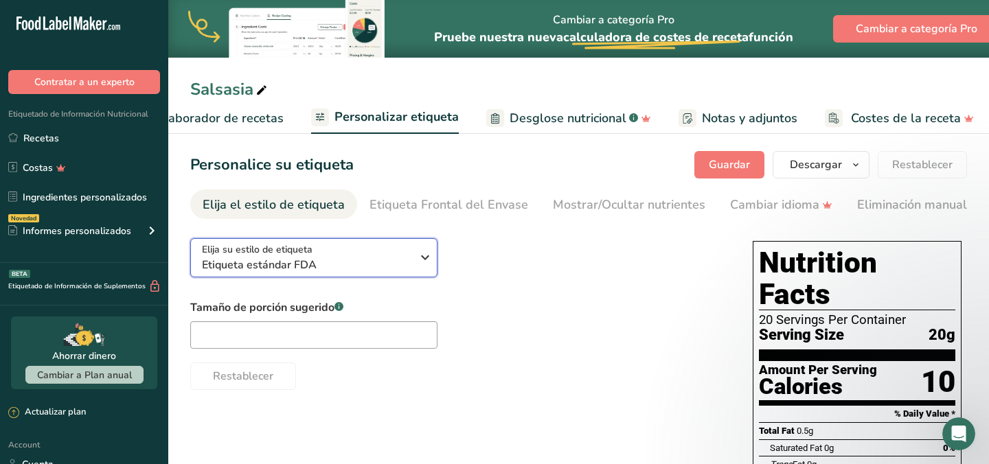
click at [372, 252] on div "Elija su estilo de etiqueta Etiqueta estándar FDA" at bounding box center [306, 257] width 209 height 31
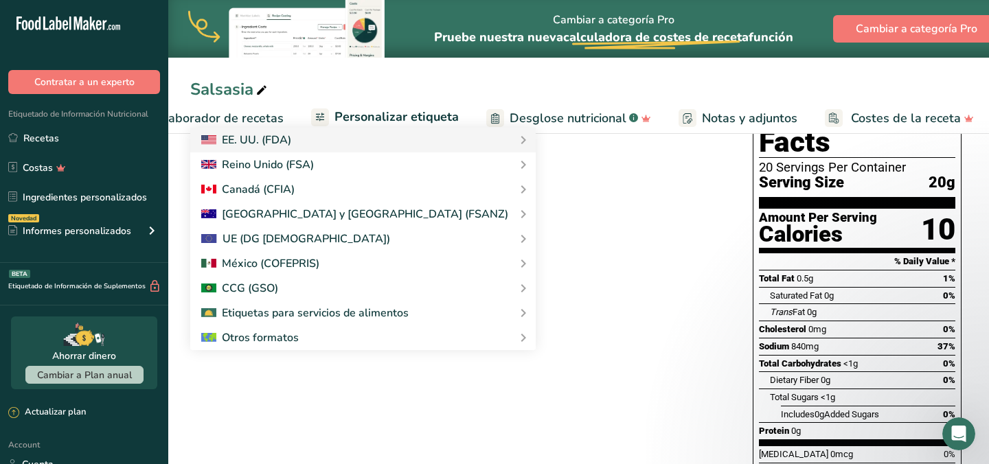
scroll to position [155, 0]
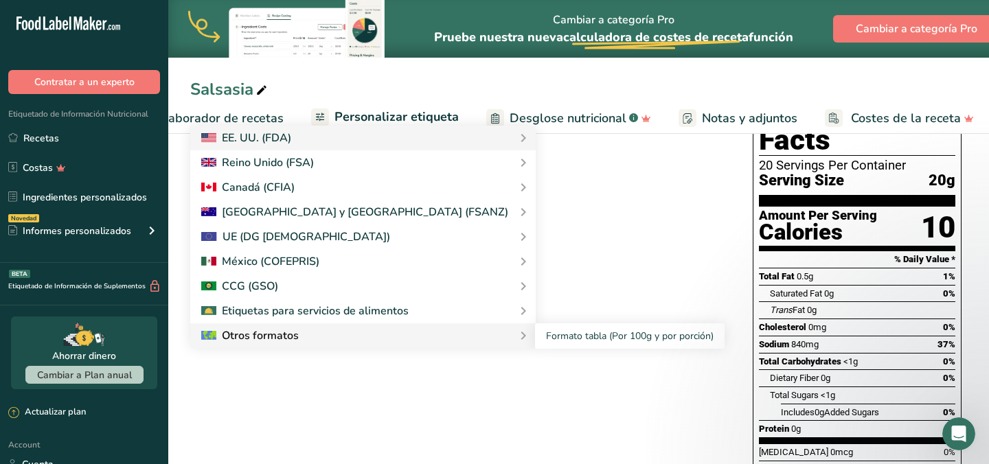
click at [414, 342] on div "Otros formatos" at bounding box center [363, 336] width 324 height 16
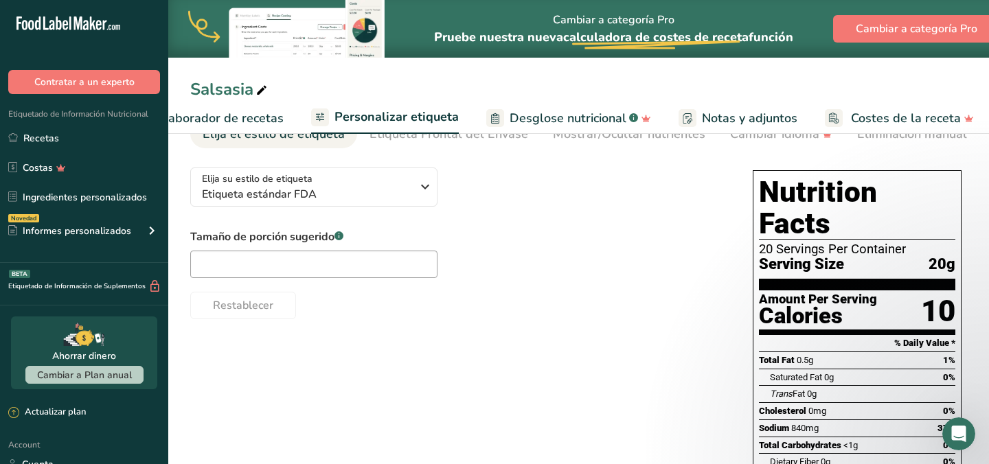
scroll to position [58, 0]
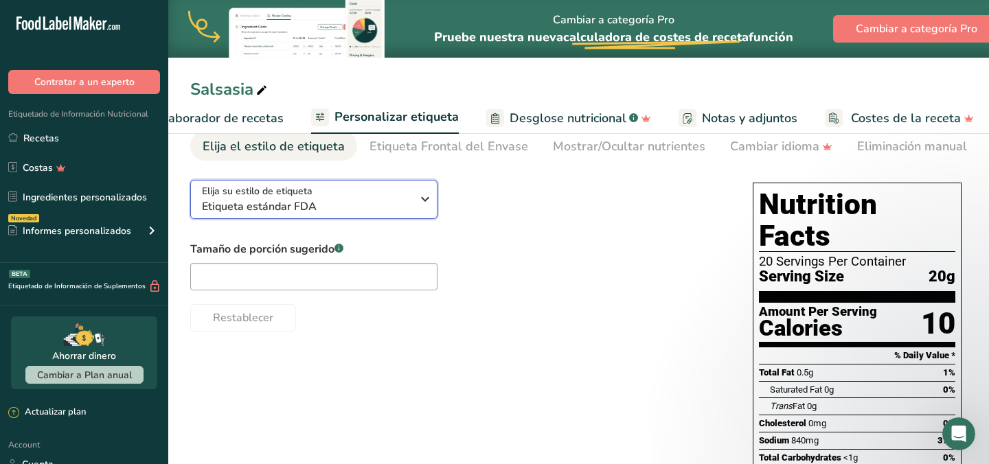
click at [431, 204] on icon "button" at bounding box center [425, 199] width 16 height 25
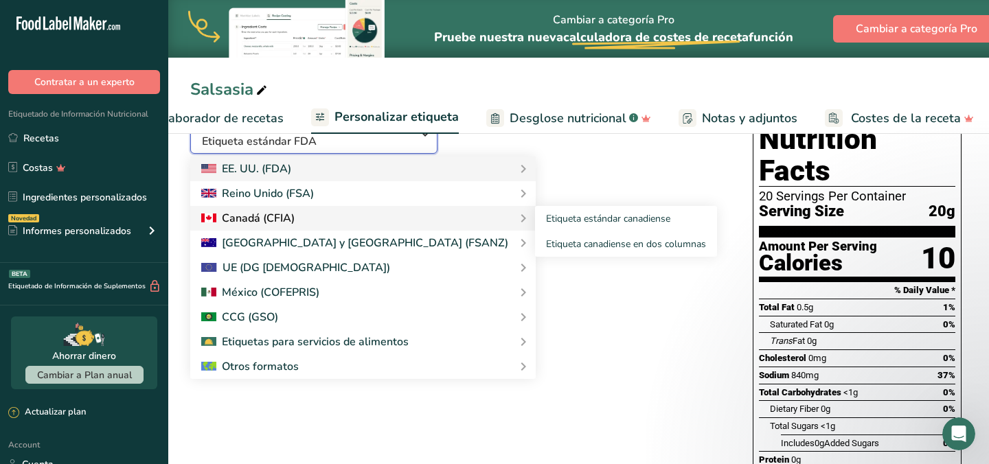
scroll to position [184, 0]
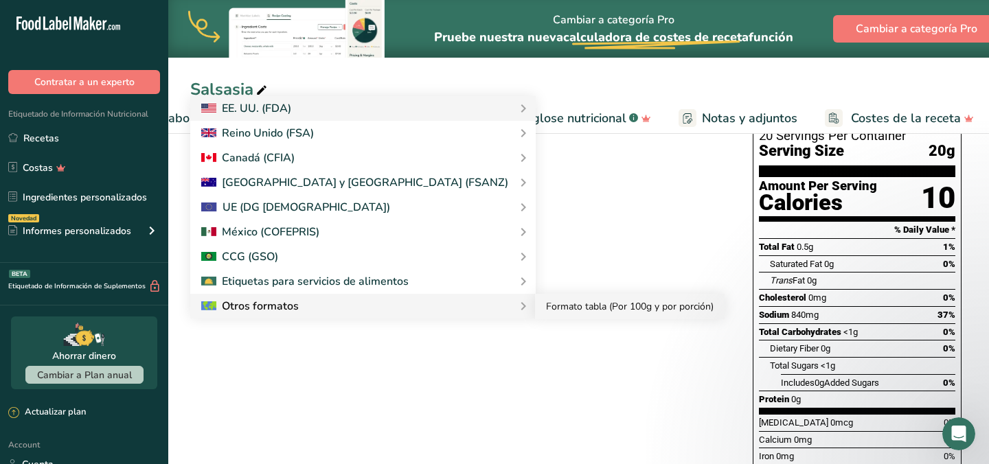
click at [535, 306] on link "Formato tabla (Por 100g y por porción)" at bounding box center [630, 306] width 190 height 25
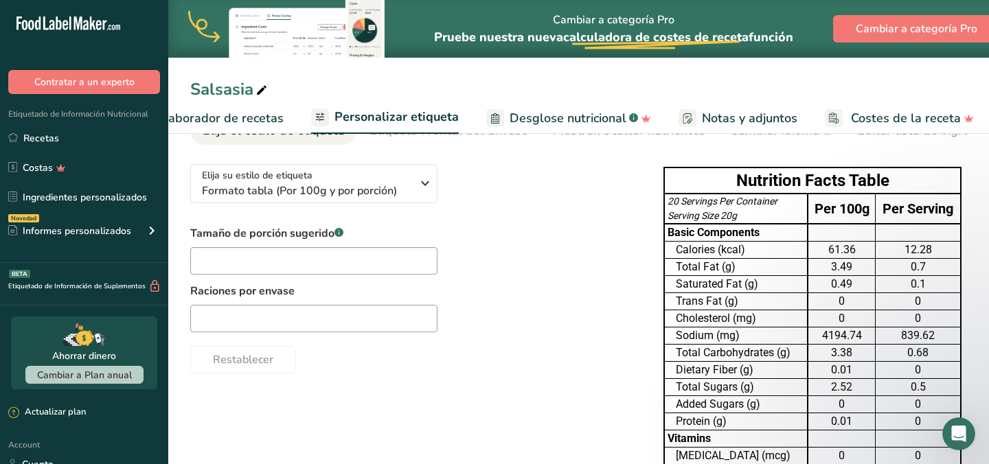
scroll to position [0, 0]
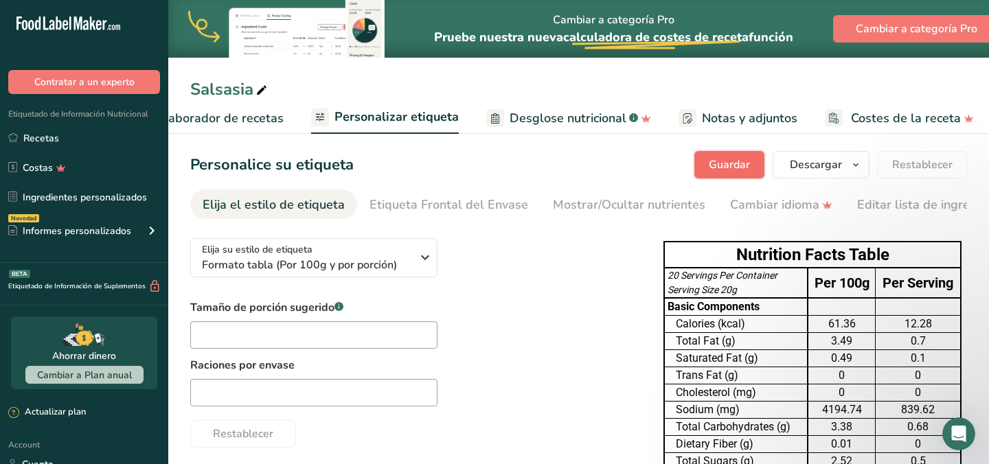
click at [716, 160] on span "Guardar" at bounding box center [729, 165] width 41 height 16
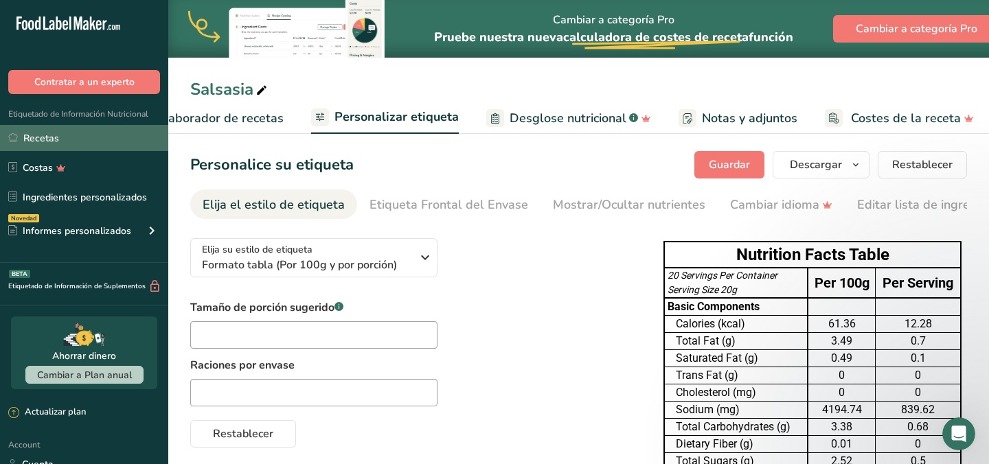
click at [140, 139] on link "Recetas" at bounding box center [84, 138] width 168 height 26
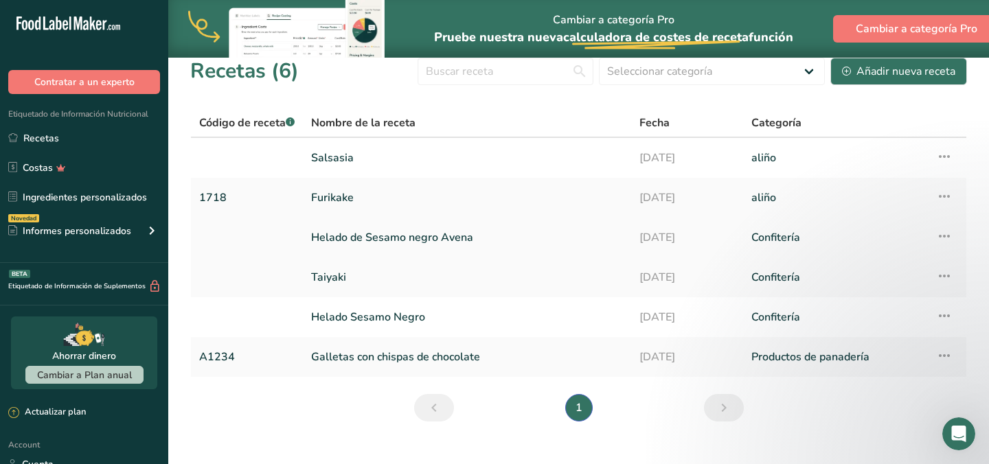
scroll to position [36, 0]
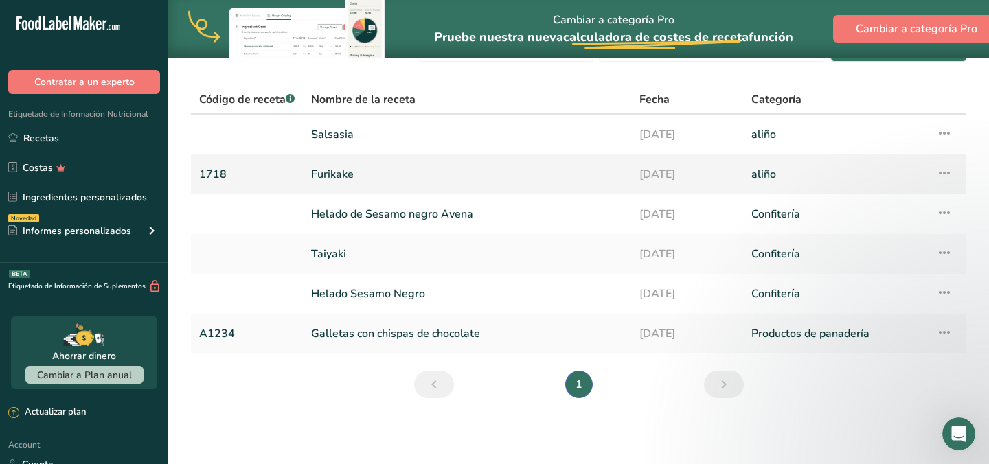
click at [339, 174] on link "Furikake" at bounding box center [467, 174] width 312 height 29
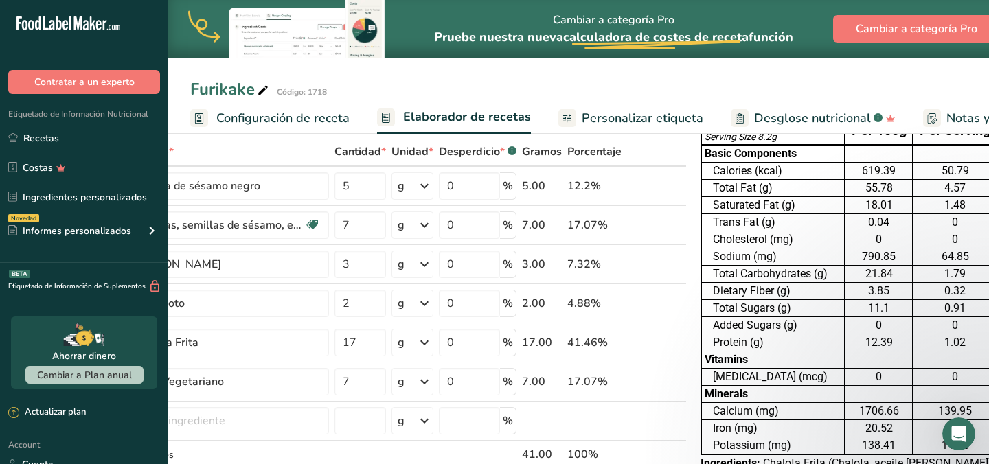
scroll to position [0, 109]
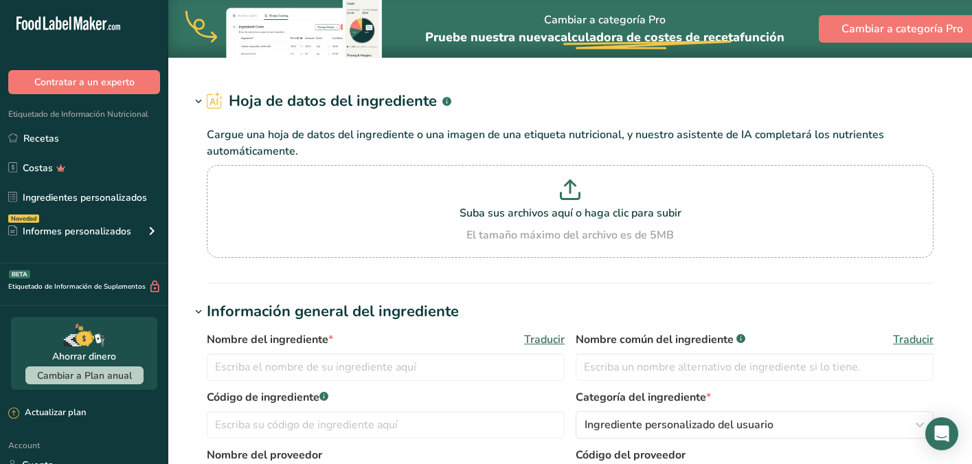
type input "Black Sesame Seed"
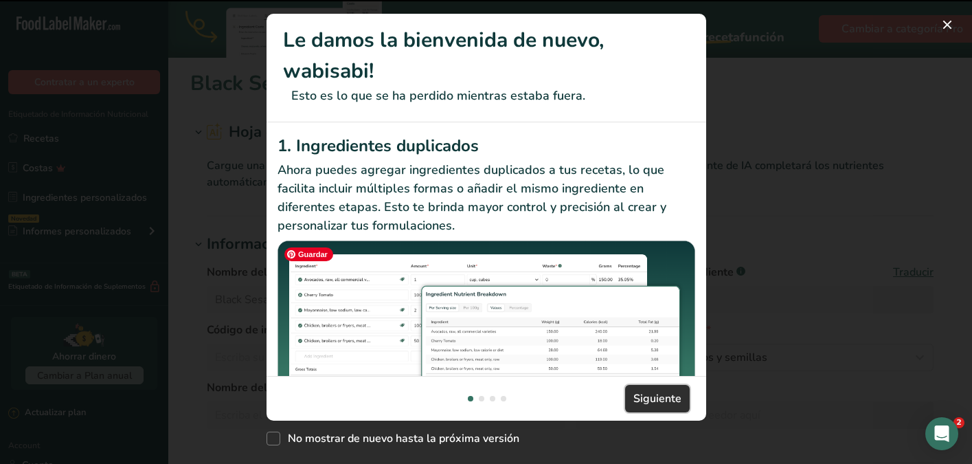
click at [648, 387] on button "Siguiente" at bounding box center [657, 398] width 65 height 27
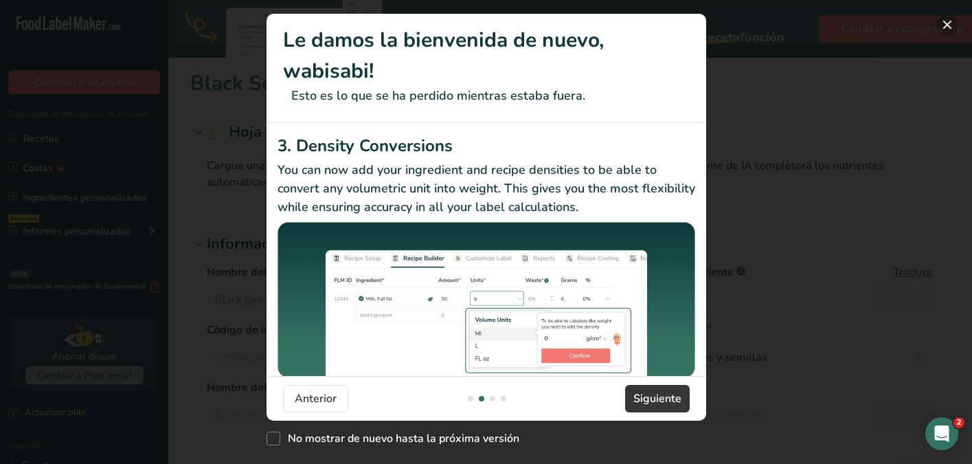
click at [941, 26] on button "New Features" at bounding box center [947, 25] width 22 height 22
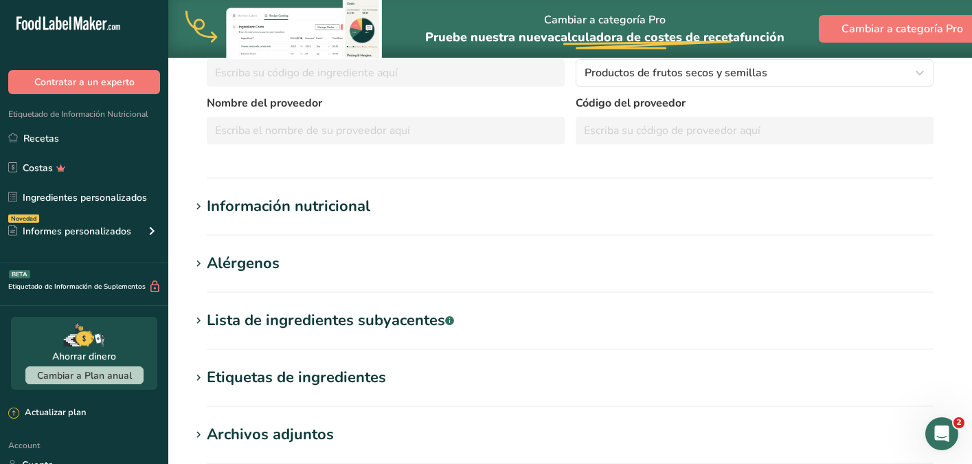
scroll to position [149, 0]
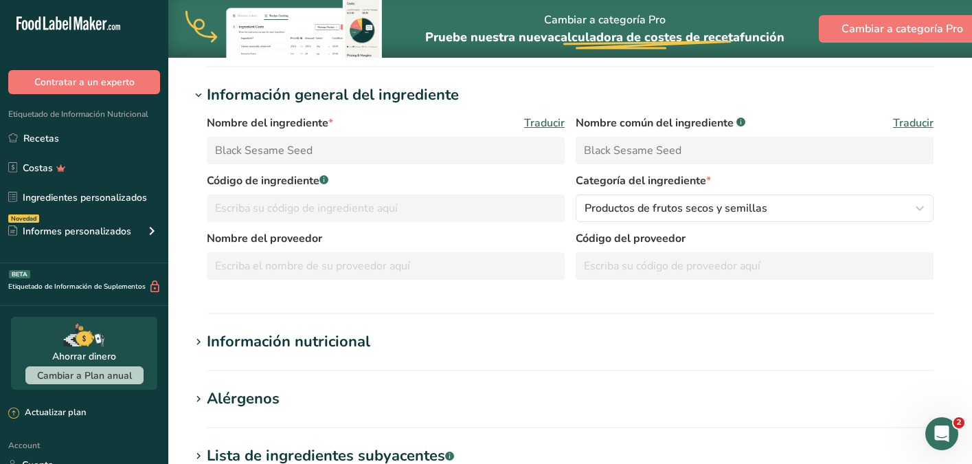
click at [358, 346] on div "Información nutricional" at bounding box center [288, 341] width 163 height 23
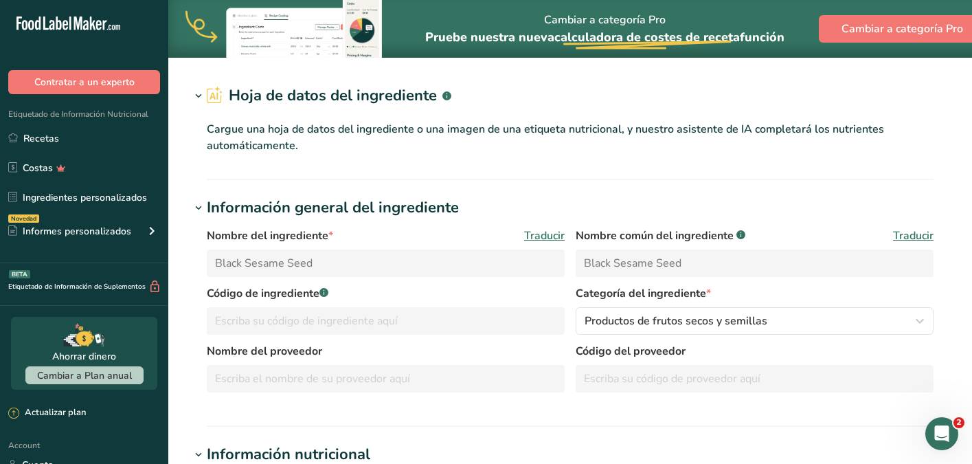
scroll to position [0, 0]
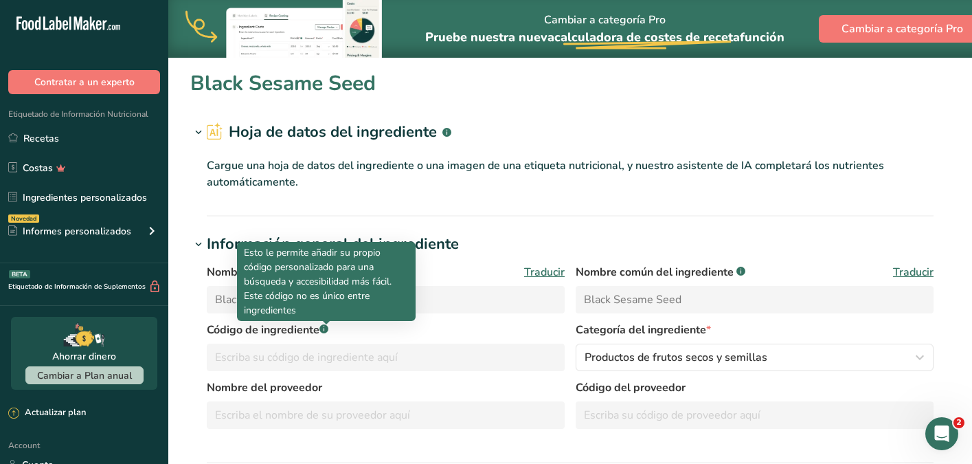
click at [324, 330] on icon at bounding box center [324, 329] width 1 height 3
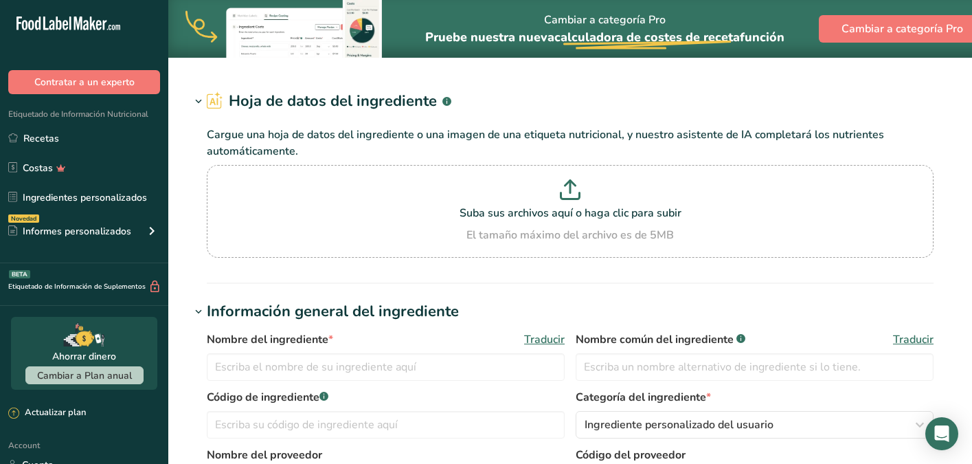
type input "Black Sesame Seed"
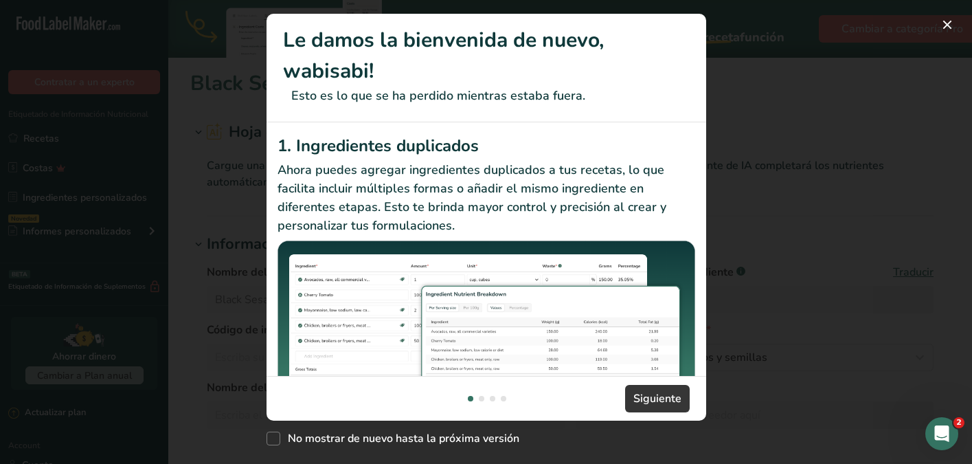
click at [752, 95] on div "New Features" at bounding box center [486, 232] width 972 height 464
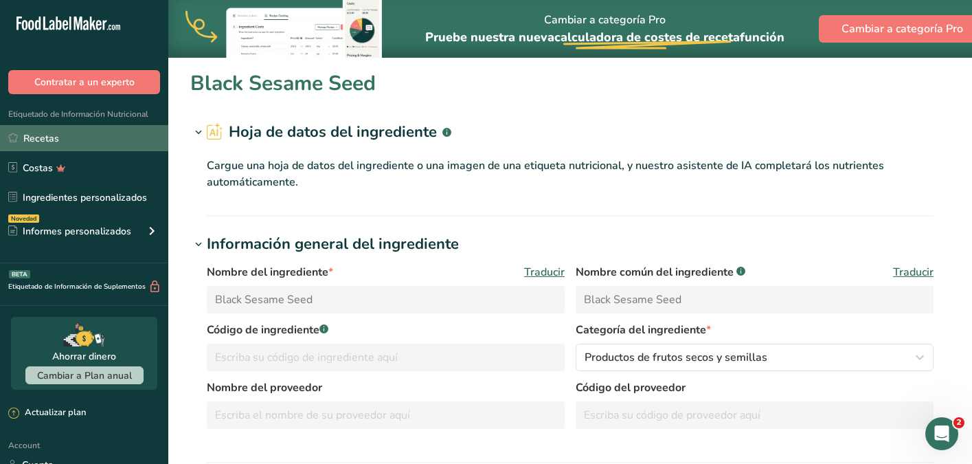
click at [70, 138] on link "Recetas" at bounding box center [84, 138] width 168 height 26
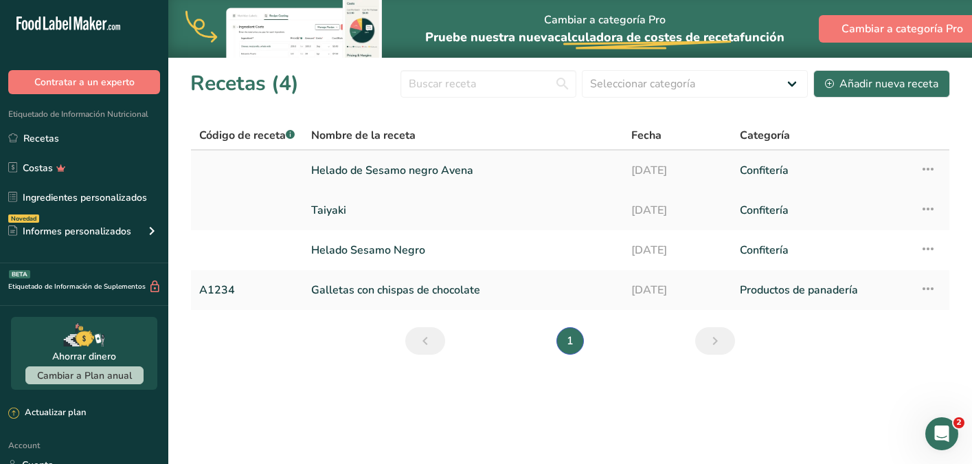
click at [419, 171] on link "Helado de Sesamo negro Avena" at bounding box center [463, 170] width 304 height 29
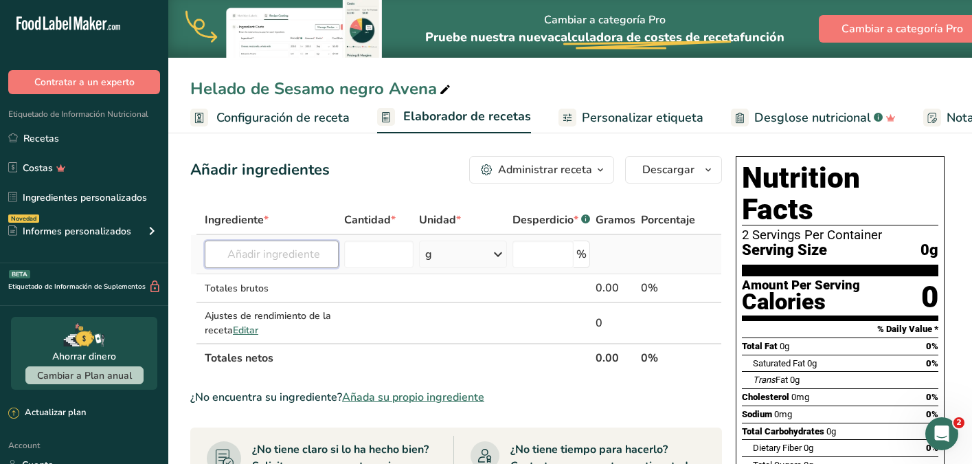
click at [297, 249] on input "text" at bounding box center [272, 253] width 134 height 27
type input "1"
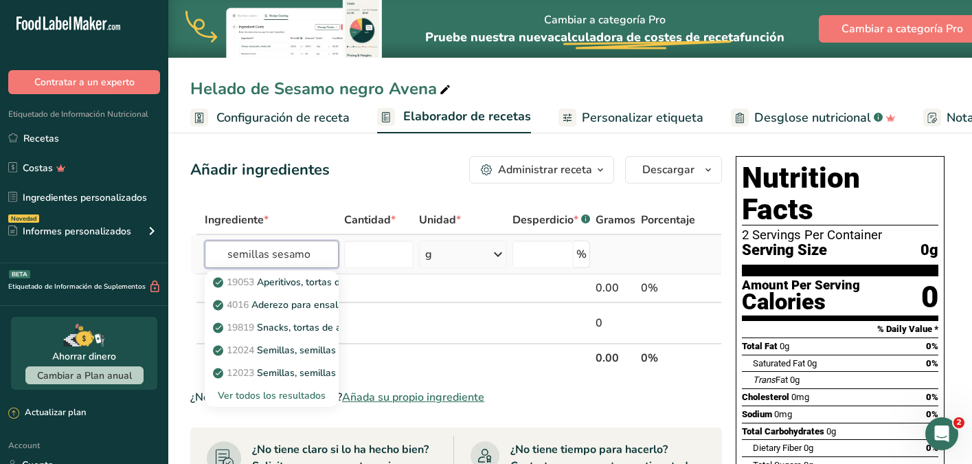
type input "semillas sesamo"
click at [256, 394] on div "Ver todos los resultados" at bounding box center [272, 395] width 112 height 14
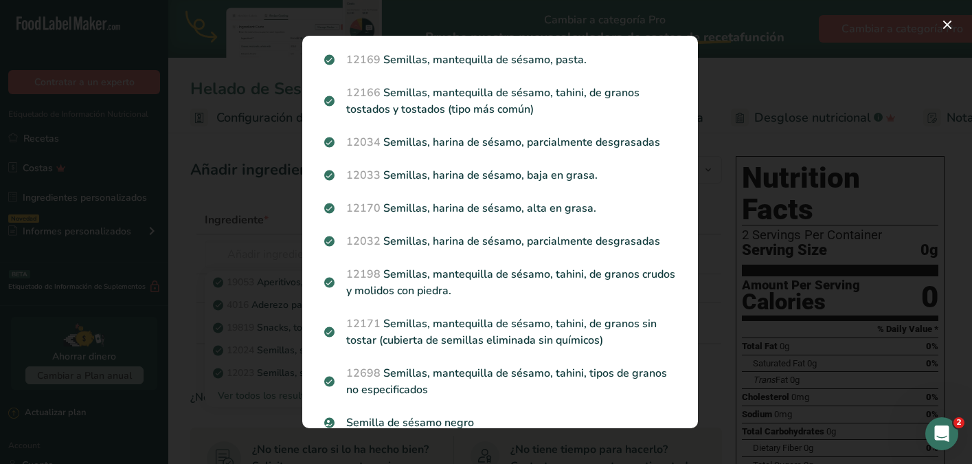
scroll to position [438, 0]
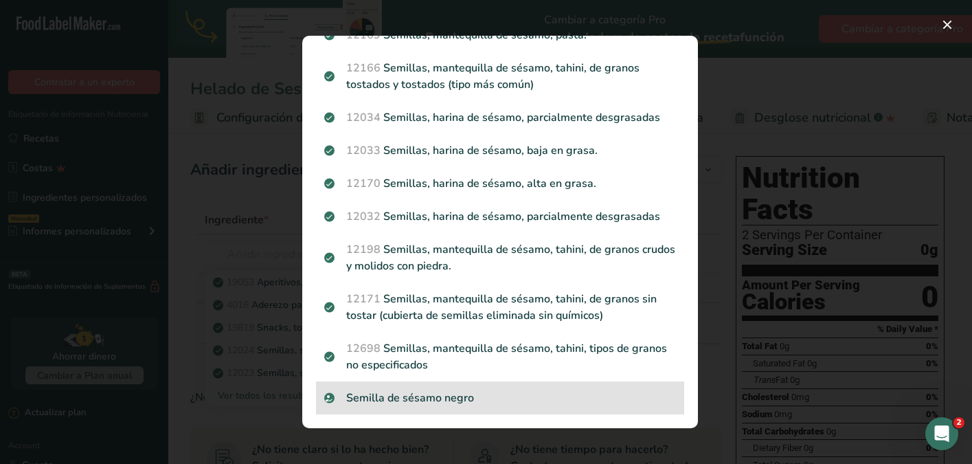
click at [414, 399] on p "Semilla de sésamo negro" at bounding box center [500, 397] width 352 height 16
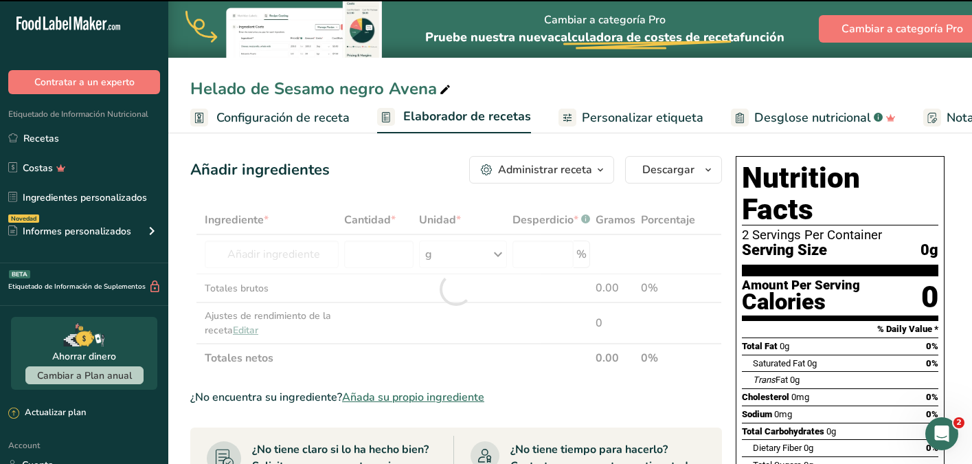
type input "0"
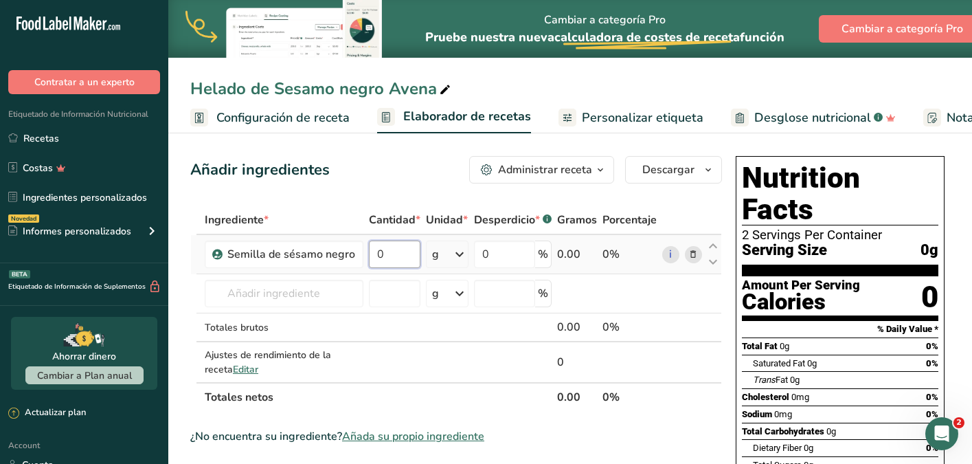
click at [387, 254] on input "0" at bounding box center [395, 253] width 52 height 27
type input "22"
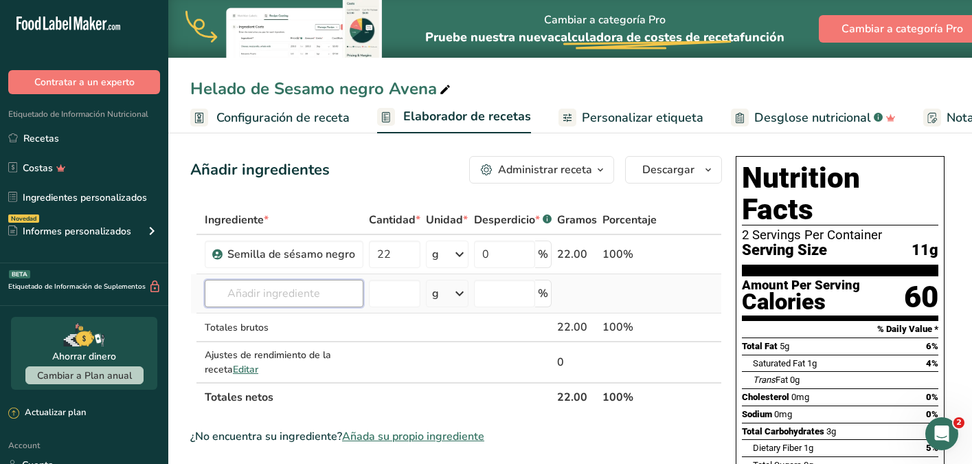
click at [285, 291] on div "Ingrediente * Cantidad * Unidad * Desperdicio * .a-a{fill:#347362;}.b-a{fill:#f…" at bounding box center [456, 308] width 532 height 206
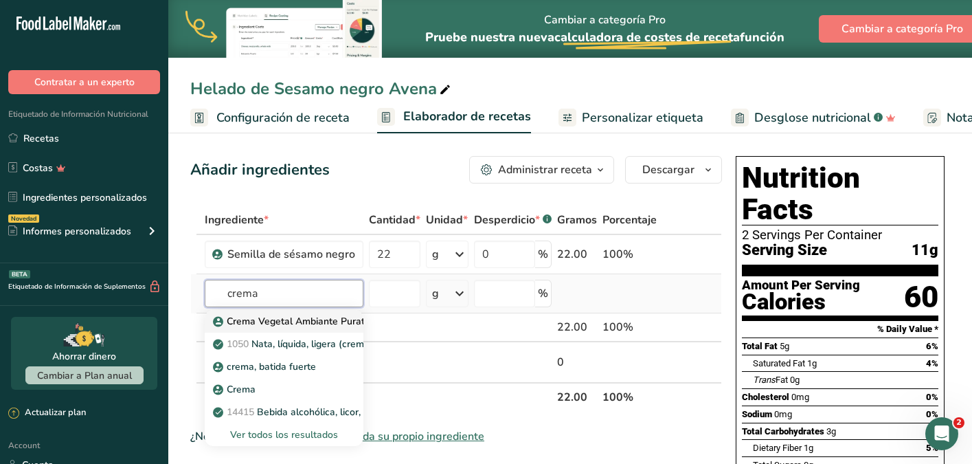
type input "crema"
click at [266, 312] on link "Crema Vegetal Ambiante Puratos" at bounding box center [284, 321] width 159 height 23
type input "Crema Vegetal Ambiante Puratos"
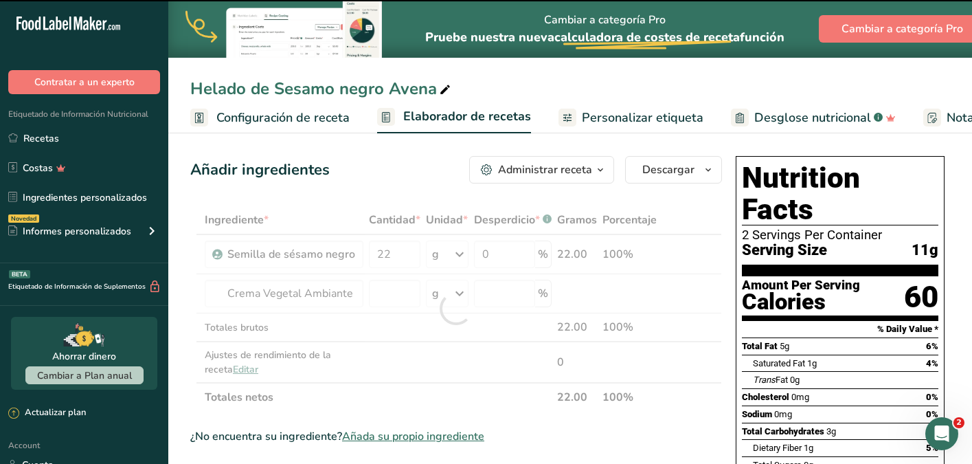
type input "0"
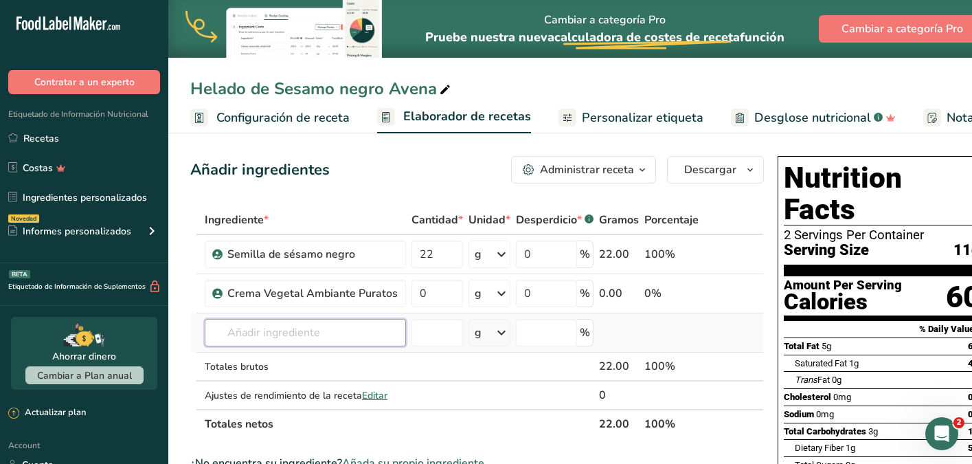
drag, startPoint x: 359, startPoint y: 339, endPoint x: 349, endPoint y: 336, distance: 10.2
click at [349, 336] on input "text" at bounding box center [305, 332] width 201 height 27
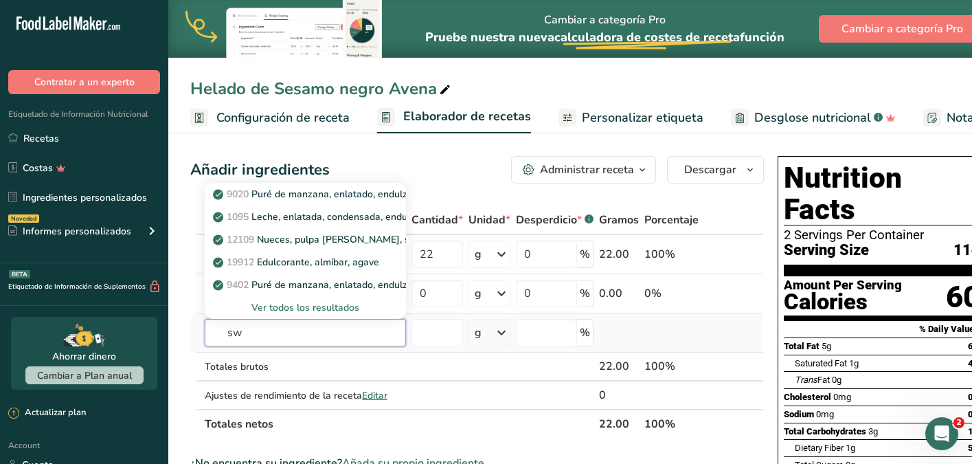
type input "s"
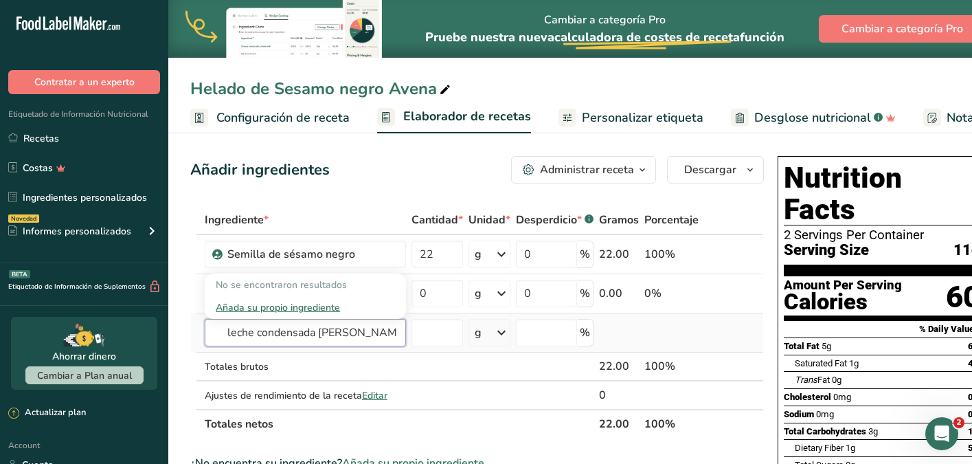
type input "leche condensada de avena"
click at [296, 308] on div "Añada su propio ingrediente" at bounding box center [305, 307] width 179 height 14
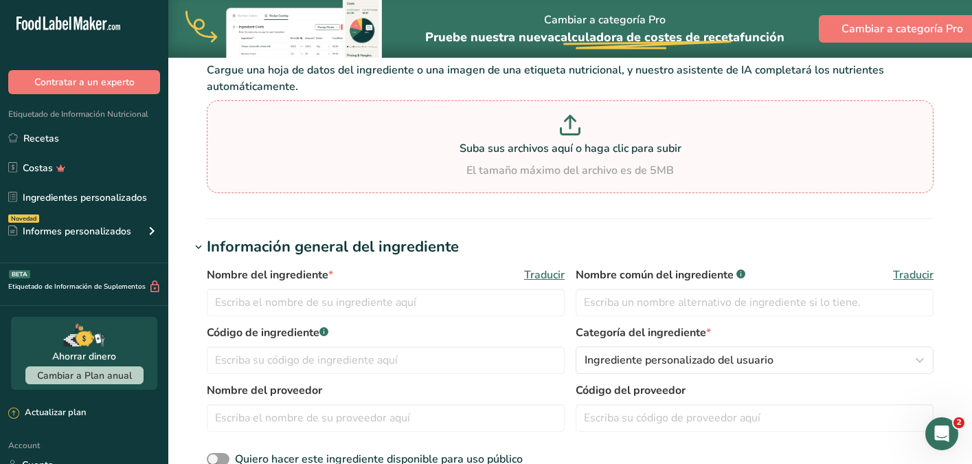
scroll to position [173, 0]
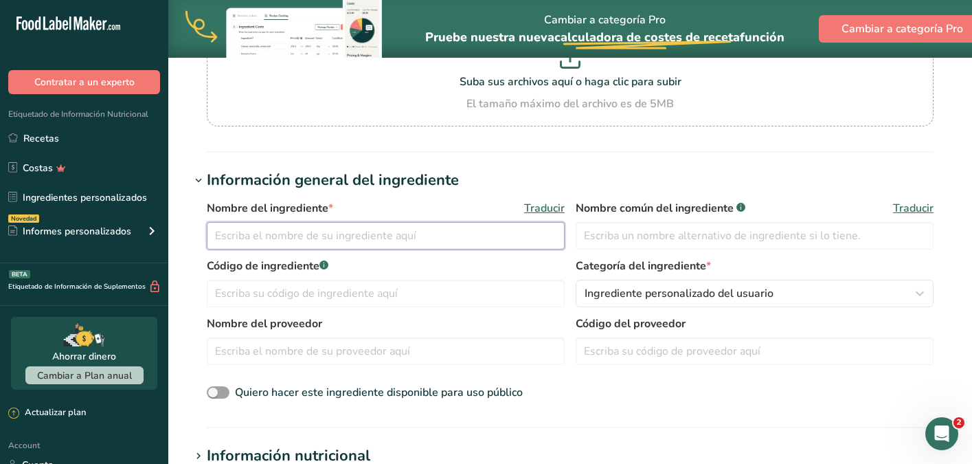
click at [390, 239] on input "text" at bounding box center [386, 235] width 358 height 27
type input "leche condensada de avena"
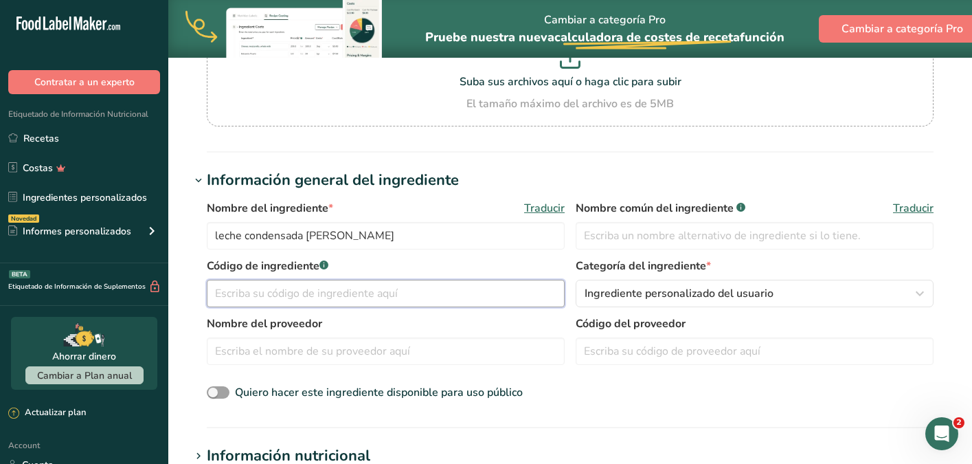
click at [450, 299] on input "text" at bounding box center [386, 293] width 358 height 27
type input "1717"
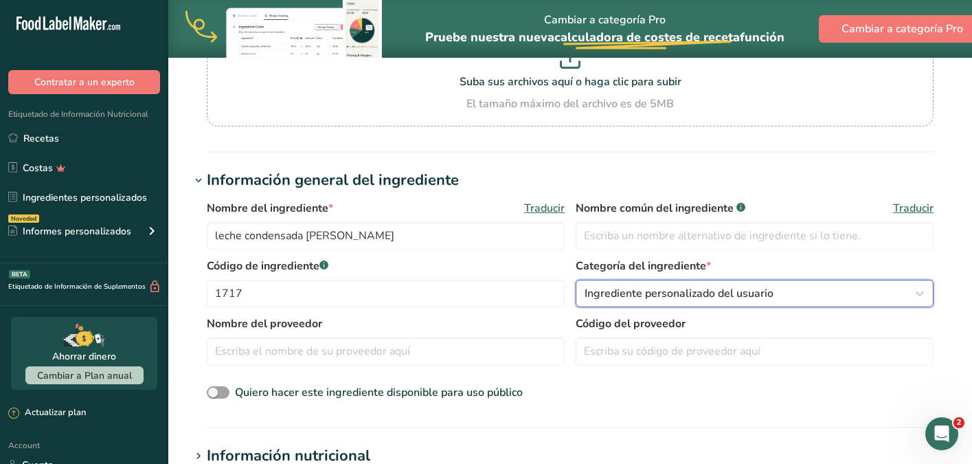
click at [707, 290] on span "Ingrediente personalizado del usuario" at bounding box center [679, 293] width 189 height 16
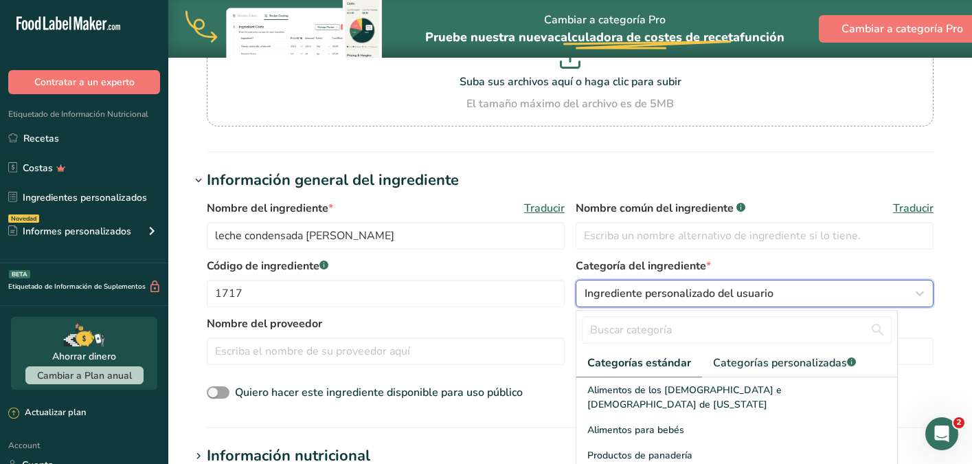
click at [697, 293] on span "Ingrediente personalizado del usuario" at bounding box center [679, 293] width 189 height 16
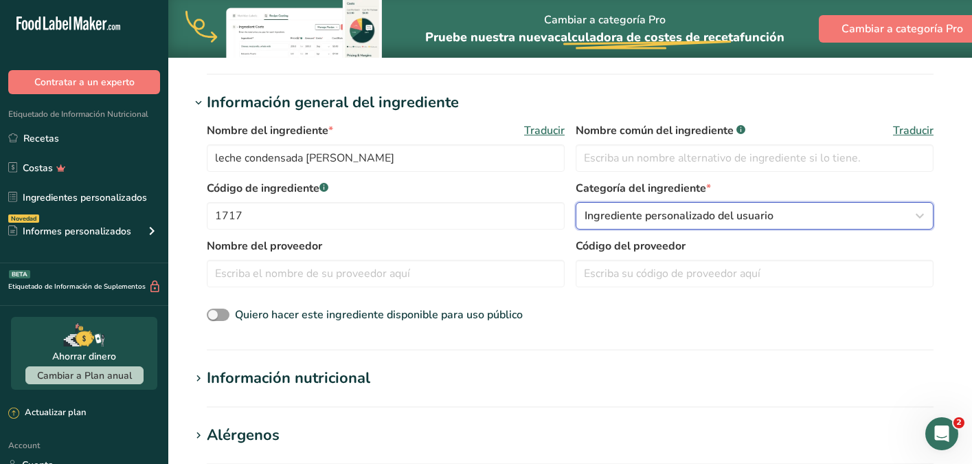
scroll to position [253, 0]
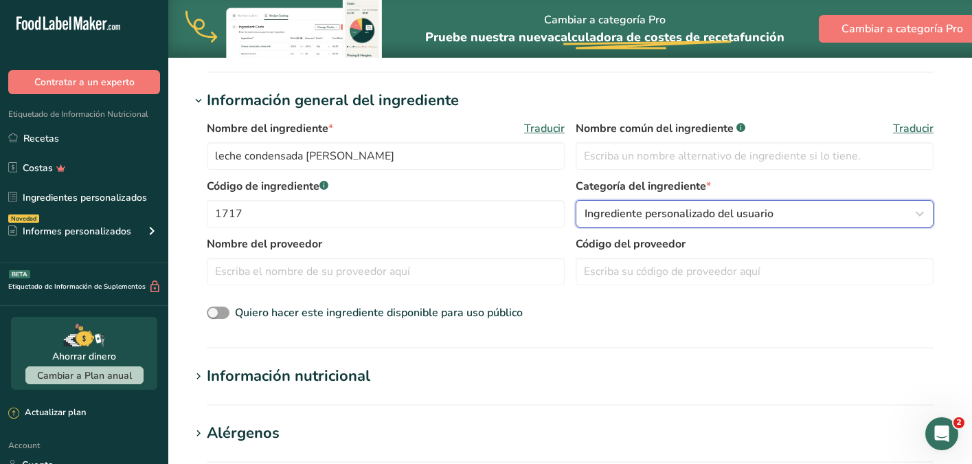
click at [642, 208] on span "Ingrediente personalizado del usuario" at bounding box center [679, 213] width 189 height 16
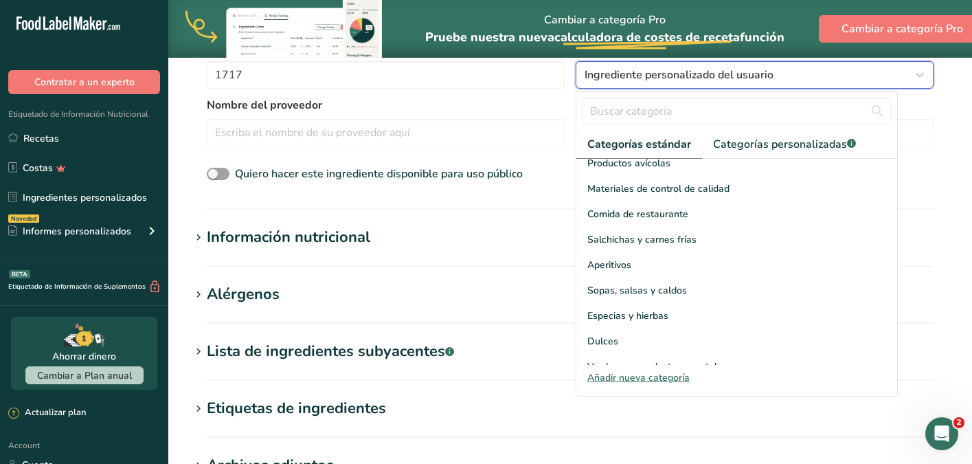
scroll to position [393, 0]
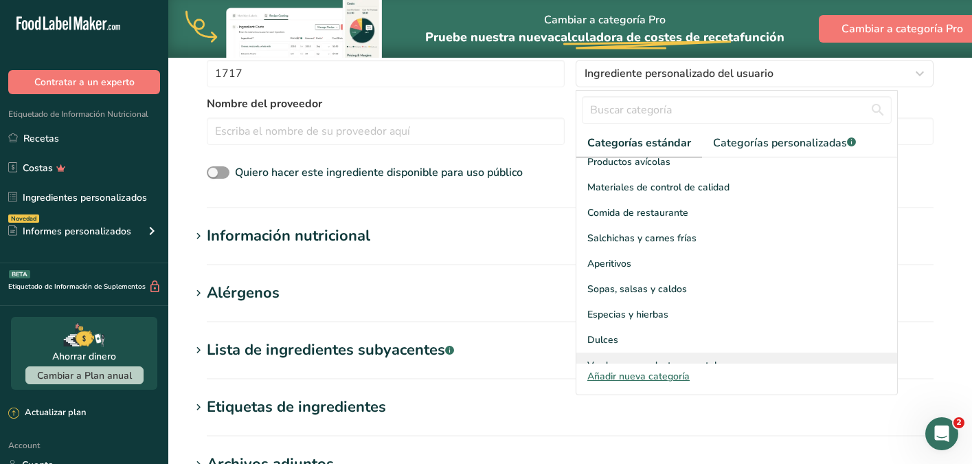
click at [655, 358] on span "Verduras y productos vegetales" at bounding box center [657, 365] width 140 height 14
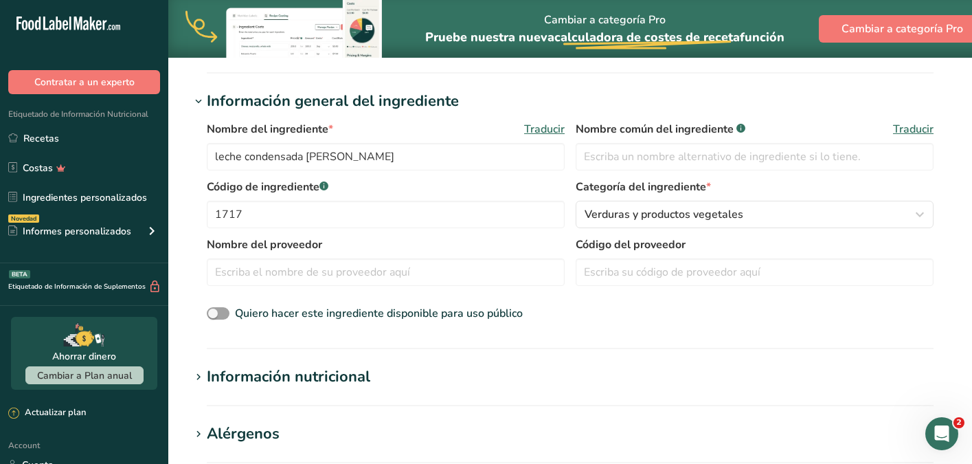
scroll to position [242, 0]
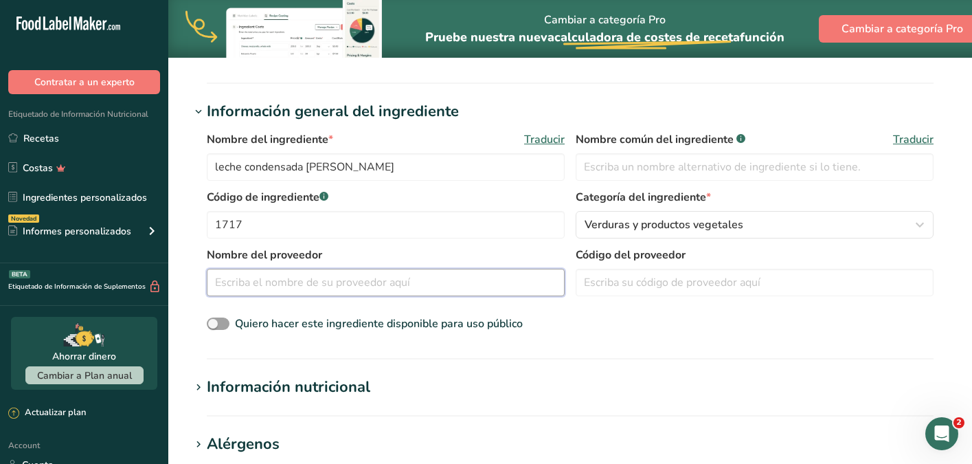
click at [519, 286] on input "text" at bounding box center [386, 282] width 358 height 27
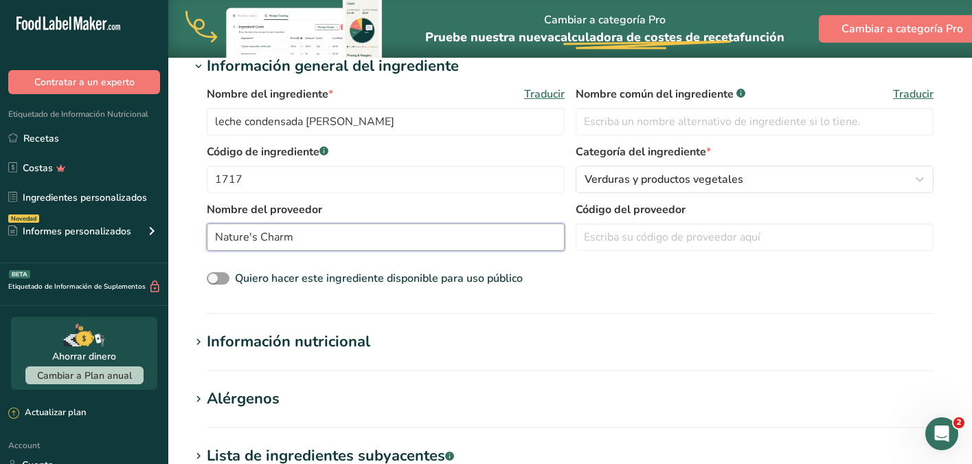
scroll to position [326, 0]
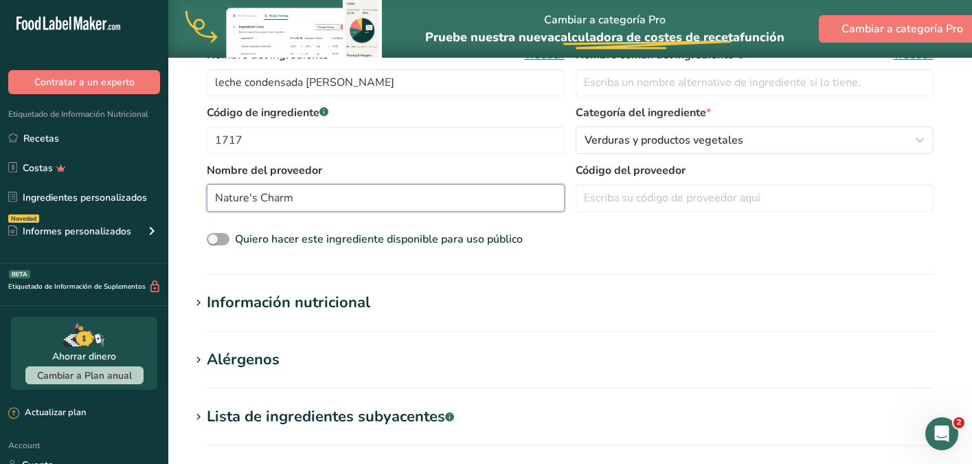
type input "Nature's Charm"
click at [227, 242] on span at bounding box center [218, 239] width 23 height 13
click at [216, 242] on input "Quiero hacer este ingrediente disponible para uso público" at bounding box center [211, 239] width 9 height 9
checkbox input "true"
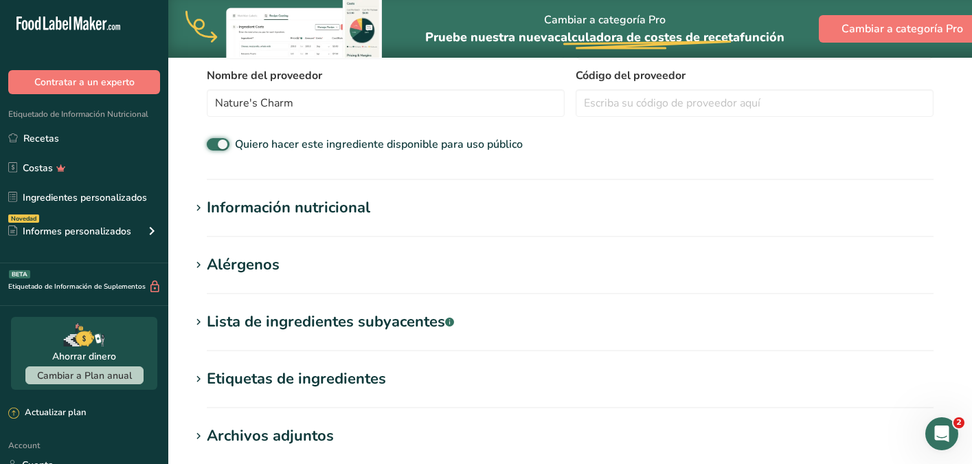
scroll to position [473, 0]
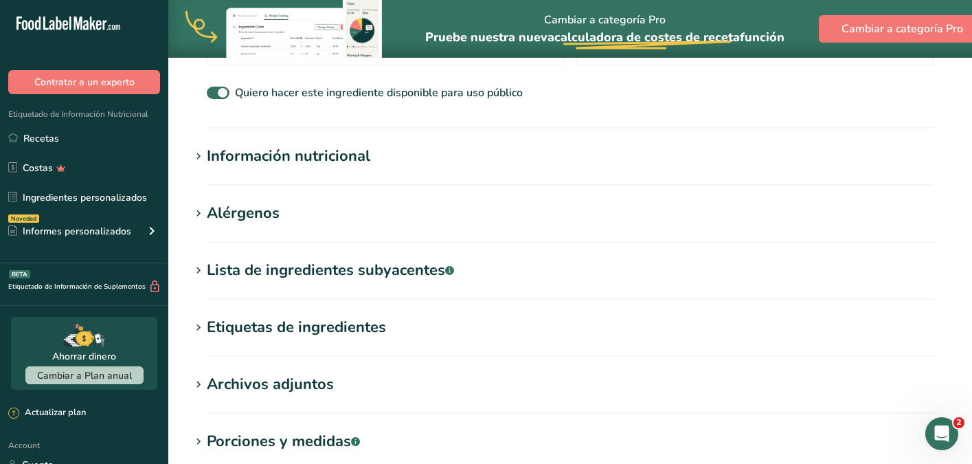
click at [338, 163] on div "Información nutricional" at bounding box center [288, 156] width 163 height 23
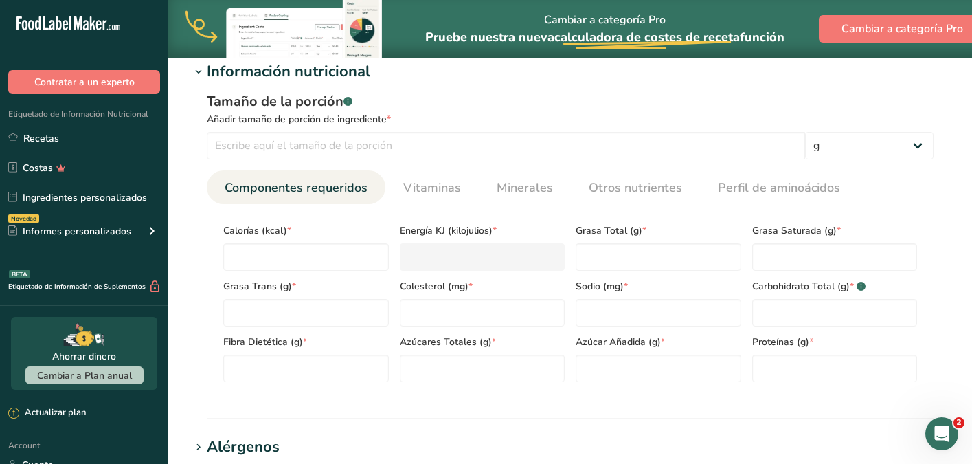
scroll to position [558, 0]
click at [460, 157] on input "number" at bounding box center [506, 144] width 598 height 27
type input "100"
click at [342, 257] on input "number" at bounding box center [306, 255] width 166 height 27
type input "2"
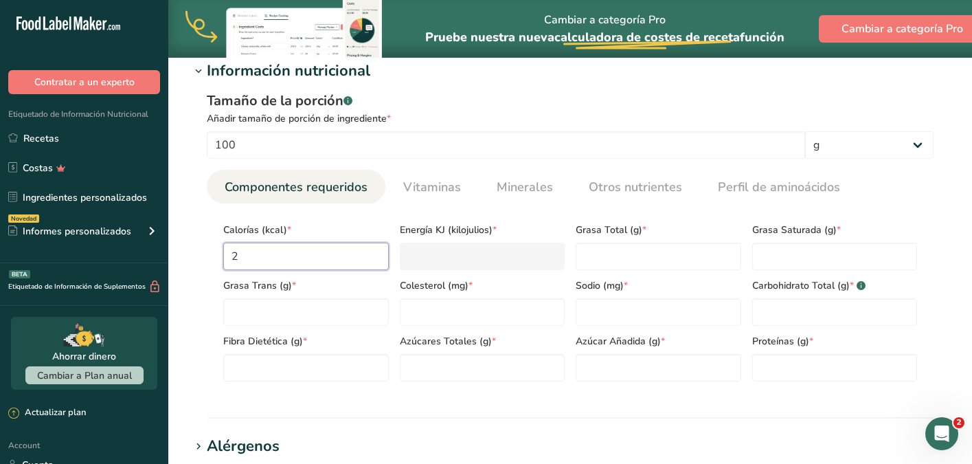
type KJ "8.4"
type input "26"
type KJ "108.8"
type input "269"
type KJ "1125.5"
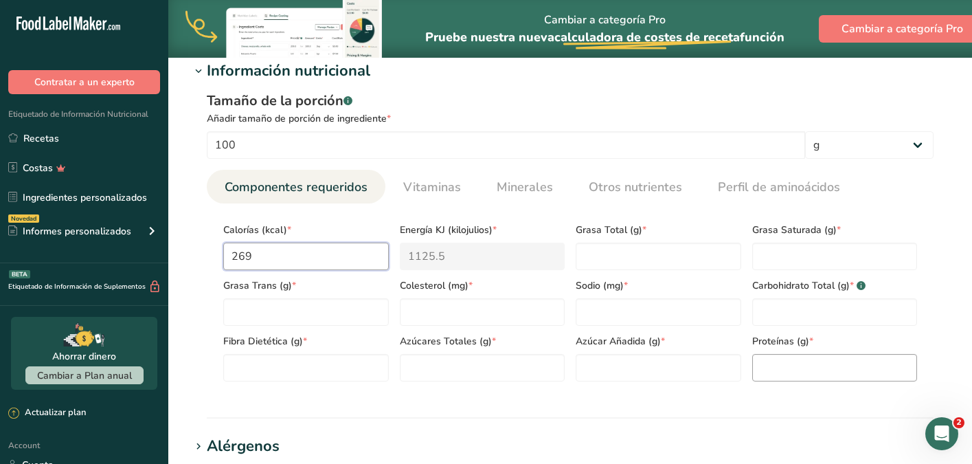
type input "269"
click at [807, 365] on input "number" at bounding box center [835, 367] width 166 height 27
type input "0.40"
click at [690, 263] on Fat "number" at bounding box center [659, 255] width 166 height 27
type Fat "5.20"
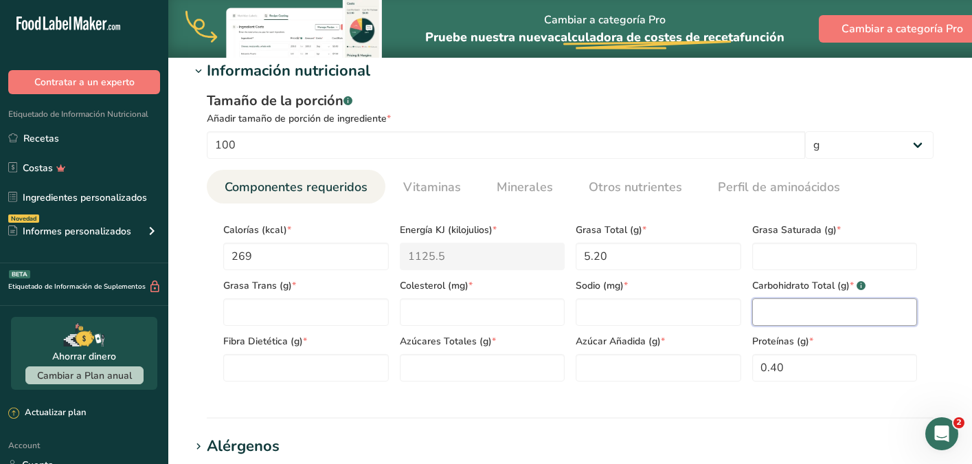
click at [774, 315] on Carbohydrates "number" at bounding box center [835, 311] width 166 height 27
type Carbohydrates "55.2"
click at [555, 374] on Sugars "number" at bounding box center [483, 367] width 166 height 27
type Sugars "53.1"
click at [672, 320] on input "number" at bounding box center [659, 311] width 166 height 27
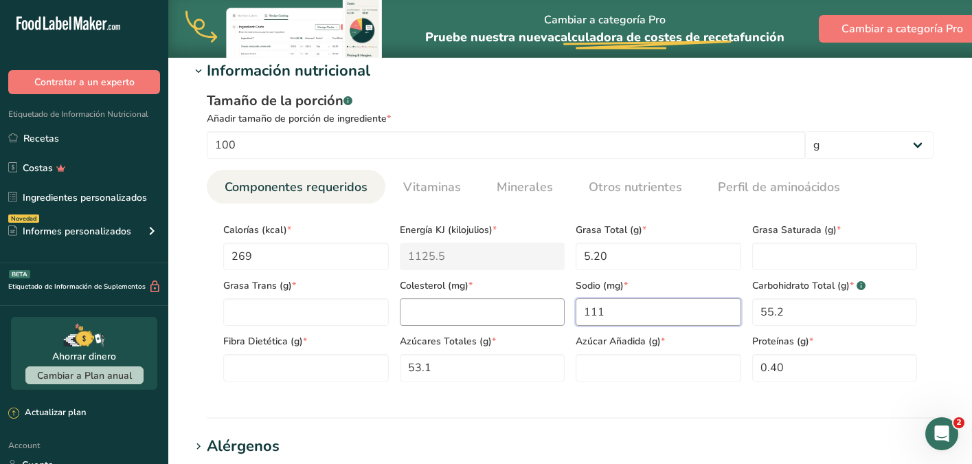
type input "111"
click at [447, 315] on input "number" at bounding box center [483, 311] width 166 height 27
type input "0"
click at [291, 312] on Fat "number" at bounding box center [306, 311] width 166 height 27
type Fat "0"
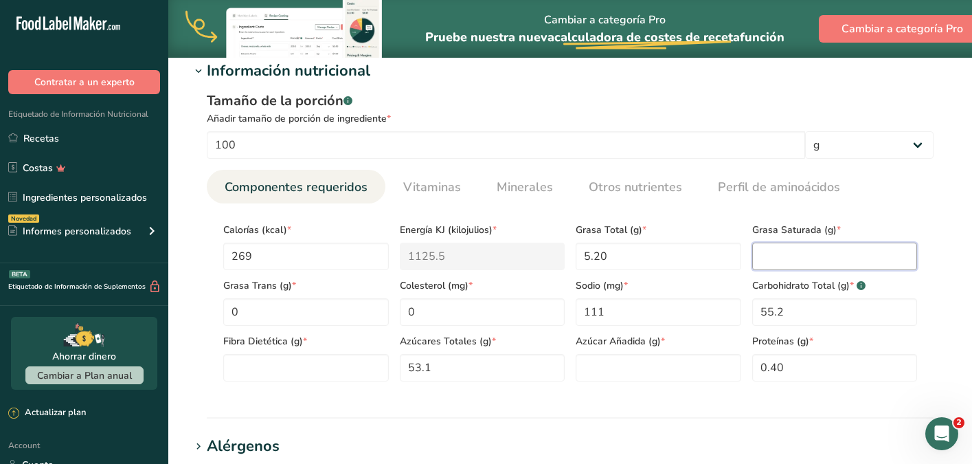
click at [791, 246] on Fat "number" at bounding box center [835, 255] width 166 height 27
type Fat "0"
click at [671, 356] on Sugars "number" at bounding box center [659, 367] width 166 height 27
type Sugars "0"
click at [328, 381] on section "Calorías (kcal) * 269 Energía KJ (kilojulios) * 1125.5 Grasa Total (g) * 5.20 G…" at bounding box center [570, 297] width 727 height 189
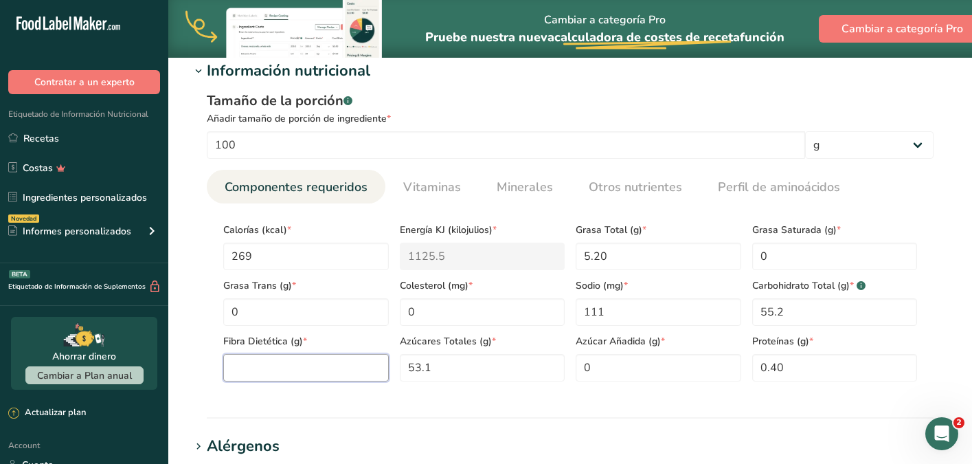
click at [328, 381] on Fiber "number" at bounding box center [306, 367] width 166 height 27
type Fiber "0"
click at [496, 408] on section "Información nutricional Tamaño de la porción .a-a{fill:#347362;}.b-a{fill:#fff;…" at bounding box center [570, 239] width 760 height 359
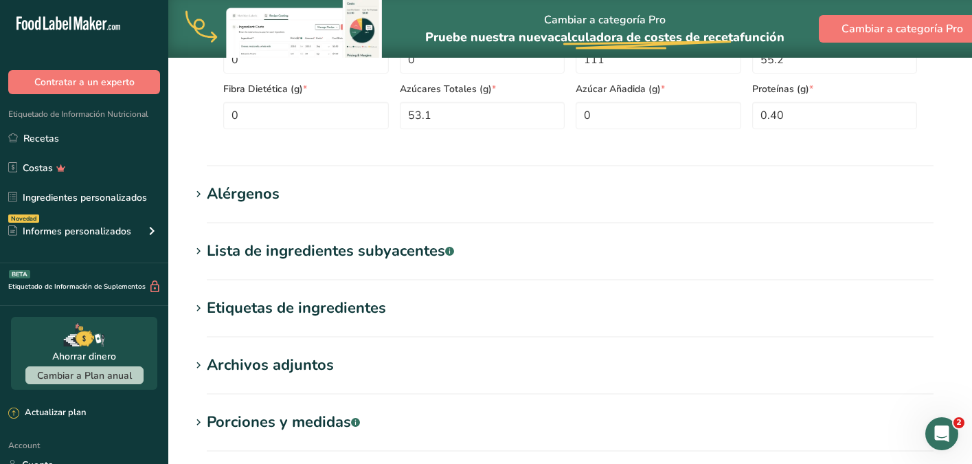
scroll to position [811, 0]
click at [372, 254] on div "Lista de ingredientes subyacentes .a-a{fill:#347362;}.b-a{fill:#fff;}" at bounding box center [330, 250] width 247 height 23
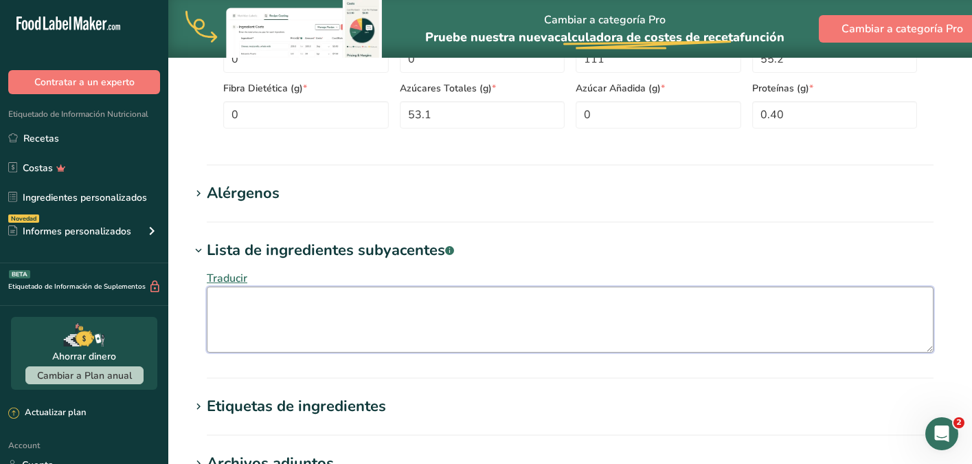
click at [303, 310] on textarea at bounding box center [570, 319] width 727 height 66
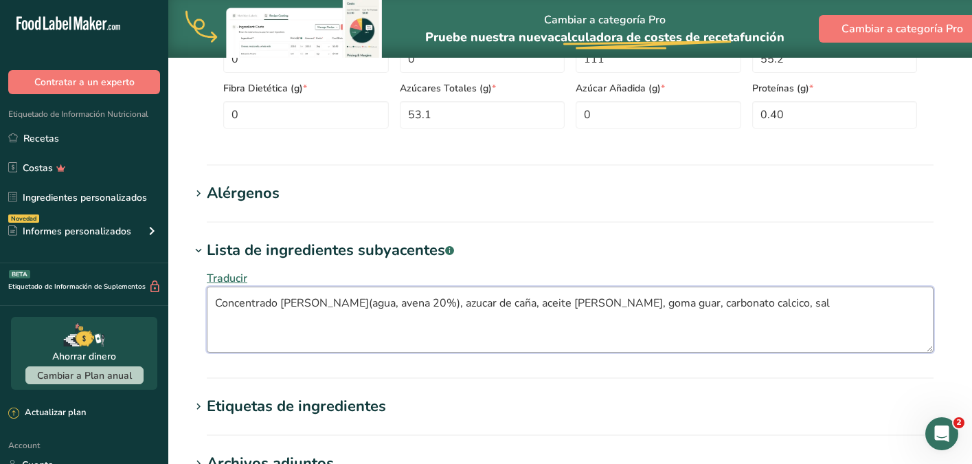
type textarea "Concentrado de avena(agua, avena 20%), azucar de caña, aceite virgen de coco, g…"
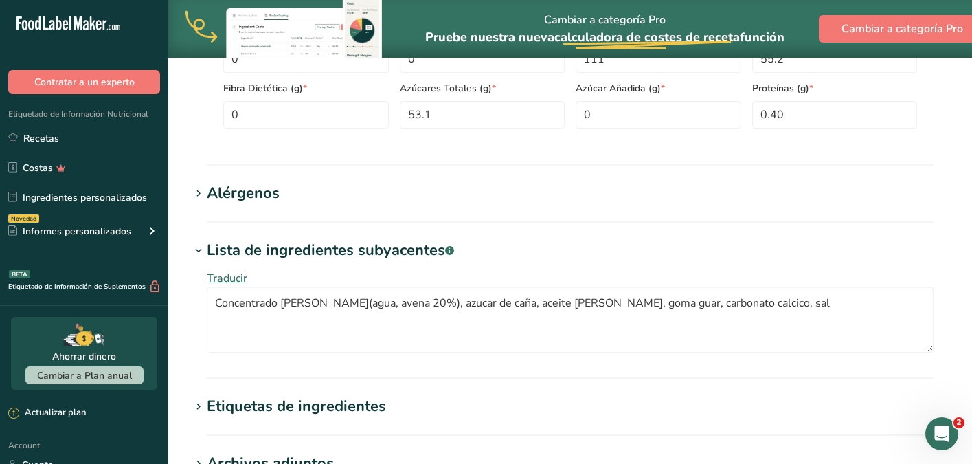
click at [243, 189] on div "Alérgenos" at bounding box center [243, 193] width 73 height 23
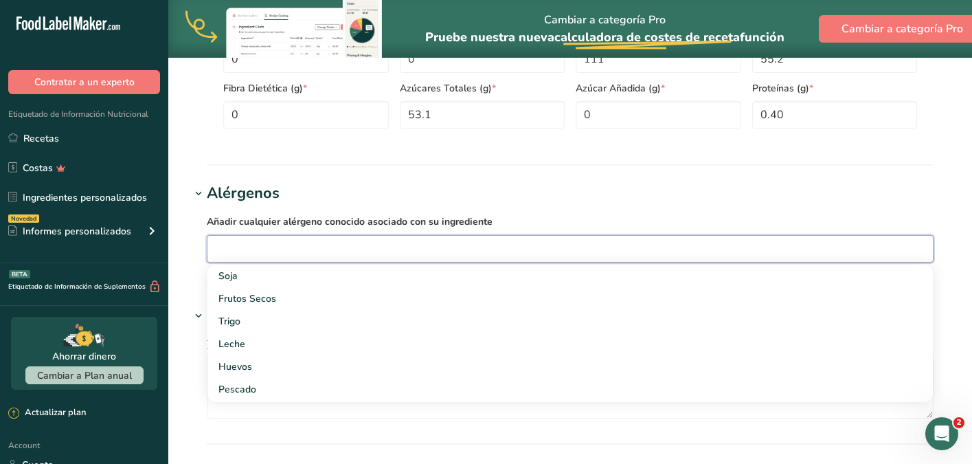
click at [304, 242] on input "text" at bounding box center [569, 248] width 725 height 21
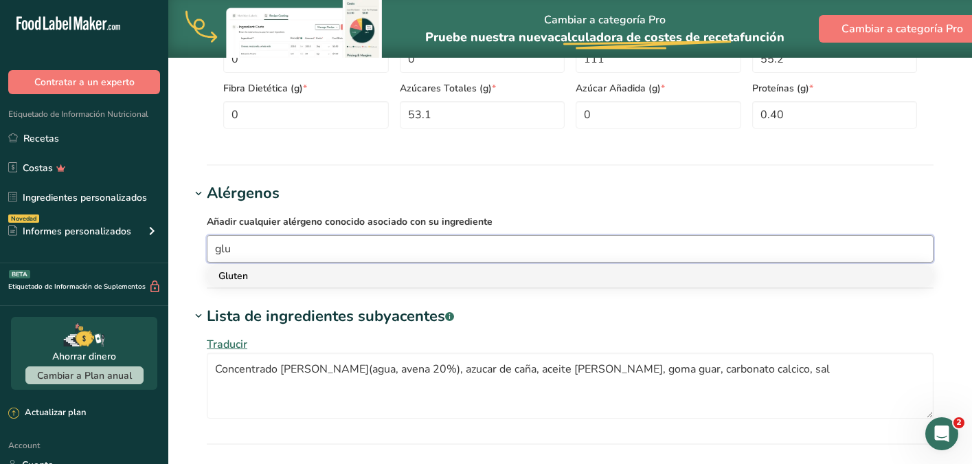
type input "glu"
click at [276, 272] on div "Gluten" at bounding box center [558, 276] width 681 height 14
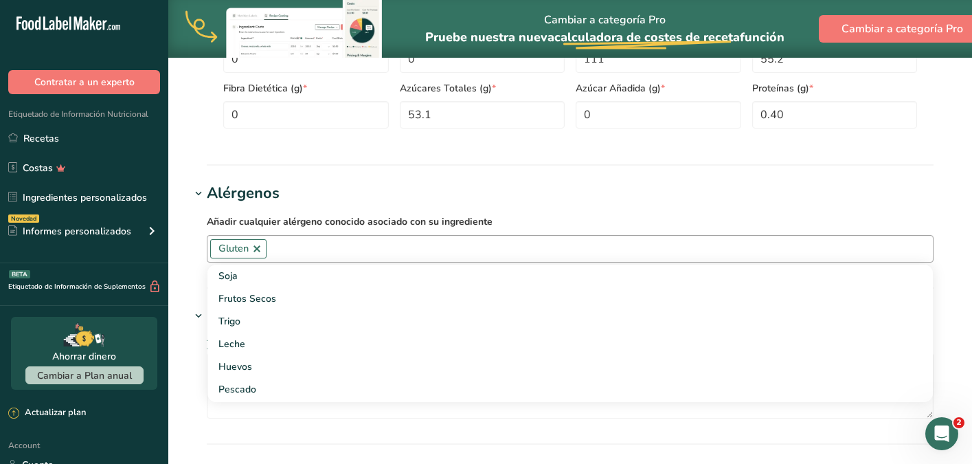
click at [201, 232] on div "Añadir cualquier alérgeno conocido asociado con su ingrediente Gluten Soja Frut…" at bounding box center [570, 238] width 760 height 66
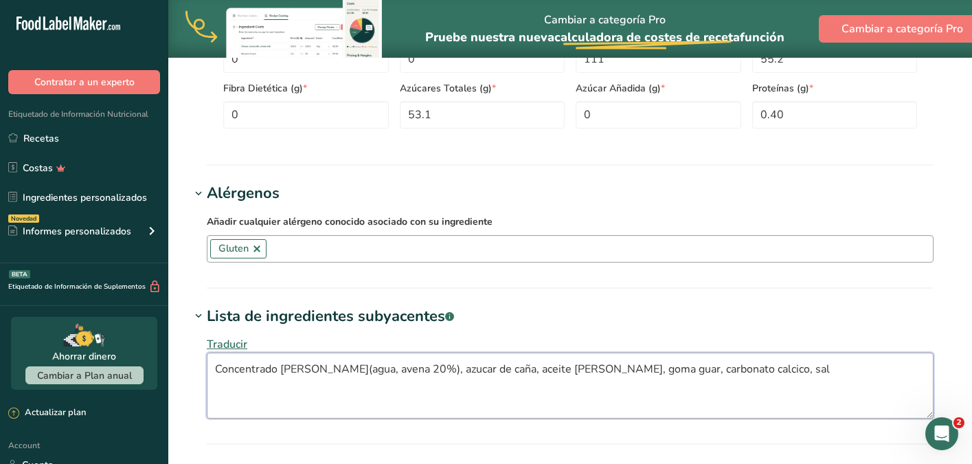
click at [436, 369] on textarea "Concentrado de avena(agua, avena 20%), azucar de caña, aceite virgen de coco, g…" at bounding box center [570, 385] width 727 height 66
click at [724, 370] on textarea "Concentrado de avena(agua, avena 20%), azúcar de caña, aceite virgen de coco, g…" at bounding box center [570, 385] width 727 height 66
click at [863, 381] on textarea "Concentrado de avena(agua, avena 20%), azúcar de caña, aceite virgen de coco, g…" at bounding box center [570, 385] width 727 height 66
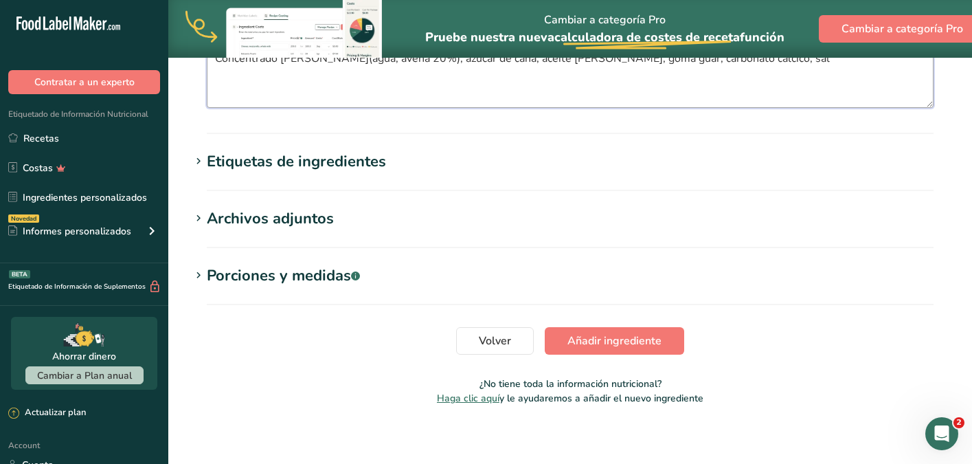
scroll to position [1129, 0]
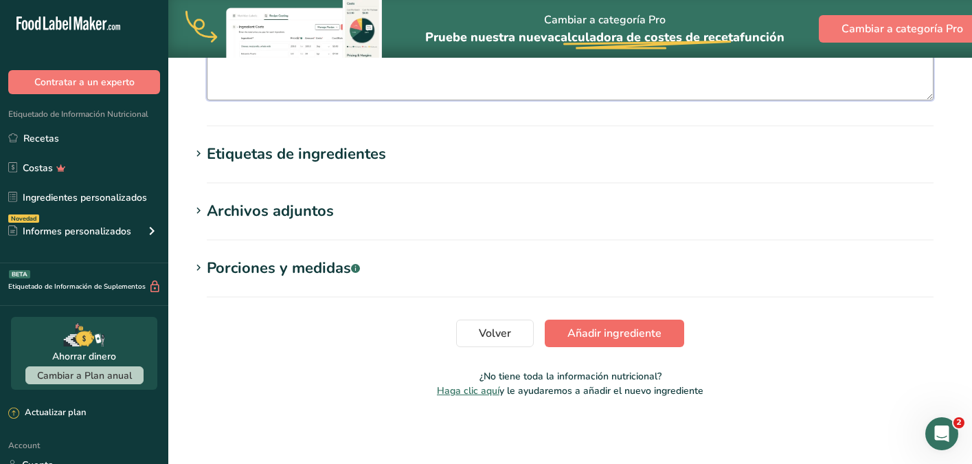
type textarea "Concentrado de avena(agua, avena 20%), azúcar de caña, aceite virgen de coco, g…"
click at [635, 340] on span "Añadir ingrediente" at bounding box center [614, 333] width 94 height 16
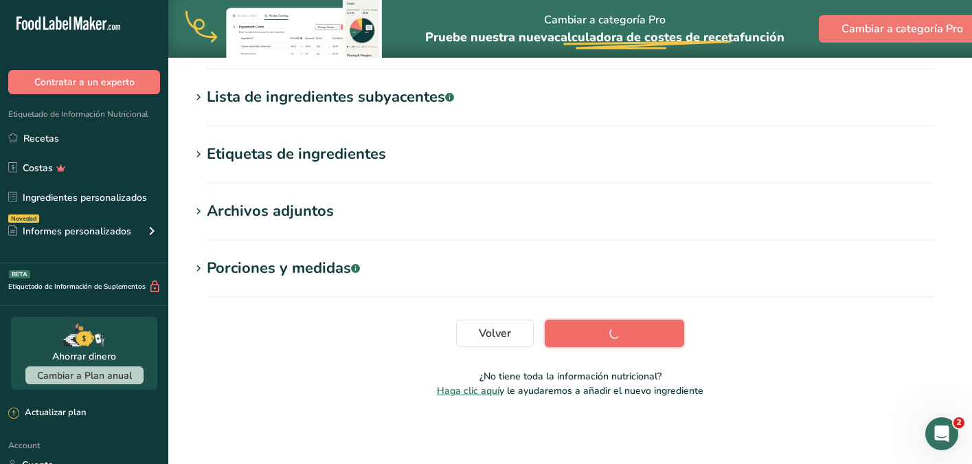
scroll to position [274, 0]
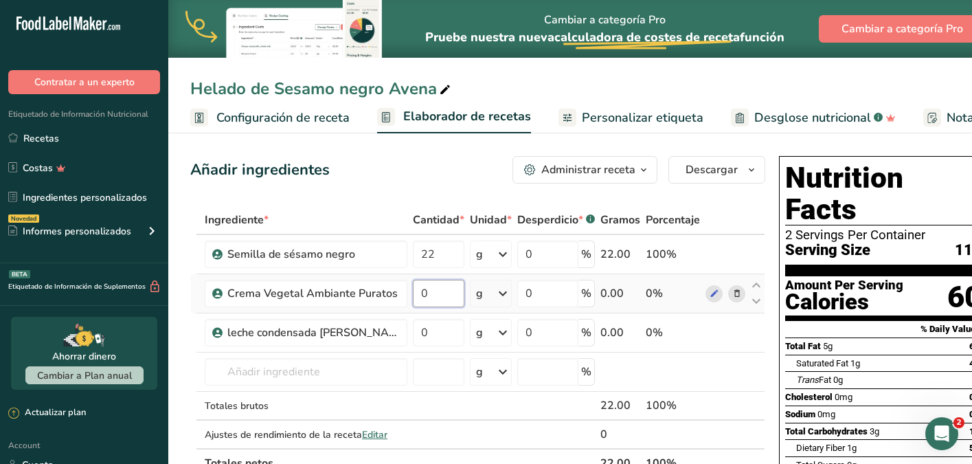
click at [431, 291] on input "0" at bounding box center [439, 293] width 52 height 27
type input "65"
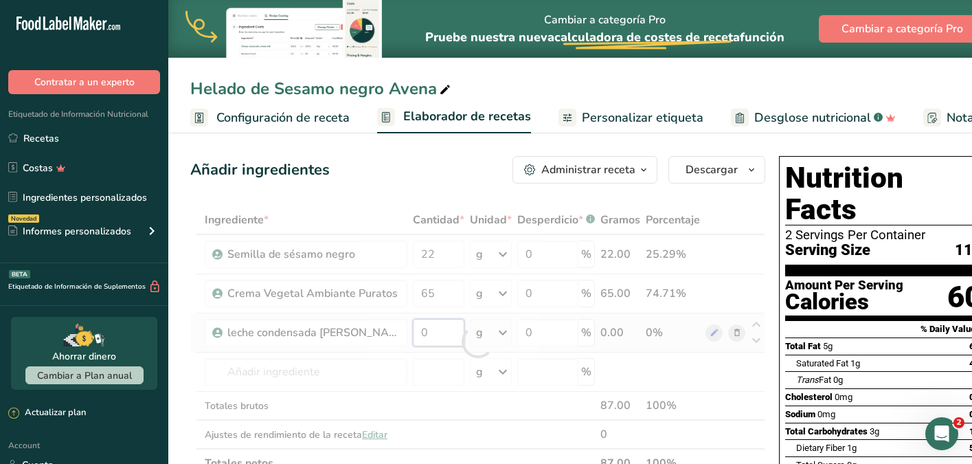
click at [434, 332] on div "Ingrediente * Cantidad * Unidad * Desperdicio * .a-a{fill:#347362;}.b-a{fill:#f…" at bounding box center [477, 341] width 575 height 272
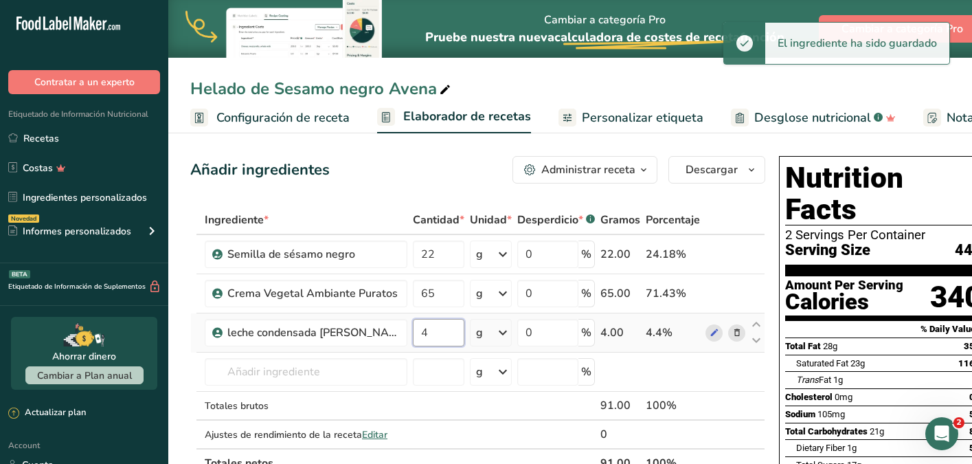
type input "43"
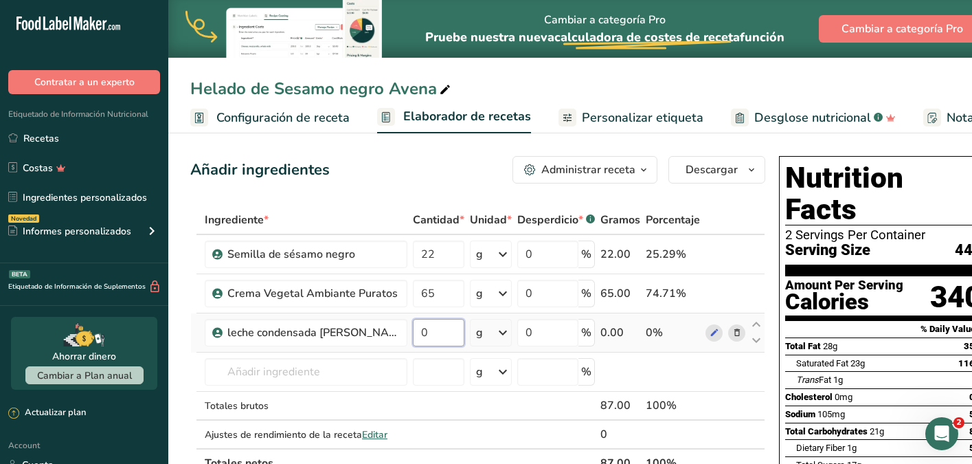
click at [435, 332] on input "0" at bounding box center [439, 332] width 52 height 27
type input "43"
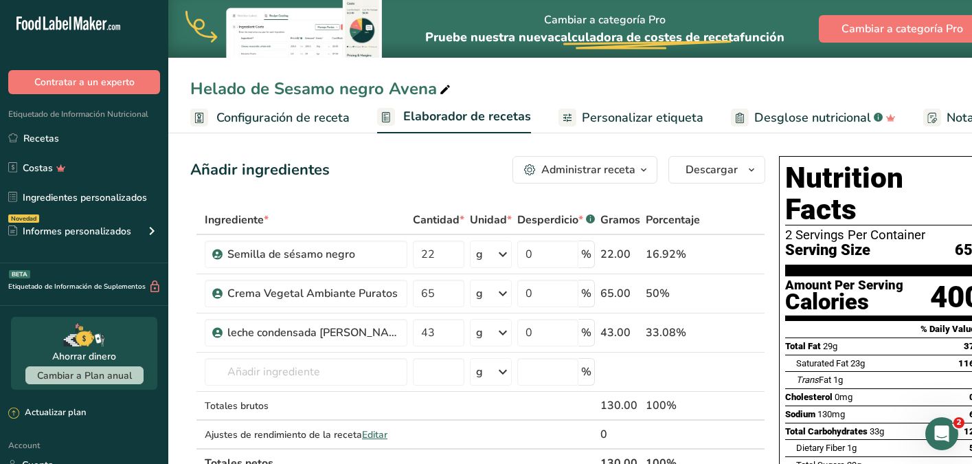
click at [625, 117] on span "Personalizar etiqueta" at bounding box center [643, 118] width 122 height 19
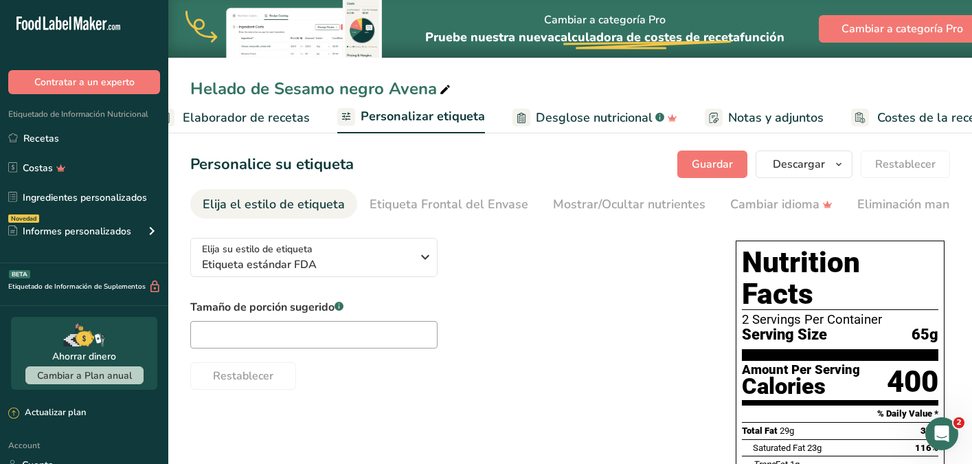
scroll to position [0, 264]
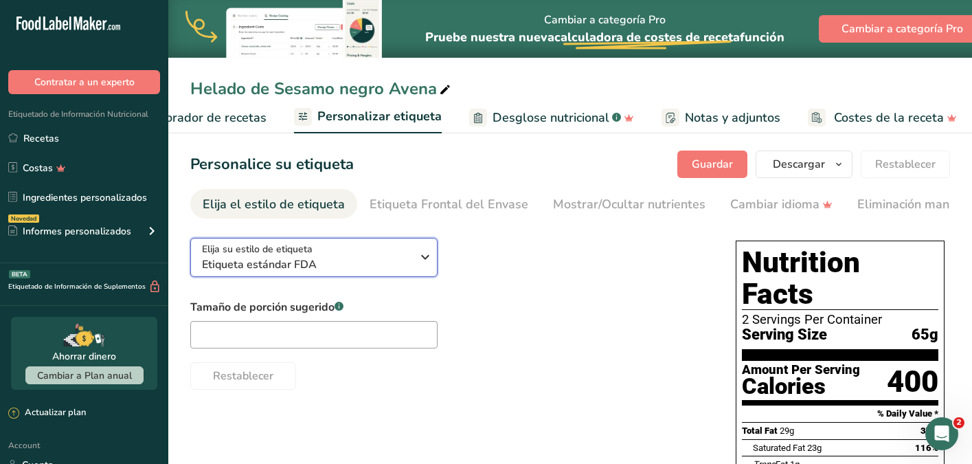
click at [423, 255] on icon "button" at bounding box center [425, 257] width 16 height 25
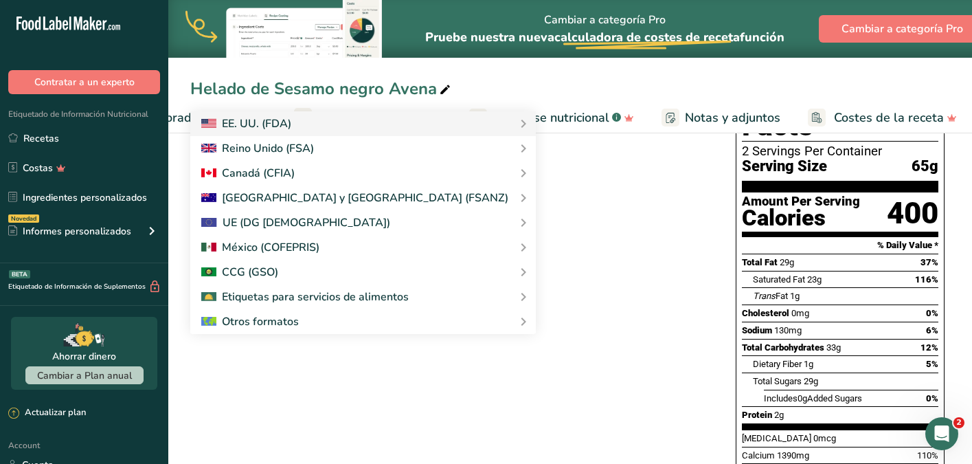
scroll to position [195, 0]
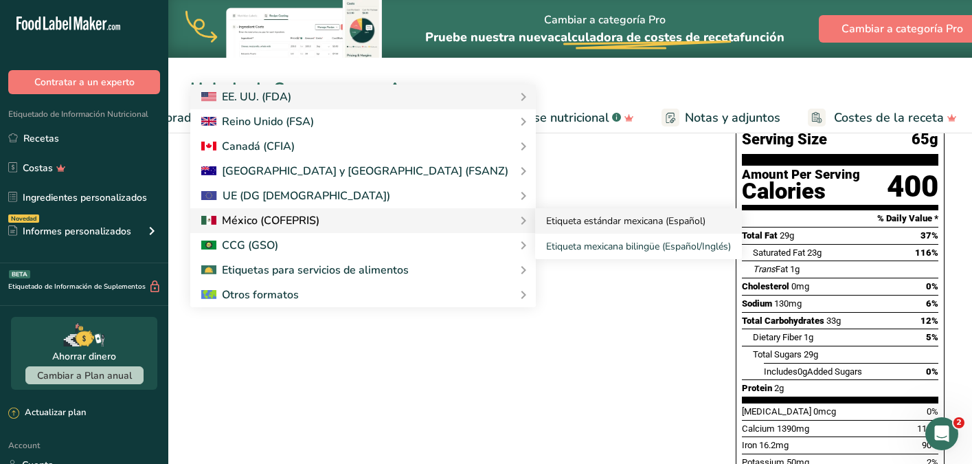
click at [535, 227] on link "Etiqueta estándar mexicana (Español)" at bounding box center [638, 220] width 207 height 25
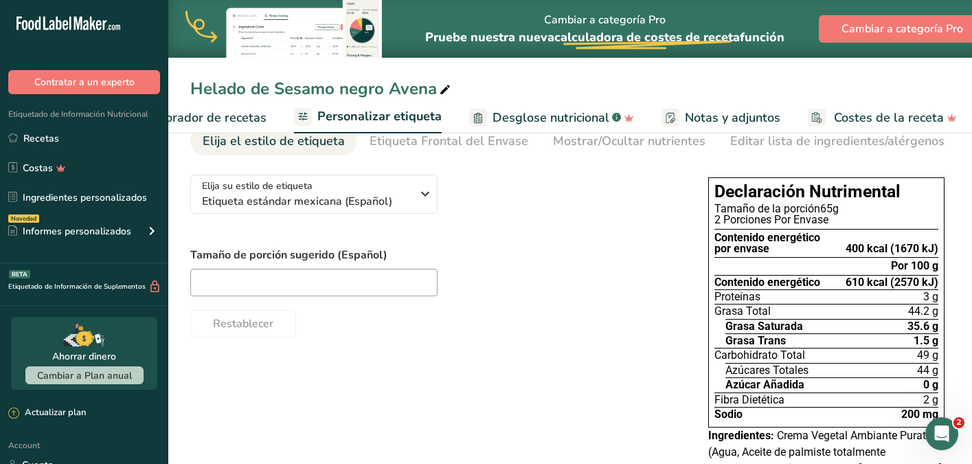
scroll to position [58, 0]
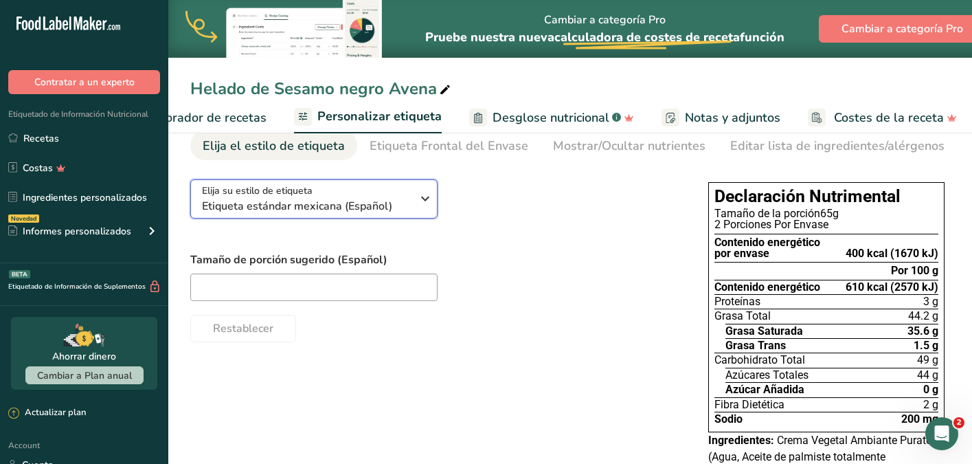
click at [414, 217] on button "Elija su estilo de etiqueta Etiqueta estándar mexicana (Español)" at bounding box center [313, 198] width 247 height 39
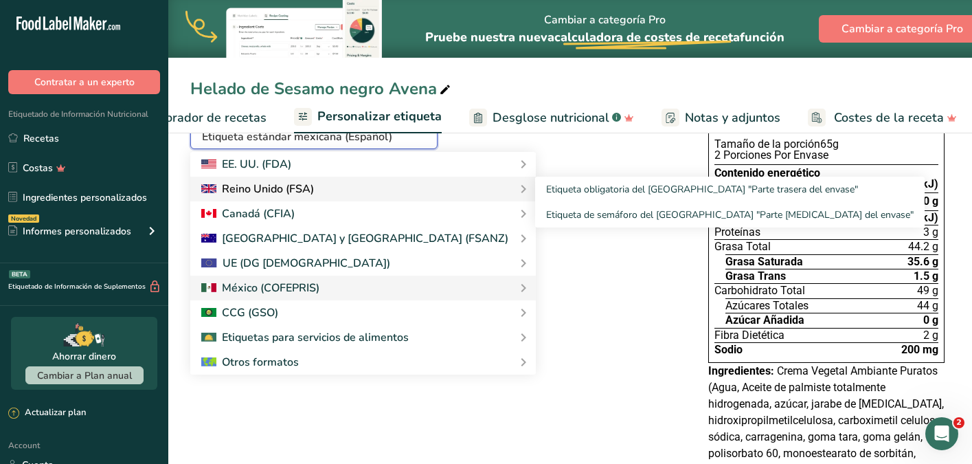
scroll to position [129, 0]
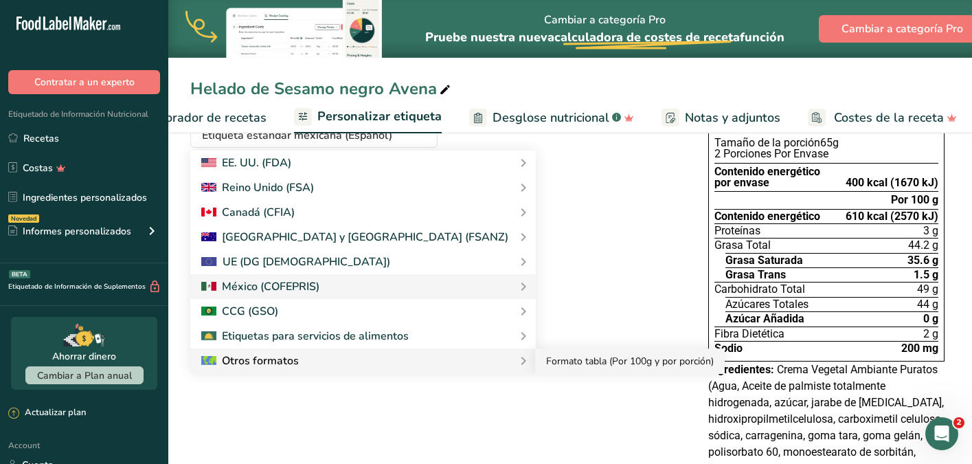
click at [535, 365] on link "Formato tabla (Por 100g y por porción)" at bounding box center [630, 360] width 190 height 25
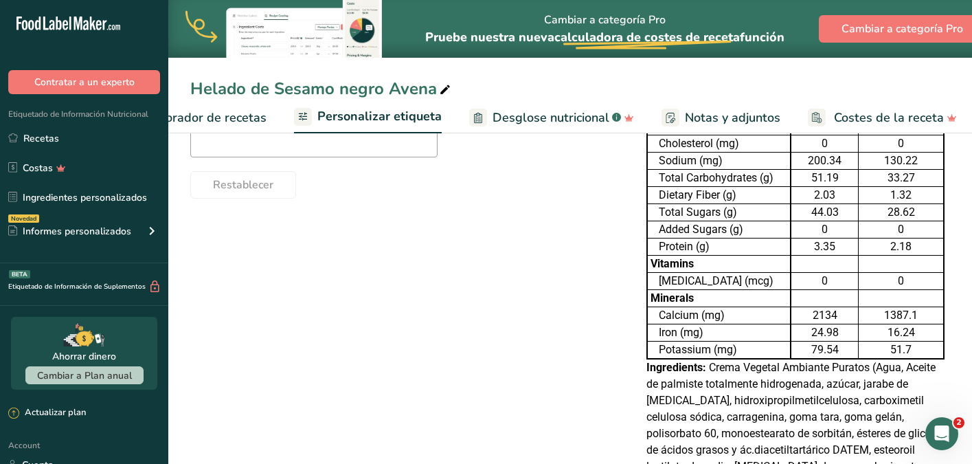
scroll to position [238, 0]
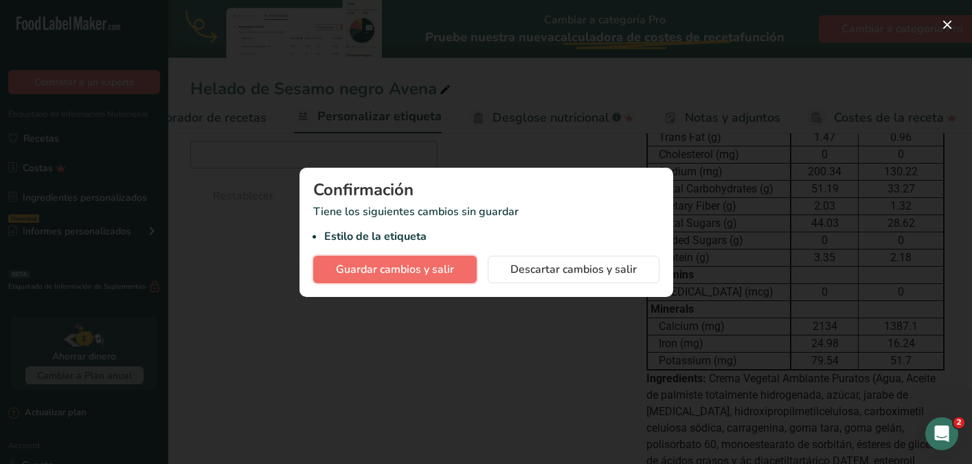
click at [441, 267] on span "Guardar cambios y salir" at bounding box center [395, 269] width 118 height 16
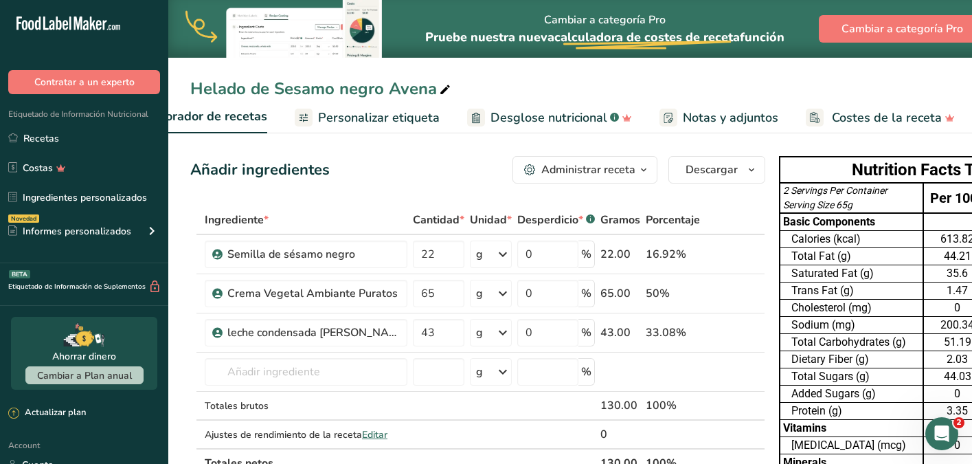
click at [376, 120] on span "Personalizar etiqueta" at bounding box center [379, 118] width 122 height 19
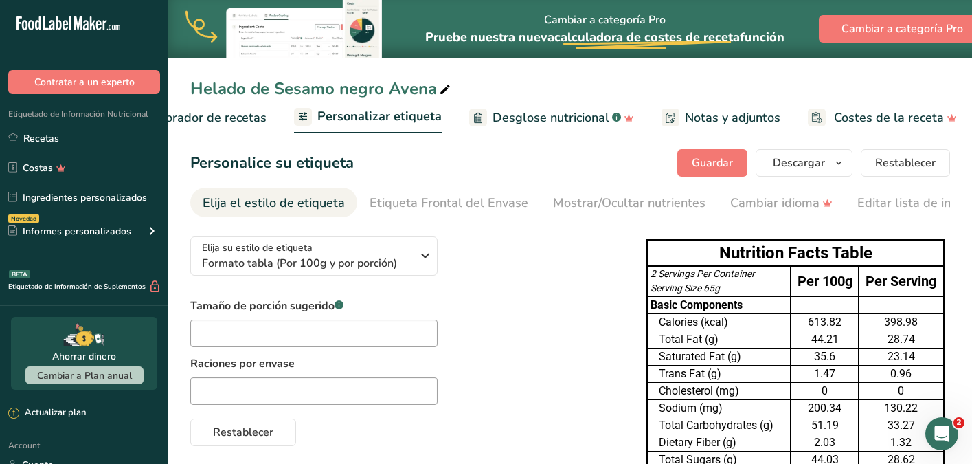
scroll to position [2, 0]
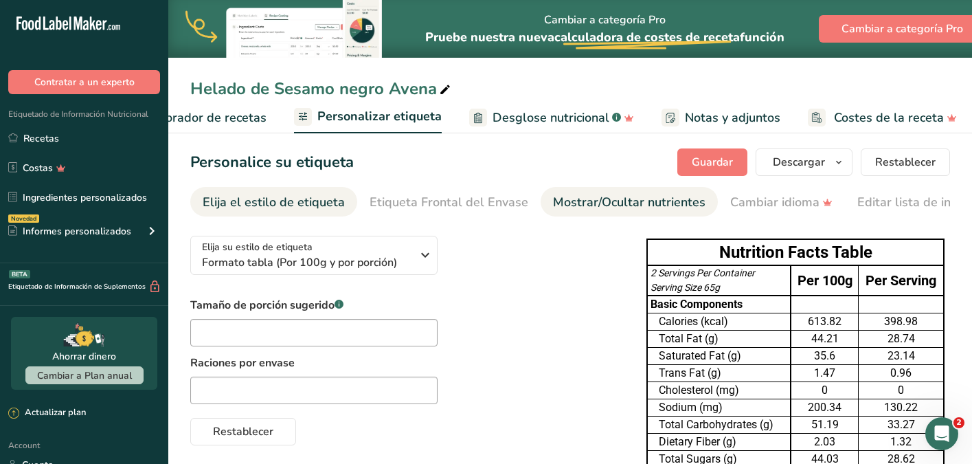
click at [590, 197] on div "Mostrar/Ocultar nutrientes" at bounding box center [629, 202] width 152 height 19
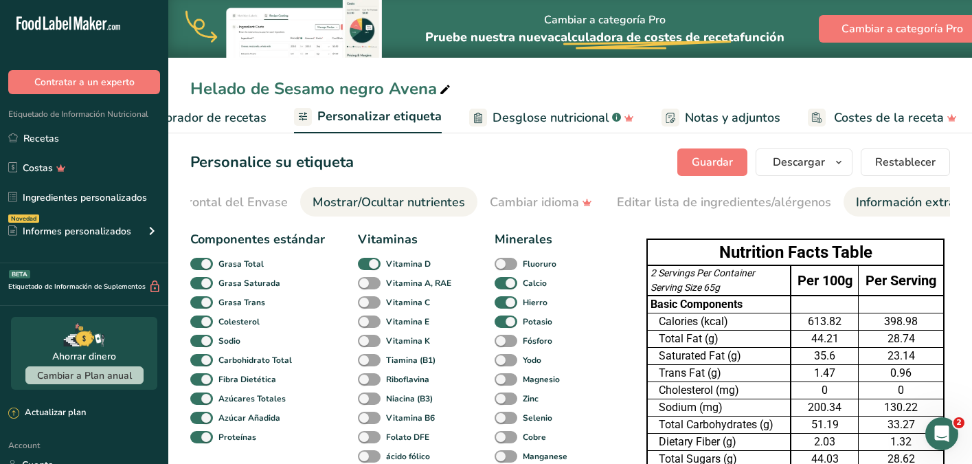
scroll to position [0, 324]
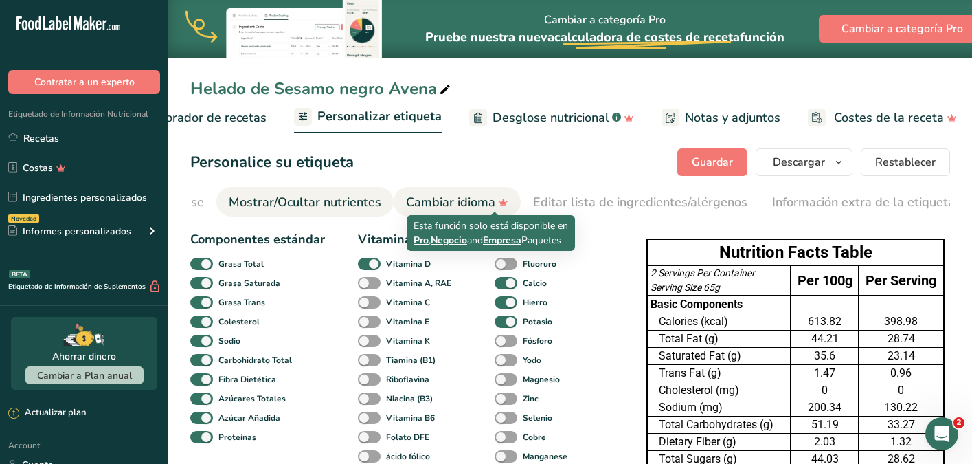
click at [495, 200] on icon at bounding box center [503, 202] width 20 height 14
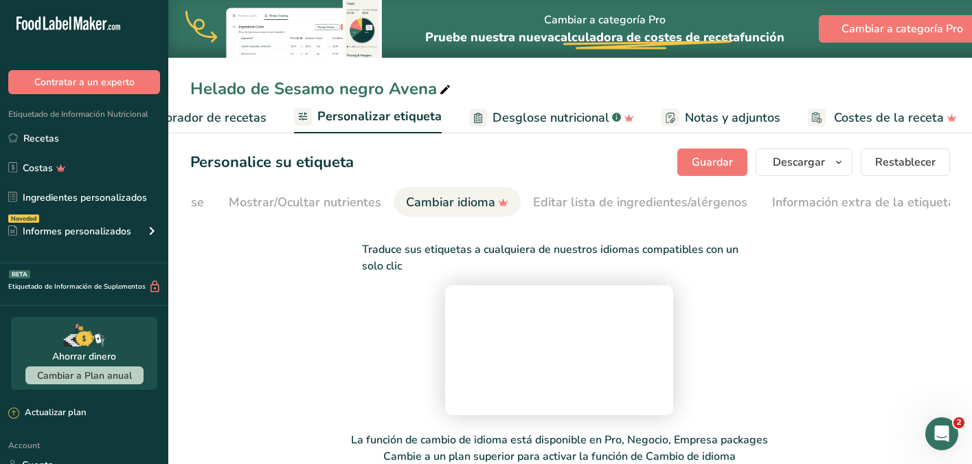
click at [465, 207] on div "Cambiar idioma" at bounding box center [457, 202] width 102 height 19
click at [547, 146] on section "Personalice su etiqueta Guardar Descargar Elija qué mostrar en su etiqueta desc…" at bounding box center [570, 325] width 804 height 398
click at [625, 201] on div "Editar lista de ingredientes/alérgenos" at bounding box center [640, 202] width 214 height 19
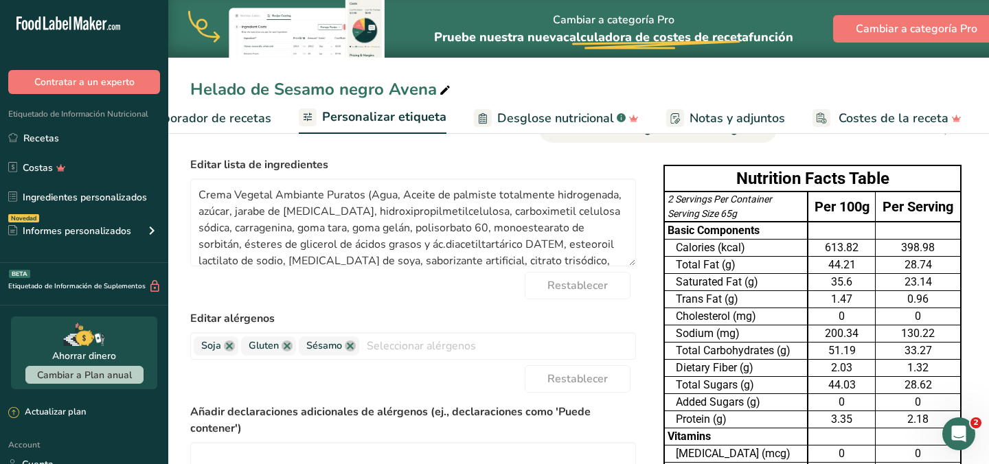
scroll to position [0, 246]
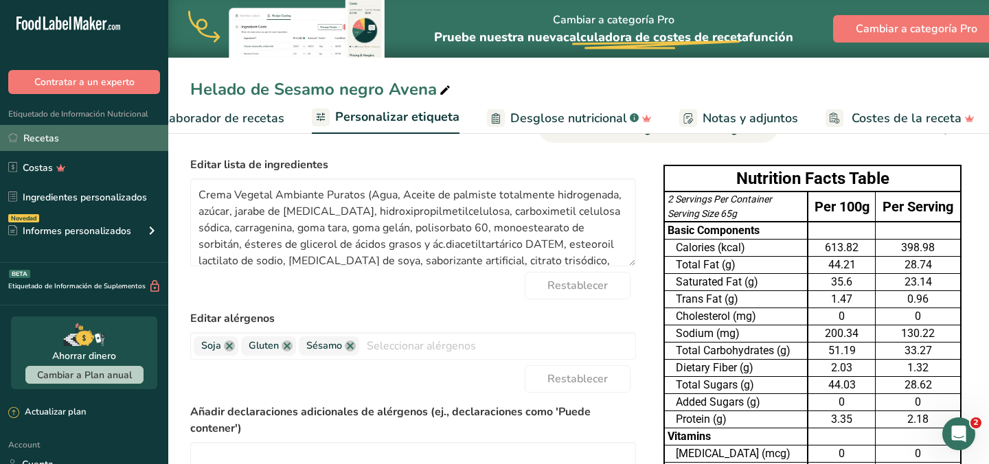
click at [95, 137] on link "Recetas" at bounding box center [84, 138] width 168 height 26
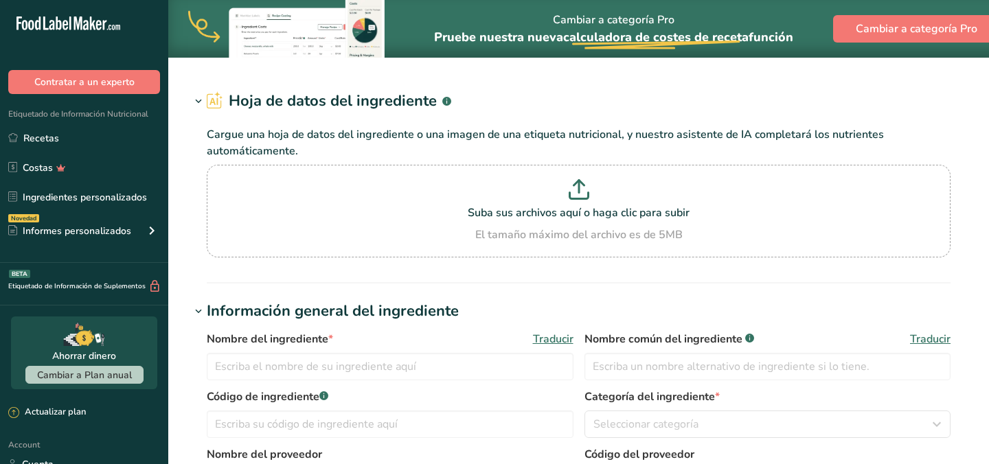
type input "[PERSON_NAME]"
type input "[PERSON_NAME] (gimME)"
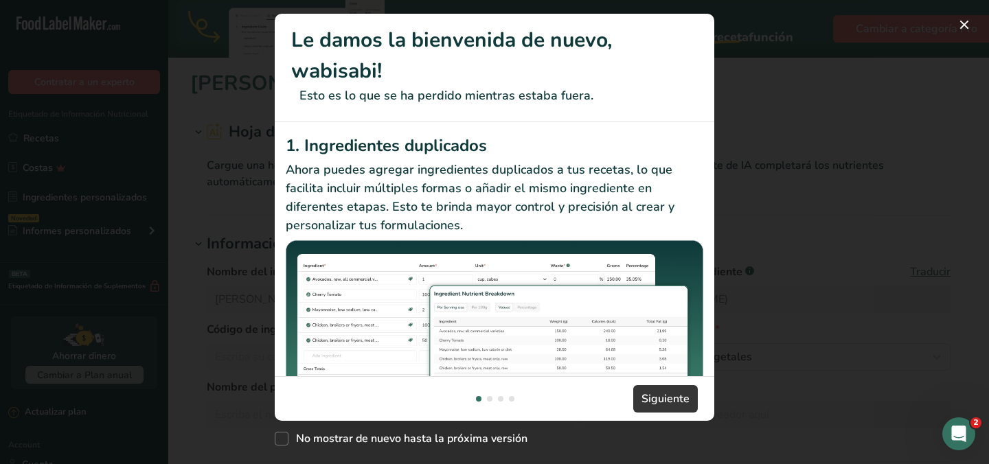
click at [823, 163] on div "New Features" at bounding box center [494, 232] width 989 height 464
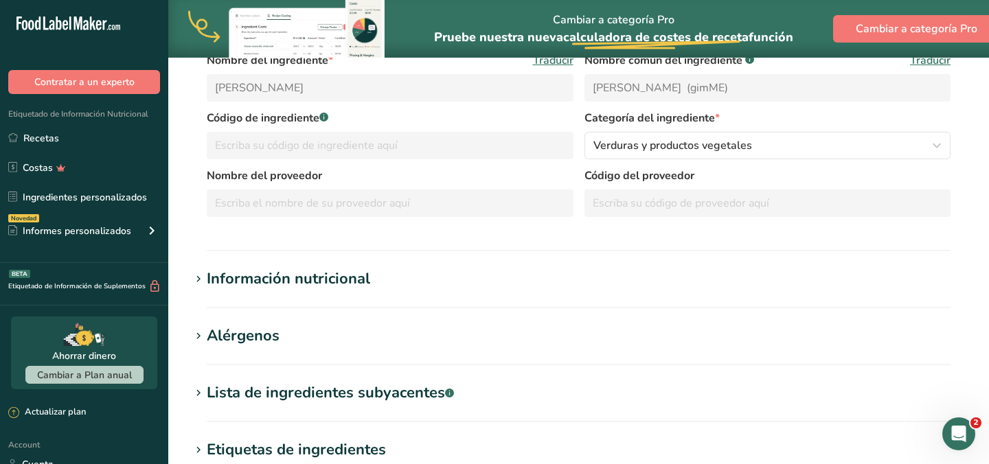
scroll to position [221, 0]
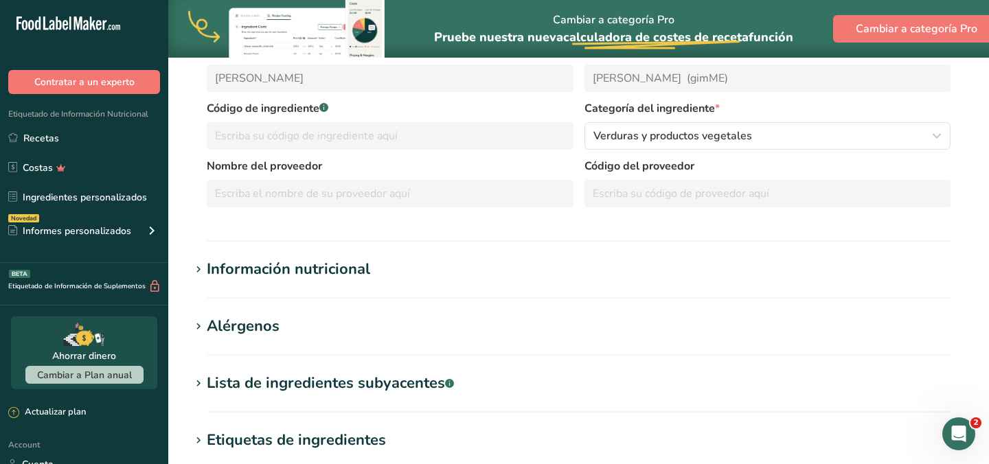
click at [372, 271] on h1 "Información nutricional" at bounding box center [578, 269] width 777 height 23
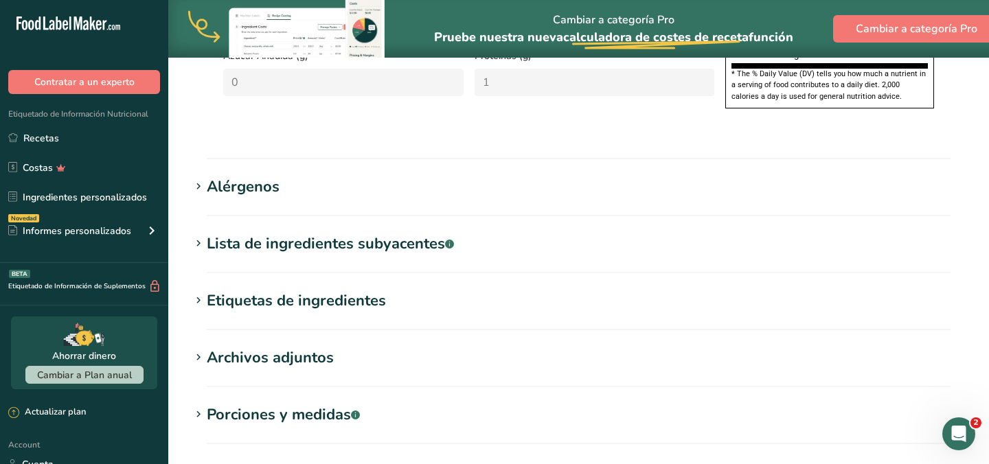
scroll to position [940, 0]
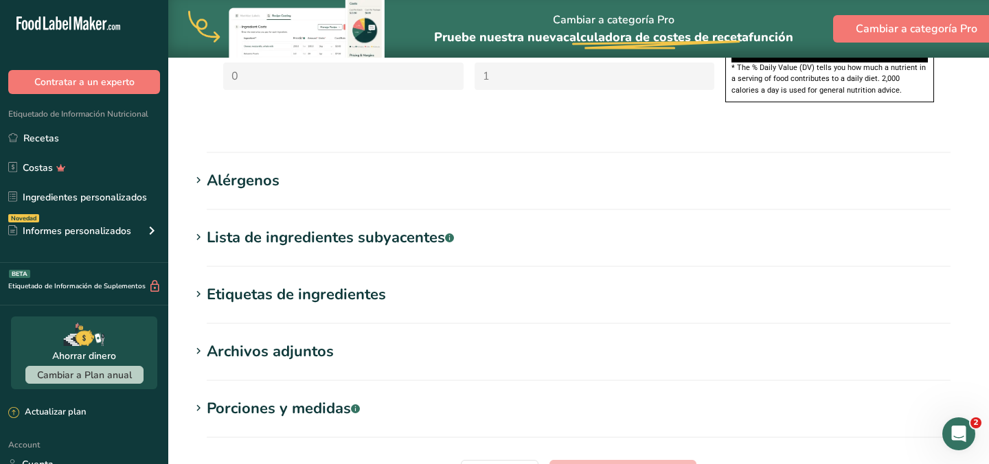
click at [406, 227] on div "Lista de ingredientes subyacentes .a-a{fill:#347362;}.b-a{fill:#fff;}" at bounding box center [330, 238] width 247 height 23
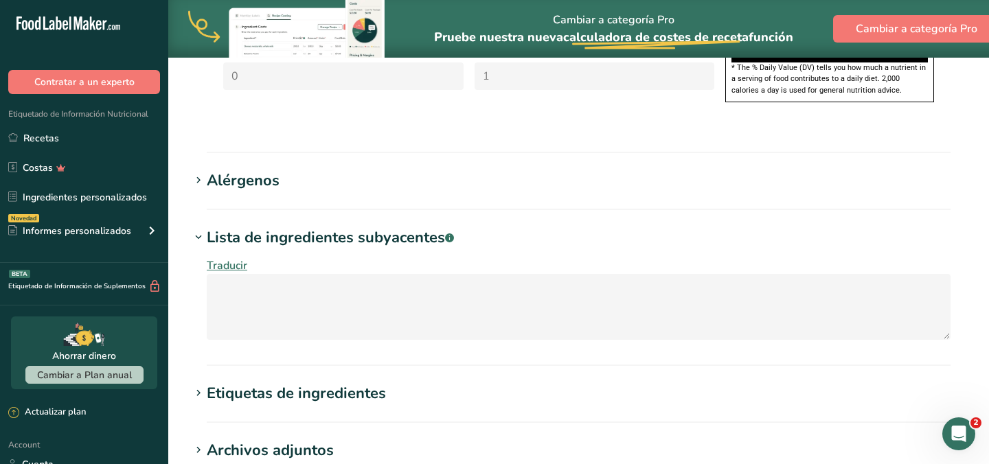
click at [406, 227] on div "Lista de ingredientes subyacentes .a-a{fill:#347362;}.b-a{fill:#fff;}" at bounding box center [330, 238] width 247 height 23
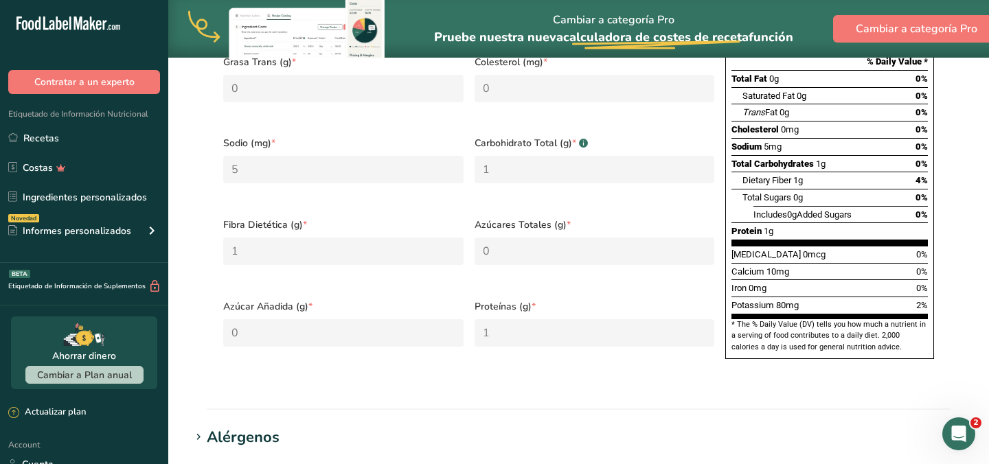
scroll to position [0, 0]
